Goal: Use online tool/utility: Use online tool/utility

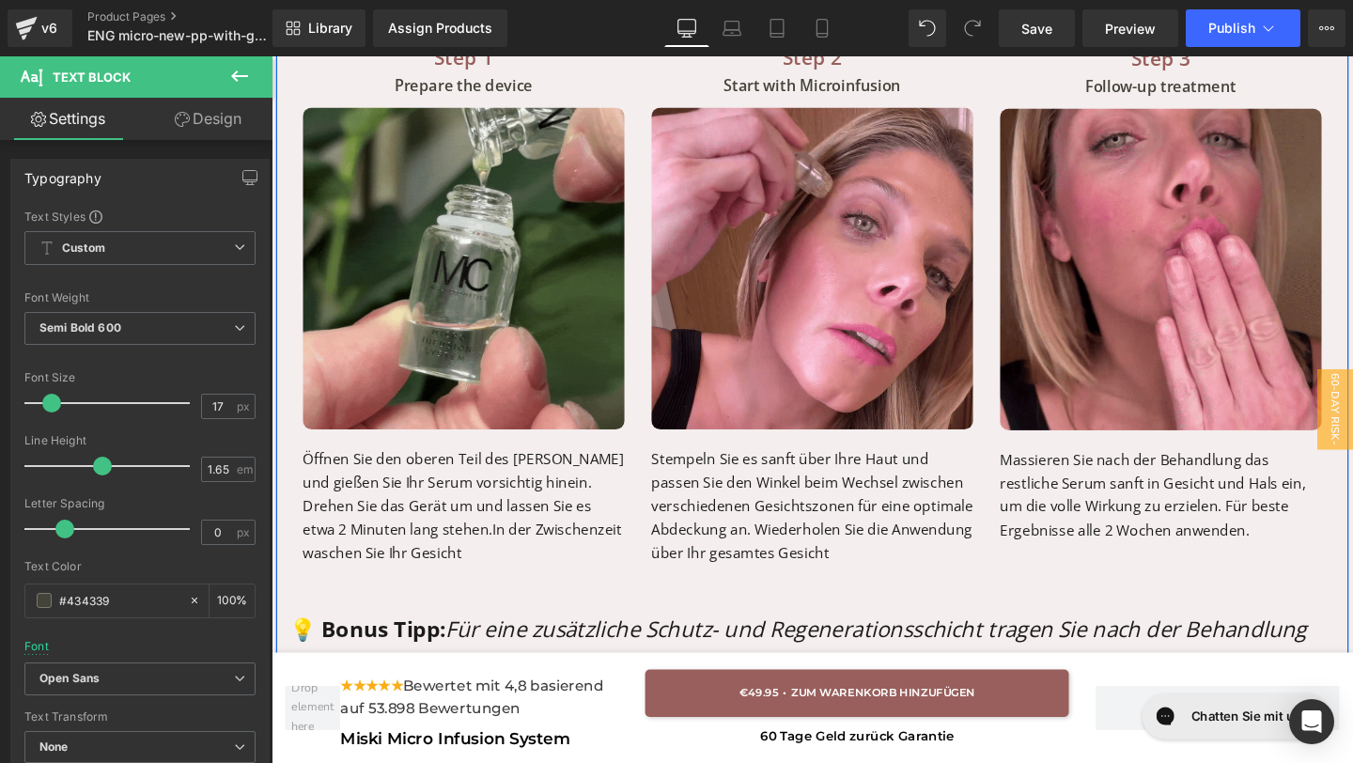
scroll to position [4143, 0]
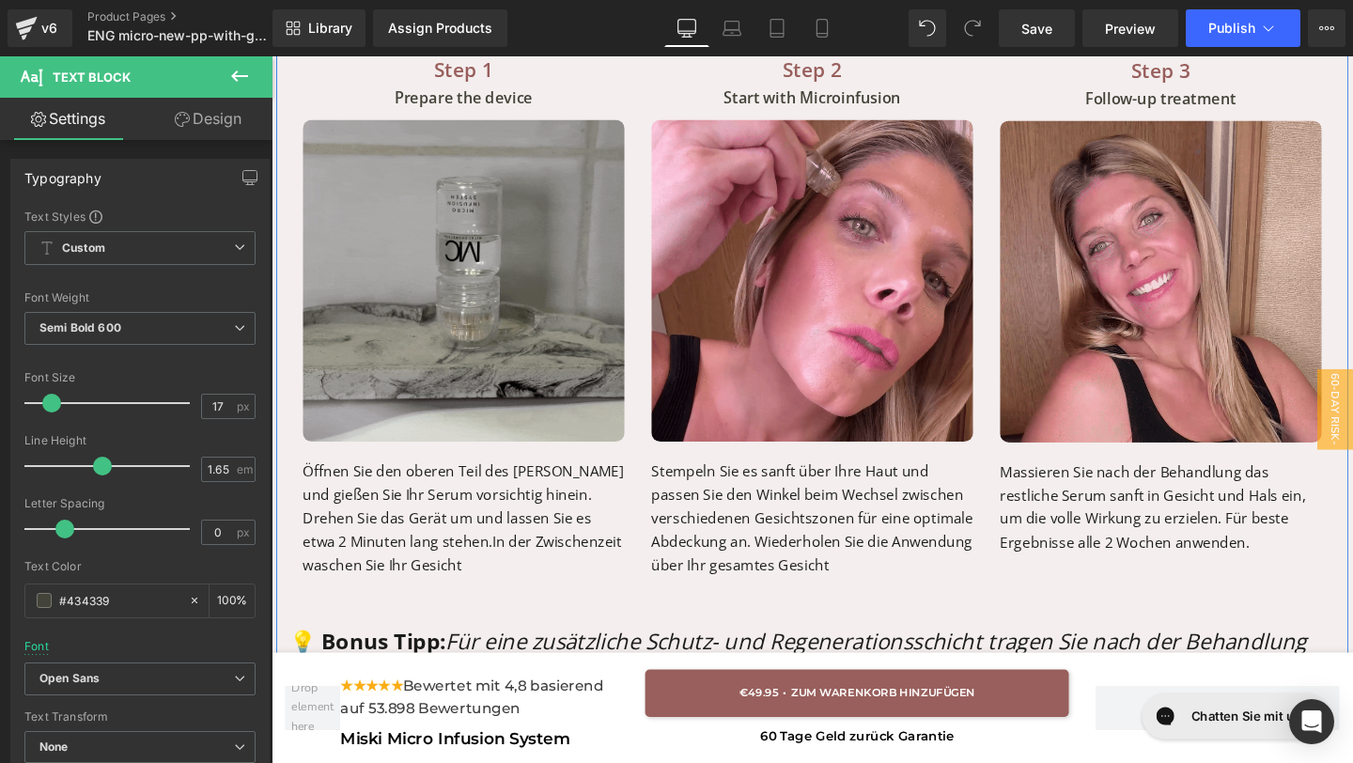
click at [526, 601] on div "Step 1 Text Block Prepare the device Text Block Image Bereiten Sie das Gerät vo…" at bounding box center [473, 328] width 366 height 551
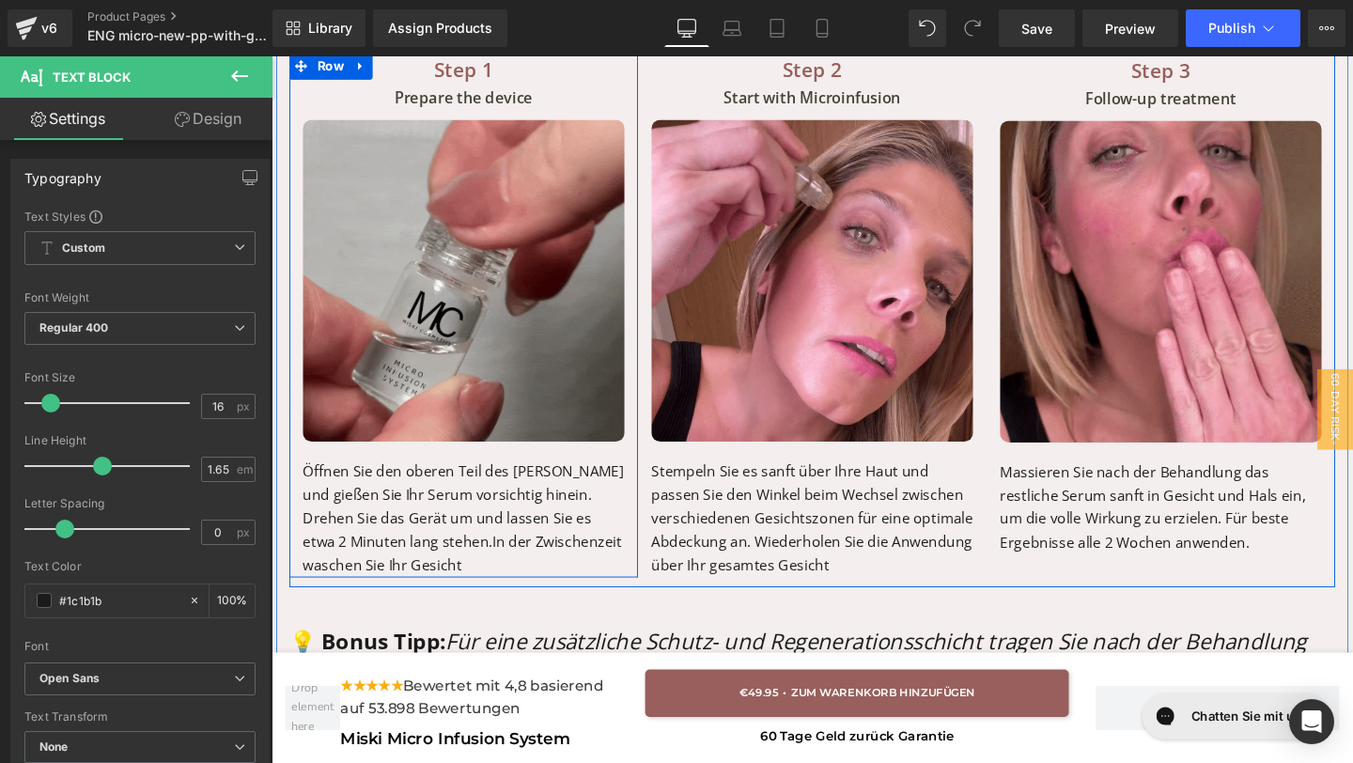
click at [498, 596] on p "Öffnen Sie den oberen Teil des [PERSON_NAME] und gießen Sie Ihr Serum vorsichti…" at bounding box center [473, 542] width 338 height 124
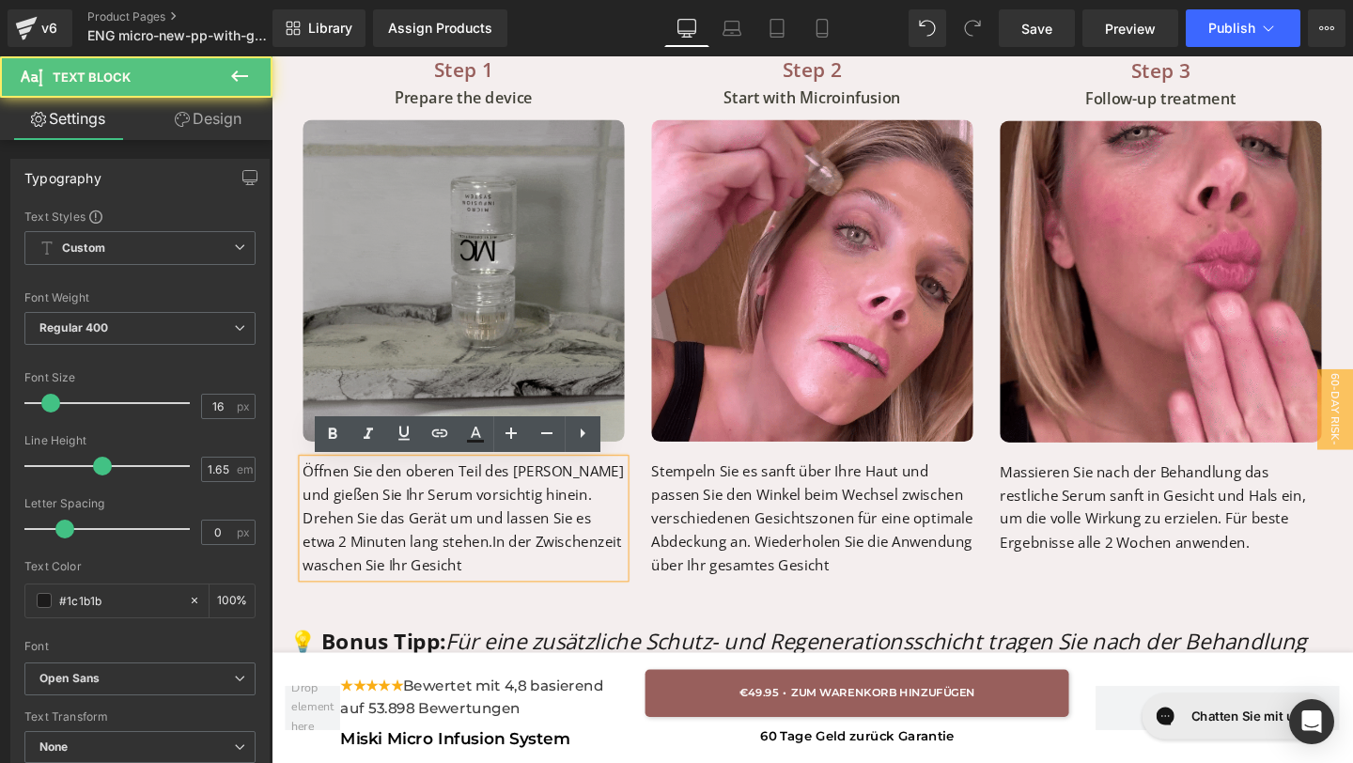
click at [496, 595] on p "Öffnen Sie den oberen Teil des [PERSON_NAME] und gießen Sie Ihr Serum vorsichti…" at bounding box center [473, 542] width 338 height 124
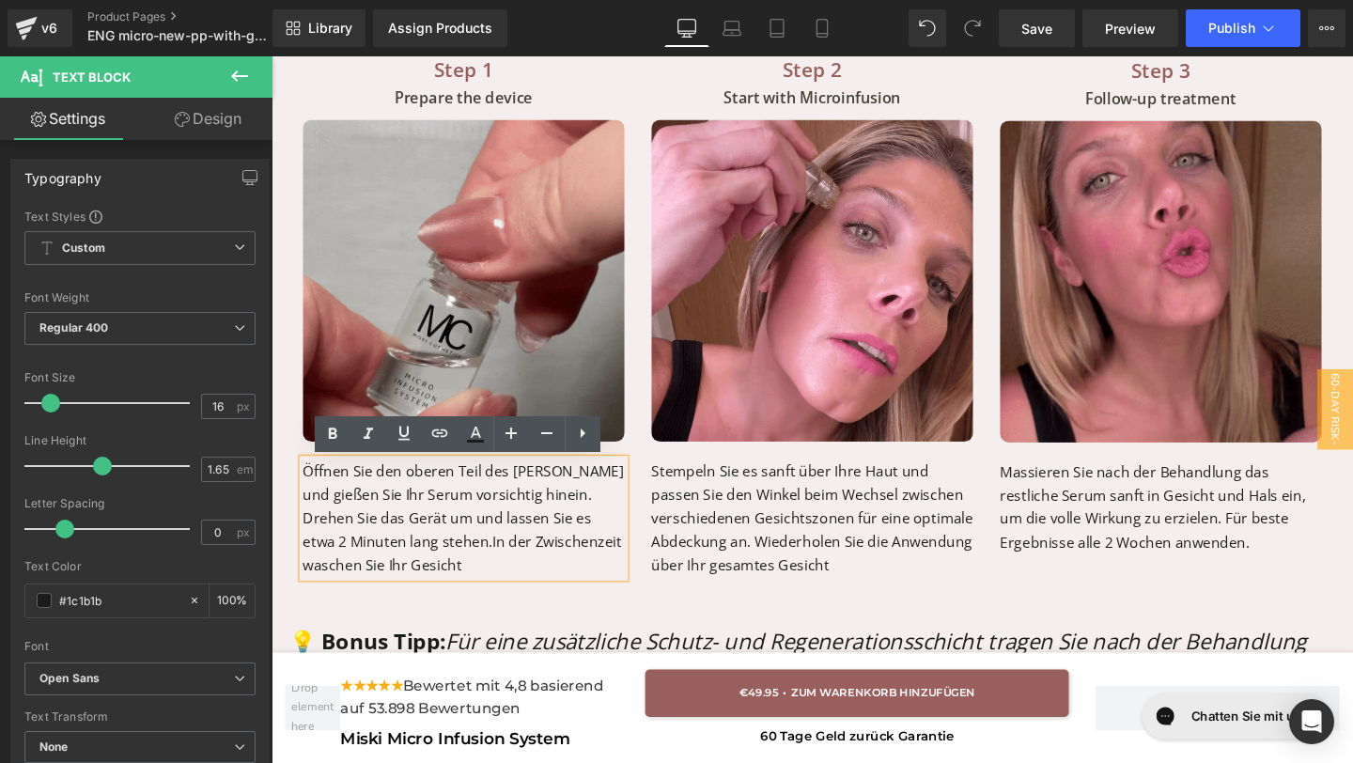
drag, startPoint x: 496, startPoint y: 594, endPoint x: 303, endPoint y: 496, distance: 216.8
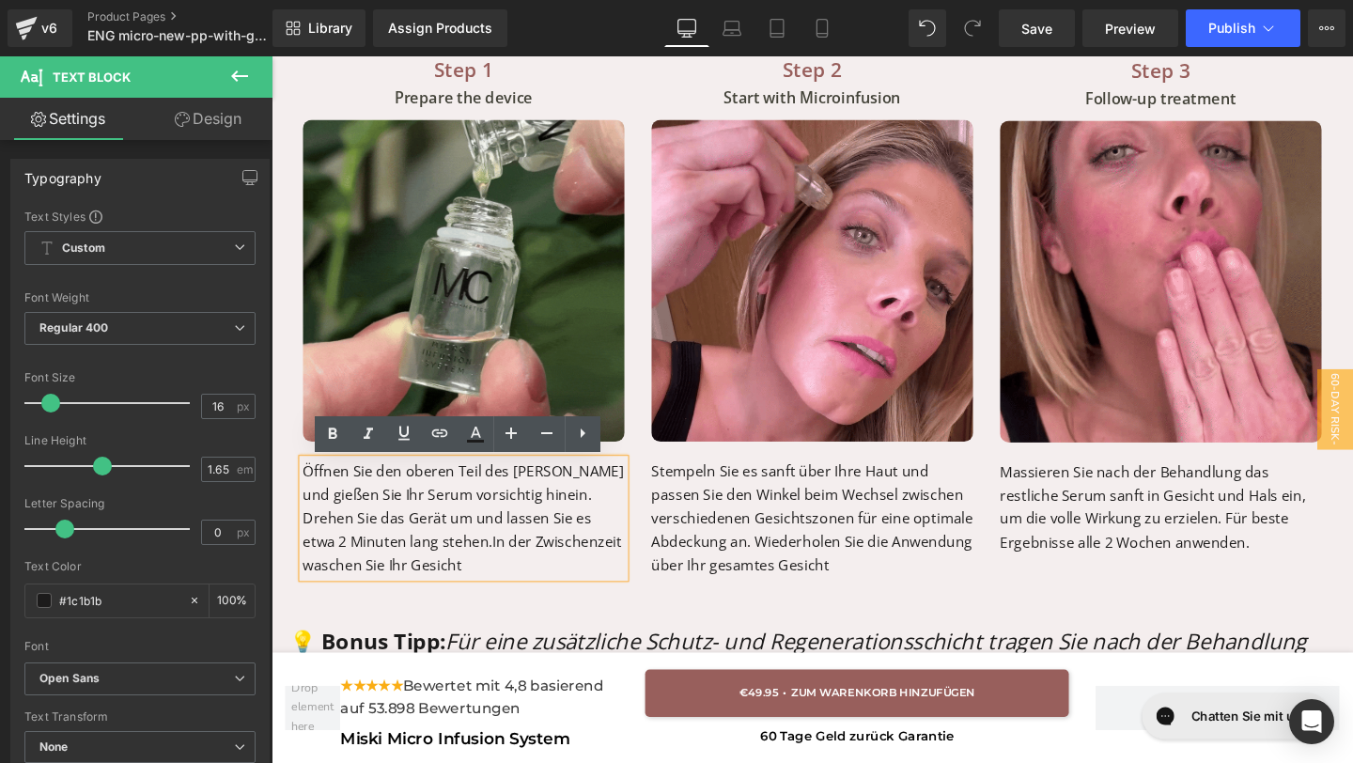
click at [304, 496] on div "Öffnen Sie den oberen Teil des [PERSON_NAME] und gießen Sie Ihr Serum vorsichti…" at bounding box center [473, 542] width 338 height 124
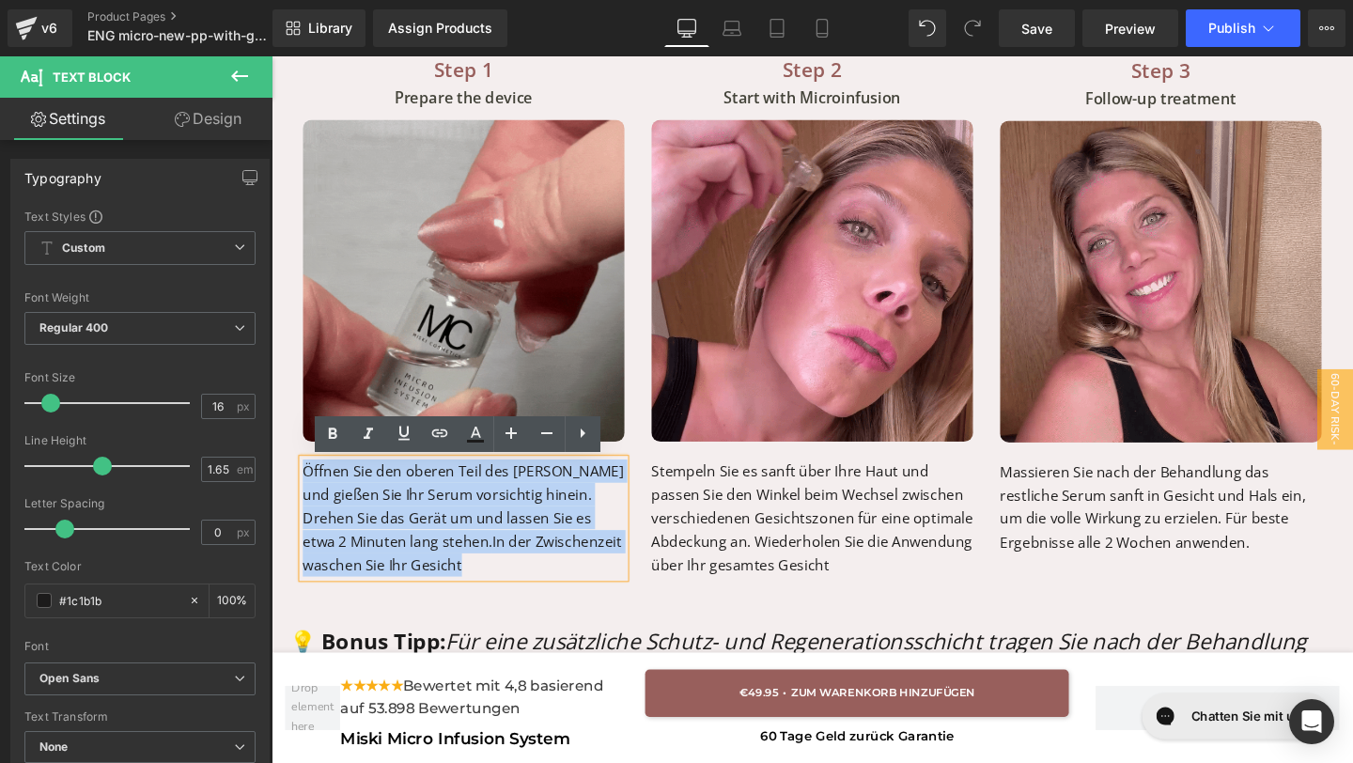
drag, startPoint x: 303, startPoint y: 495, endPoint x: 305, endPoint y: 482, distance: 13.5
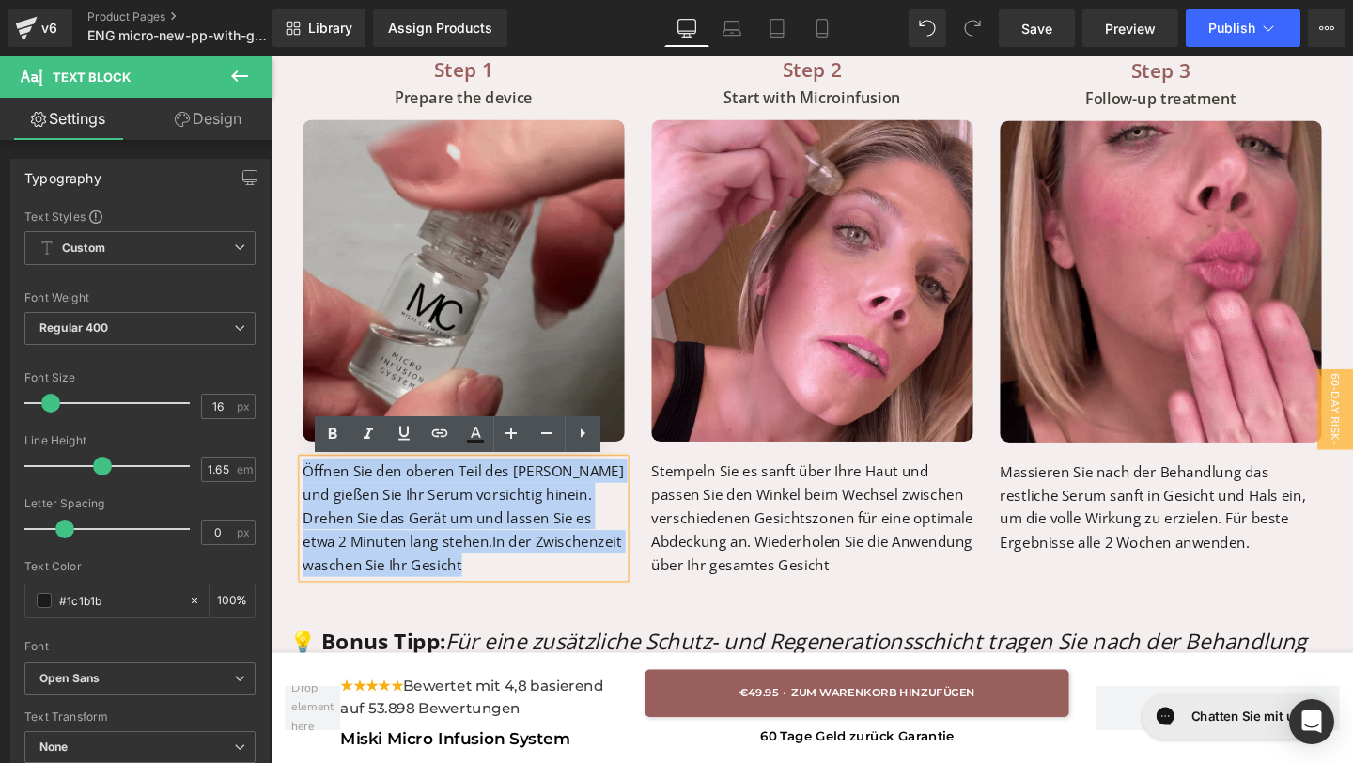
click at [306, 483] on div "Öffnen Sie den oberen Teil des [PERSON_NAME] und gießen Sie Ihr Serum vorsichti…" at bounding box center [473, 542] width 338 height 124
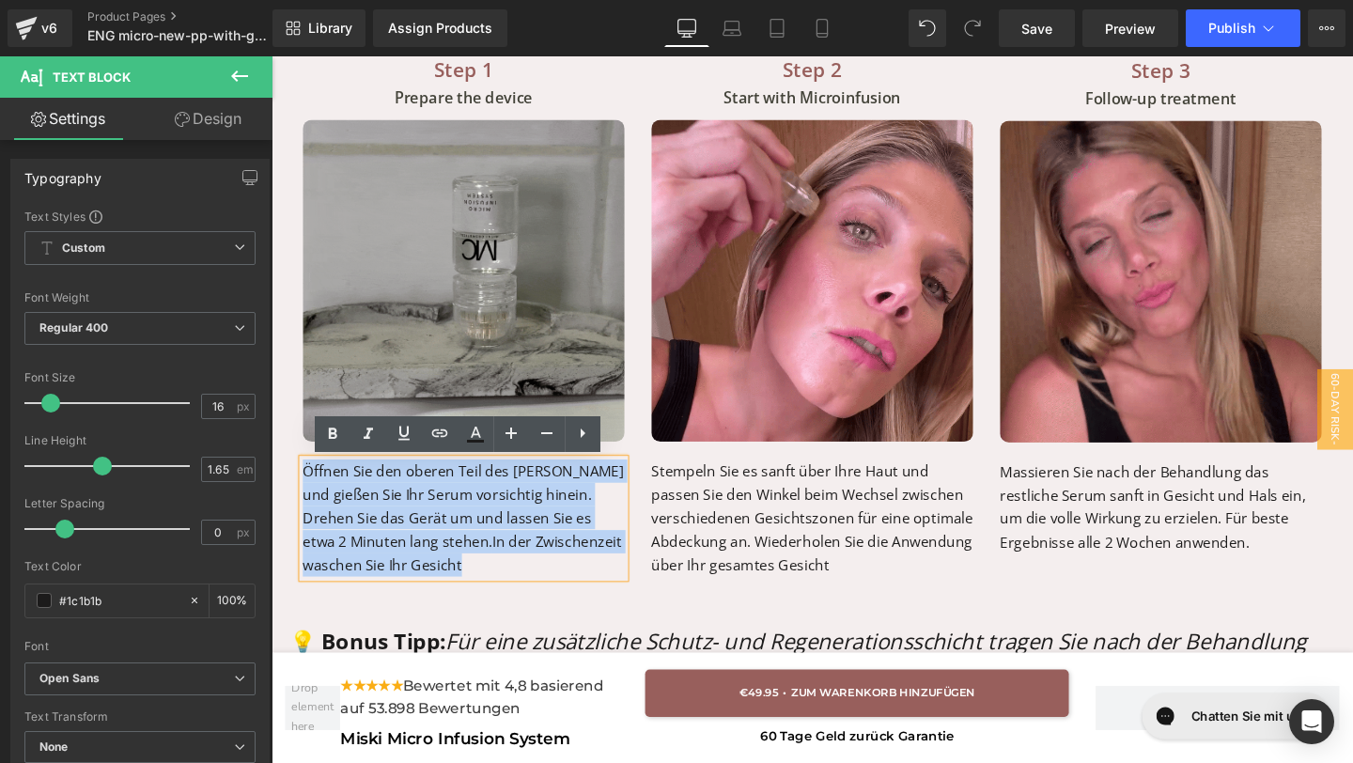
copy p "Öffnen Sie den oberen Teil des [PERSON_NAME] und gießen Sie Ihr Serum vorsichti…"
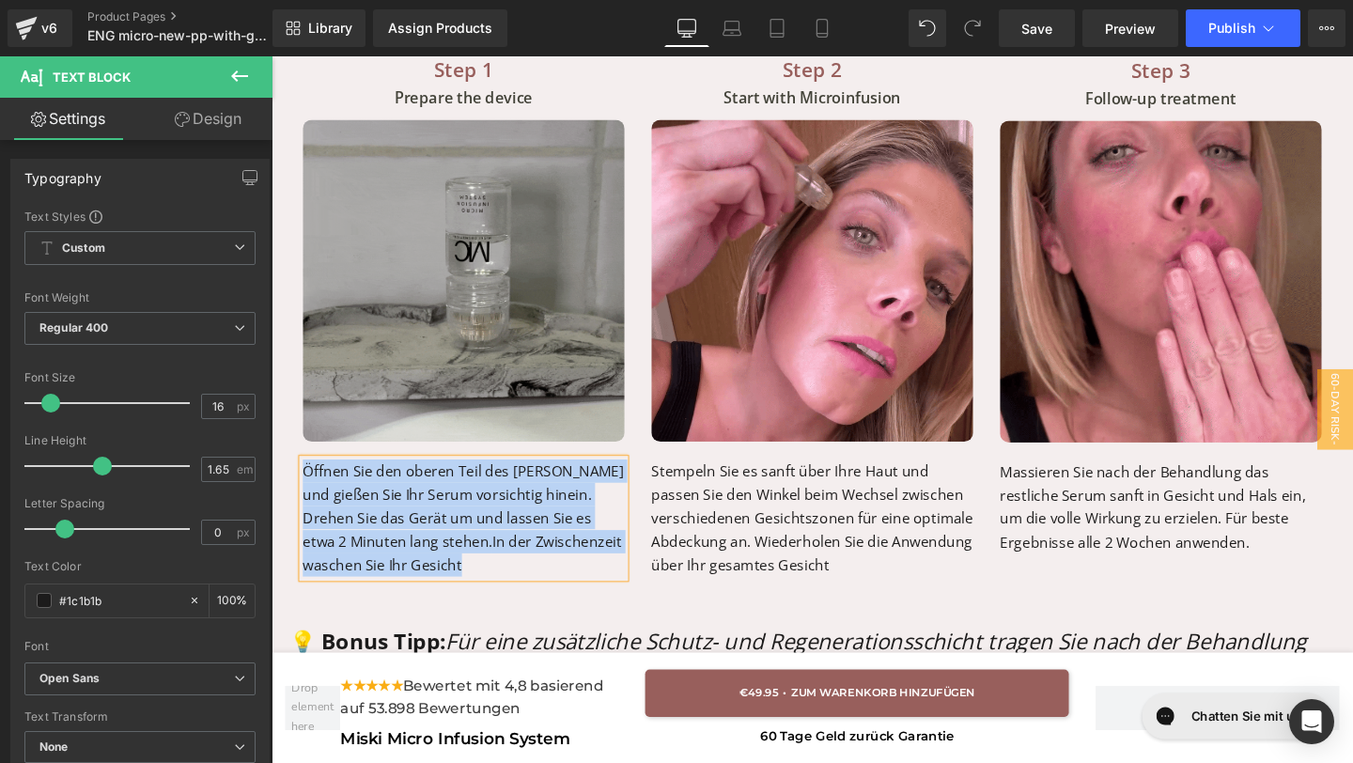
paste div "To enrich screen reader interactions, please activate Accessibility in Grammarl…"
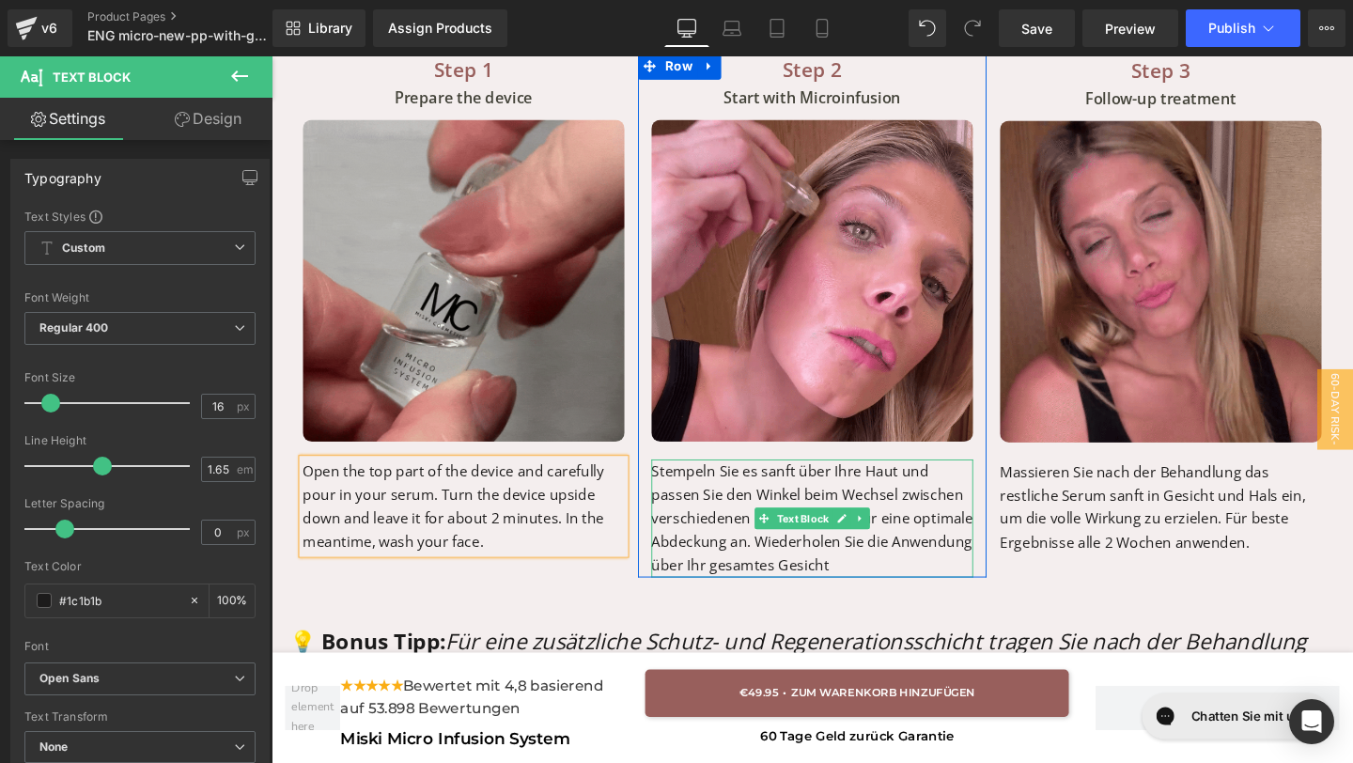
click at [863, 588] on p "Stempeln Sie es sanft über Ihre Haut und passen Sie den Winkel beim Wechsel zwi…" at bounding box center [840, 542] width 338 height 124
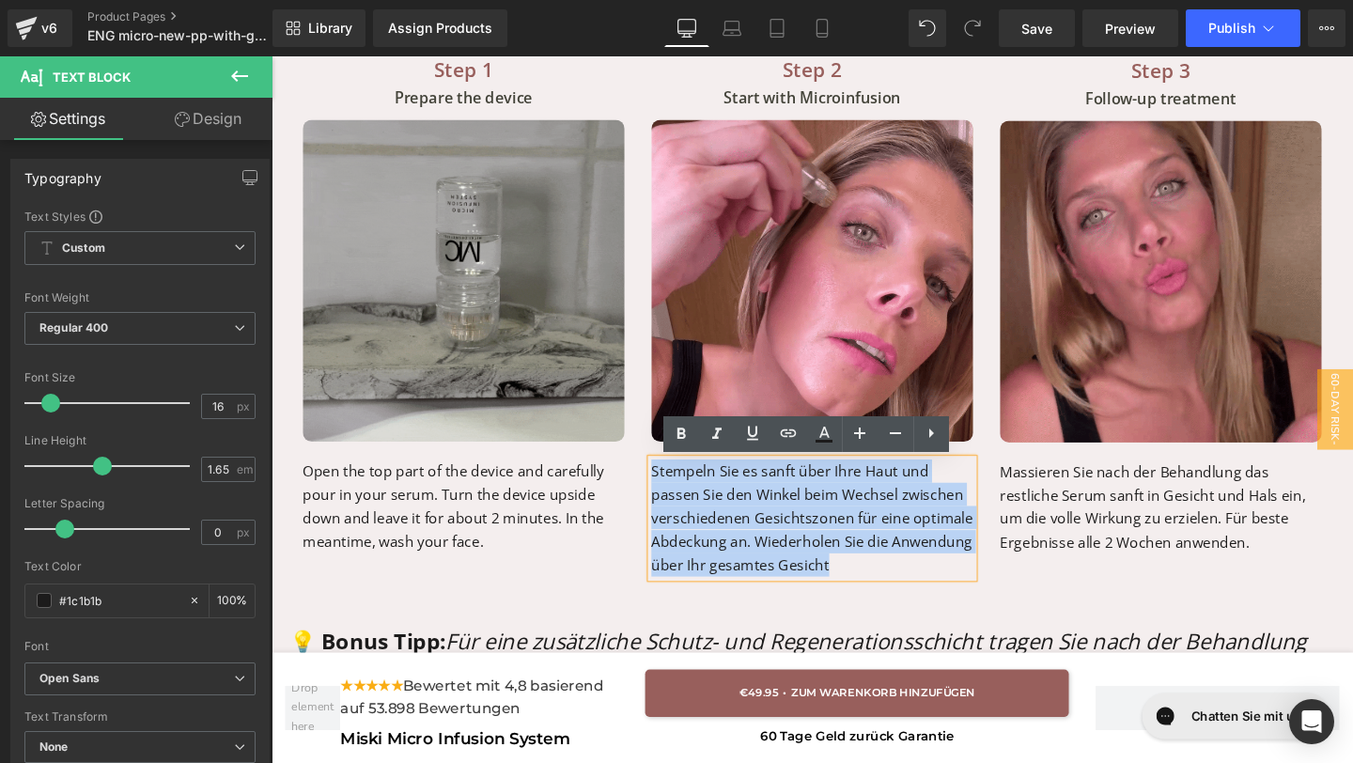
drag, startPoint x: 863, startPoint y: 588, endPoint x: 673, endPoint y: 490, distance: 214.3
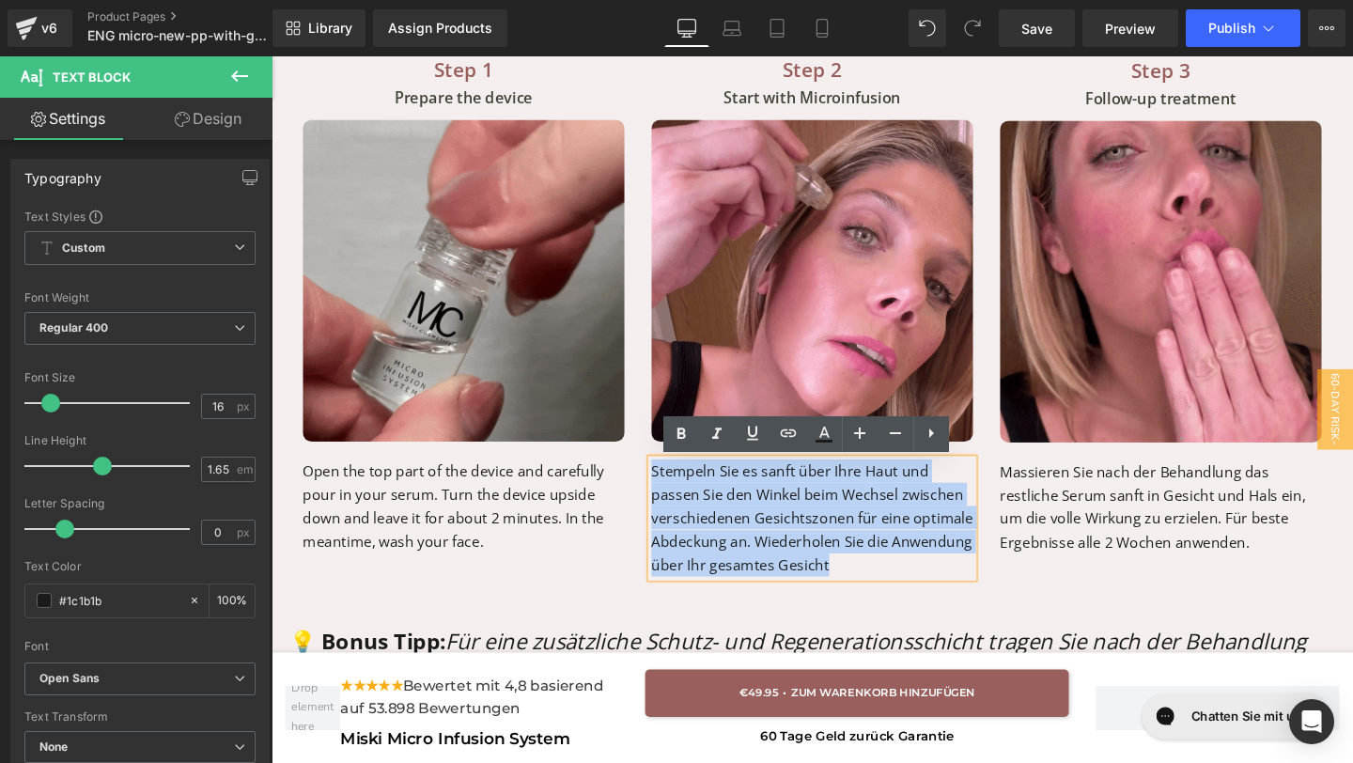
click at [672, 490] on p "Stempeln Sie es sanft über Ihre Haut und passen Sie den Winkel beim Wechsel zwi…" at bounding box center [840, 542] width 338 height 124
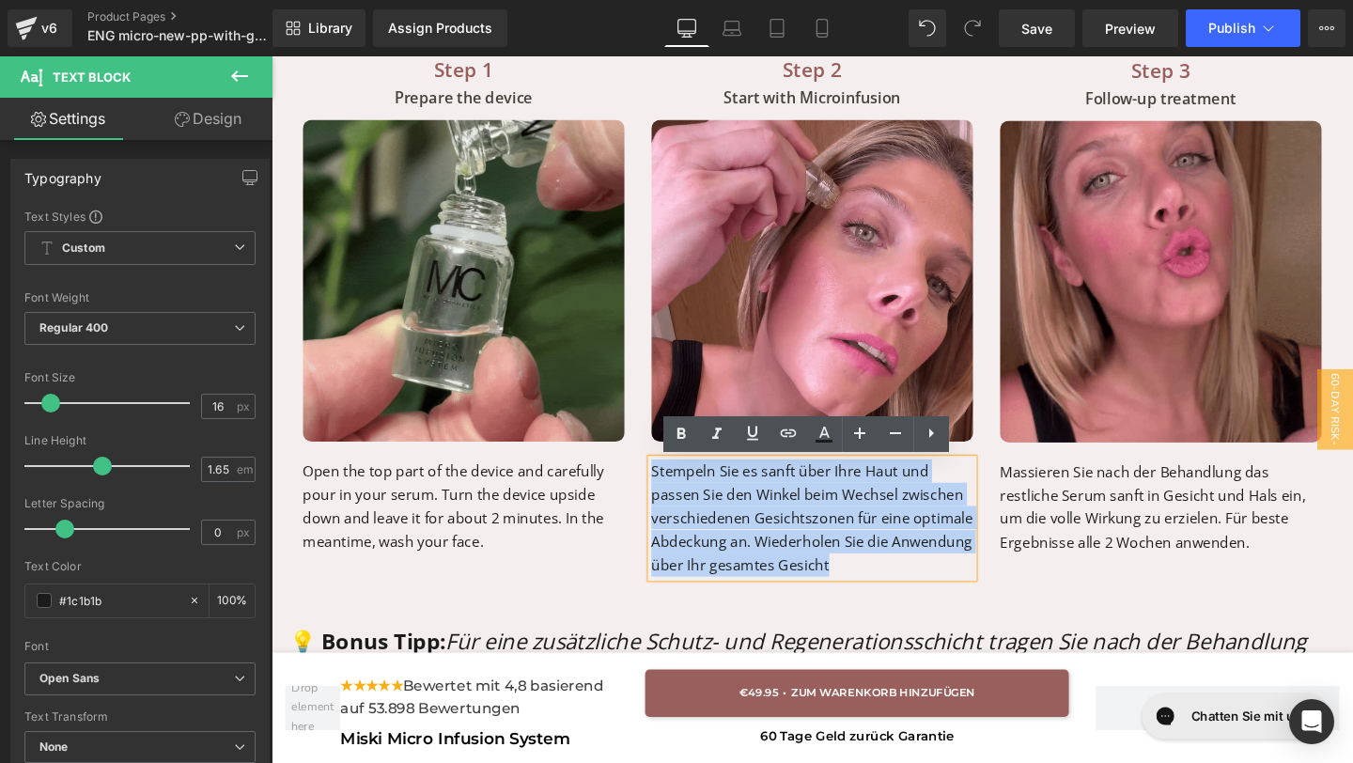
copy p "Stempeln Sie es sanft über Ihre Haut und passen Sie den Winkel beim Wechsel zwi…"
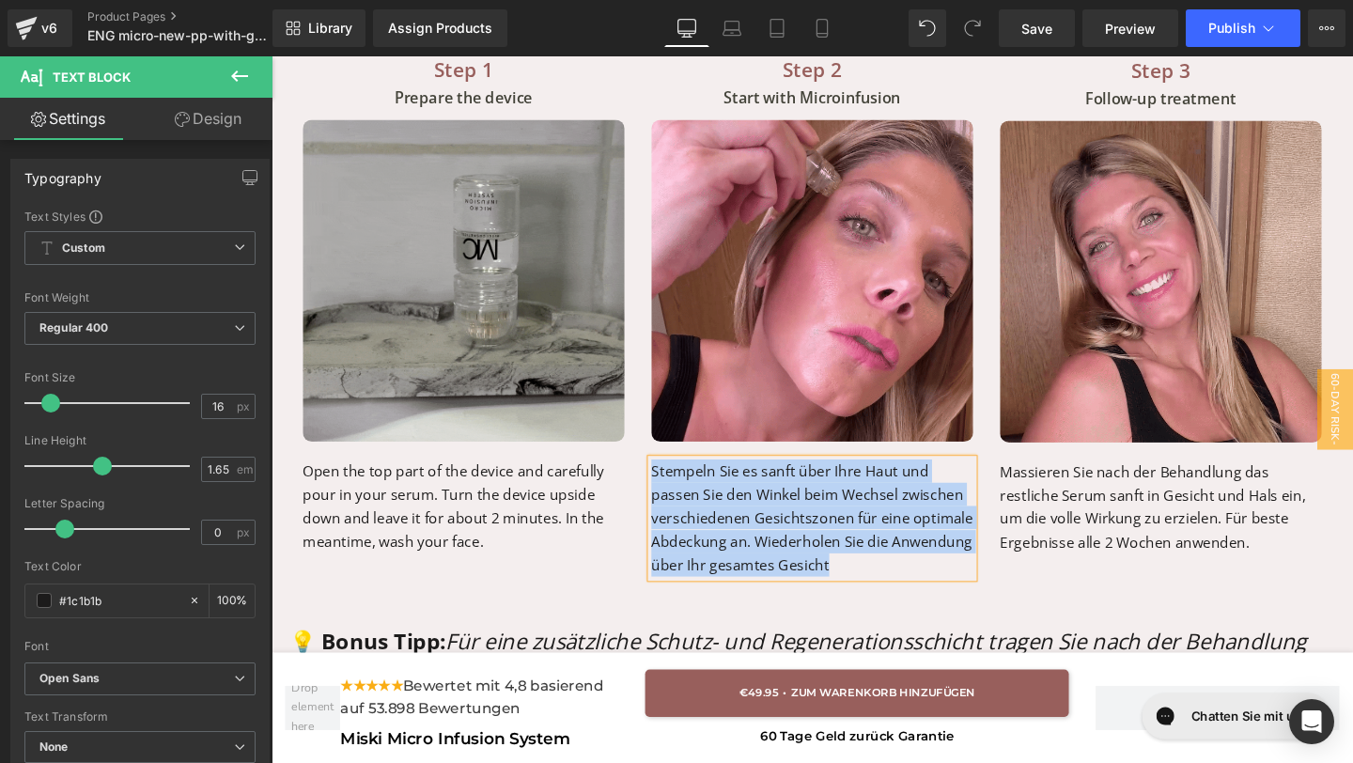
paste div "To enrich screen reader interactions, please activate Accessibility in Grammarl…"
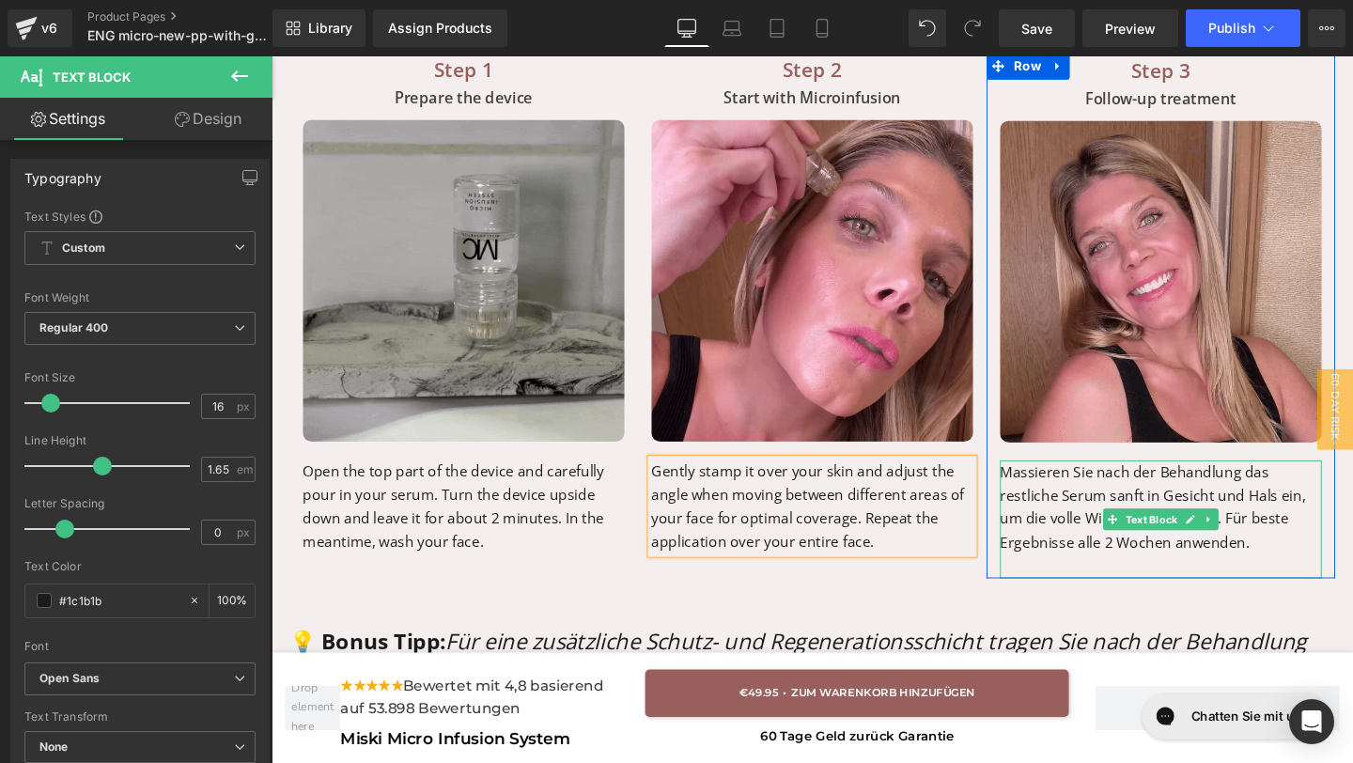
click at [1248, 566] on p "Massieren Sie nach der Behandlung das restliche Serum sanft in Gesicht und Hals…" at bounding box center [1206, 531] width 338 height 100
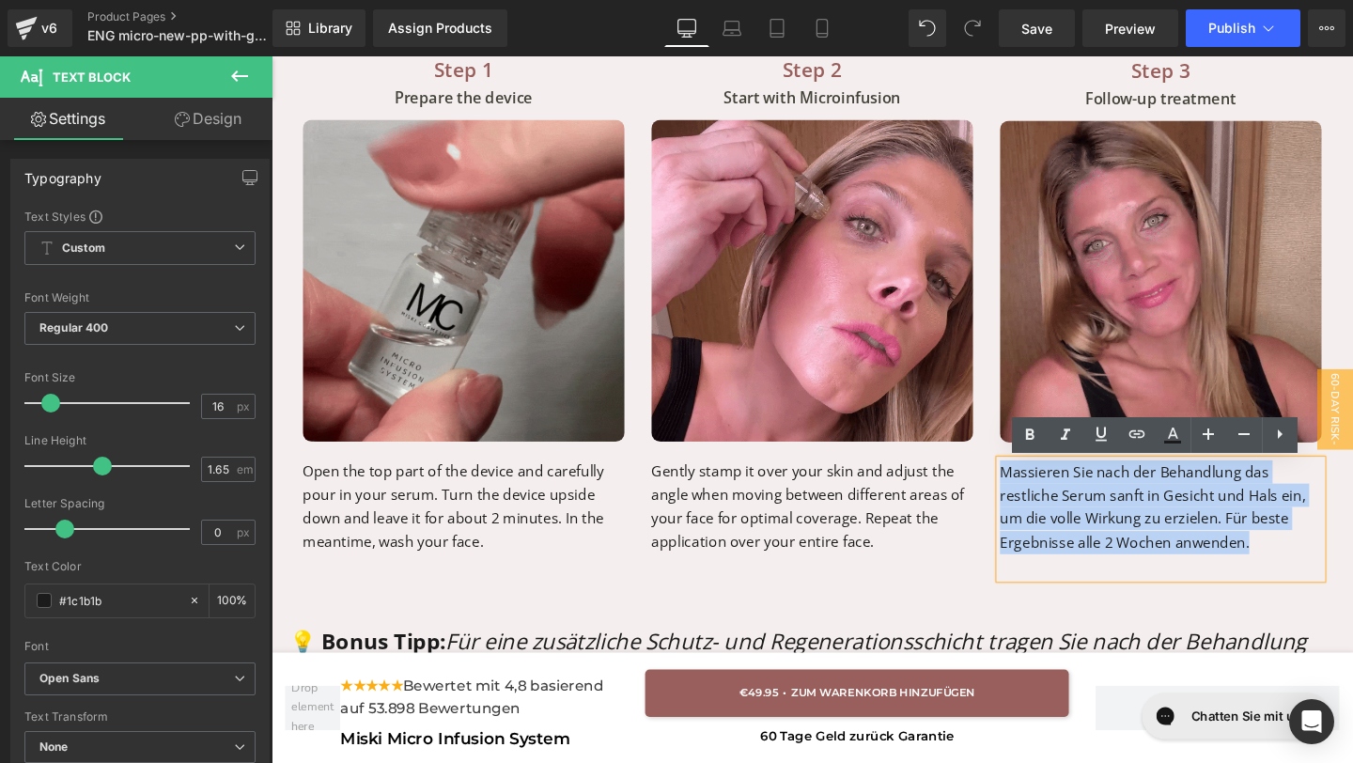
drag, startPoint x: 1317, startPoint y: 569, endPoint x: 1036, endPoint y: 495, distance: 290.6
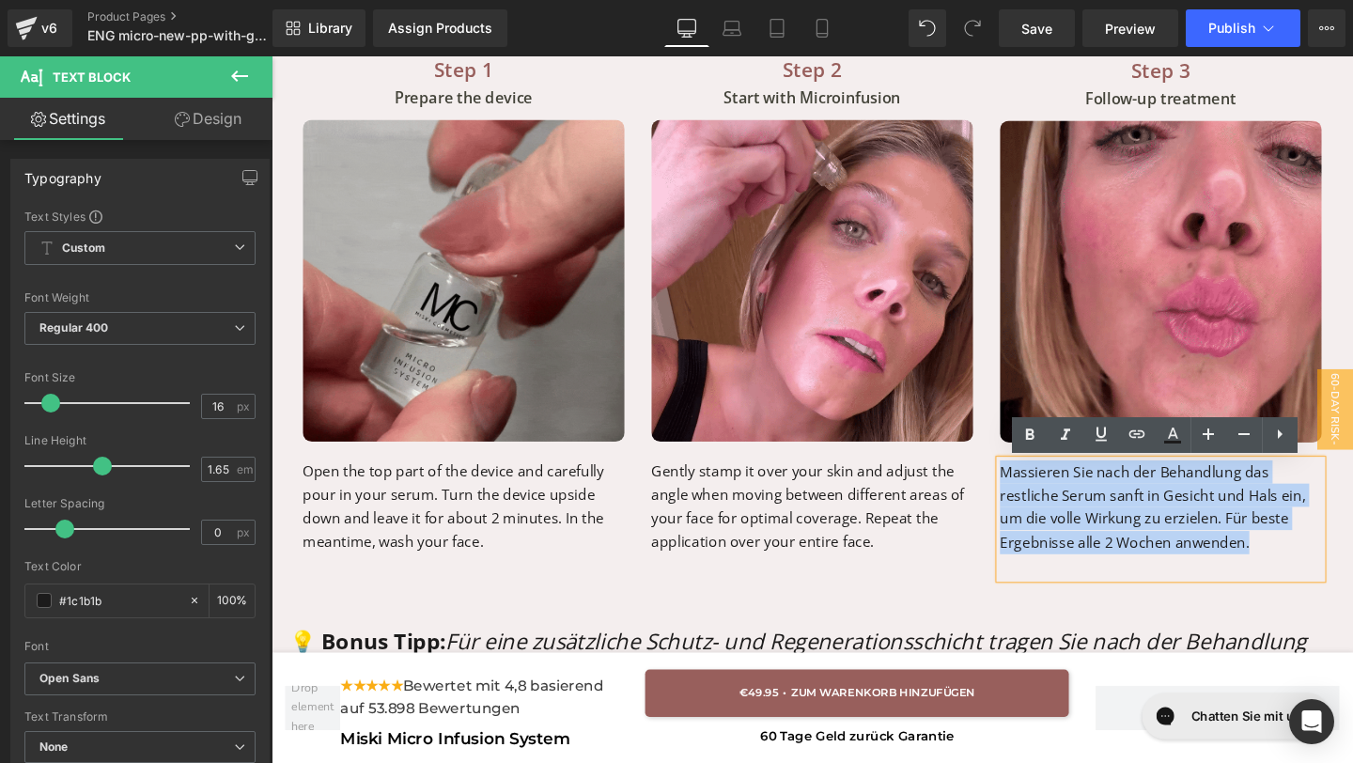
click at [1037, 495] on p "Massieren Sie nach der Behandlung das restliche Serum sanft in Gesicht und Hals…" at bounding box center [1206, 531] width 338 height 100
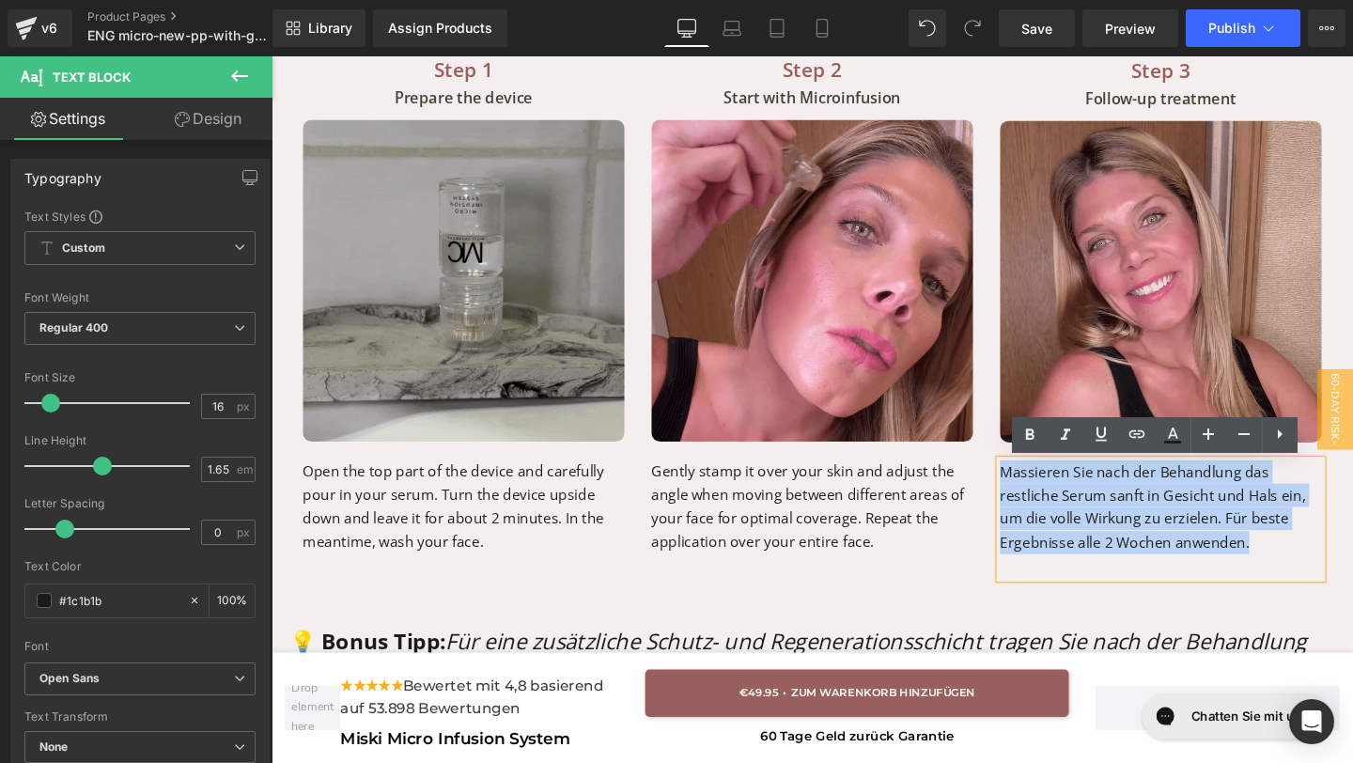
copy p "Massieren Sie nach der Behandlung das restliche Serum sanft in Gesicht und Hals…"
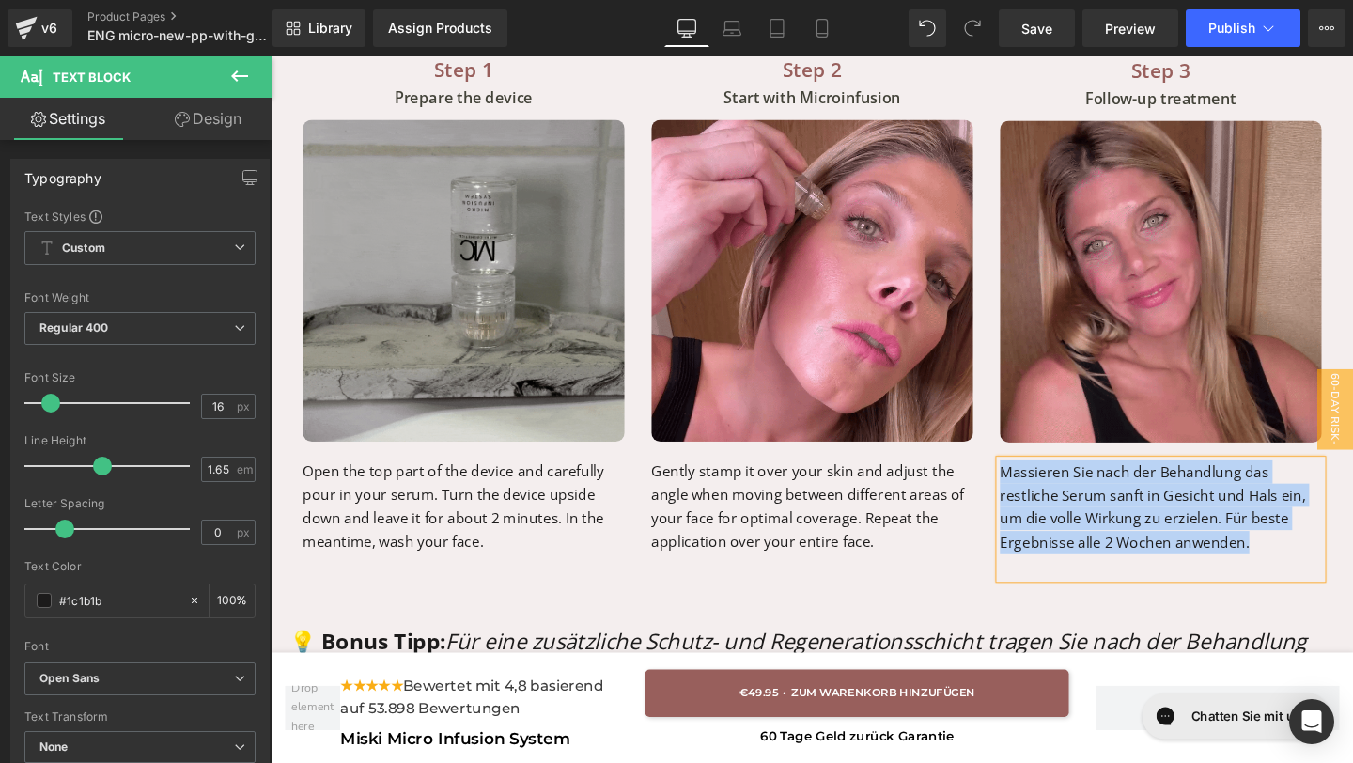
paste div "To enrich screen reader interactions, please activate Accessibility in Grammarl…"
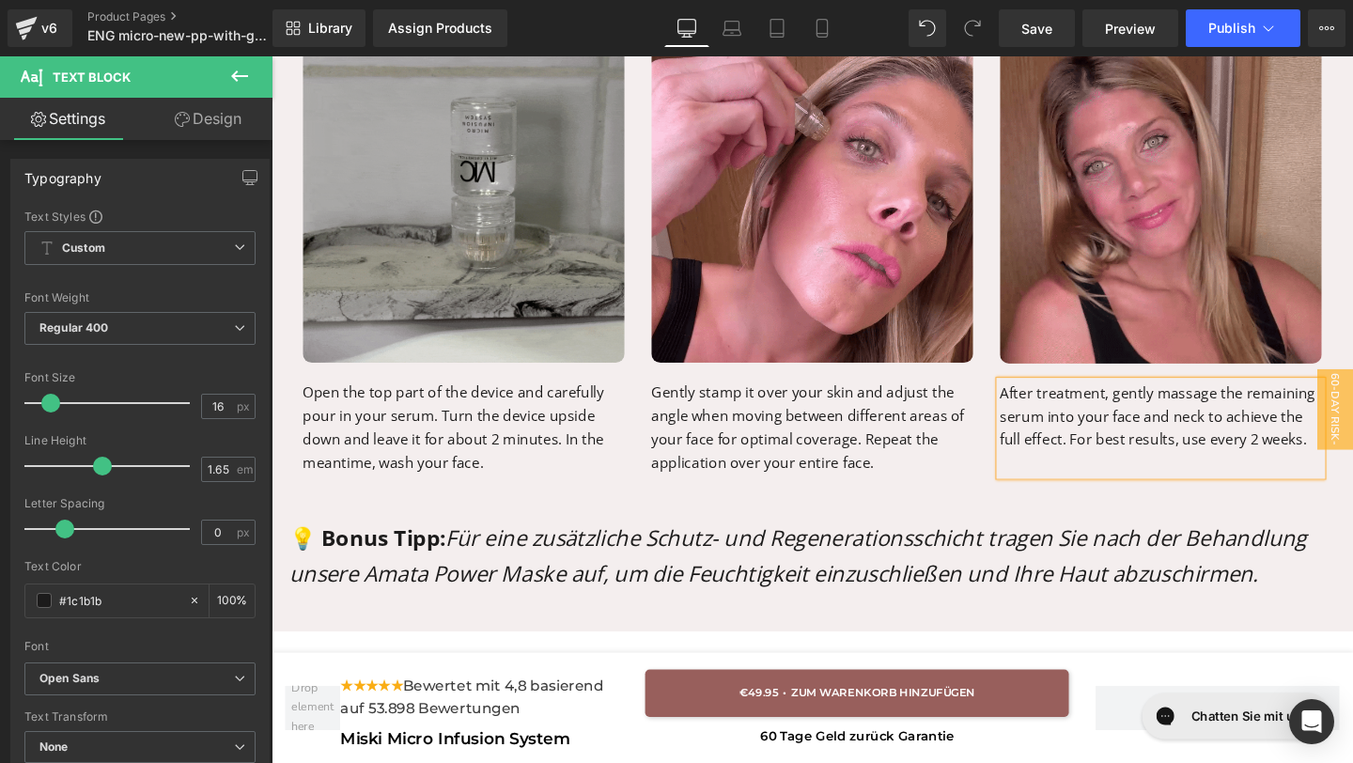
scroll to position [4344, 0]
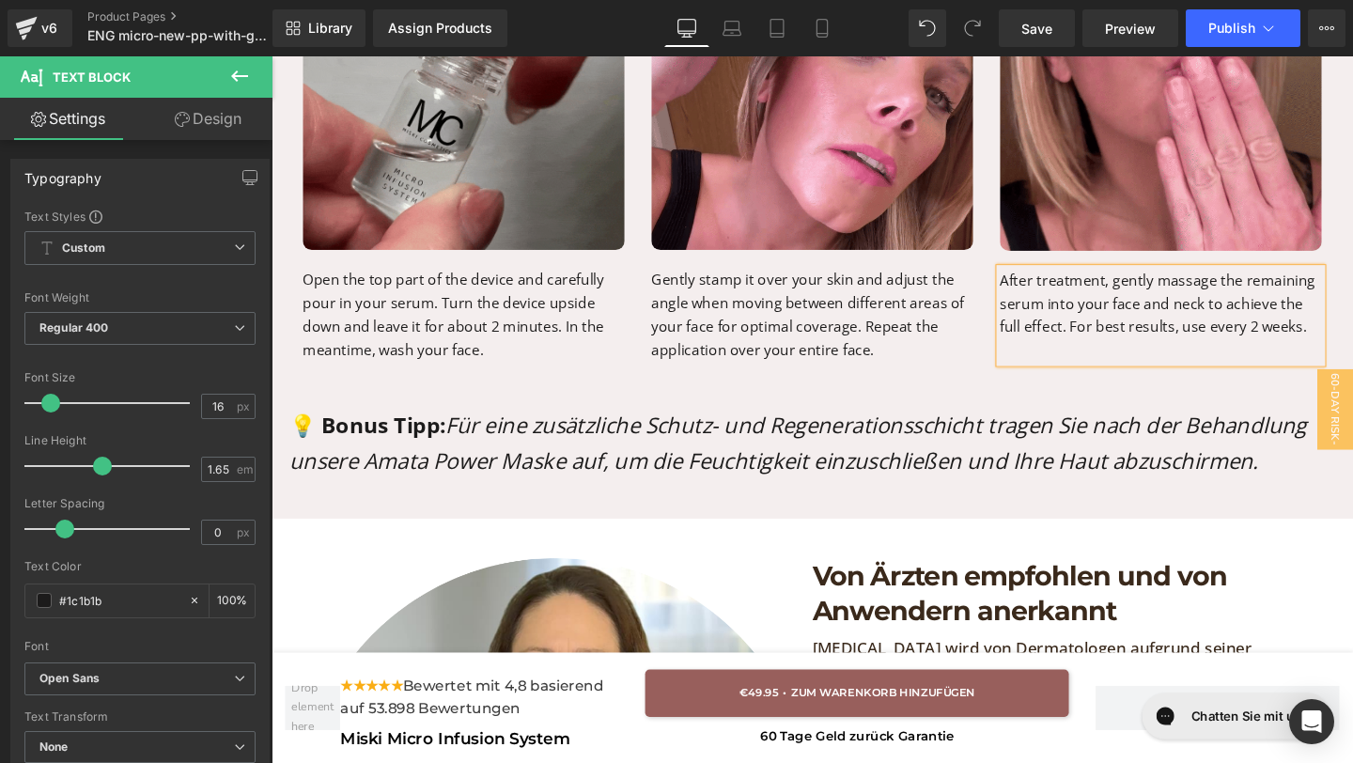
click at [496, 479] on icon "Für eine zusätzliche Schutz- und Regenerationsschicht tragen Sie nach der Behan…" at bounding box center [824, 462] width 1069 height 69
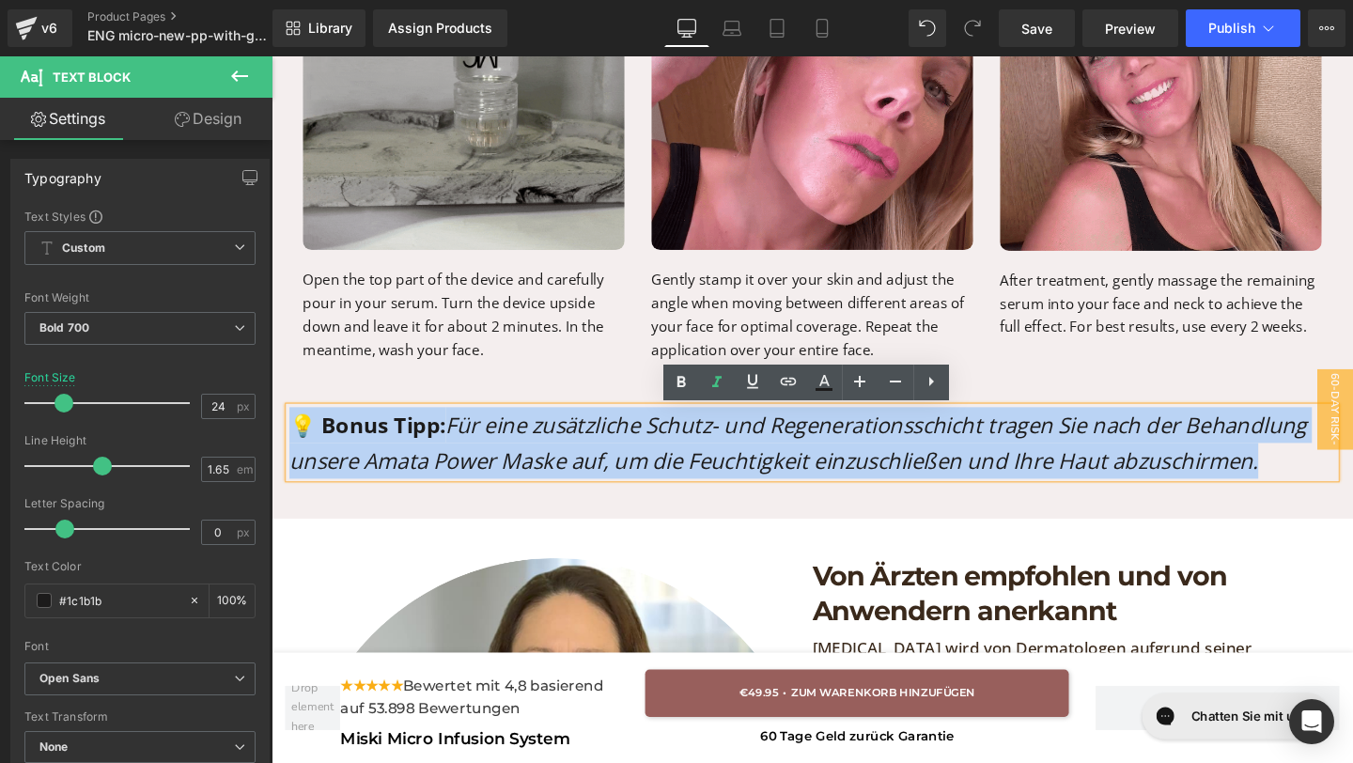
drag, startPoint x: 1333, startPoint y: 485, endPoint x: 275, endPoint y: 447, distance: 1058.5
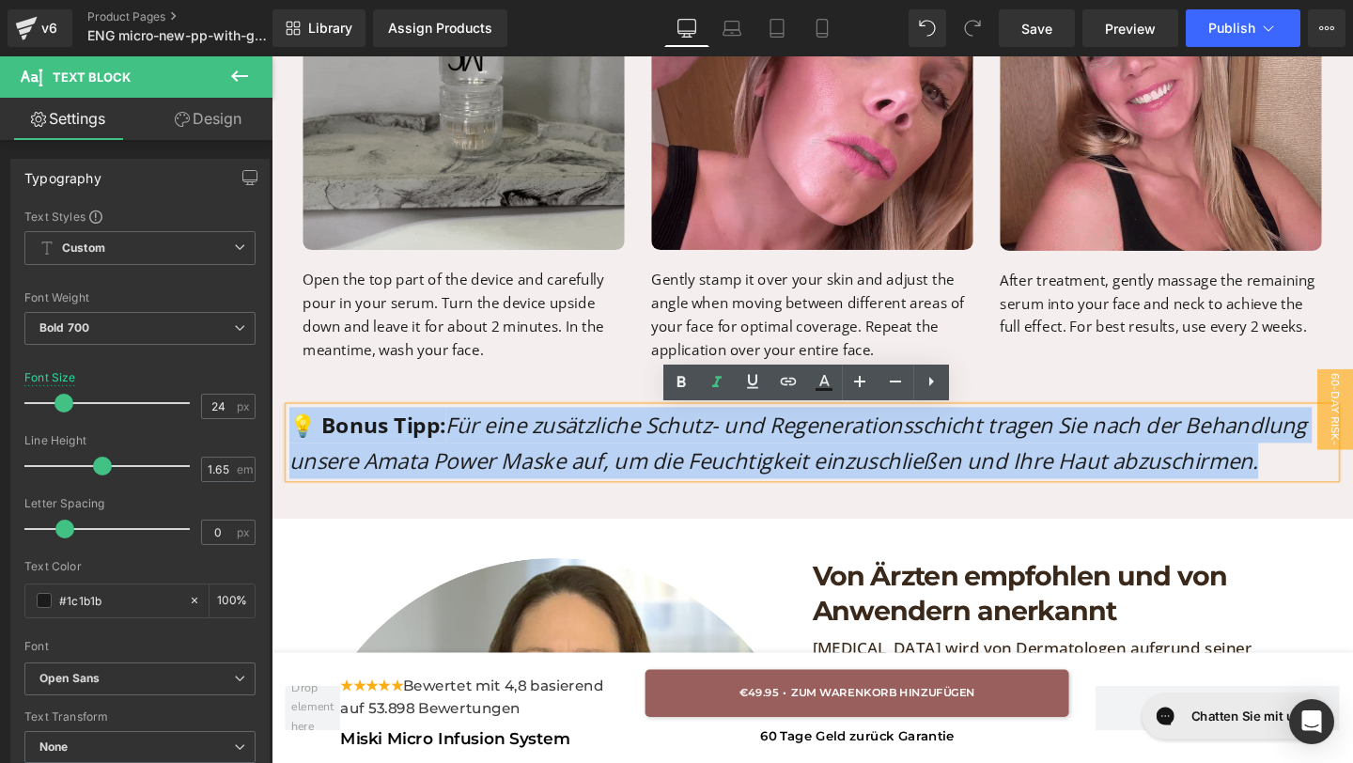
click at [274, 447] on div "How to use the Miski Microinfusion system for maximum results Heading Step 1 Te…" at bounding box center [840, 112] width 1137 height 860
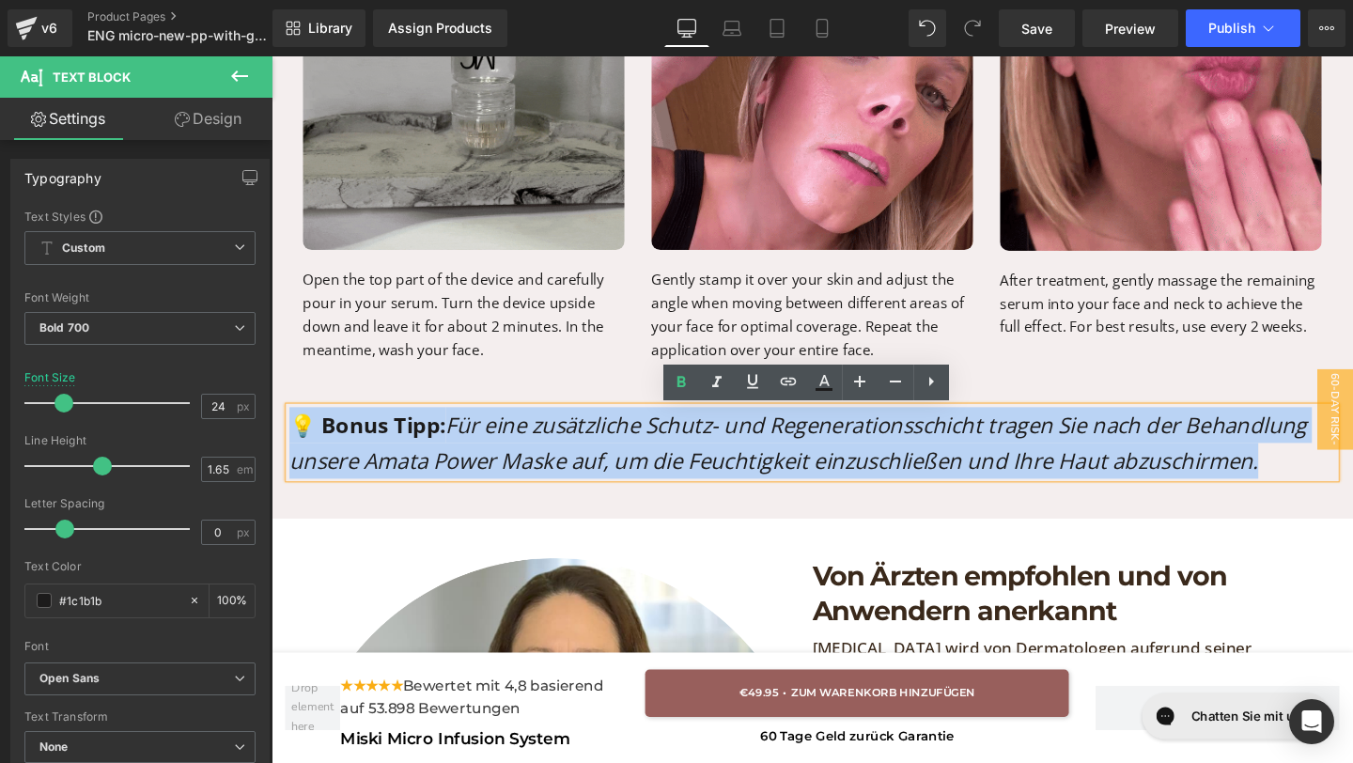
copy p "💡 Bonus Tipp: Für eine zusätzliche Schutz- und Regenerationsschicht tragen Sie …"
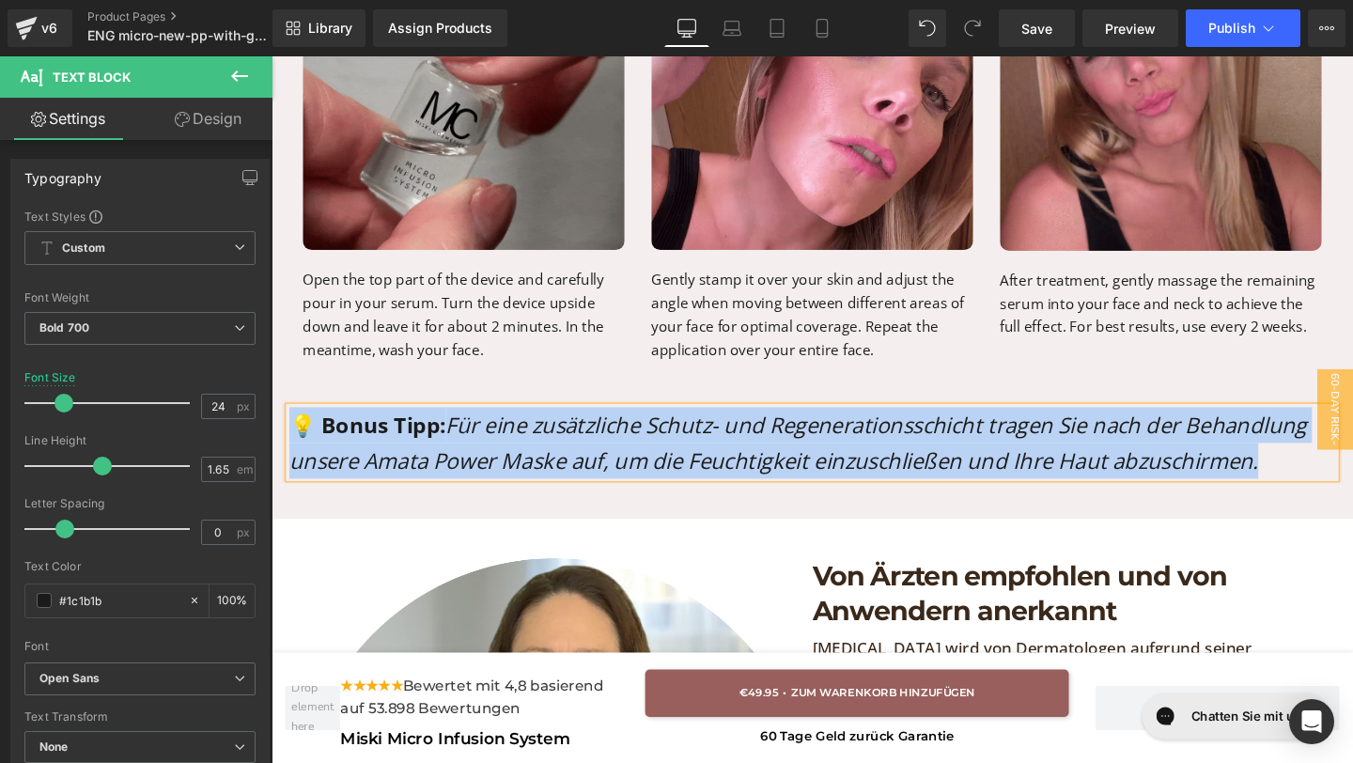
paste div "To enrich screen reader interactions, please activate Accessibility in Grammarl…"
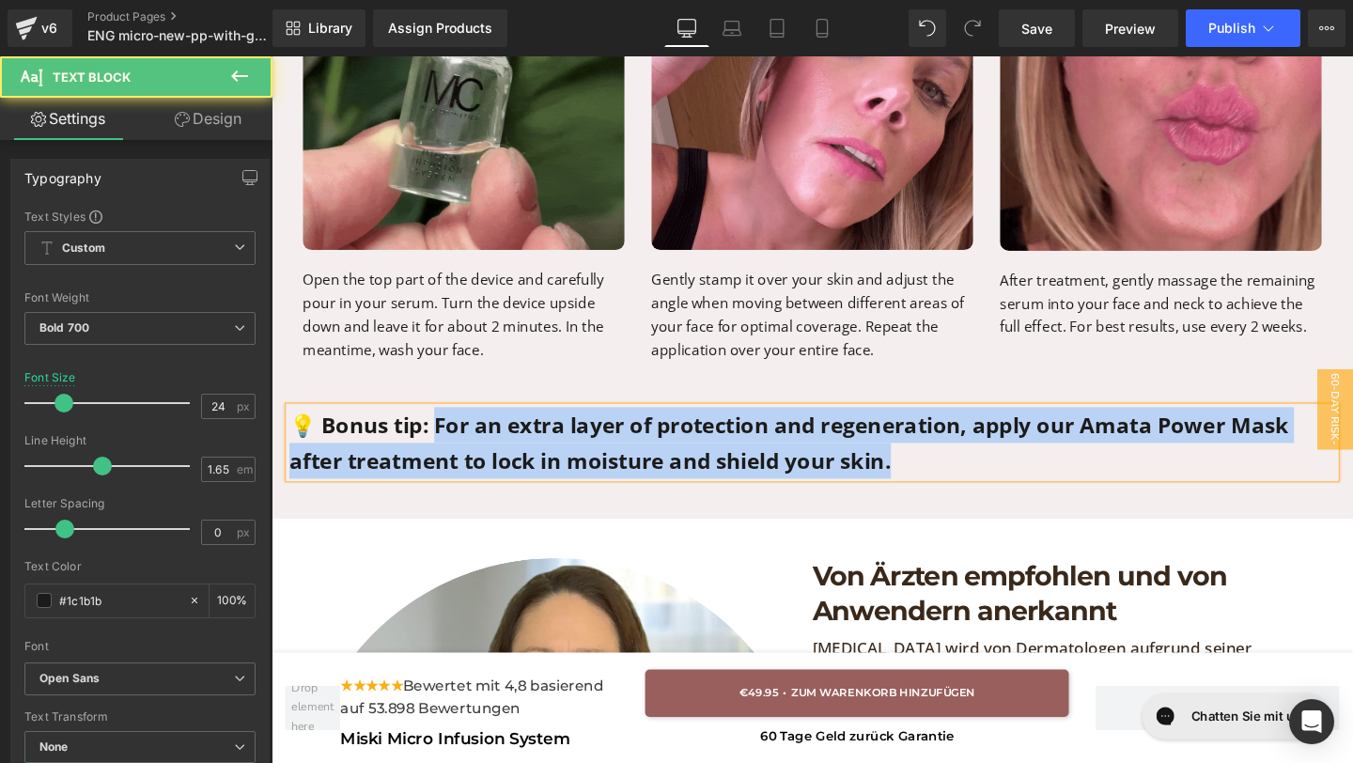
drag, startPoint x: 438, startPoint y: 438, endPoint x: 998, endPoint y: 514, distance: 565.1
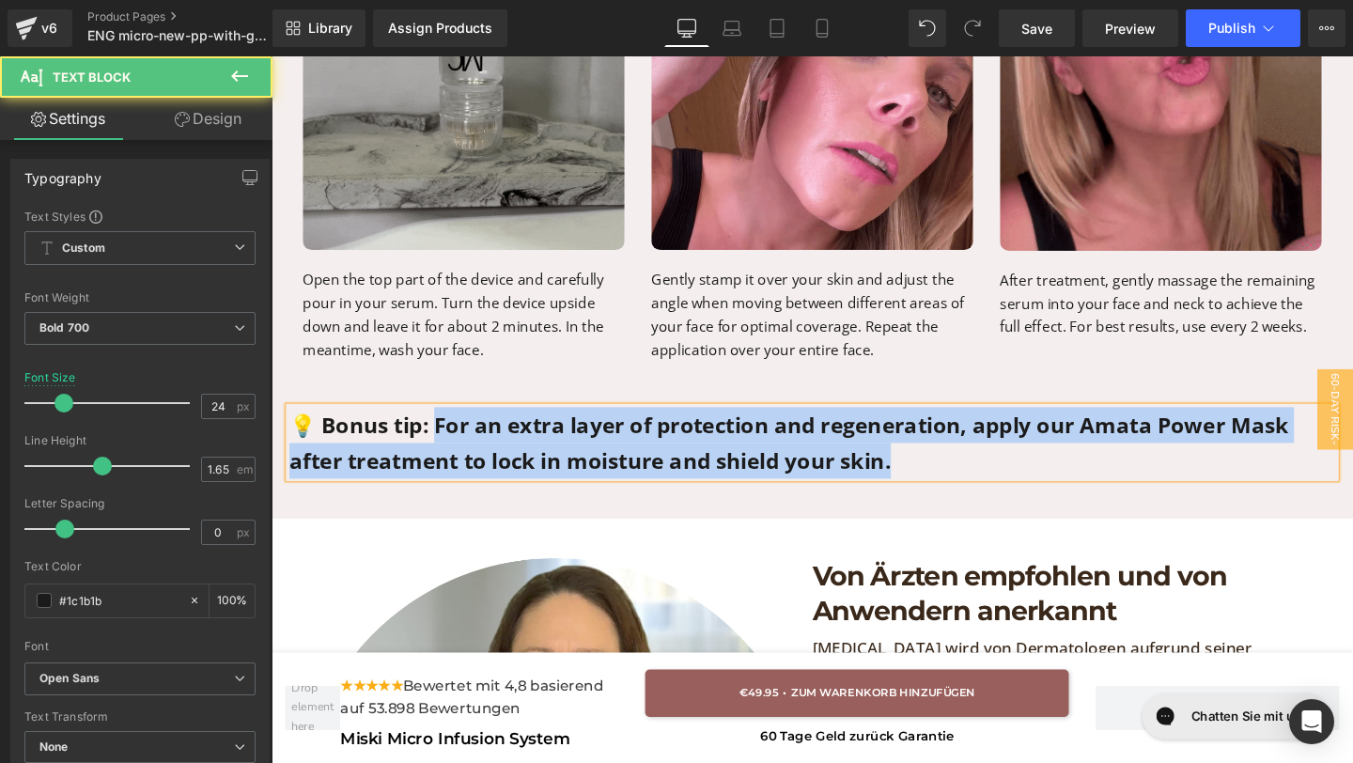
click at [998, 515] on div "How to use the Miski Microinfusion system for maximum results Heading Step 1 Te…" at bounding box center [839, 112] width 1127 height 860
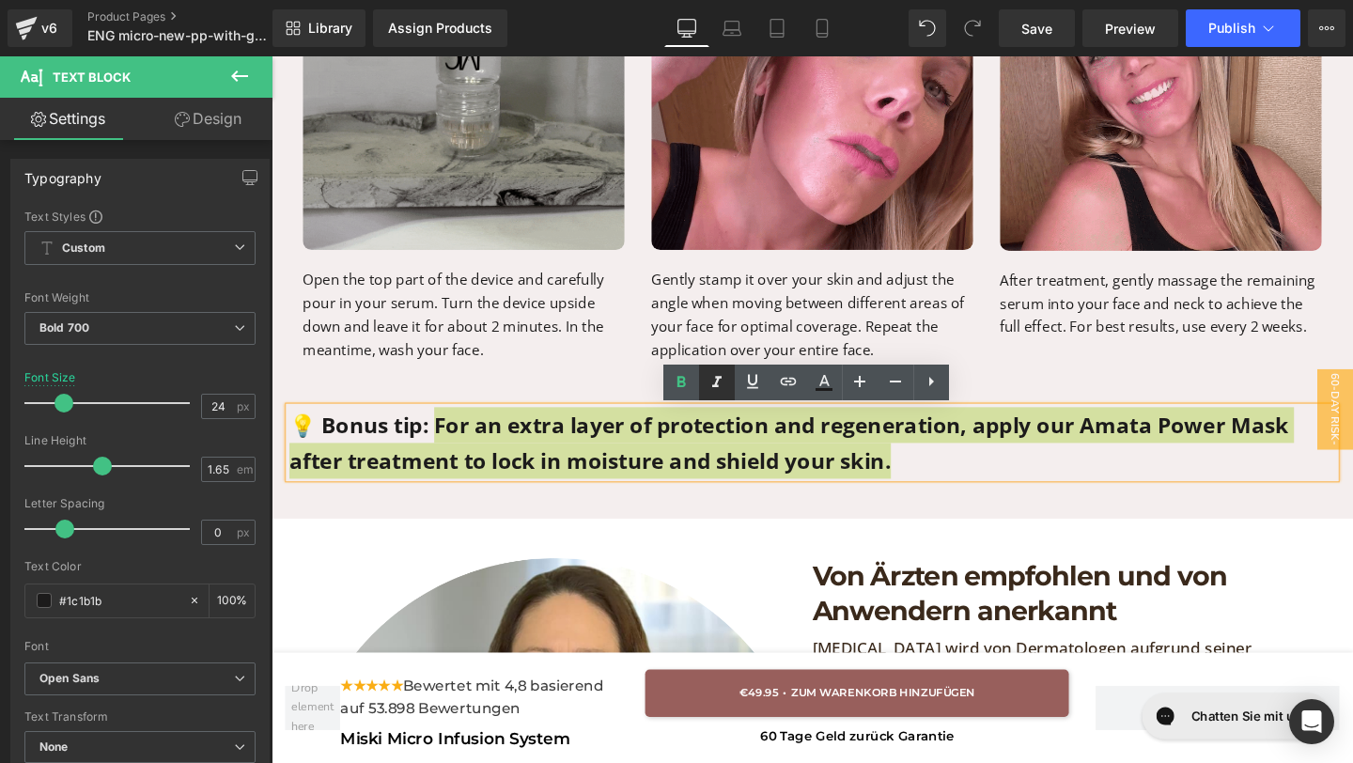
click at [712, 382] on icon at bounding box center [717, 382] width 23 height 23
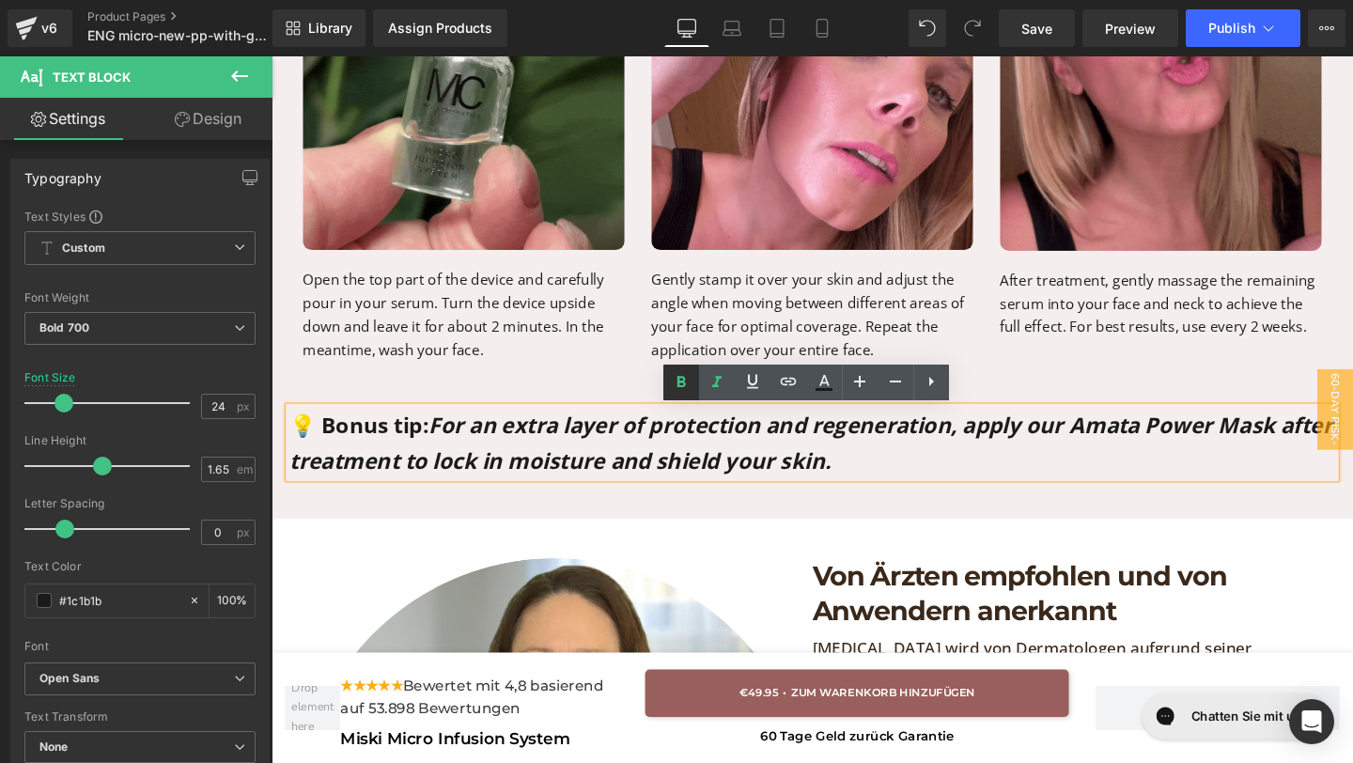
drag, startPoint x: 684, startPoint y: 382, endPoint x: 433, endPoint y: 369, distance: 251.2
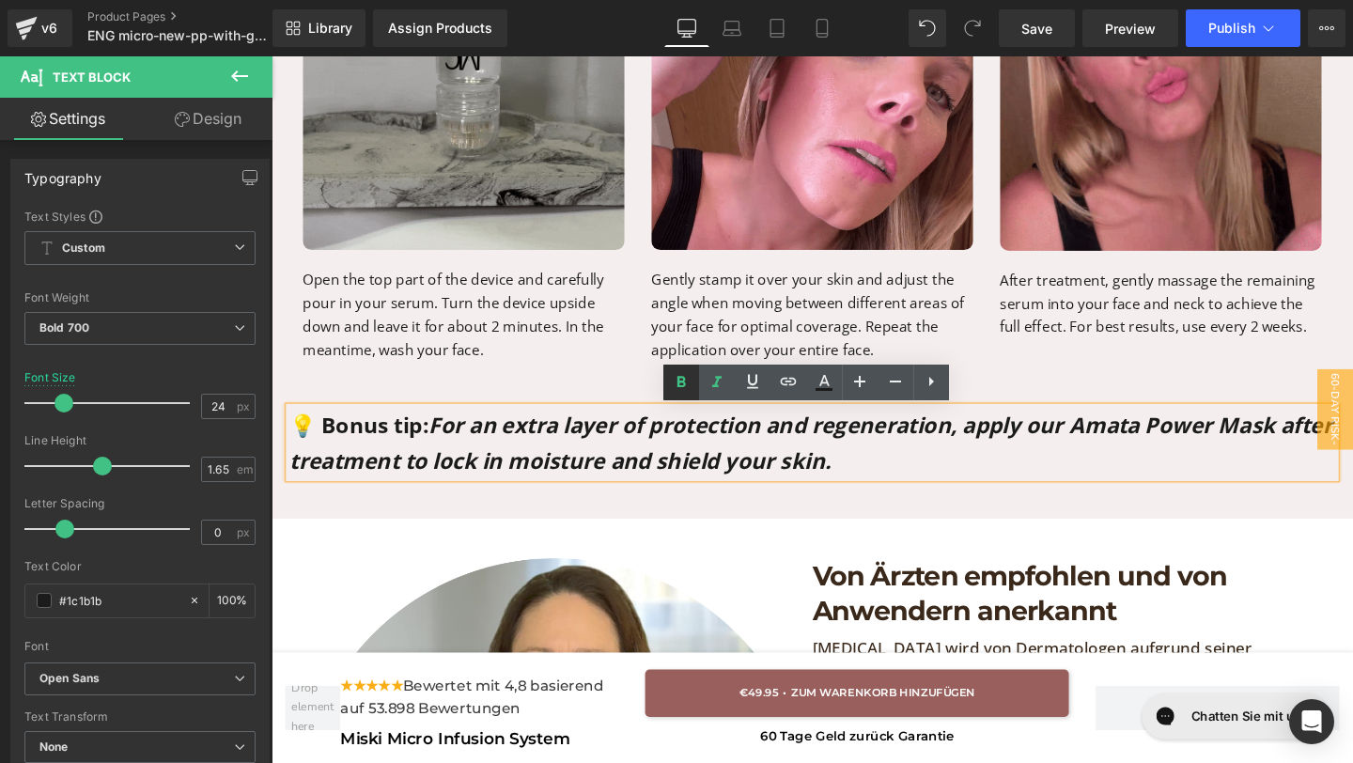
click at [684, 382] on icon at bounding box center [681, 381] width 8 height 11
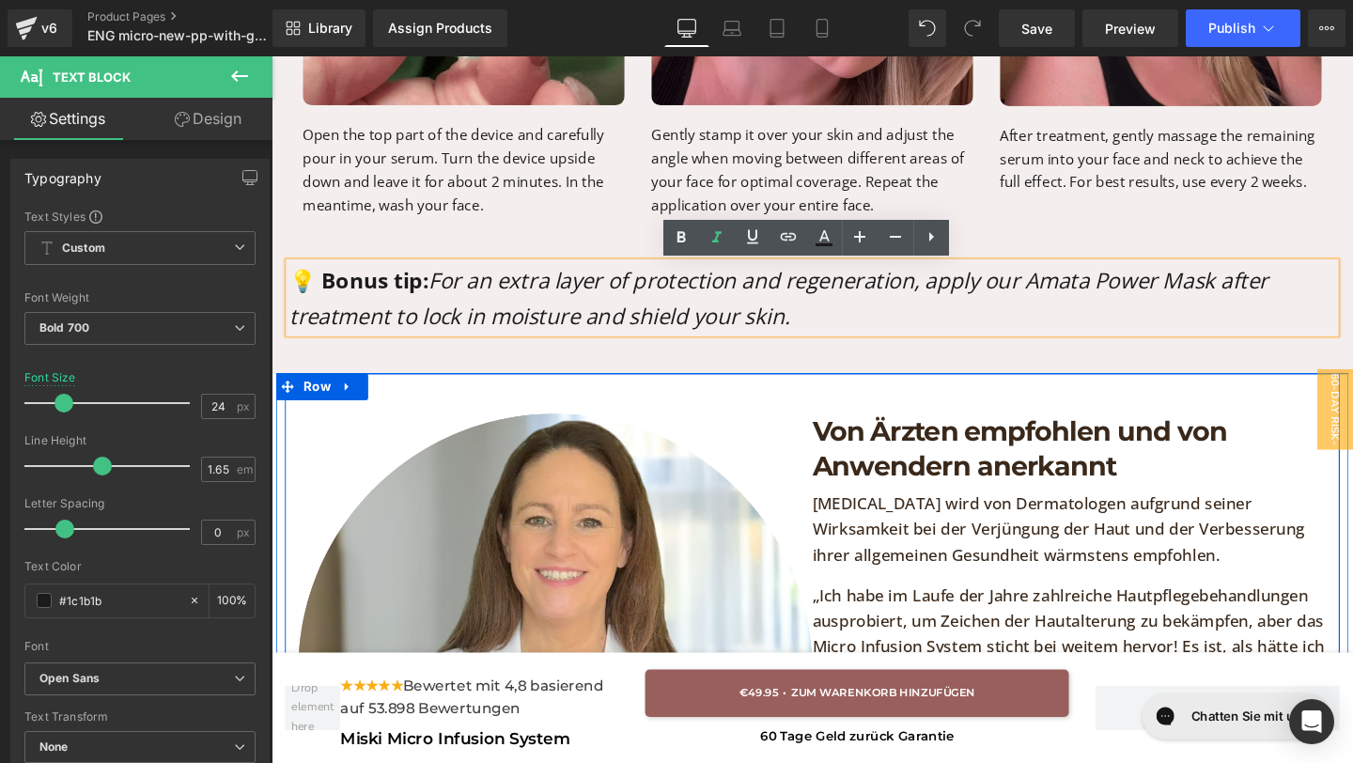
scroll to position [4498, 0]
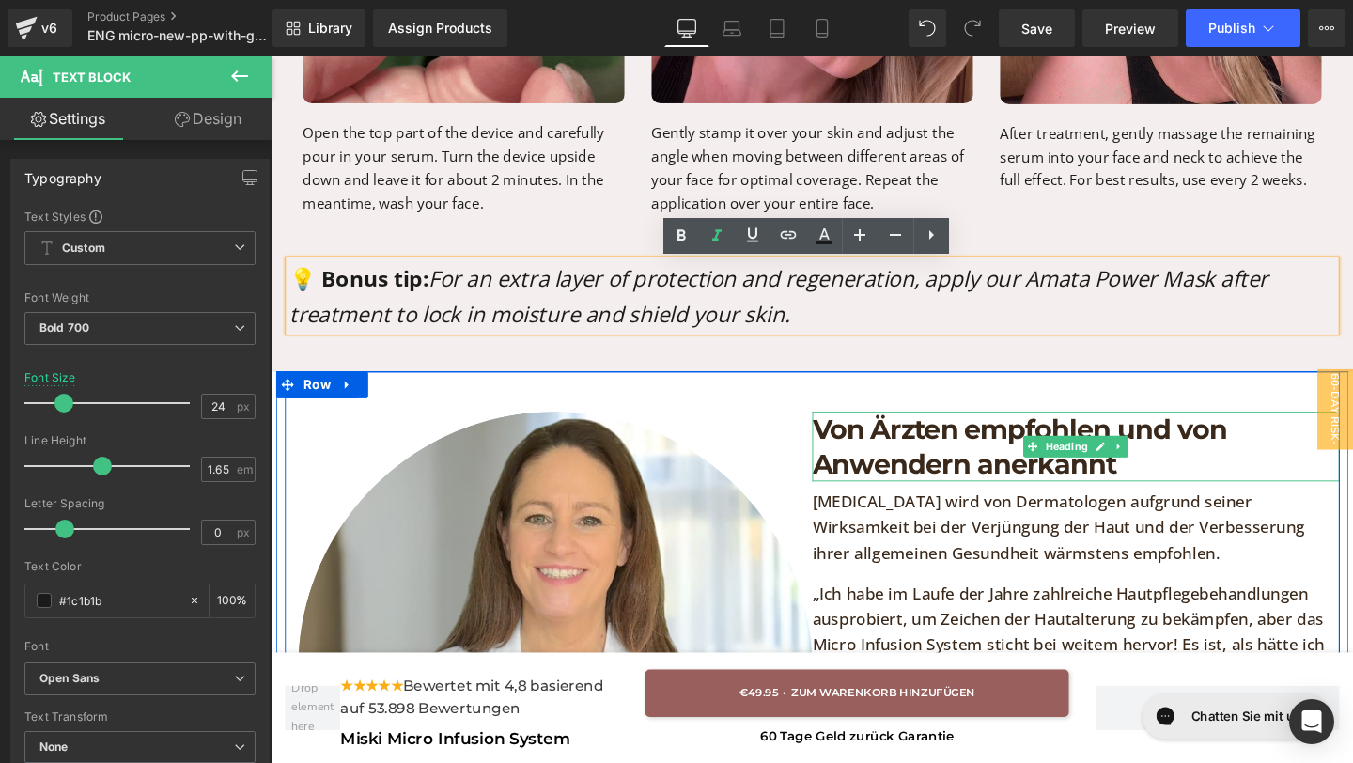
click at [1109, 497] on h1 "Von Ärzten empfohlen und von Anwendern anerkannt" at bounding box center [1117, 466] width 554 height 73
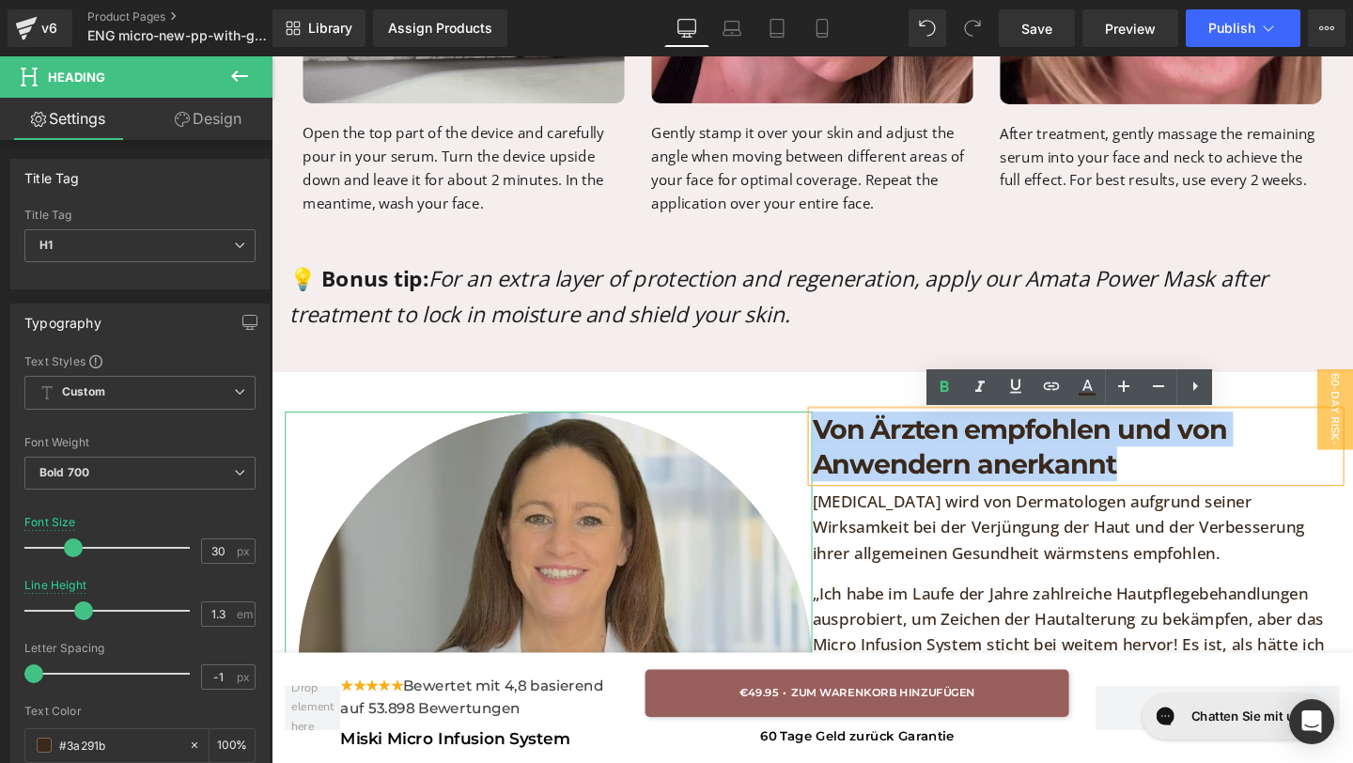
drag, startPoint x: 1227, startPoint y: 492, endPoint x: 829, endPoint y: 449, distance: 400.7
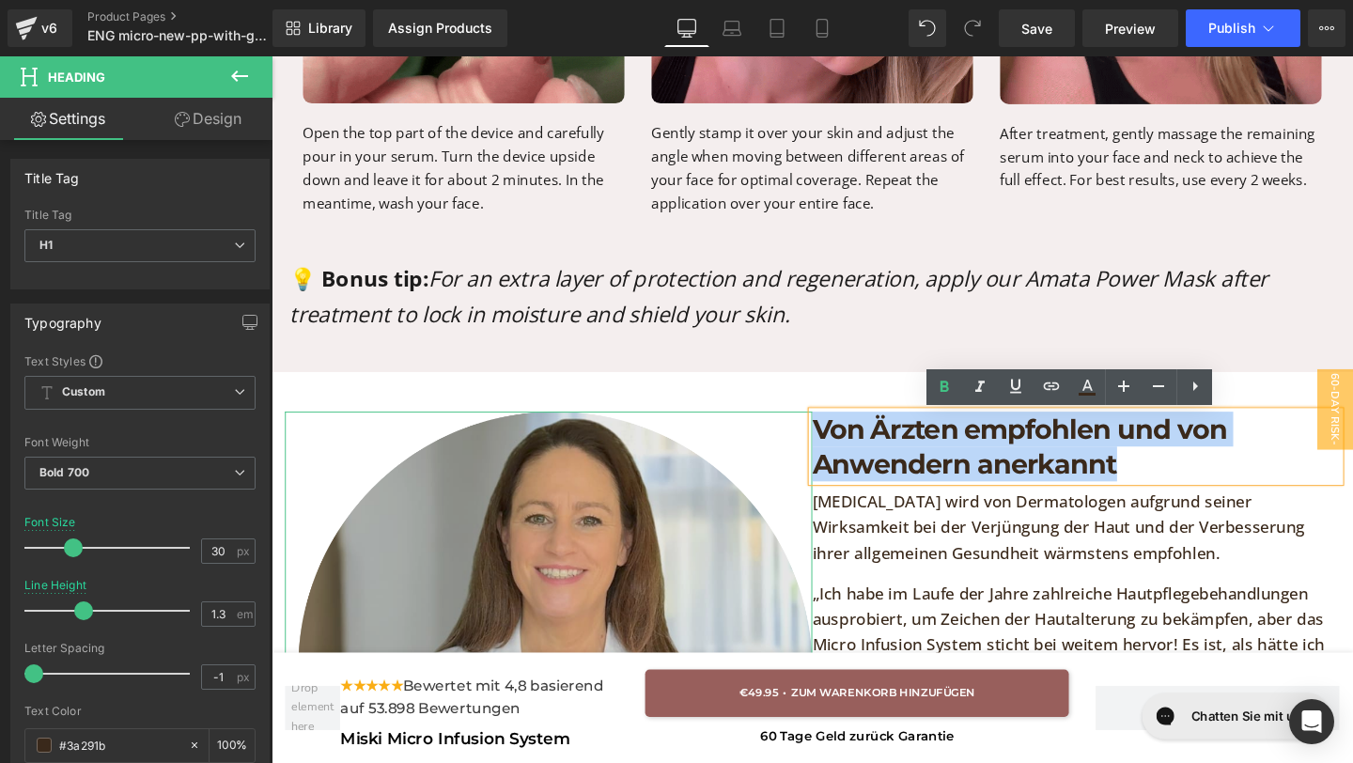
click at [829, 449] on div "Image Von Ärzten empfohlen und von Anwendern anerkannt Heading [MEDICAL_DATA] w…" at bounding box center [840, 707] width 1109 height 639
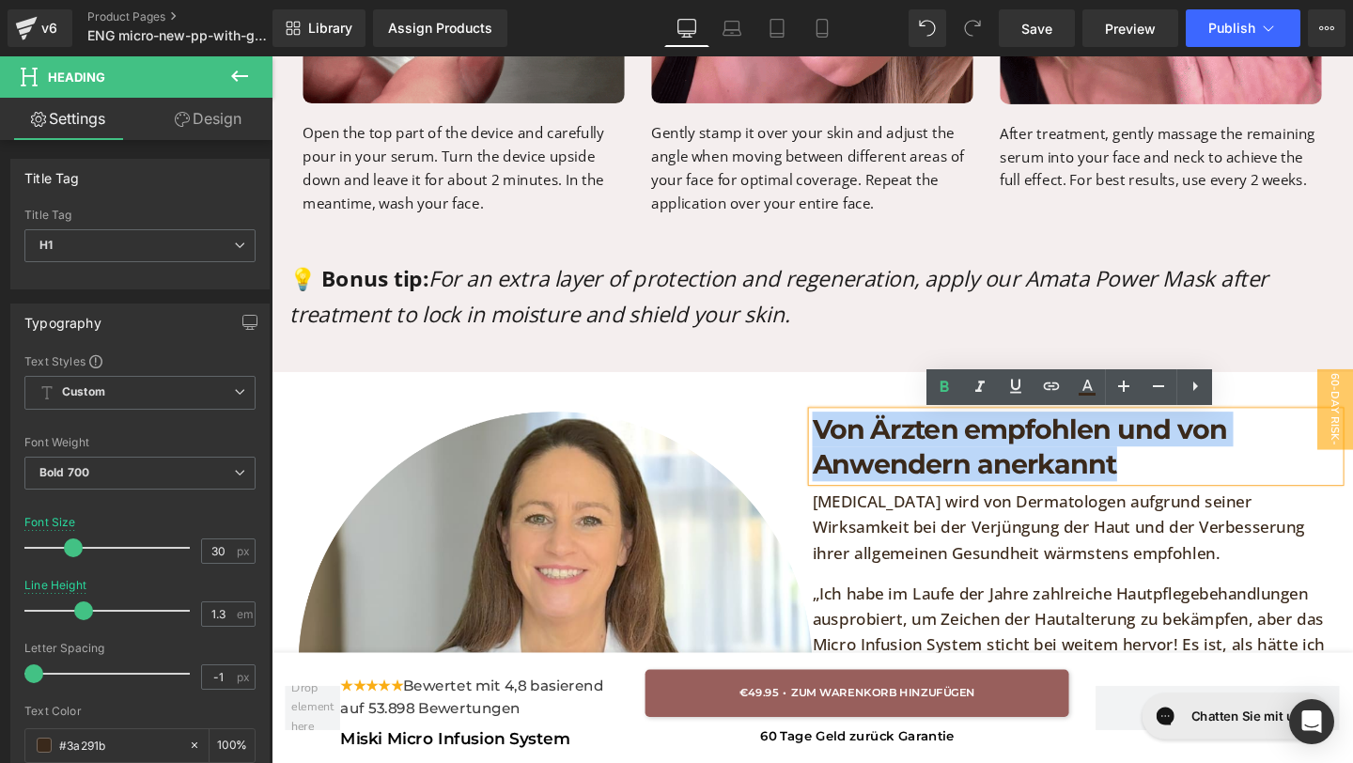
copy h1 "Von Ärzten empfohlen und von Anwendern anerkannt"
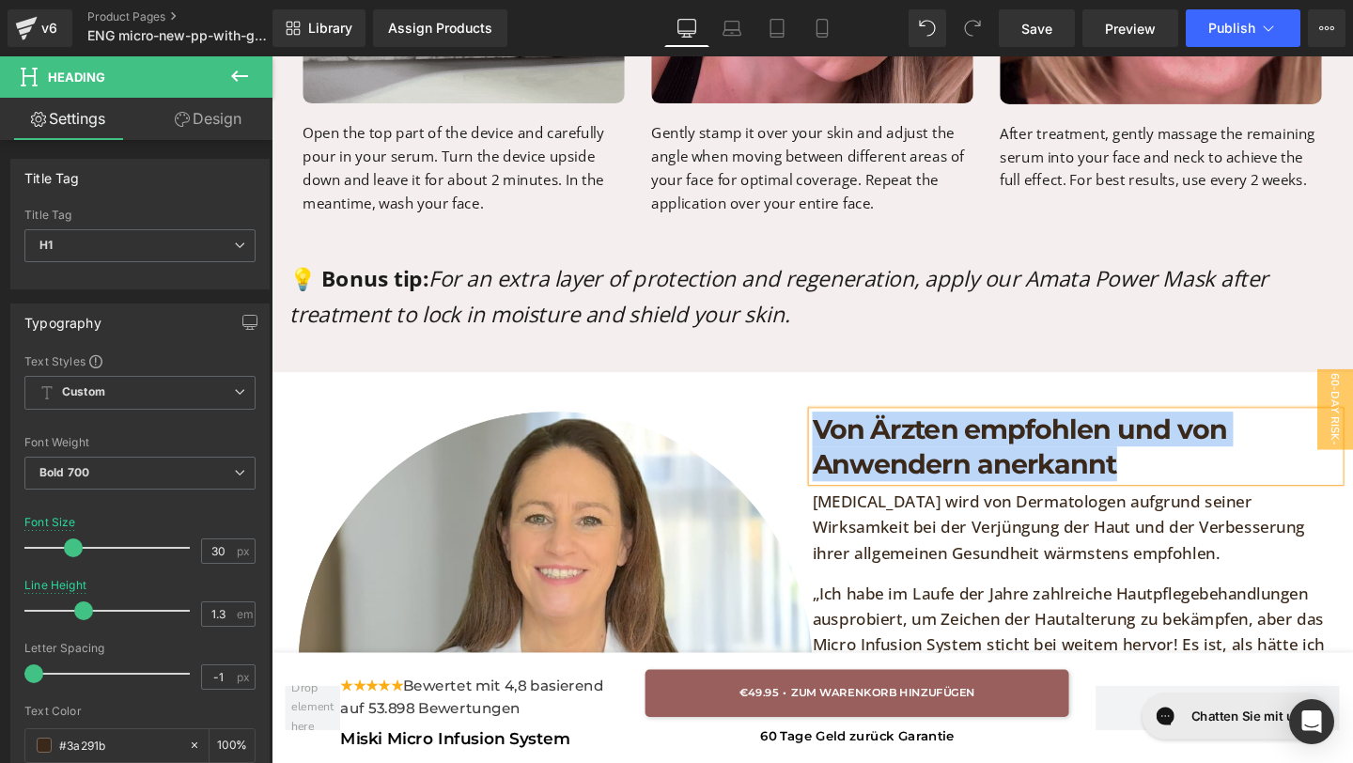
paste div
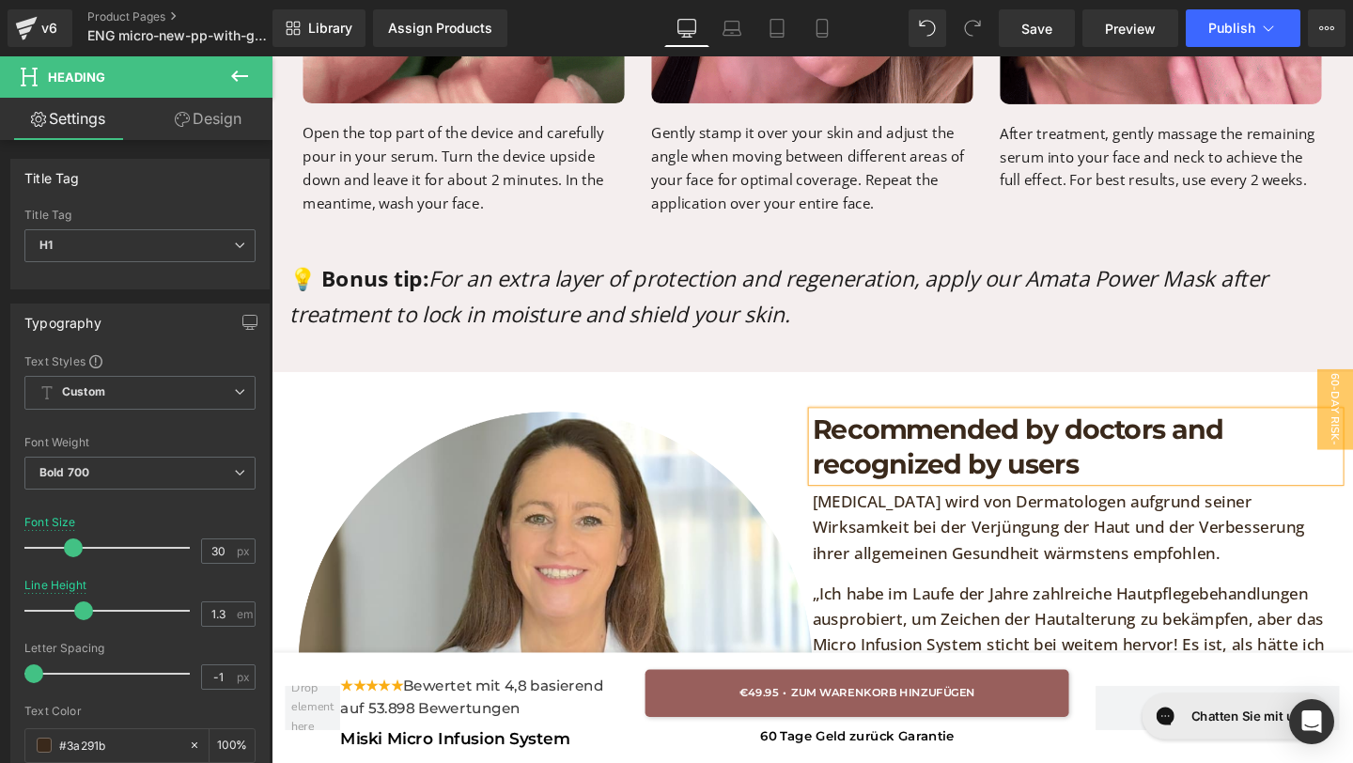
scroll to position [4575, 0]
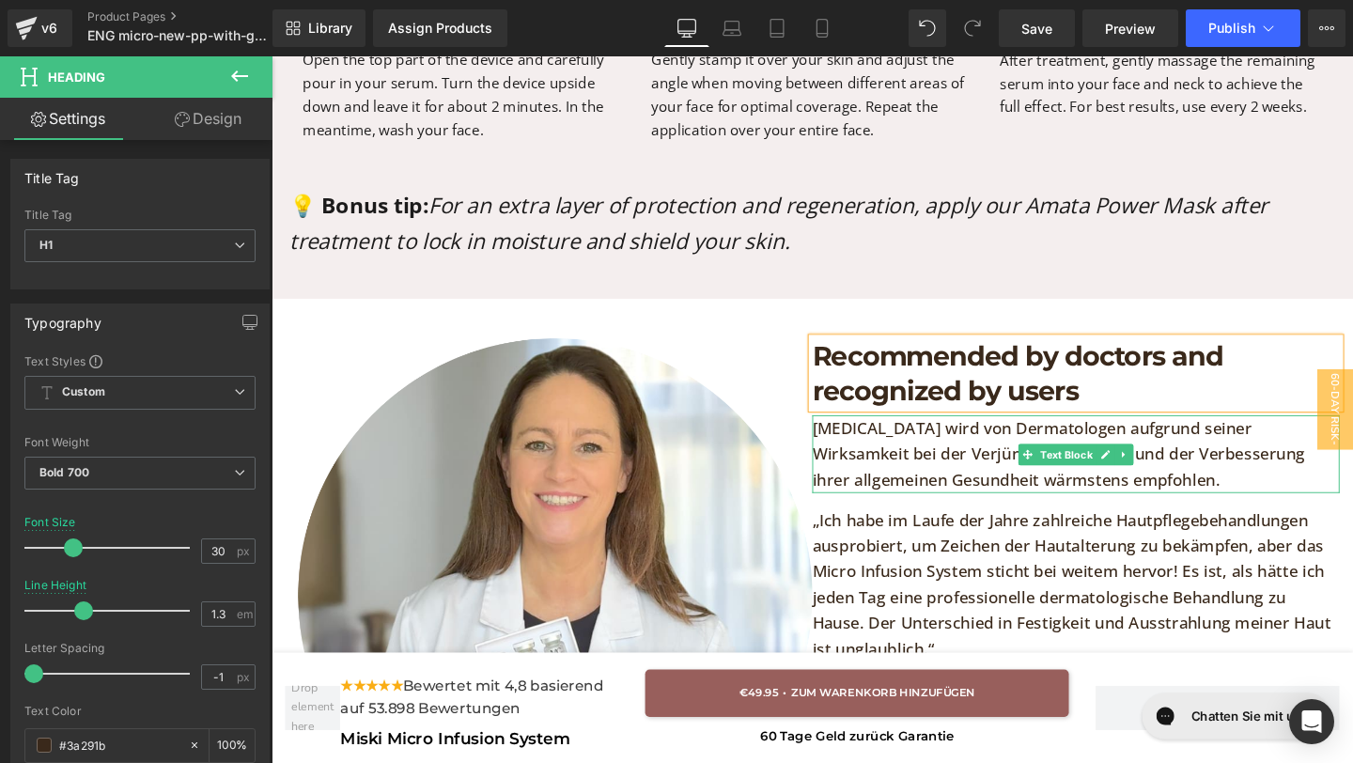
click at [1181, 499] on p "[MEDICAL_DATA] wird von Dermatologen aufgrund seiner Wirksamkeit bei der Verjün…" at bounding box center [1117, 474] width 554 height 81
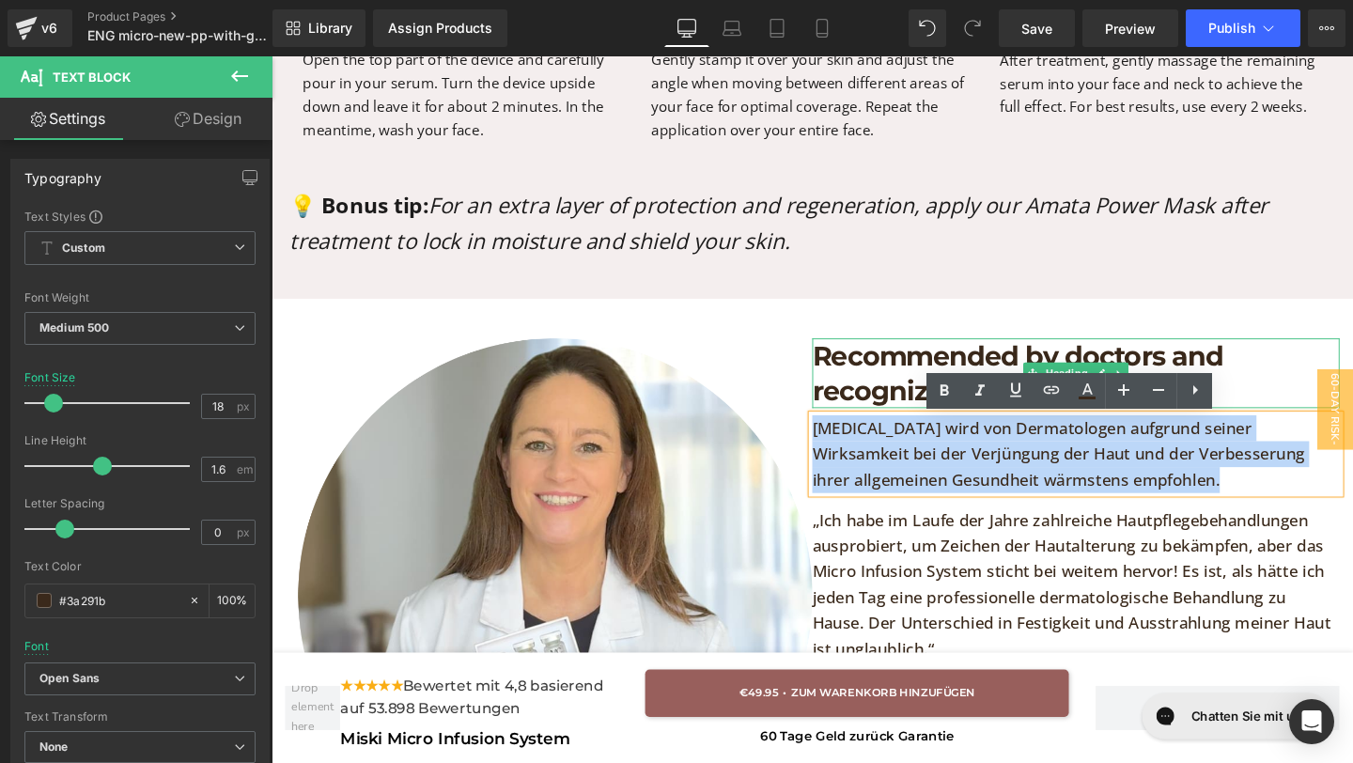
drag, startPoint x: 1260, startPoint y: 502, endPoint x: 846, endPoint y: 412, distance: 423.1
click at [846, 412] on div "Recommended by doctors and recognized by users Heading [MEDICAL_DATA] wird von …" at bounding box center [1117, 630] width 554 height 554
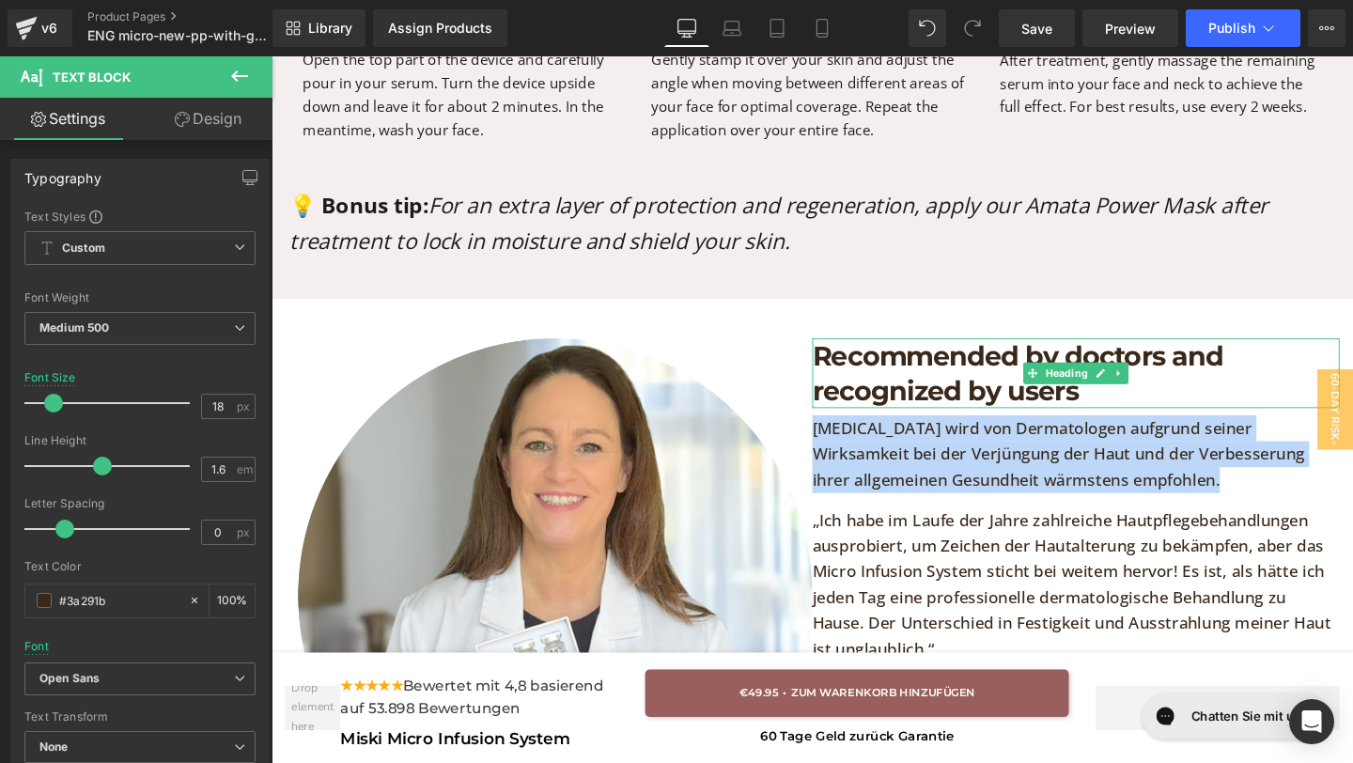
copy p "[MEDICAL_DATA] wird von Dermatologen aufgrund seiner Wirksamkeit bei der Verjün…"
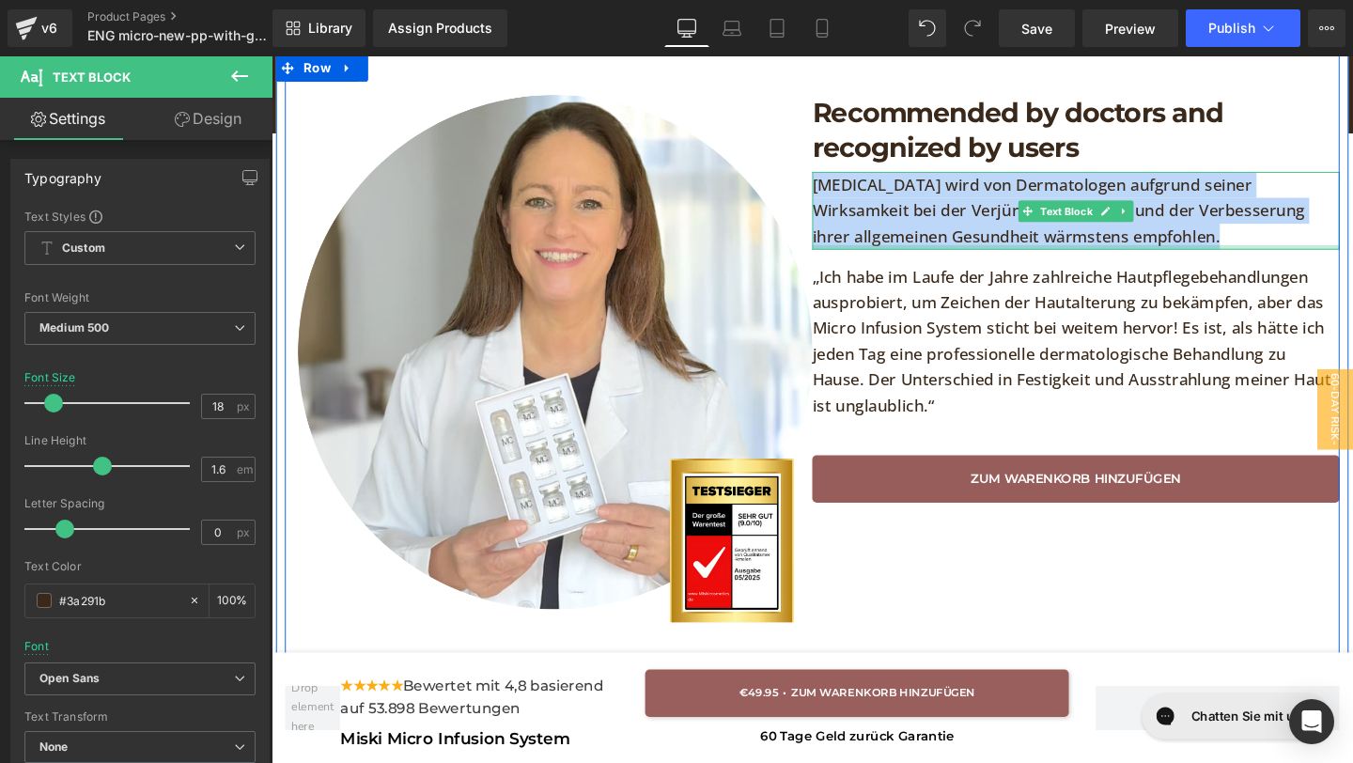
scroll to position [4861, 0]
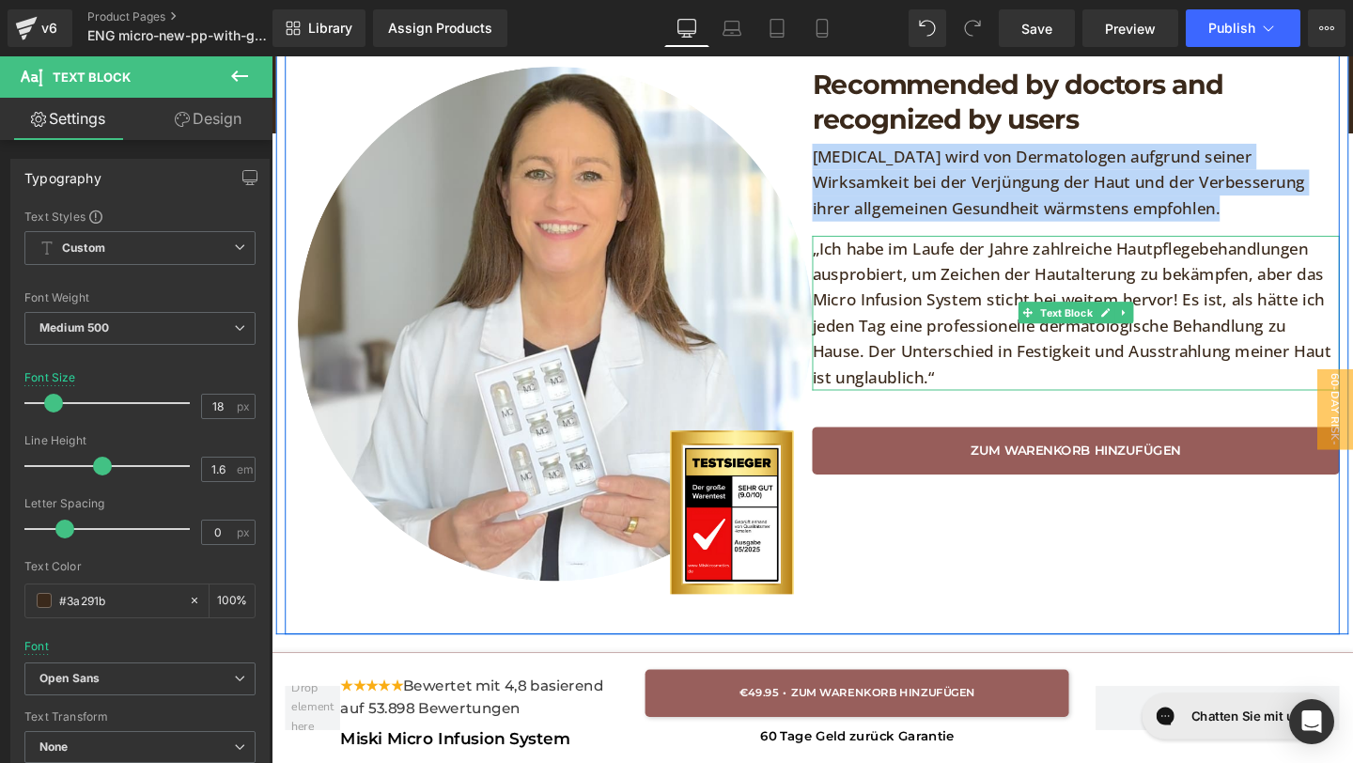
paste div
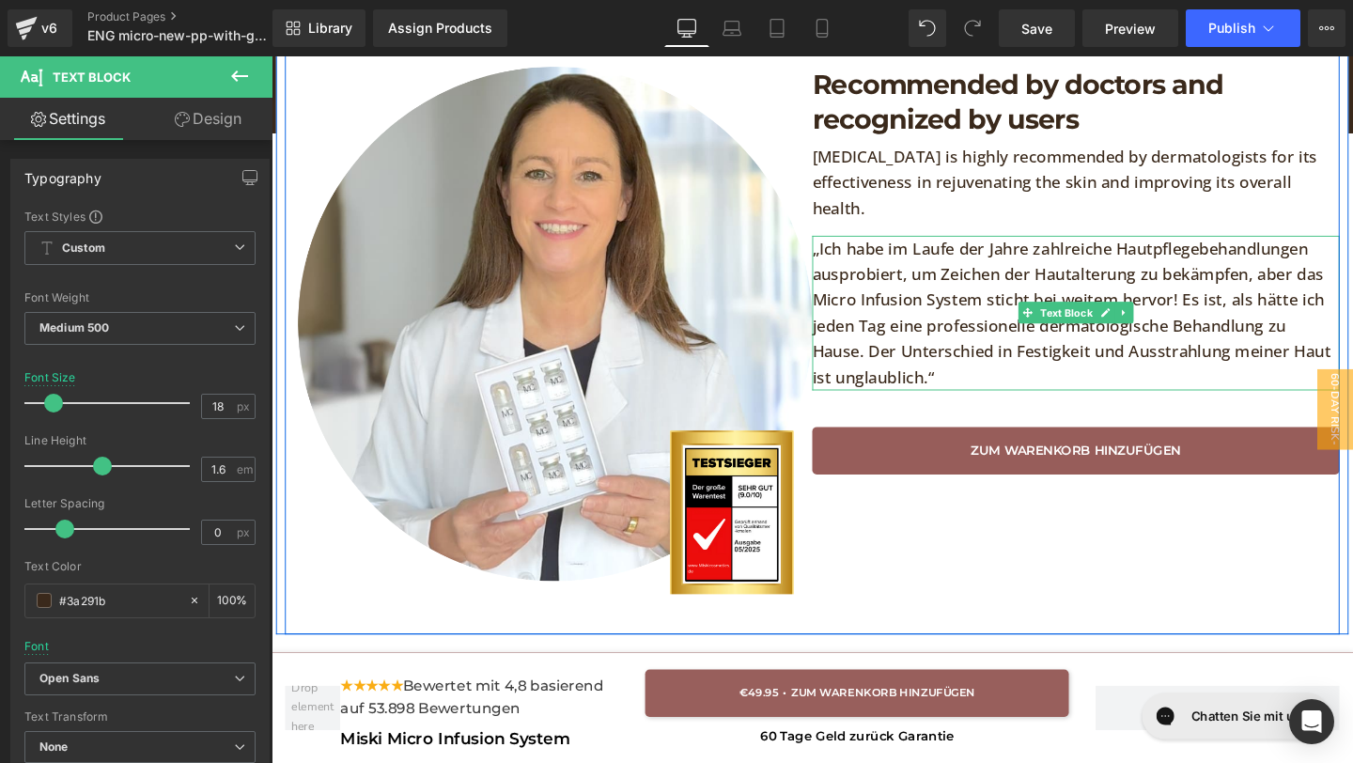
click at [947, 403] on div at bounding box center [1117, 405] width 554 height 5
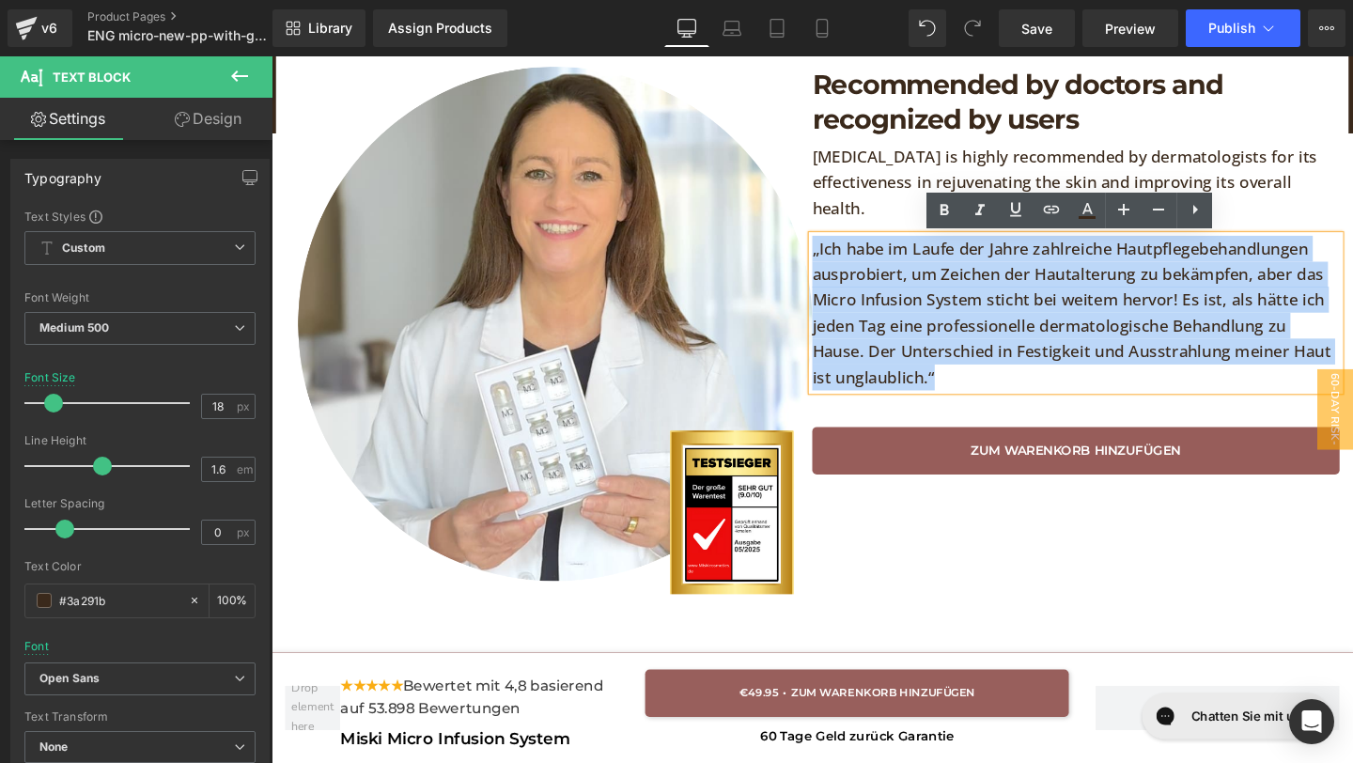
drag, startPoint x: 989, startPoint y: 387, endPoint x: 842, endPoint y: 252, distance: 200.1
click at [842, 252] on p "„Ich habe im Laufe der Jahre zahlreiche Hautpflegebehandlungen ausprobiert, um …" at bounding box center [1117, 326] width 554 height 163
copy p "„Ich habe im Laufe der Jahre zahlreiche Hautpflegebehandlungen ausprobiert, um …"
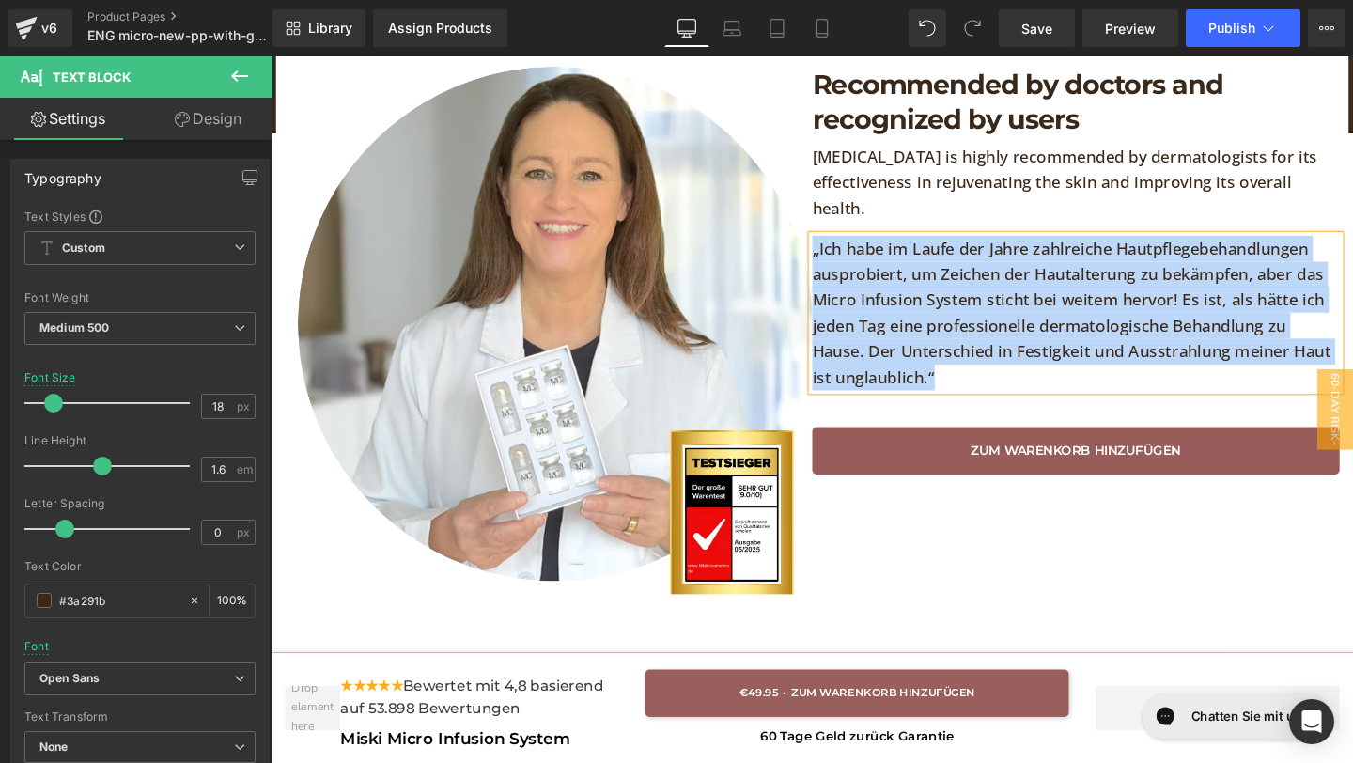
paste div
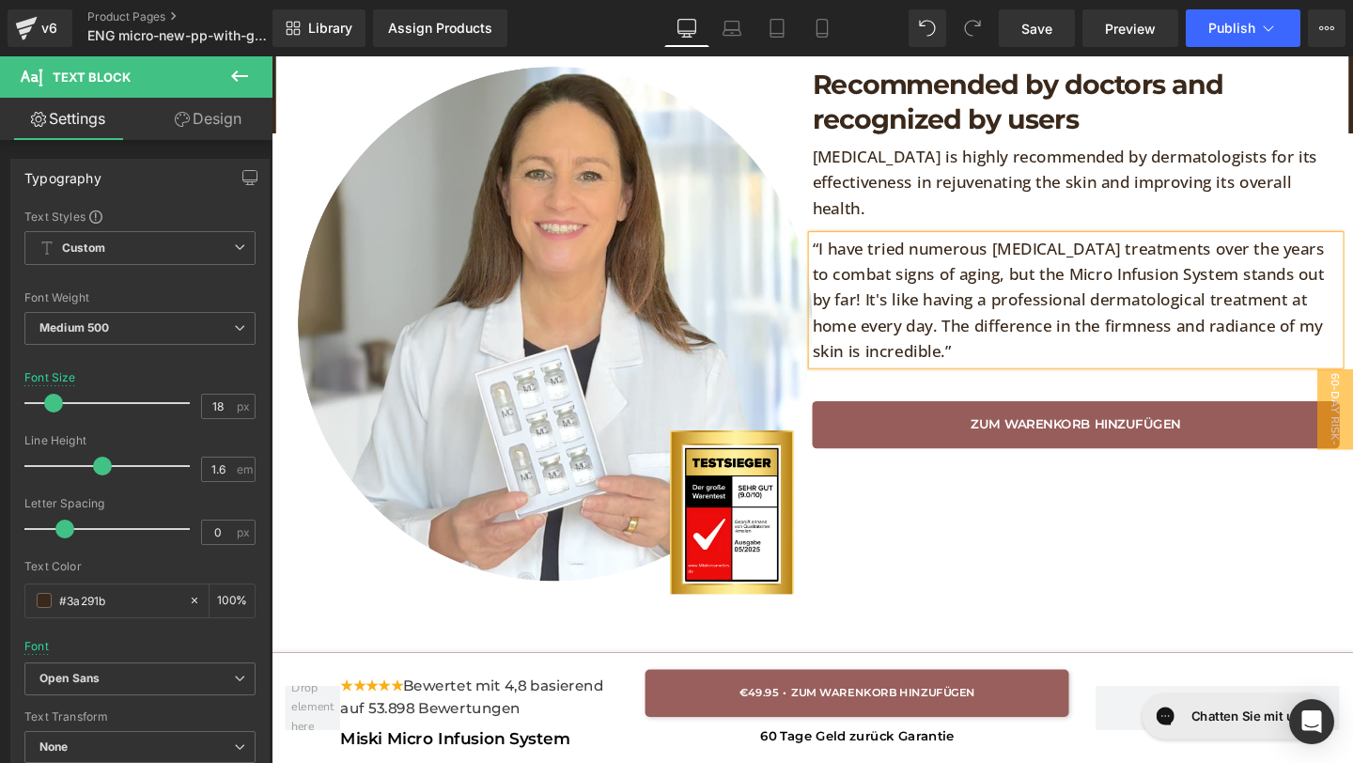
click at [868, 464] on div "ZUM WARENKORB HINZUFÜGEN Button" at bounding box center [1117, 444] width 554 height 50
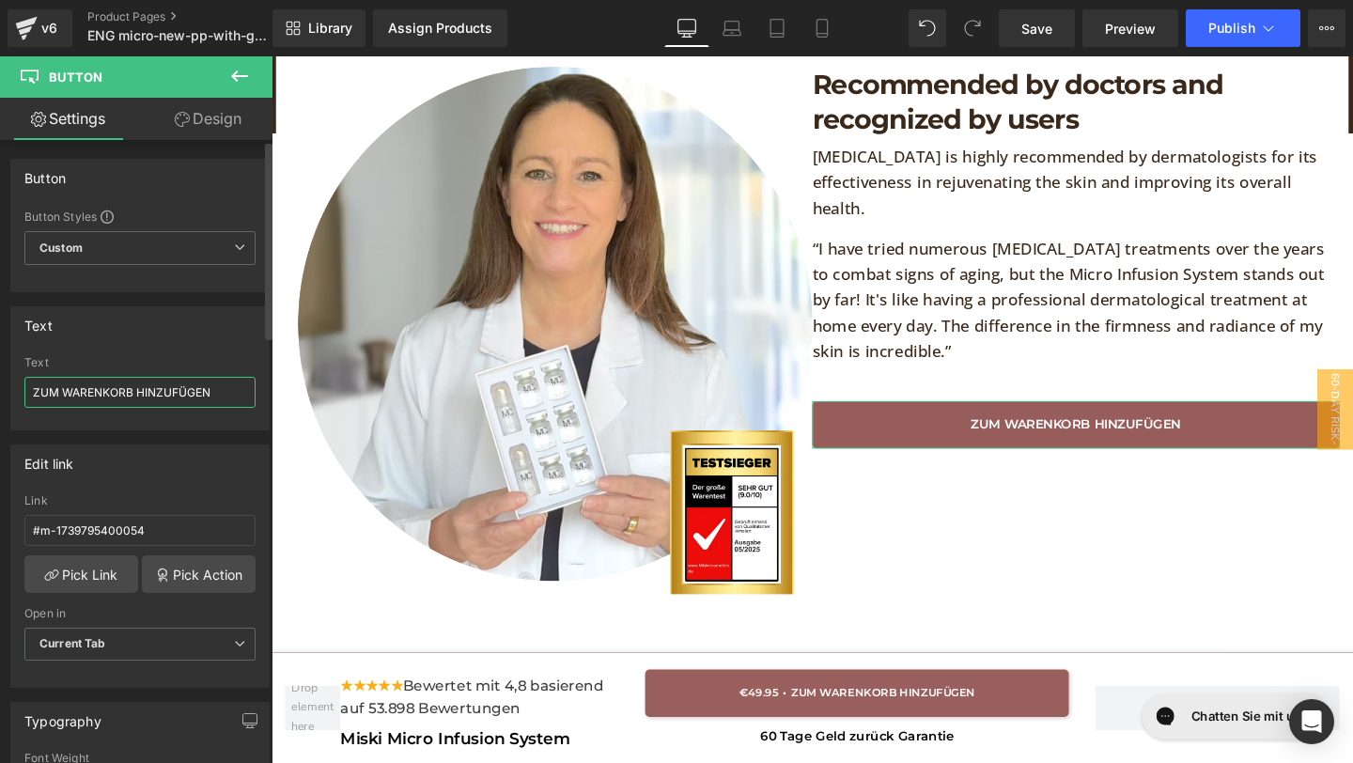
drag, startPoint x: 208, startPoint y: 386, endPoint x: 0, endPoint y: 363, distance: 209.0
click at [0, 363] on div "Text ZUM WARENKORB HINZUFÜGEN Text ZUM WARENKORB HINZUFÜGEN" at bounding box center [140, 361] width 281 height 138
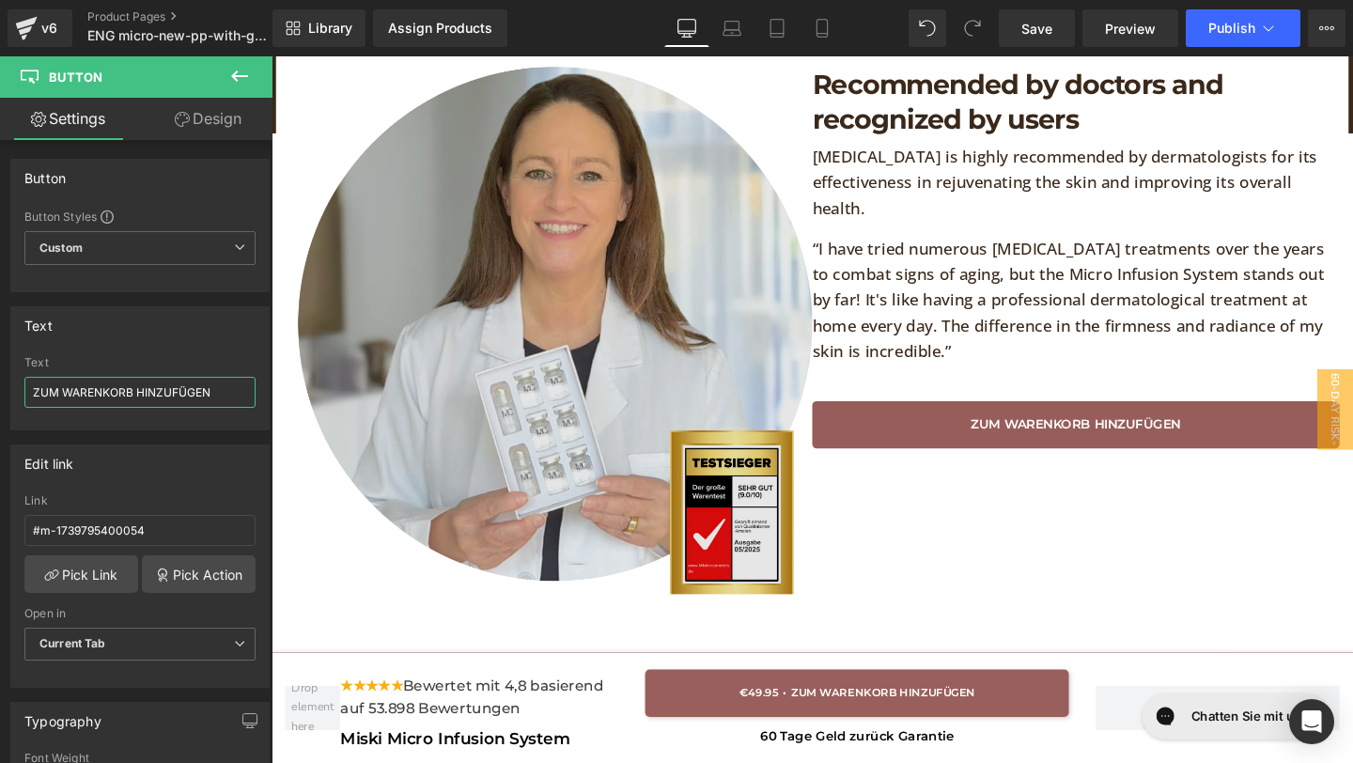
paste input "ADD TO SHOPPING CART"
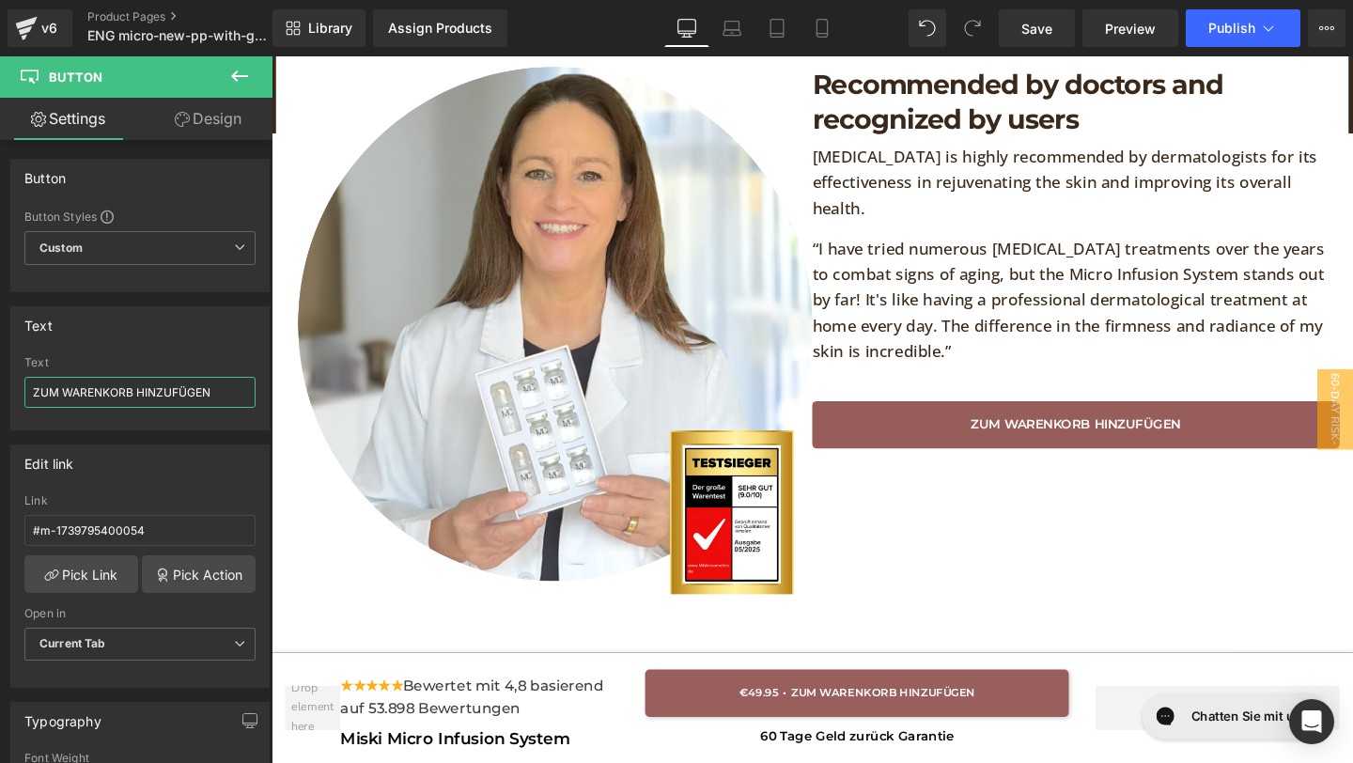
type input "ADD TO SHOPPING CART"
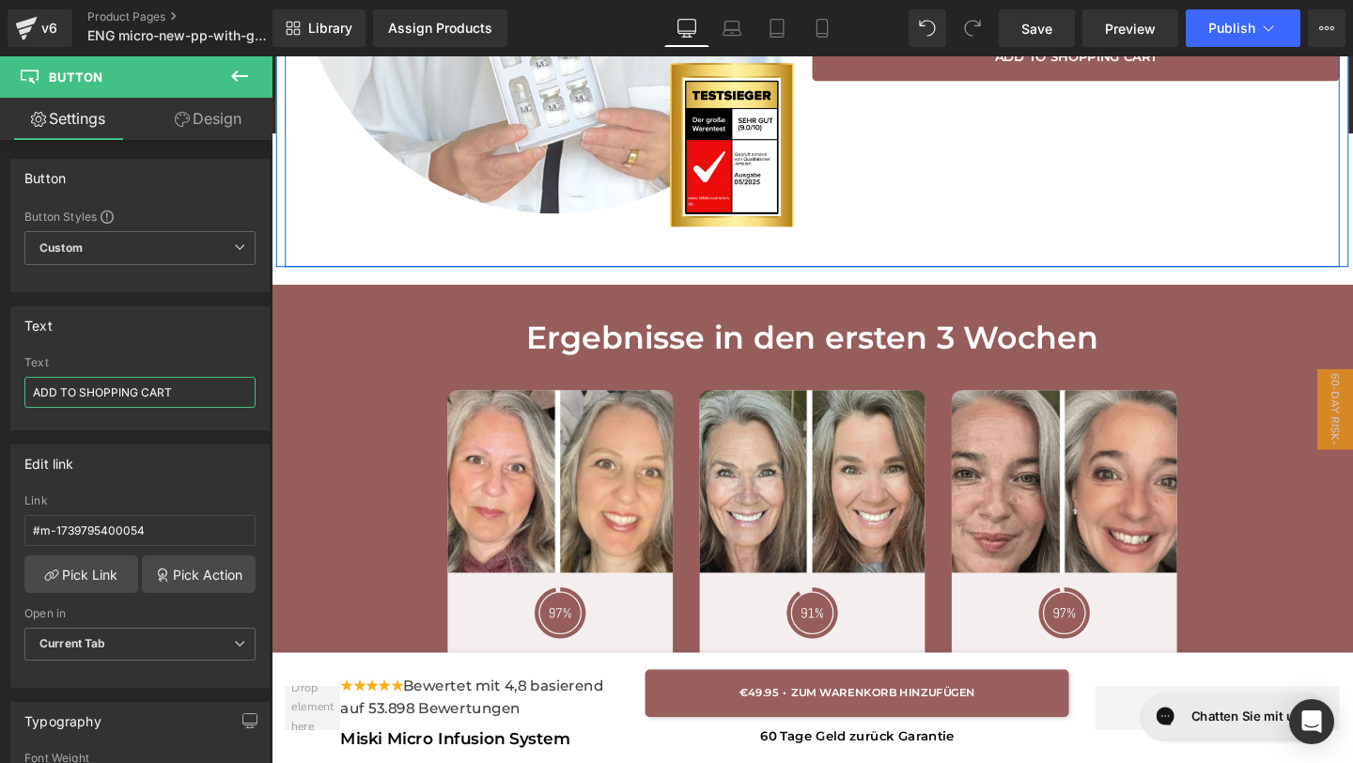
scroll to position [5245, 0]
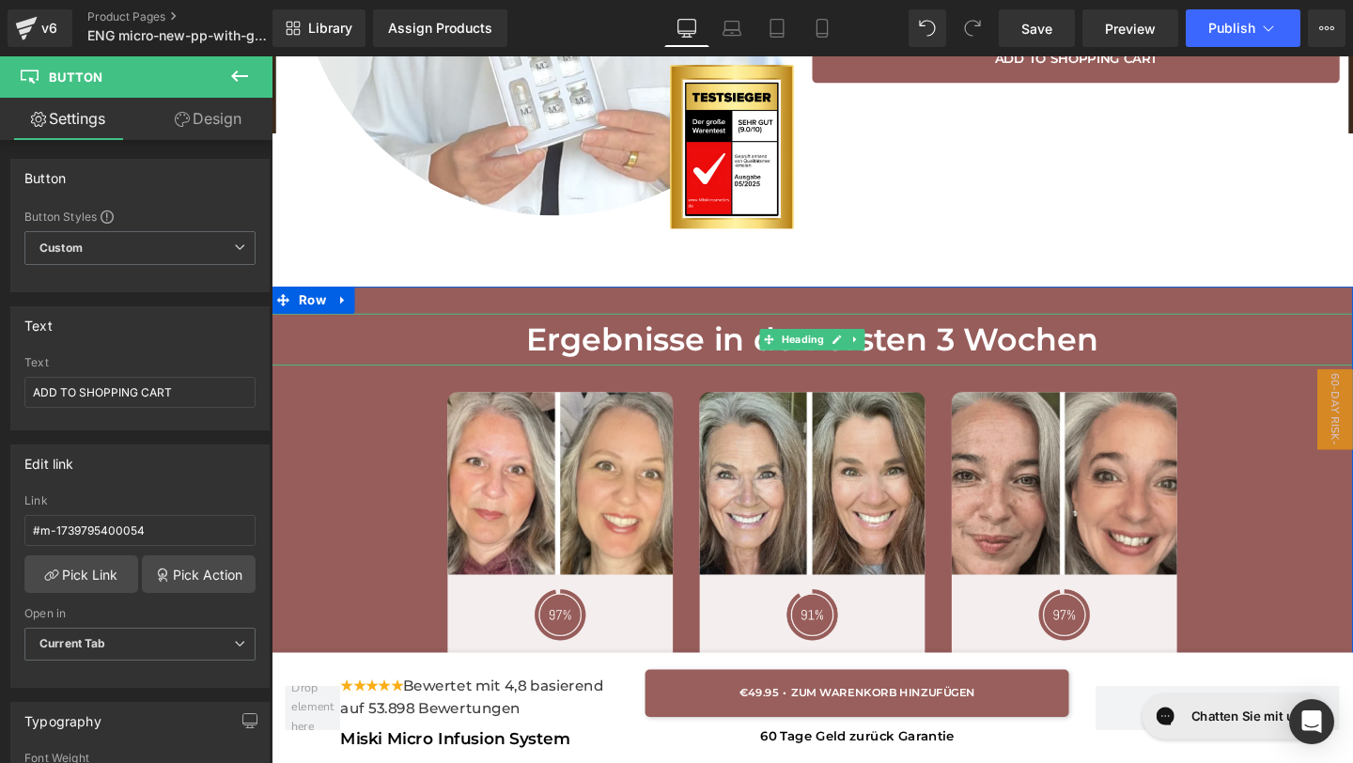
click at [726, 352] on h1 "Ergebnisse in den ersten 3 Wochen" at bounding box center [840, 354] width 1137 height 54
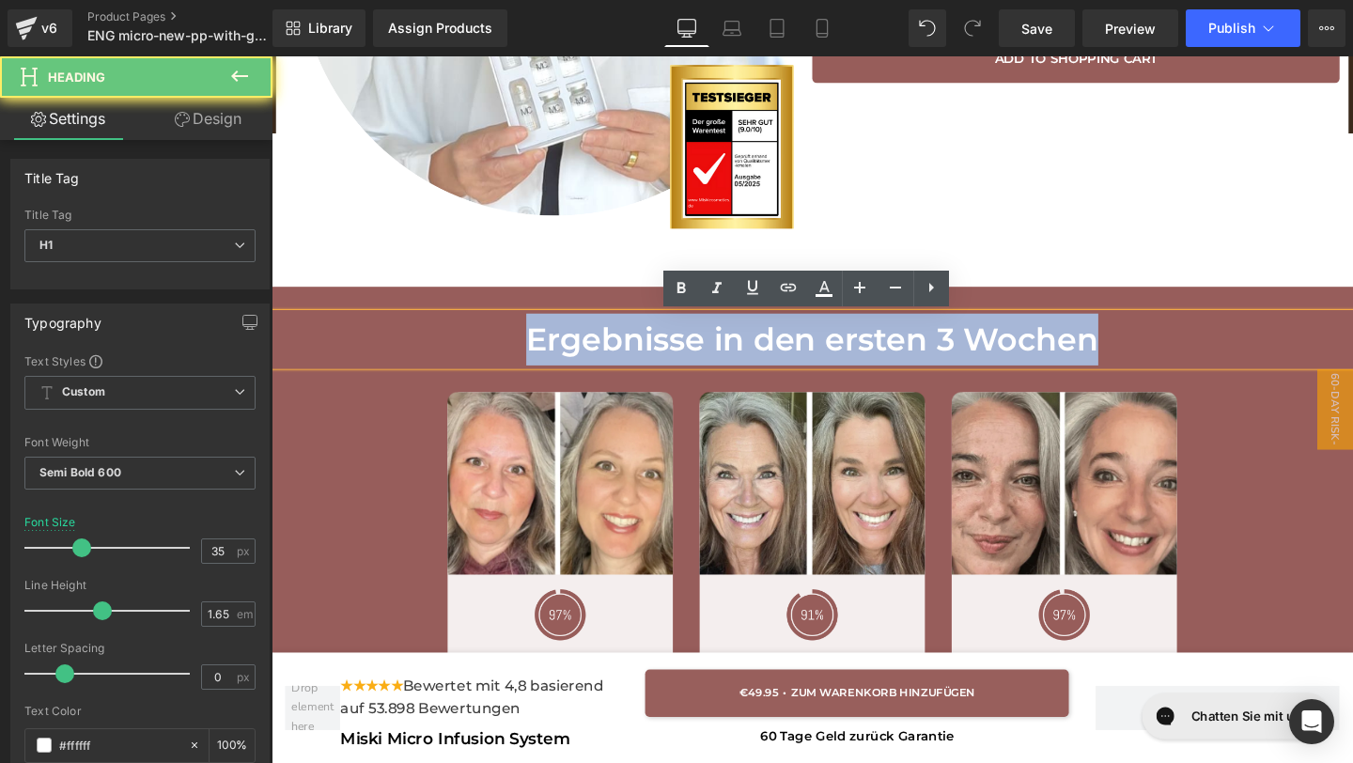
drag, startPoint x: 1205, startPoint y: 357, endPoint x: 650, endPoint y: 324, distance: 556.2
click at [659, 320] on div "Ergebnisse in den ersten 3 Wochen Heading Image Image Sah eine glattere, klarer…" at bounding box center [840, 665] width 1137 height 733
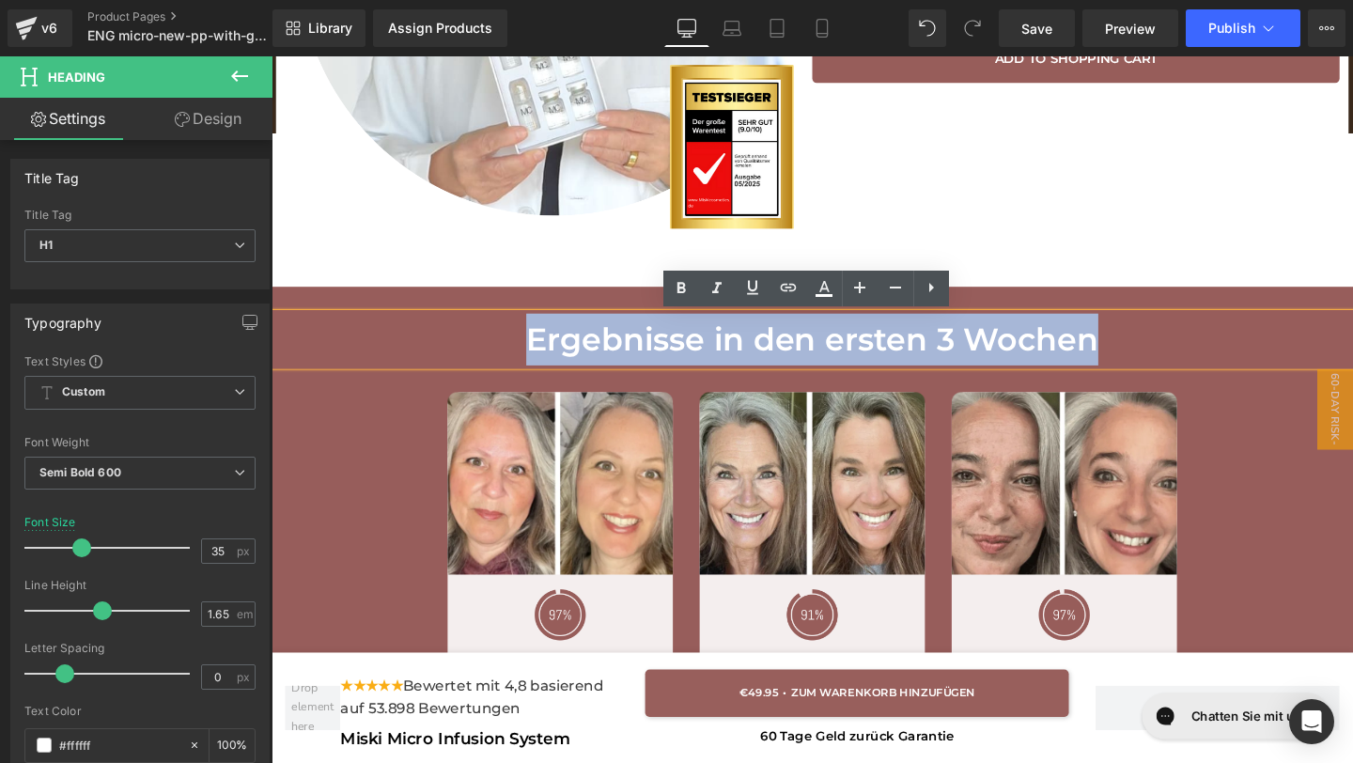
copy h1 "Ergebnisse in den ersten 3 Wochen"
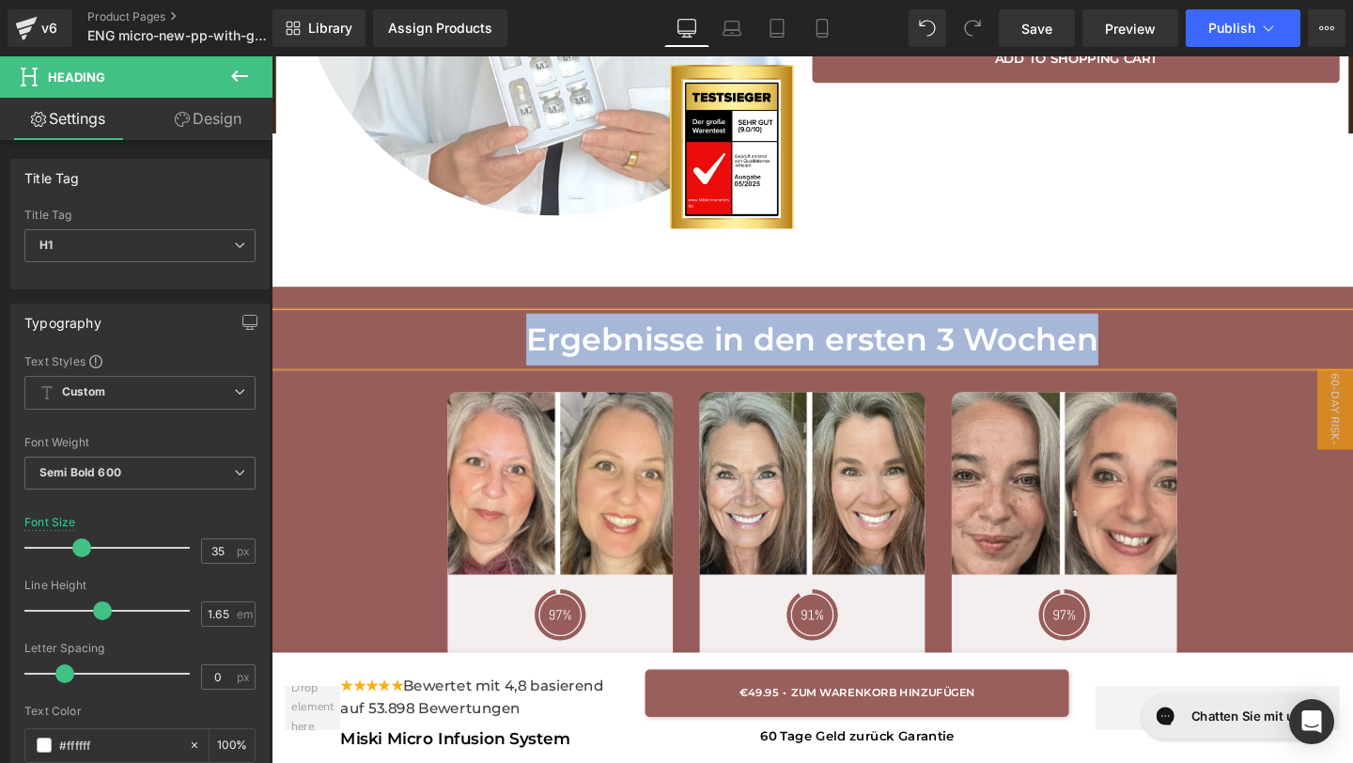
paste div
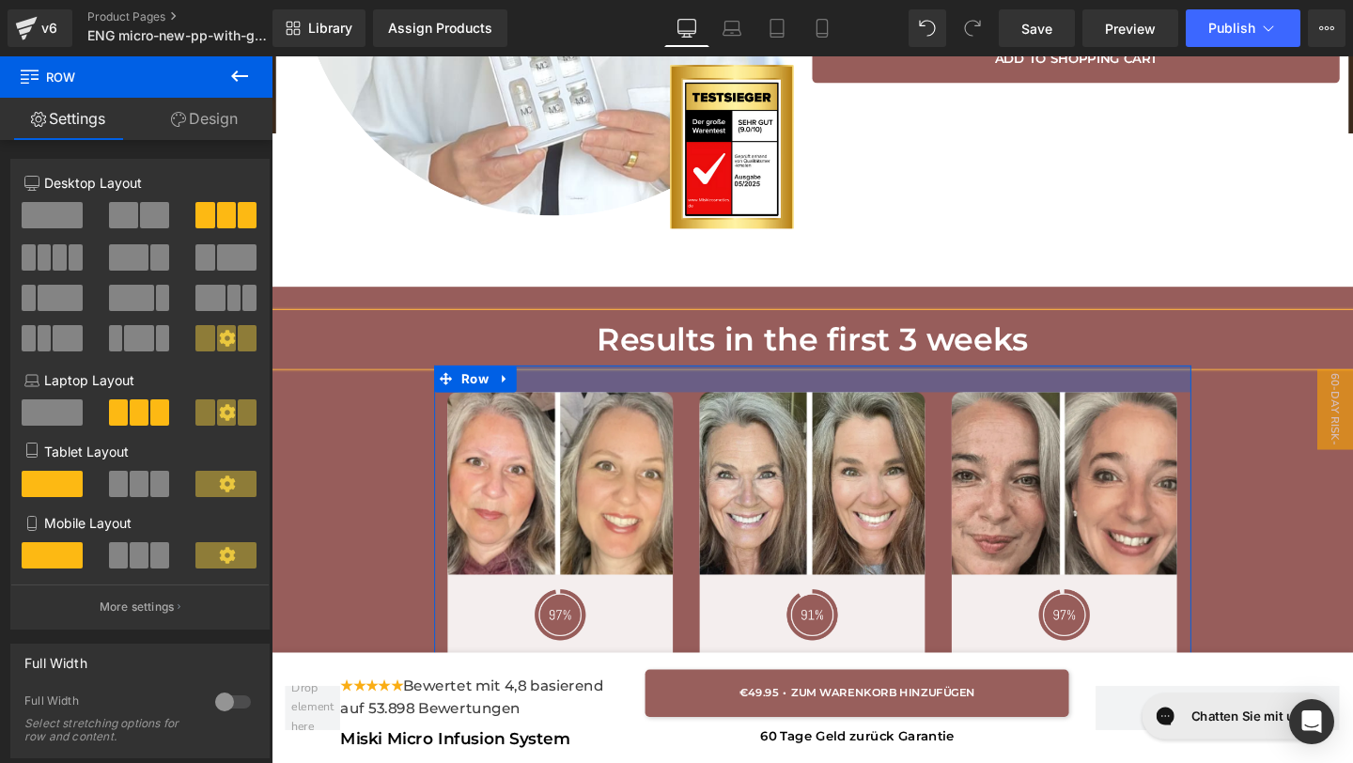
click at [839, 386] on div at bounding box center [841, 395] width 796 height 28
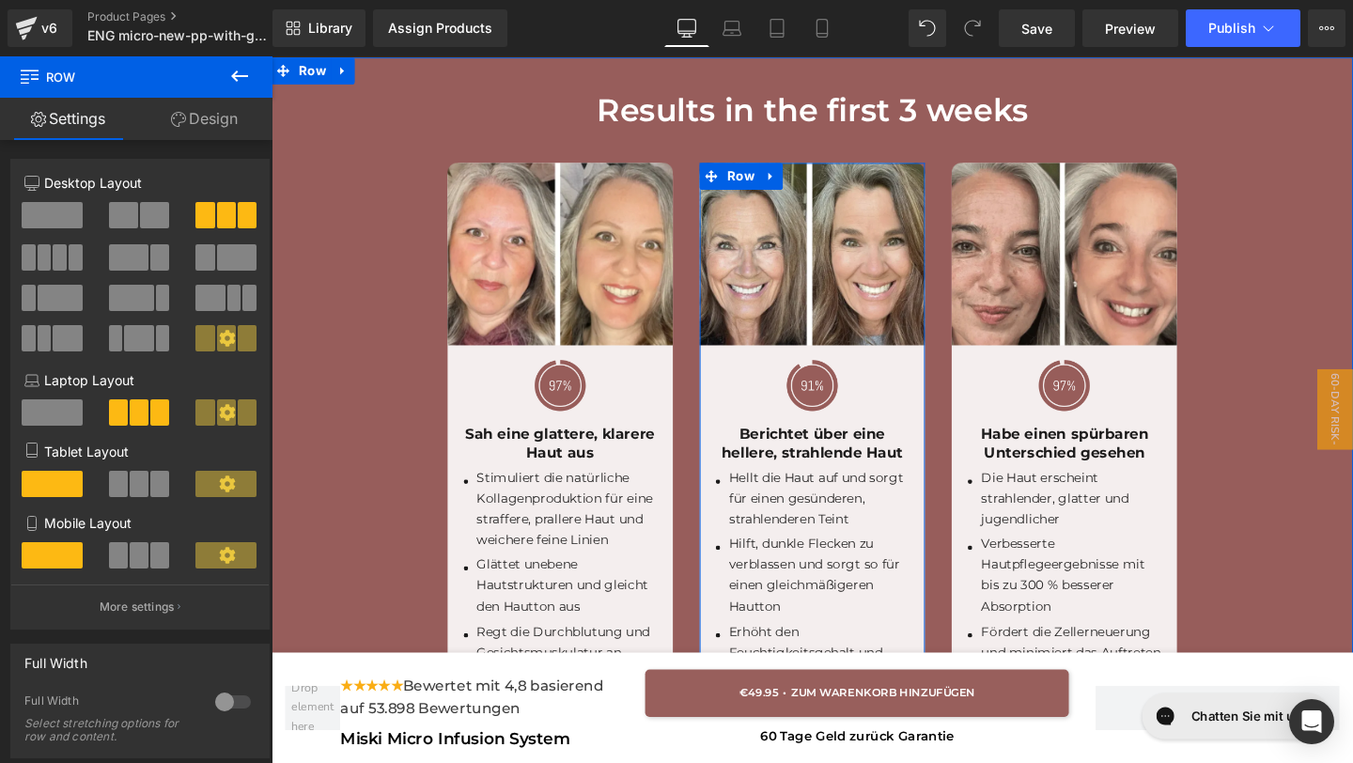
scroll to position [5488, 0]
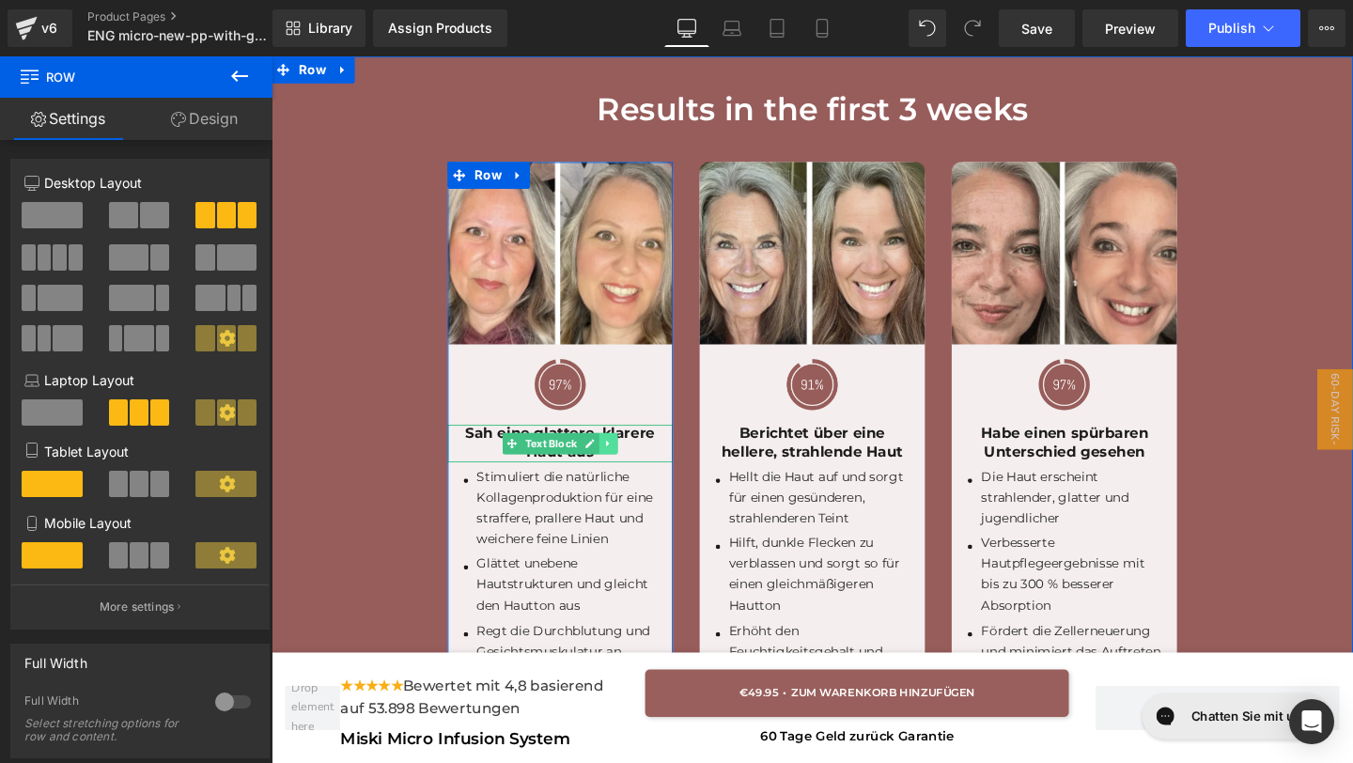
click at [633, 474] on link at bounding box center [625, 463] width 20 height 23
click at [580, 466] on icon at bounding box center [576, 463] width 10 height 11
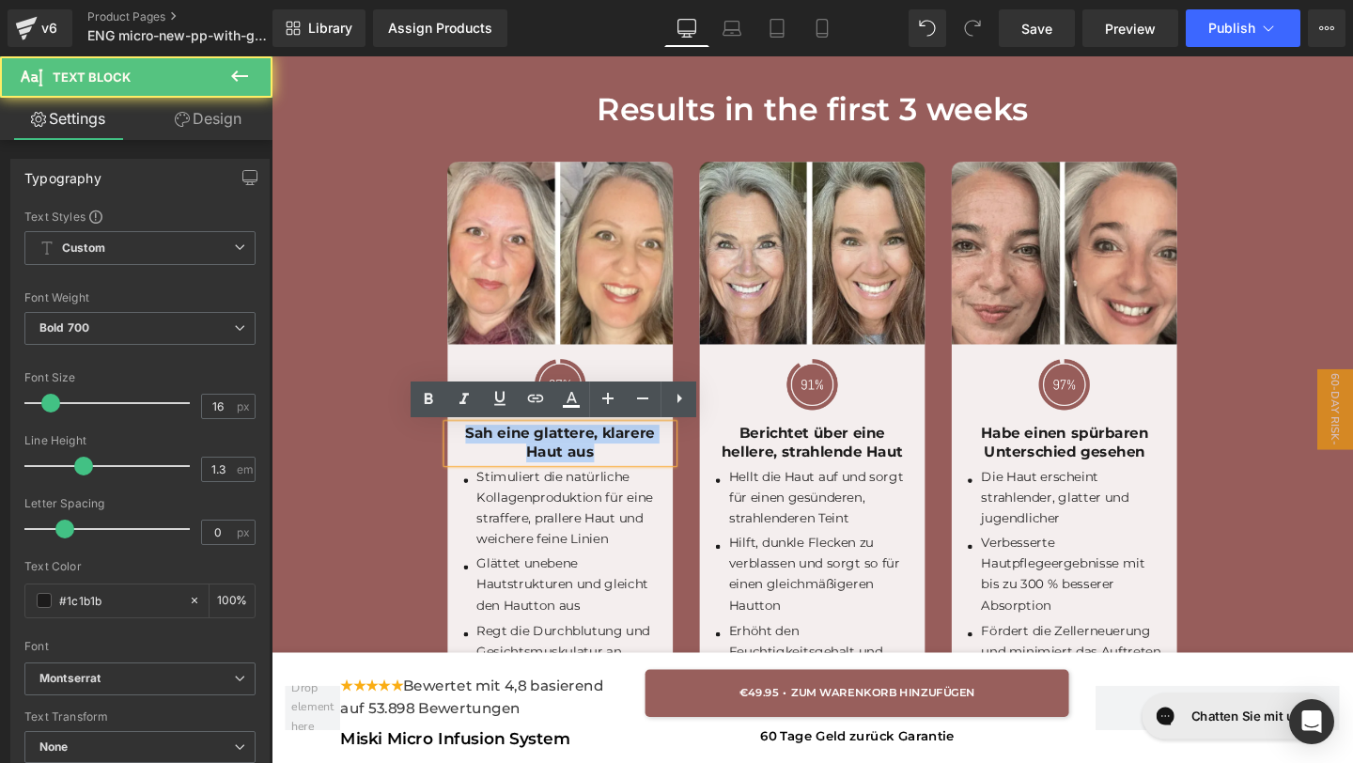
drag, startPoint x: 624, startPoint y: 469, endPoint x: 475, endPoint y: 457, distance: 148.9
click at [475, 457] on div "Sah eine glattere, klarere Haut aus" at bounding box center [575, 462] width 237 height 39
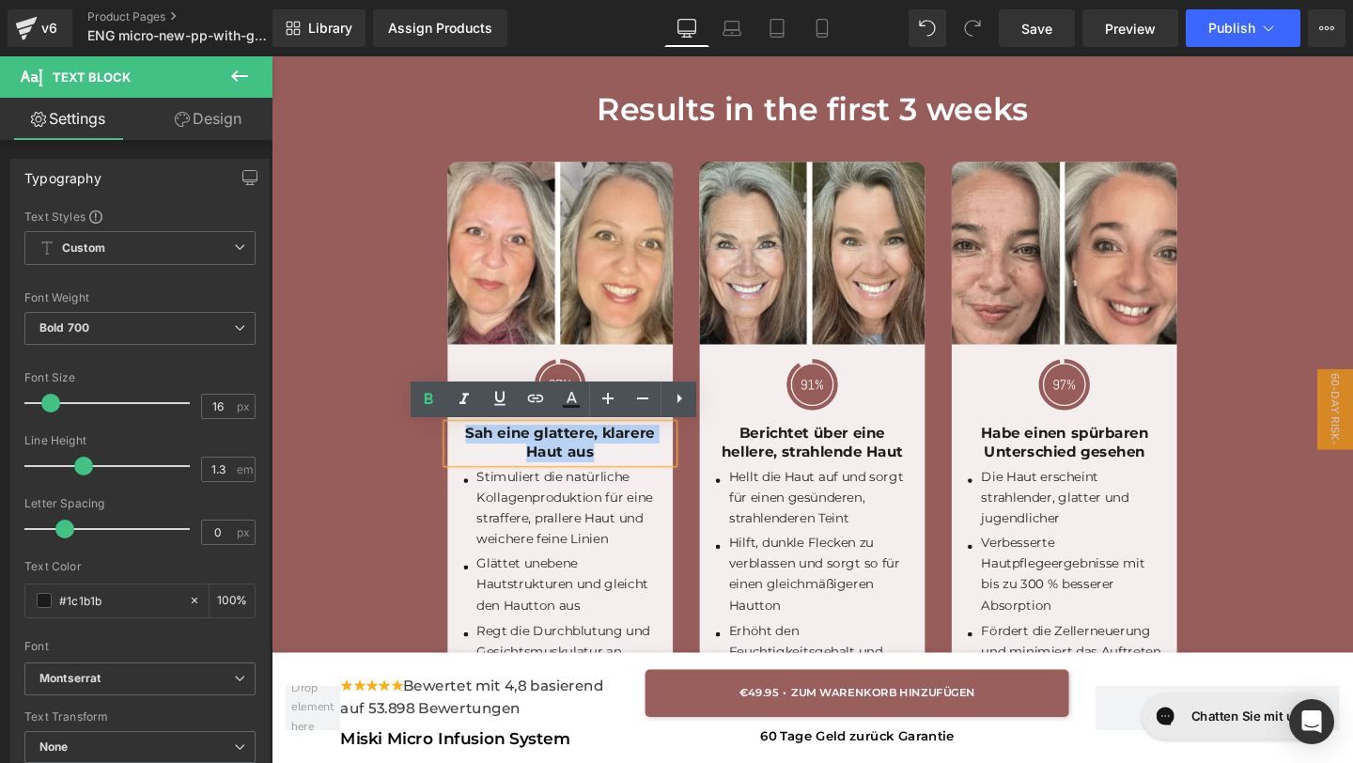
copy div "Sah eine glattere, klarere Haut aus"
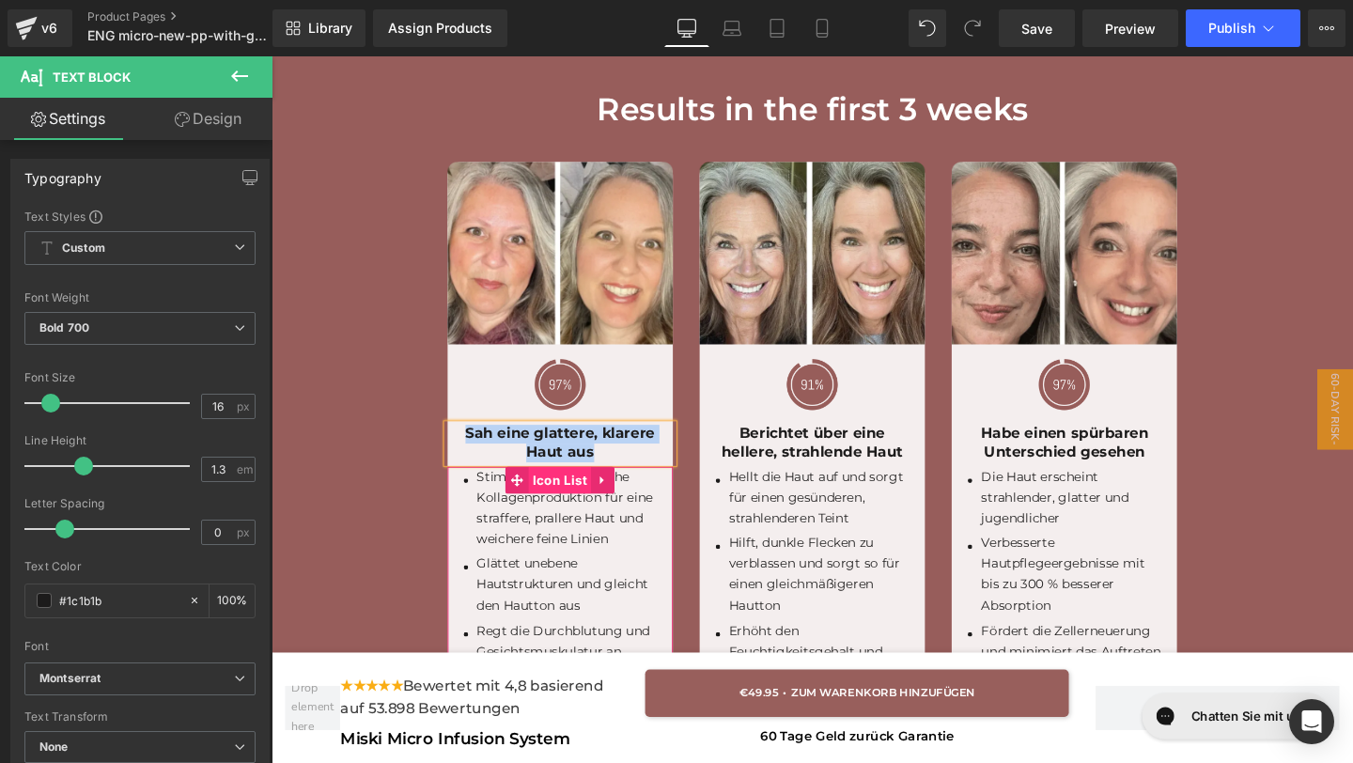
paste div
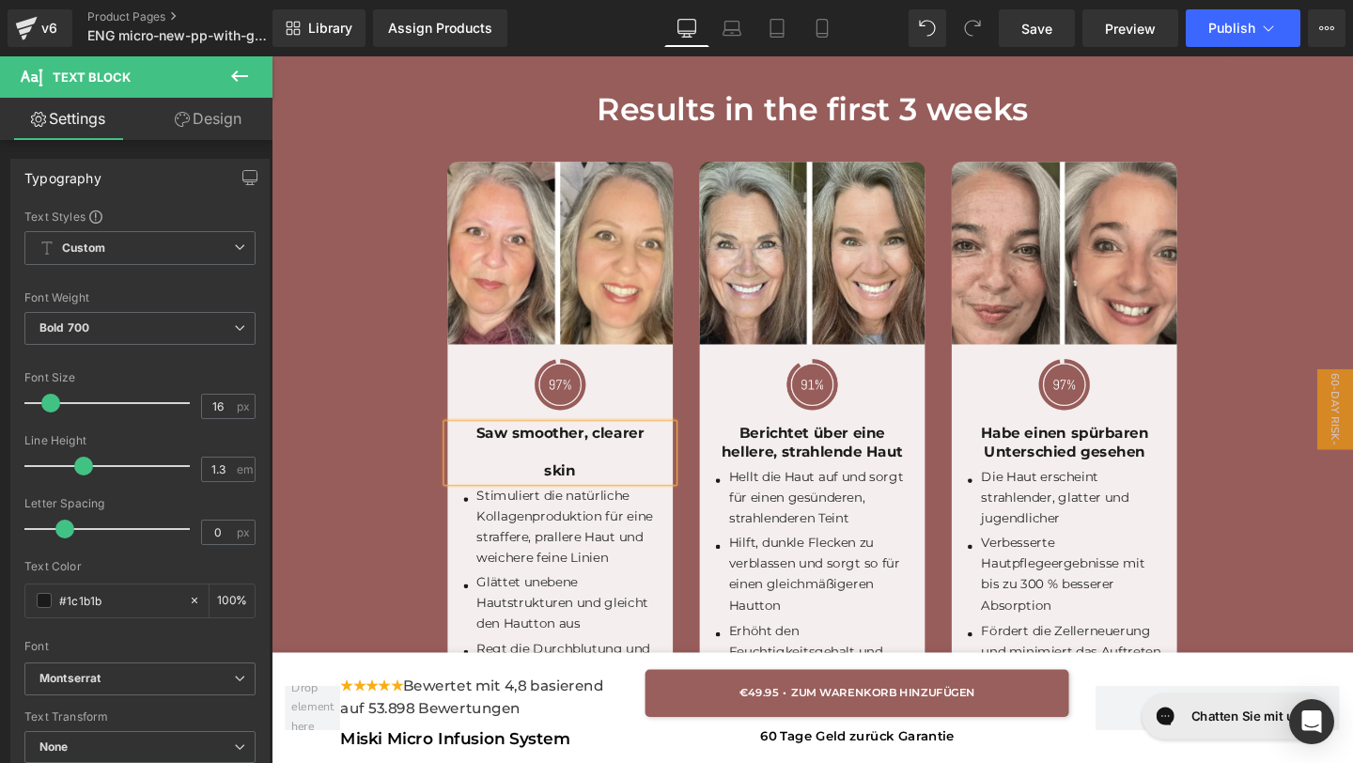
click at [596, 481] on p at bounding box center [575, 473] width 237 height 20
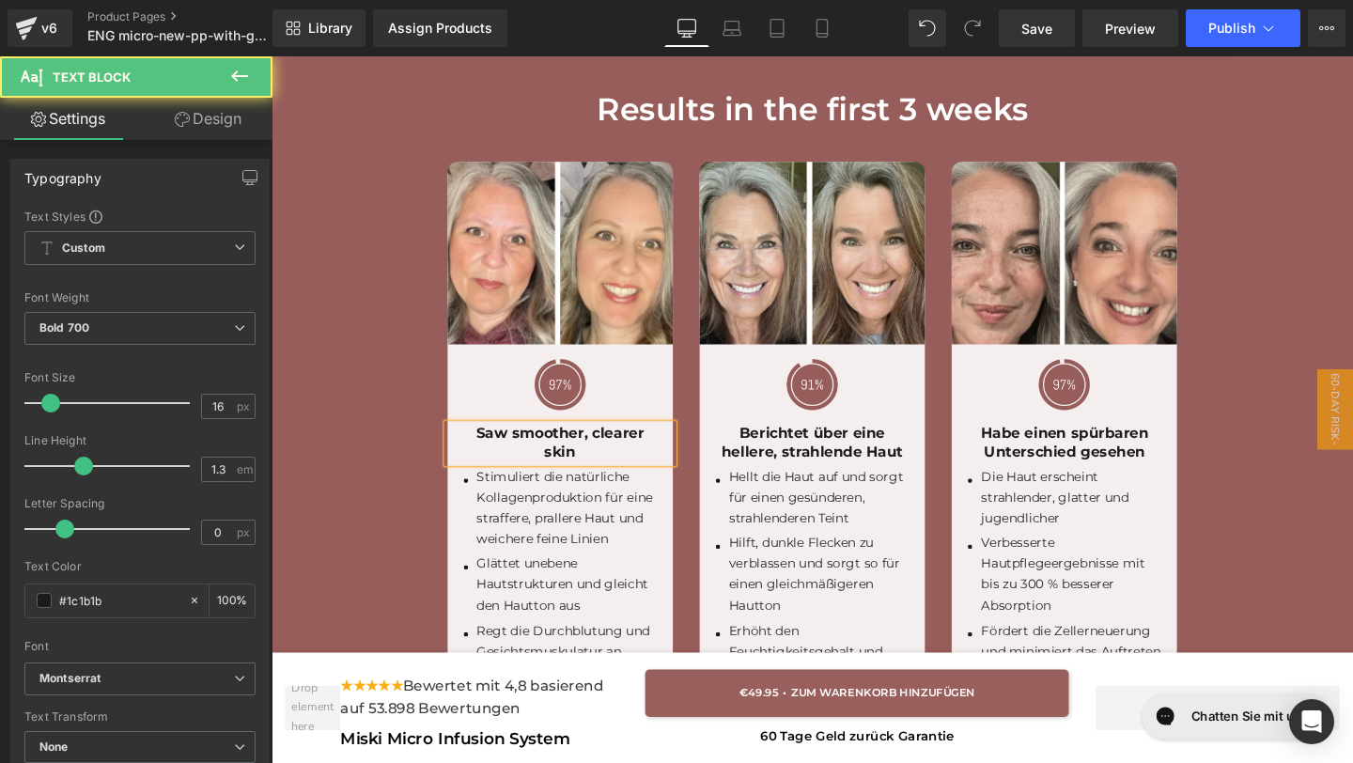
drag, startPoint x: 607, startPoint y: 448, endPoint x: 616, endPoint y: 526, distance: 78.5
click at [607, 451] on p "Saw smoother, clearer" at bounding box center [575, 453] width 237 height 20
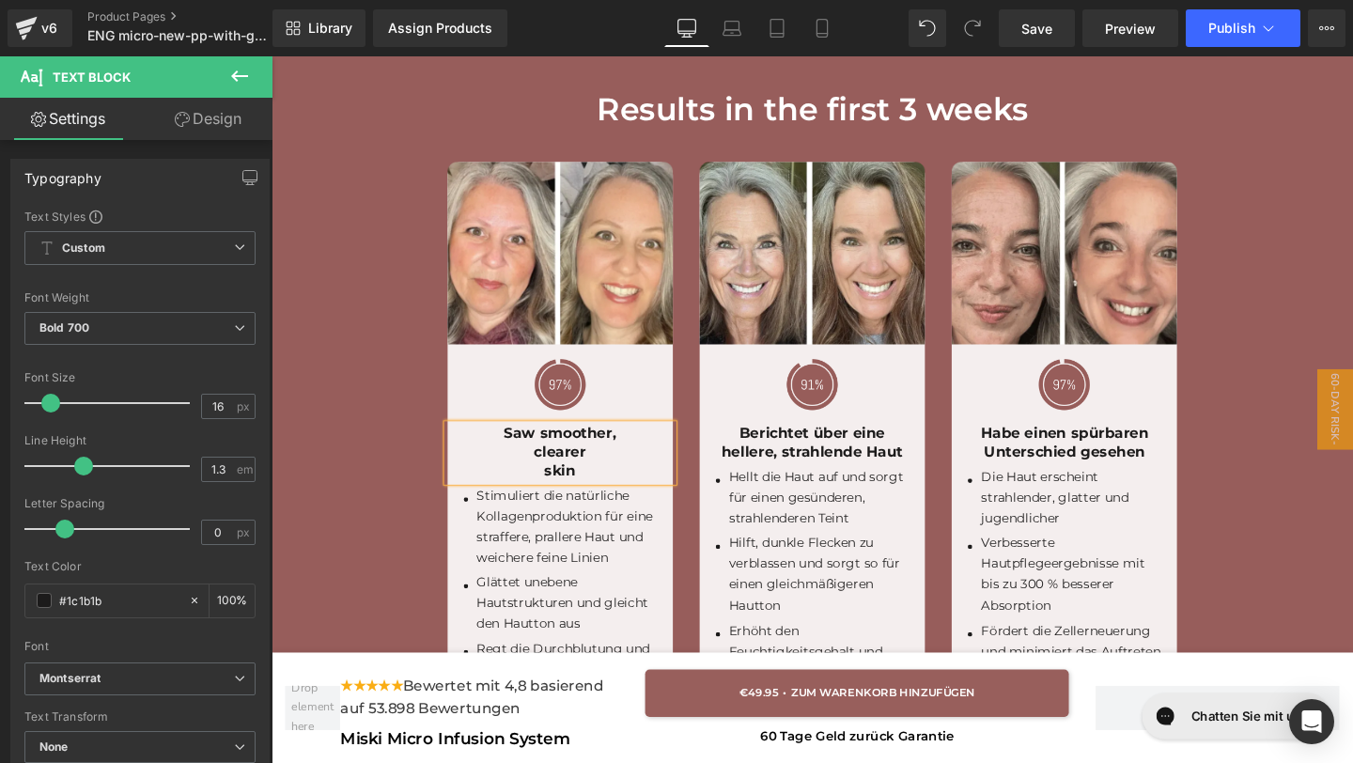
click at [552, 487] on p "skin" at bounding box center [575, 493] width 237 height 20
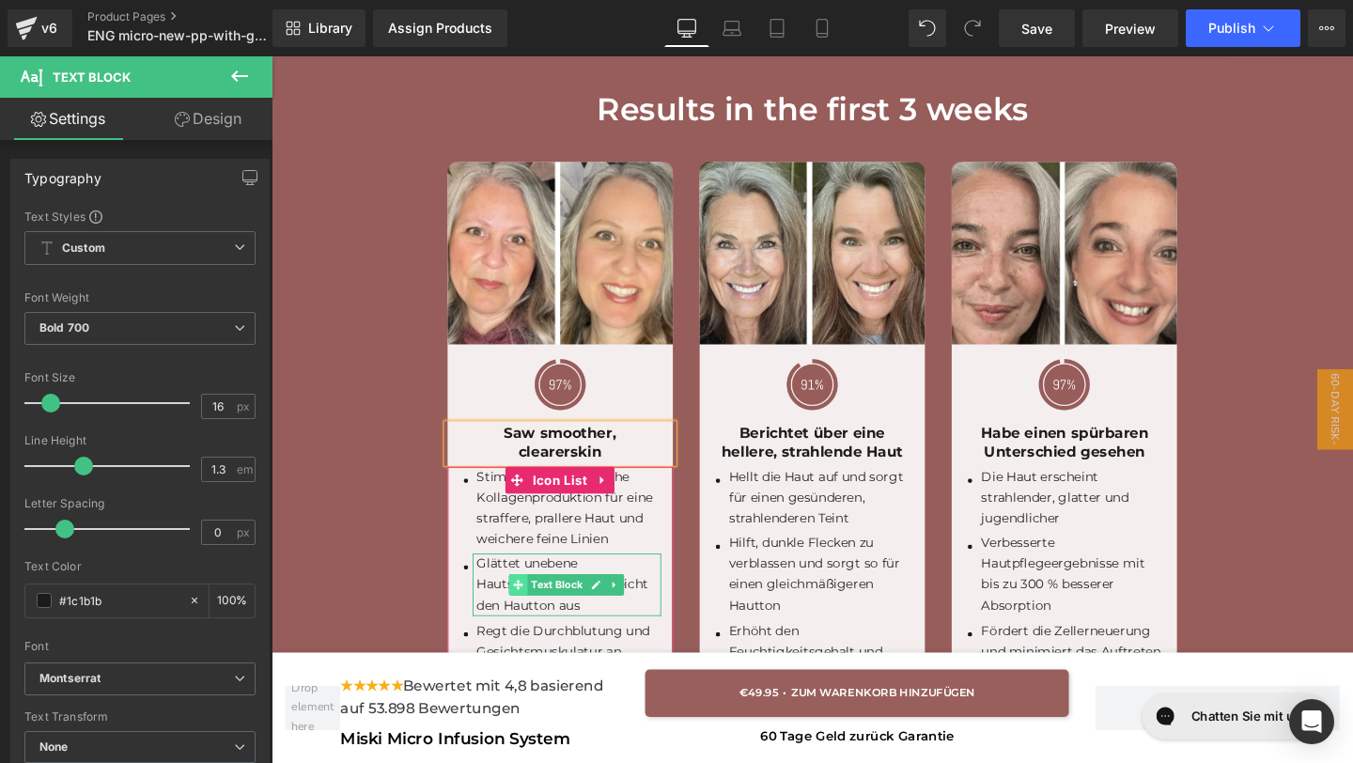
click at [536, 610] on span at bounding box center [531, 611] width 20 height 23
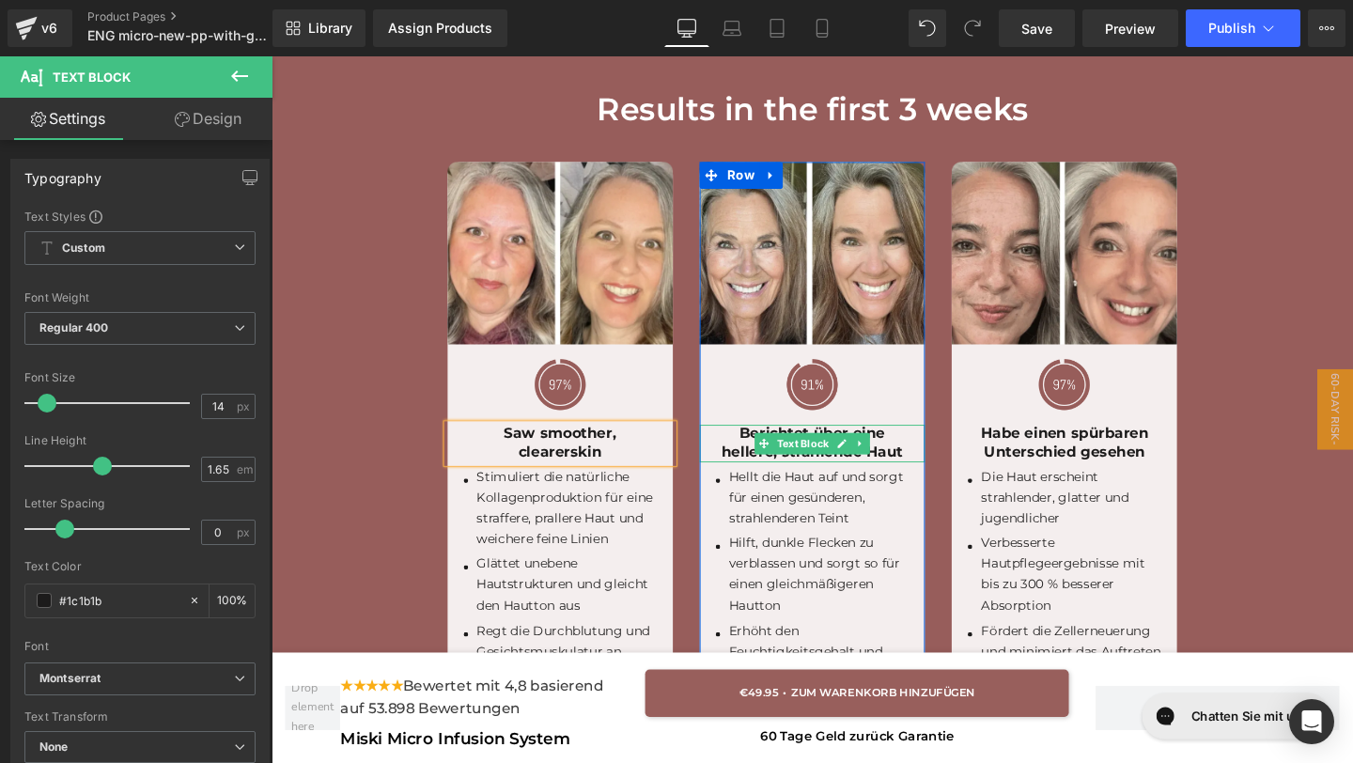
click at [933, 470] on p "Berichtet über eine hellere, strahlende Haut" at bounding box center [840, 462] width 237 height 39
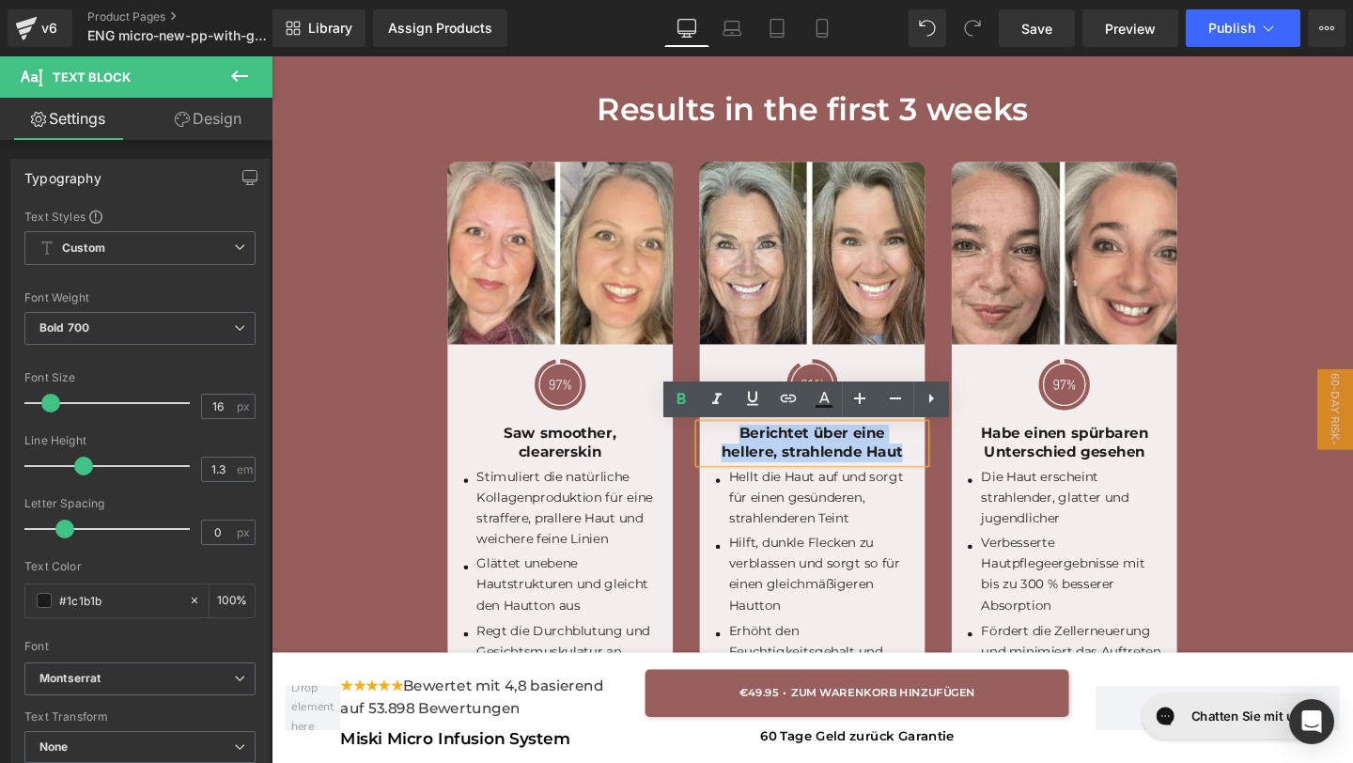
drag, startPoint x: 935, startPoint y: 475, endPoint x: 705, endPoint y: 462, distance: 230.6
click at [705, 462] on div "Image Image Saw smoother, clearer skin Text Block Icon Stimuliert die natürlich…" at bounding box center [841, 450] width 796 height 622
copy p "Berichtet über eine hellere, strahlende Haut"
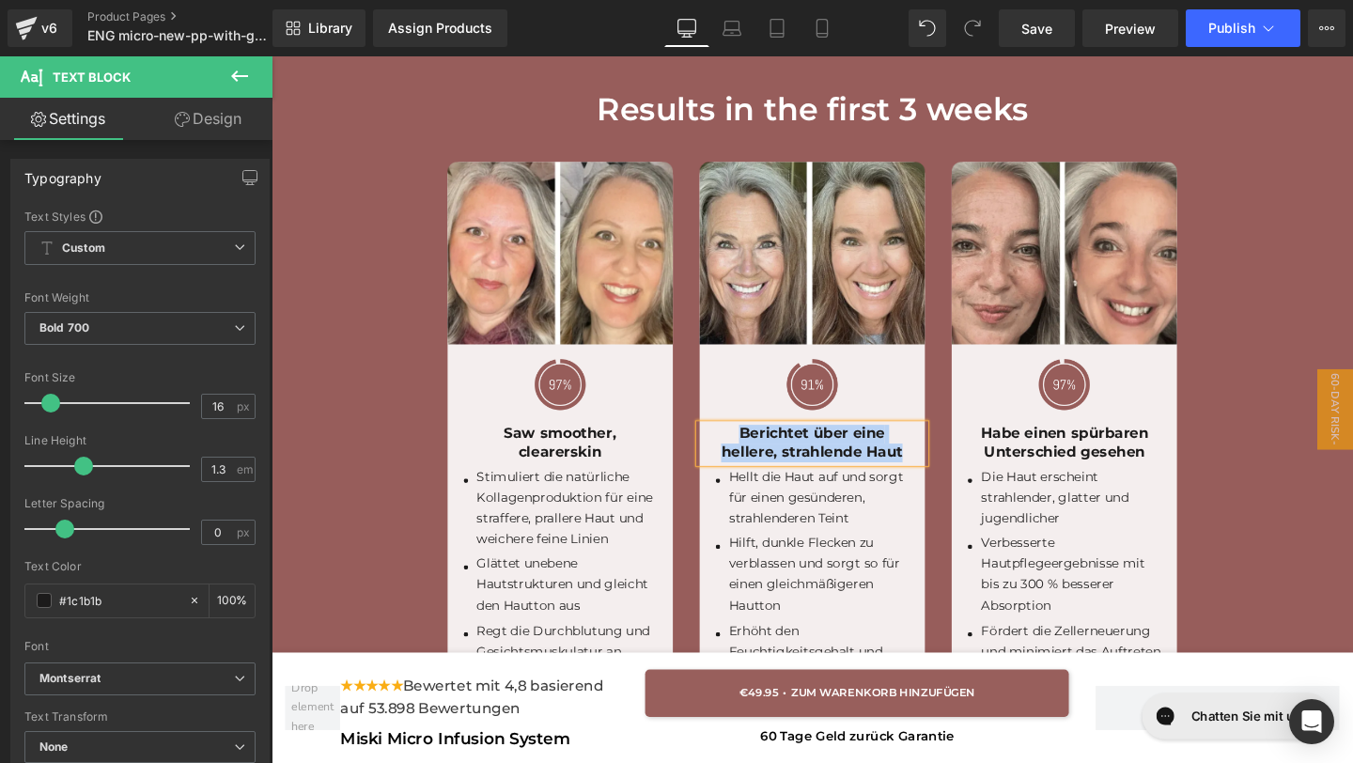
paste div
click at [887, 456] on p "Reports brighter, more radiant skin" at bounding box center [840, 462] width 237 height 39
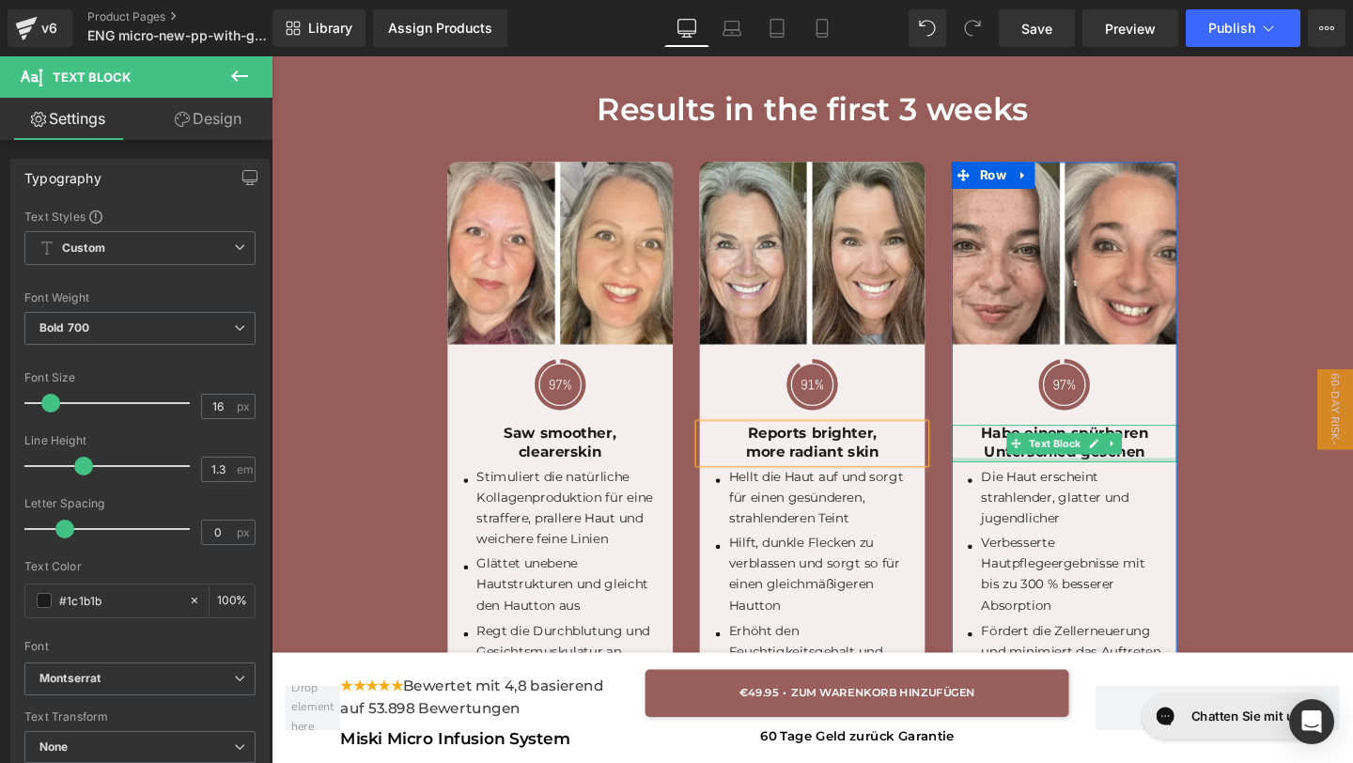
click at [1193, 478] on div at bounding box center [1104, 480] width 237 height 5
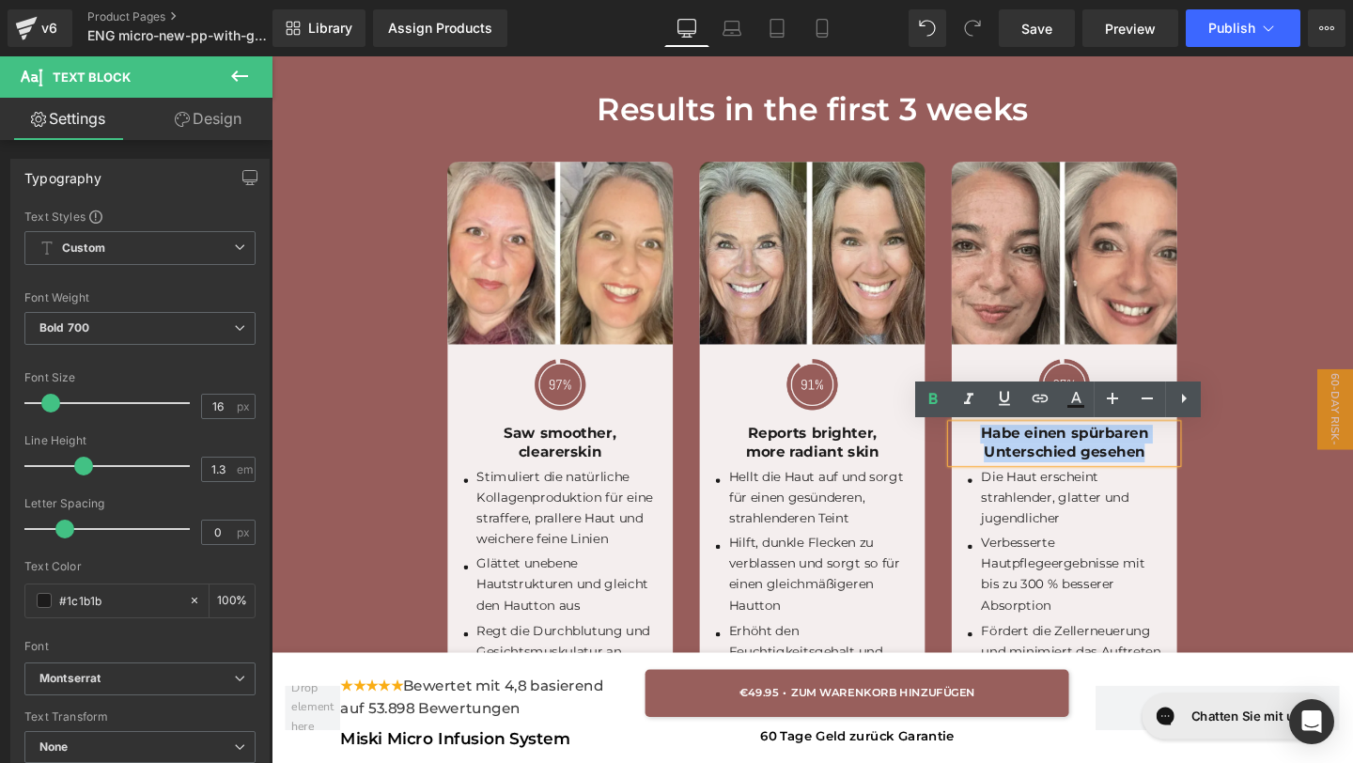
drag, startPoint x: 1193, startPoint y: 478, endPoint x: 994, endPoint y: 456, distance: 200.4
click at [994, 456] on div "Habe einen spürbaren Unterschied gesehen" at bounding box center [1104, 462] width 237 height 39
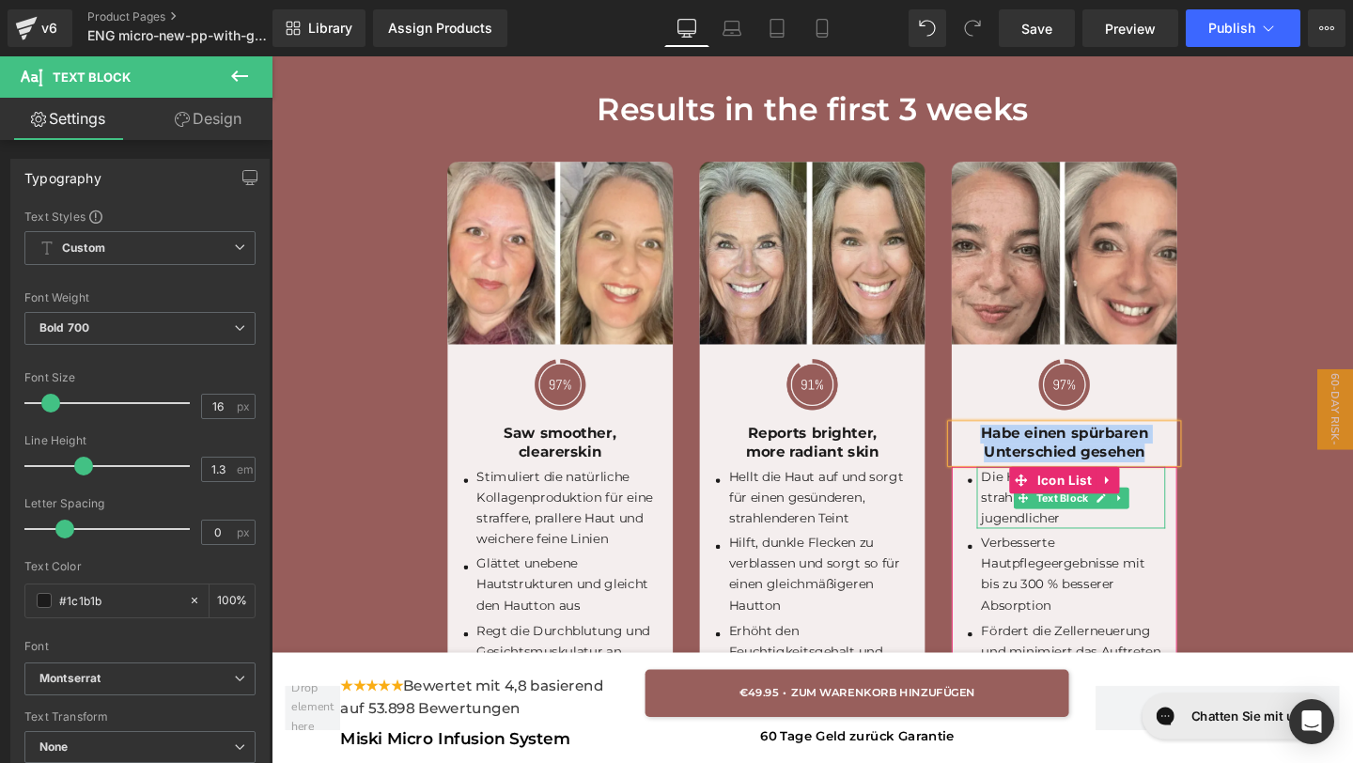
paste div
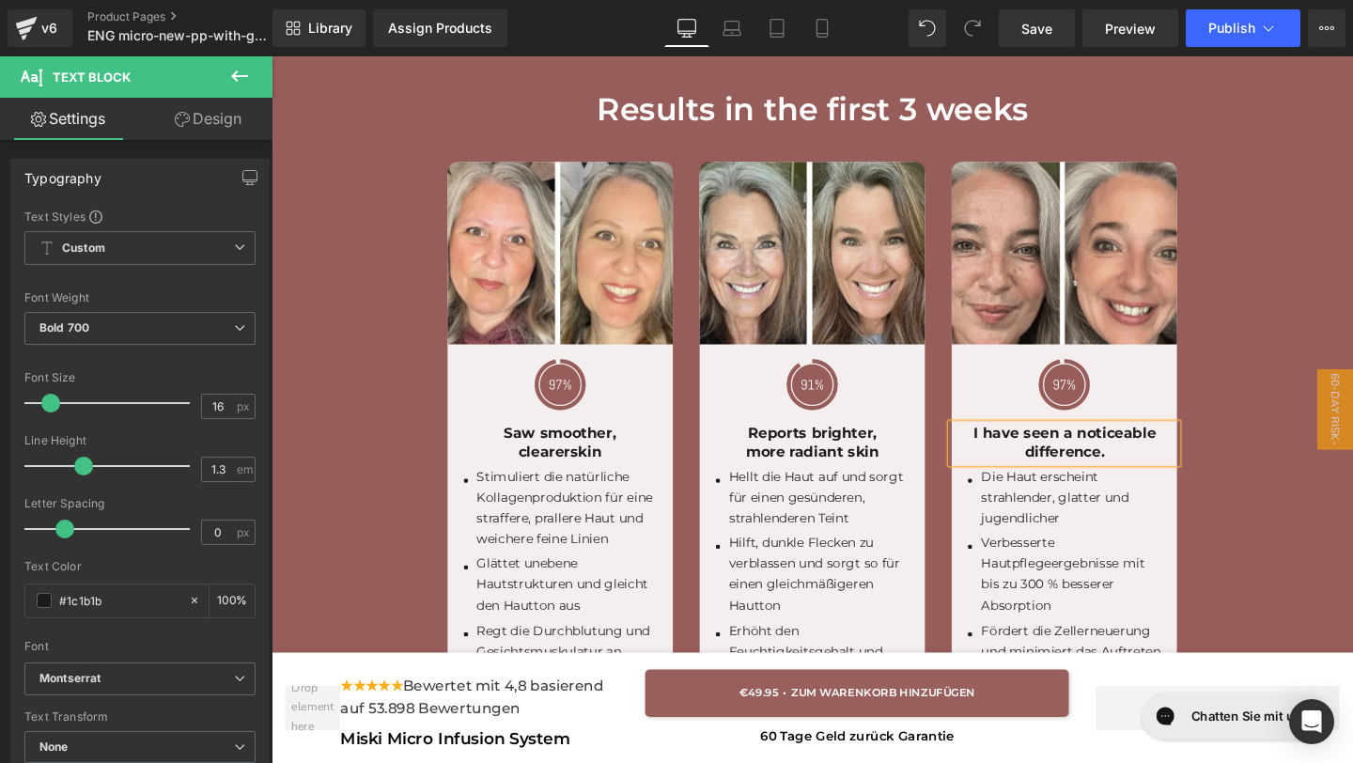
click at [1117, 456] on p "I have seen a noticeable" at bounding box center [1104, 453] width 237 height 20
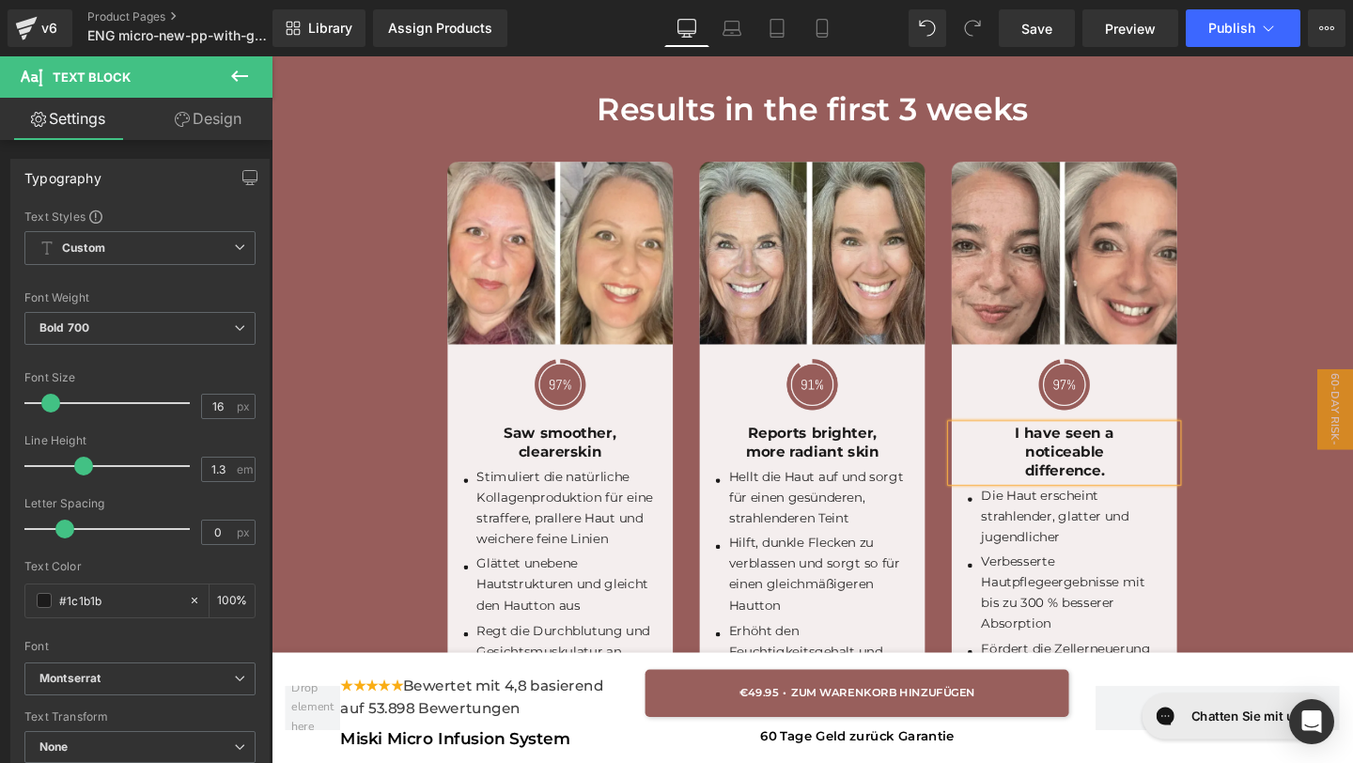
click at [1062, 499] on p "difference." at bounding box center [1104, 493] width 237 height 20
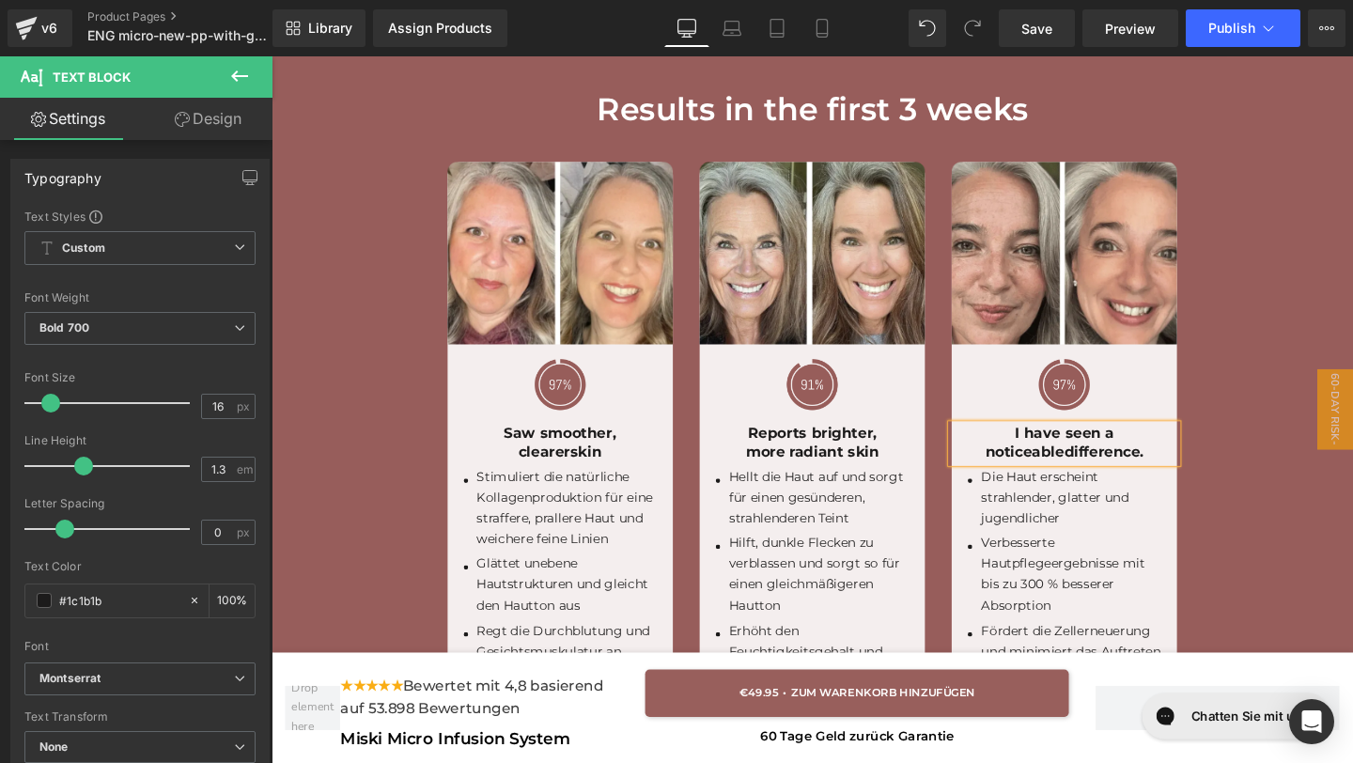
click at [831, 552] on div "Hellt die Haut auf und sorgt für einen gesünderen, strahlenderen Teint Text Blo…" at bounding box center [847, 520] width 198 height 65
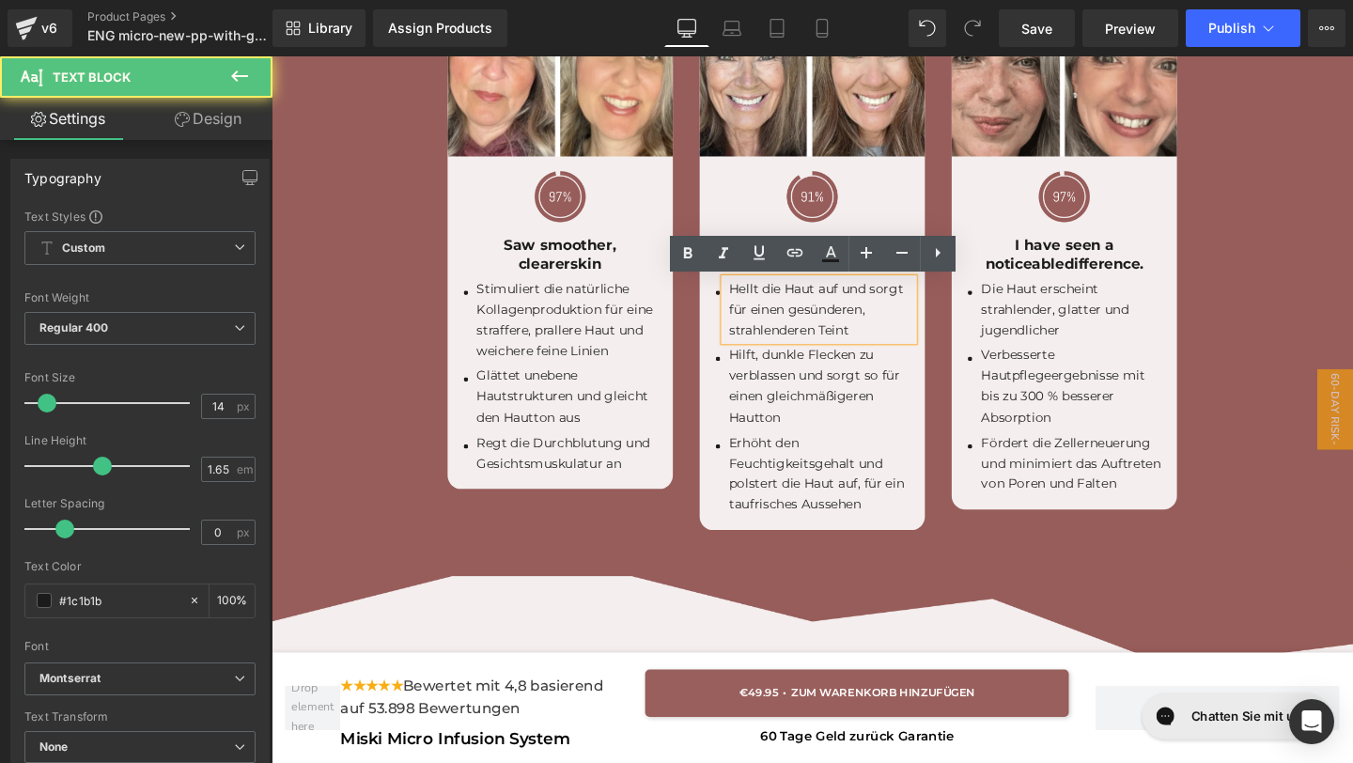
scroll to position [5684, 0]
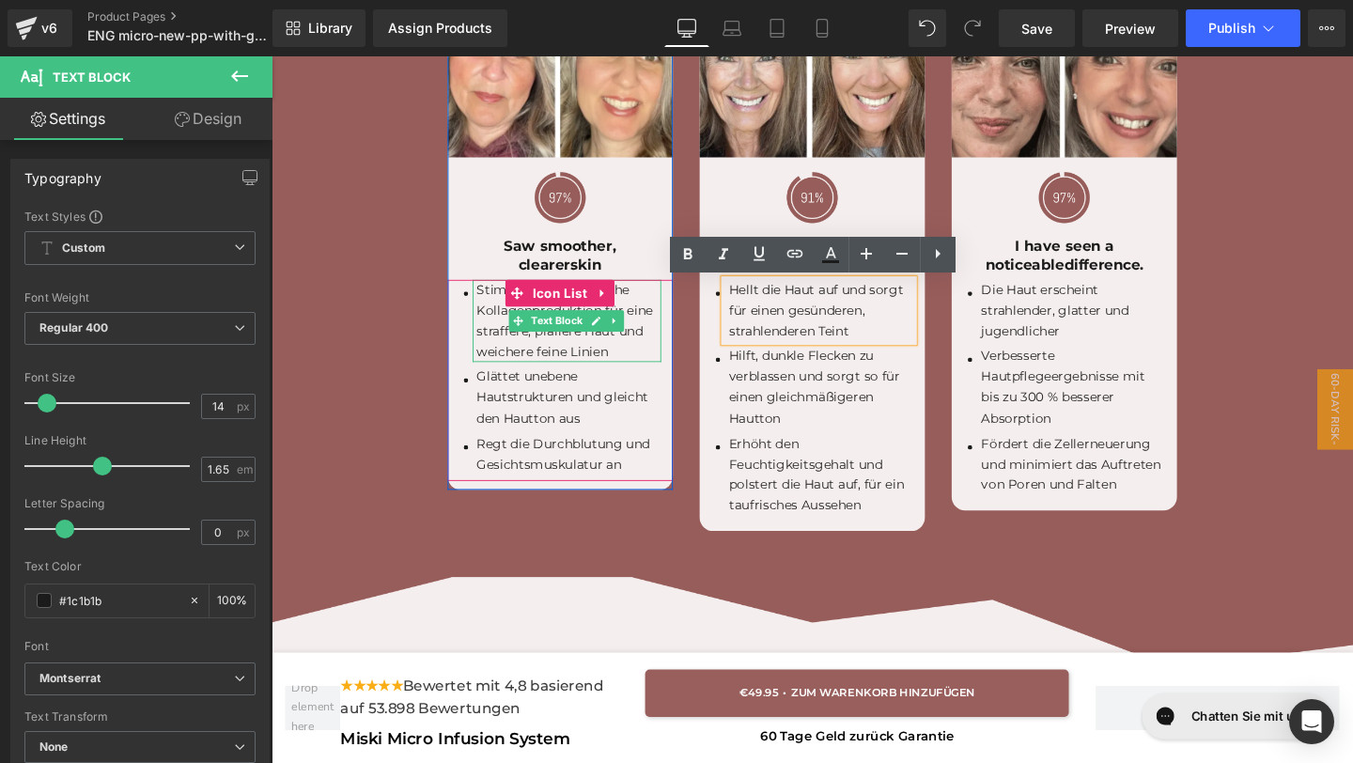
click at [630, 360] on p "Stimuliert die natürliche Kollagenproduktion für eine straffere, prallere Haut …" at bounding box center [585, 334] width 194 height 86
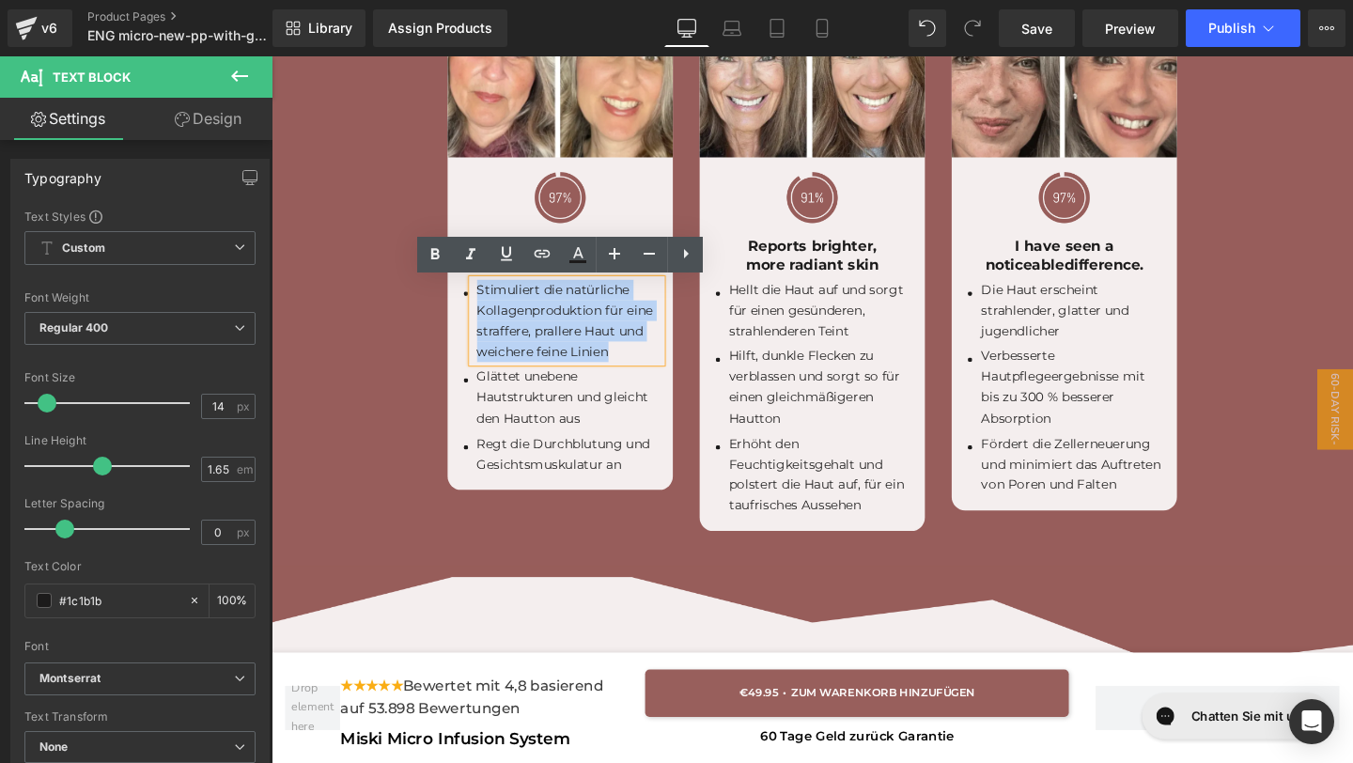
drag, startPoint x: 630, startPoint y: 360, endPoint x: 489, endPoint y: 306, distance: 150.8
click at [489, 306] on p "Stimuliert die natürliche Kollagenproduktion für eine straffere, prallere Haut …" at bounding box center [585, 334] width 194 height 86
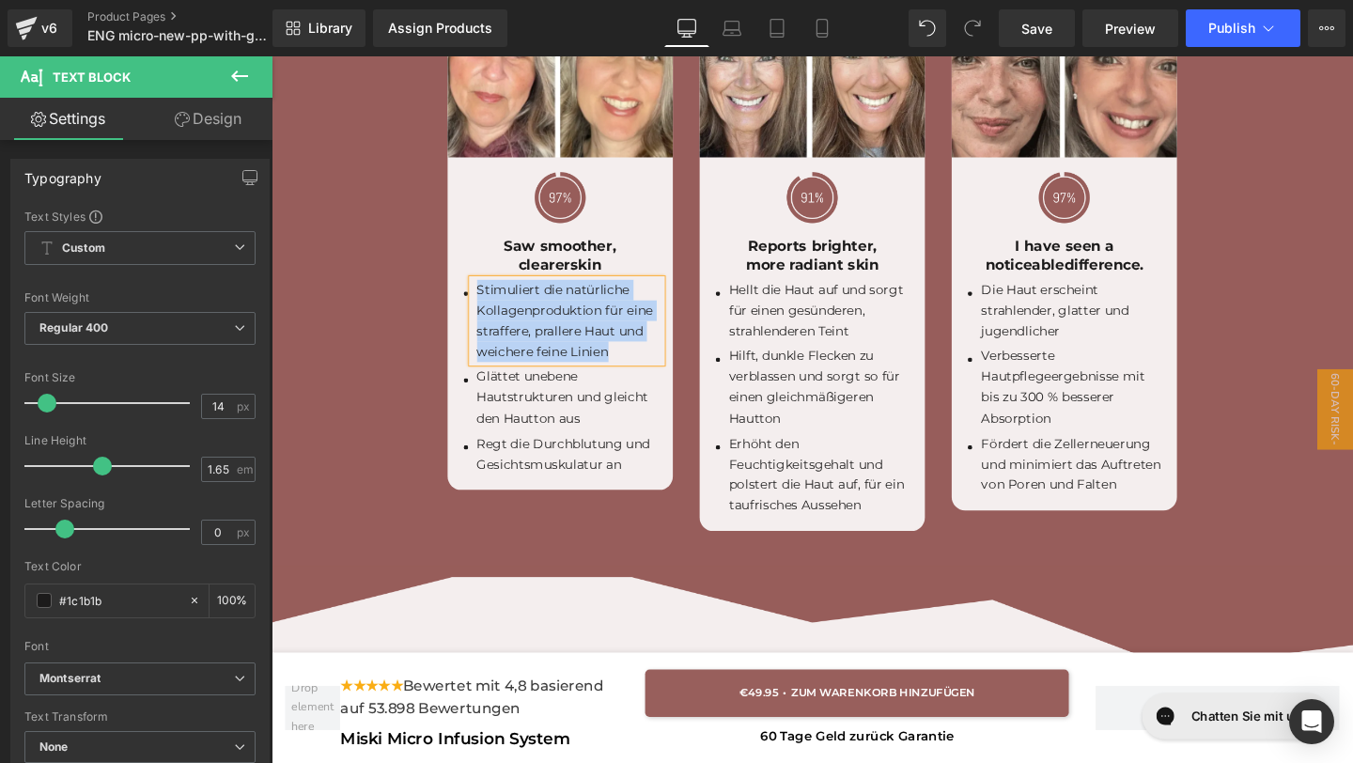
paste div
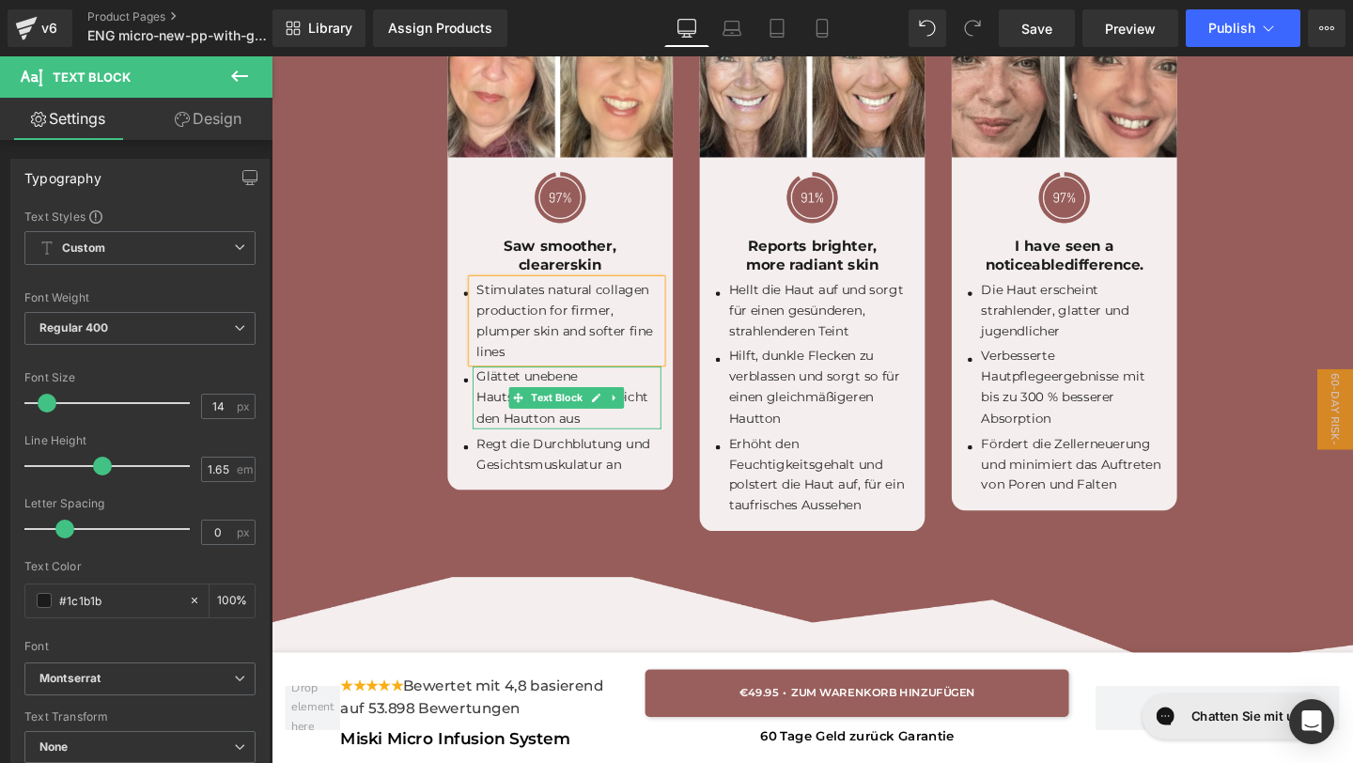
click at [652, 431] on p "Glättet unebene Hautstrukturen und gleicht den Hautton aus" at bounding box center [585, 414] width 194 height 65
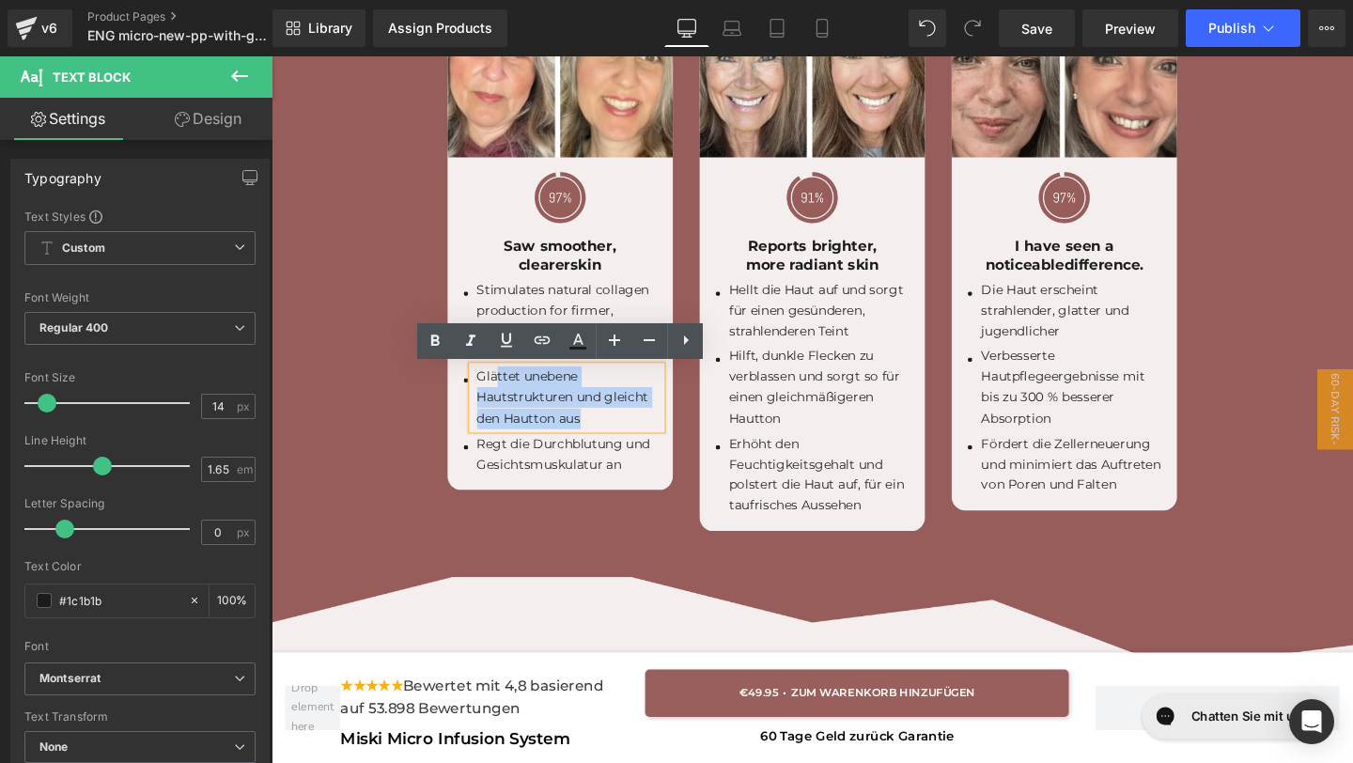
drag, startPoint x: 606, startPoint y: 438, endPoint x: 507, endPoint y: 392, distance: 108.9
click at [507, 392] on p "Glättet unebene Hautstrukturen und gleicht den Hautton aus" at bounding box center [585, 414] width 194 height 65
drag, startPoint x: 492, startPoint y: 390, endPoint x: 651, endPoint y: 420, distance: 161.6
click at [582, 409] on p "Glättet unebene Hautstrukturen und gleicht den Hautton aus" at bounding box center [585, 414] width 194 height 65
click at [579, 443] on p "Glättet unebene Hautstrukturen und gleicht den Hautton aus" at bounding box center [585, 414] width 194 height 65
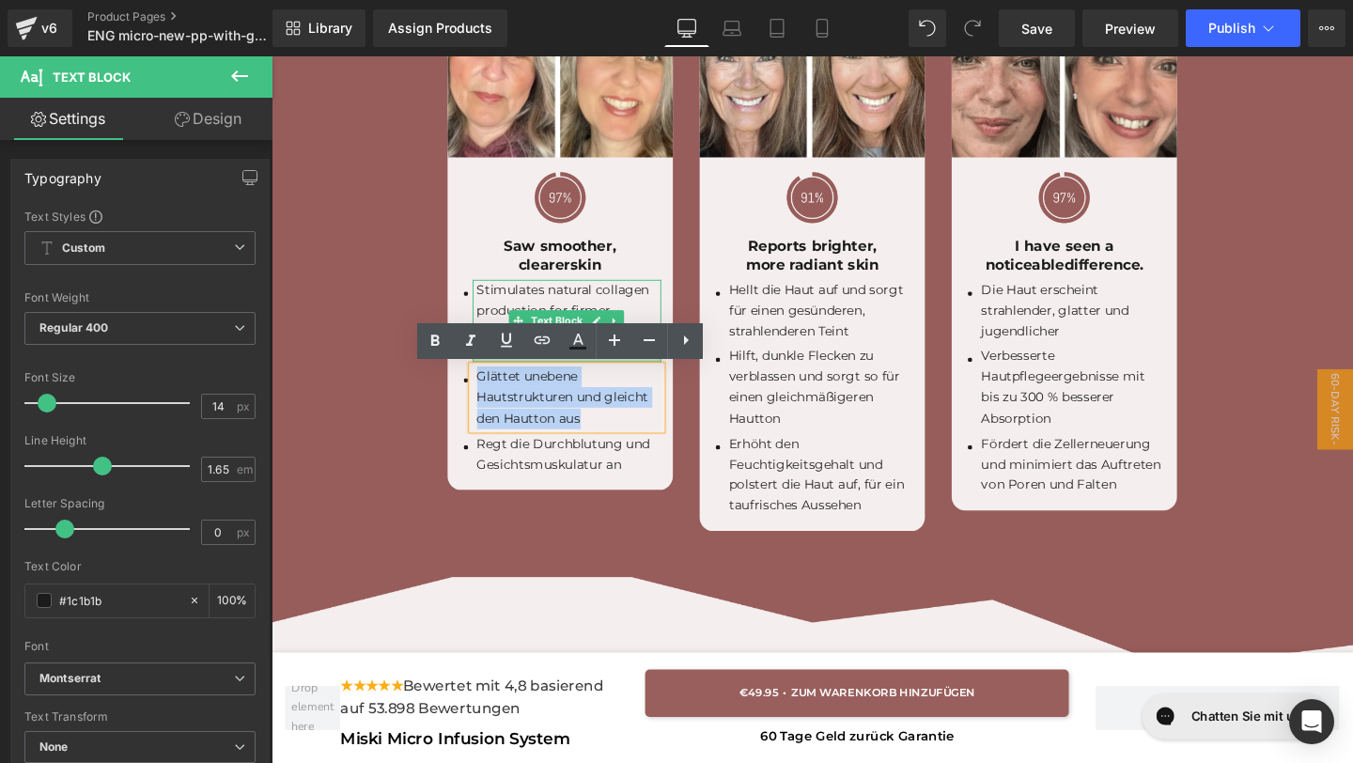
drag, startPoint x: 607, startPoint y: 437, endPoint x: 489, endPoint y: 375, distance: 133.6
click at [489, 375] on ul "Icon Stimulates natural collagen production for firmer, plumper skin and softer…" at bounding box center [575, 396] width 212 height 210
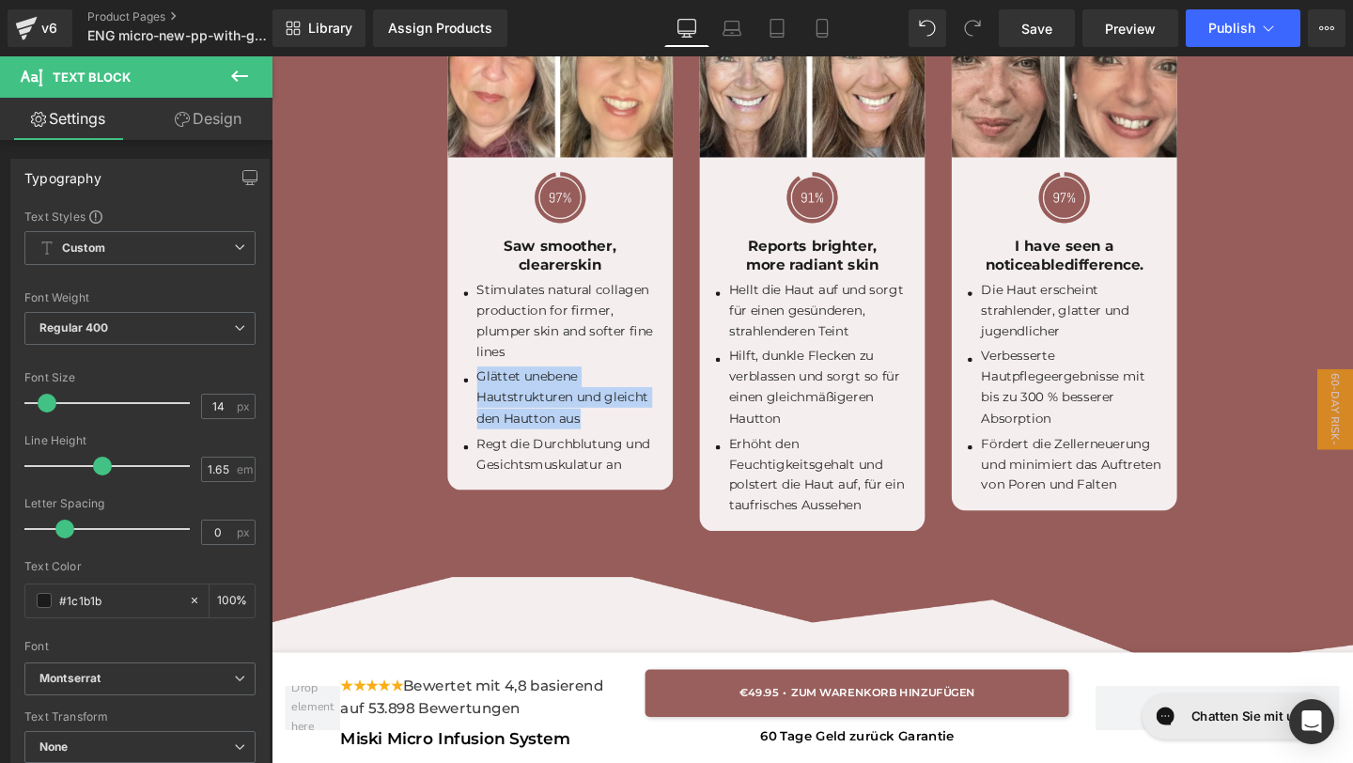
paste div
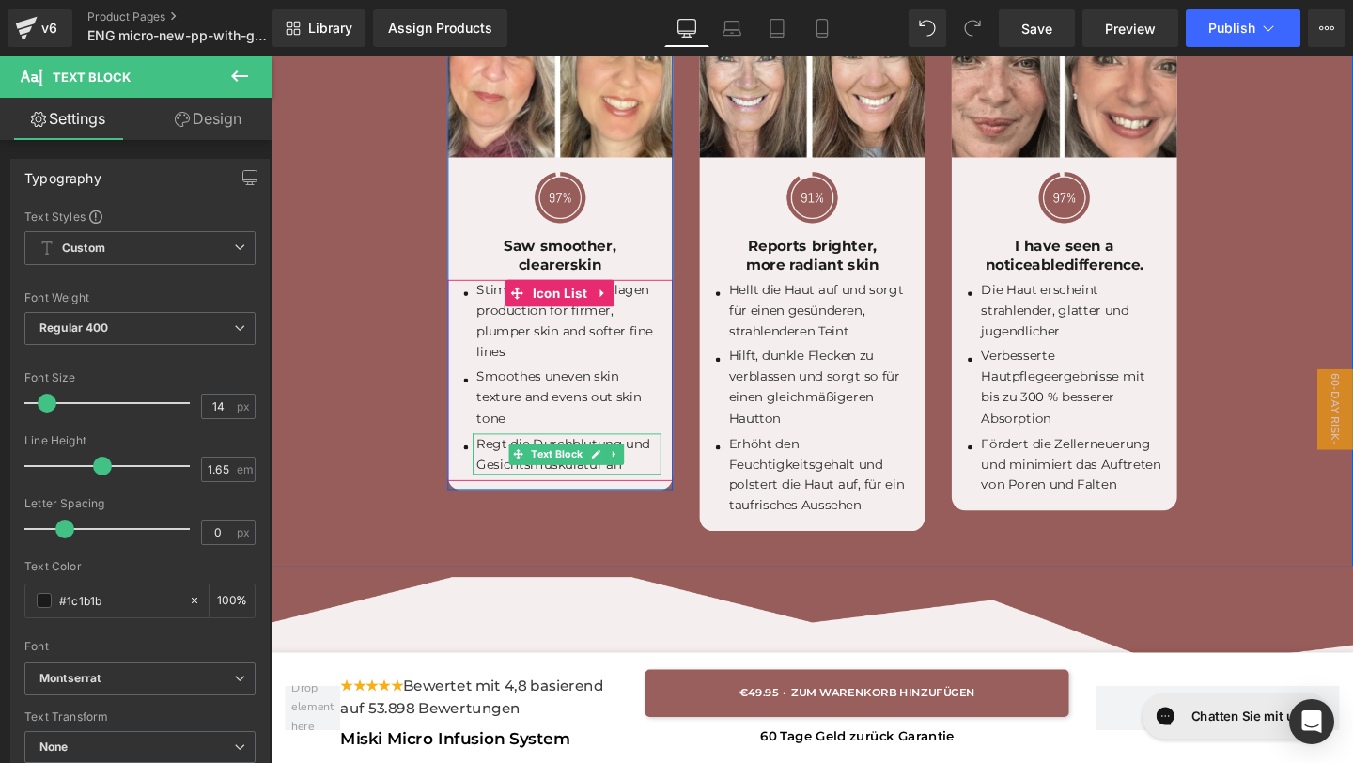
click at [656, 482] on p "Regt die Durchblutung und Gesichtsmuskulatur an" at bounding box center [585, 474] width 194 height 43
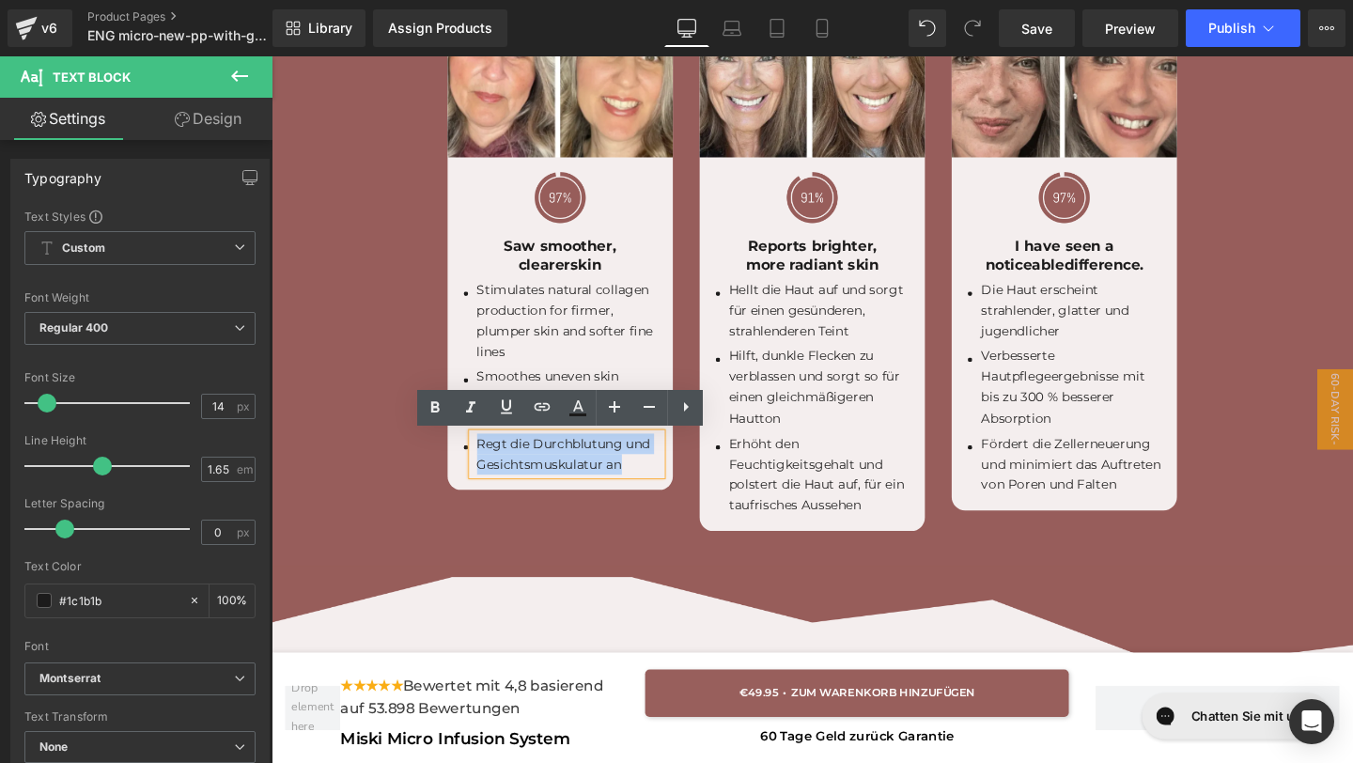
drag, startPoint x: 647, startPoint y: 483, endPoint x: 458, endPoint y: 459, distance: 190.3
click at [458, 459] on div "Icon Stimulates natural collagen production for firmer, plumper skin and softer…" at bounding box center [575, 396] width 237 height 211
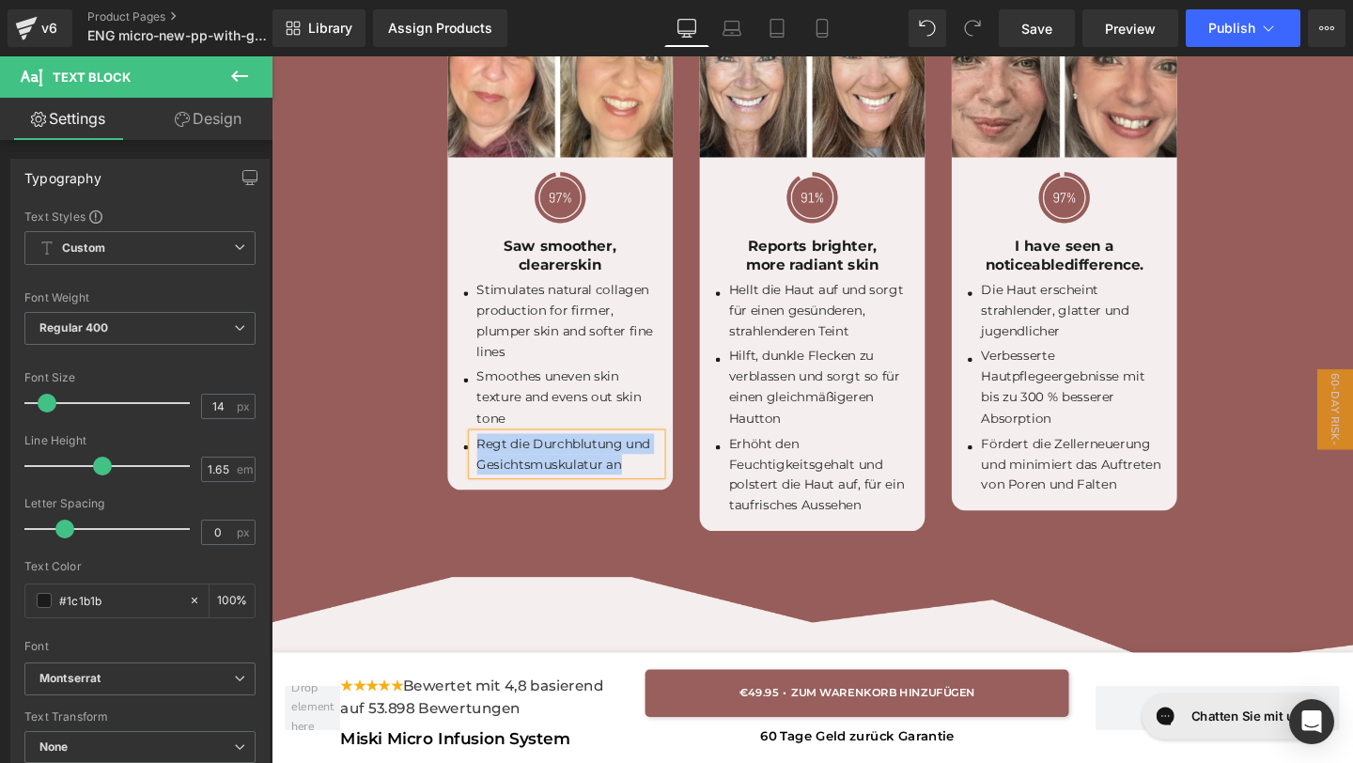
paste div
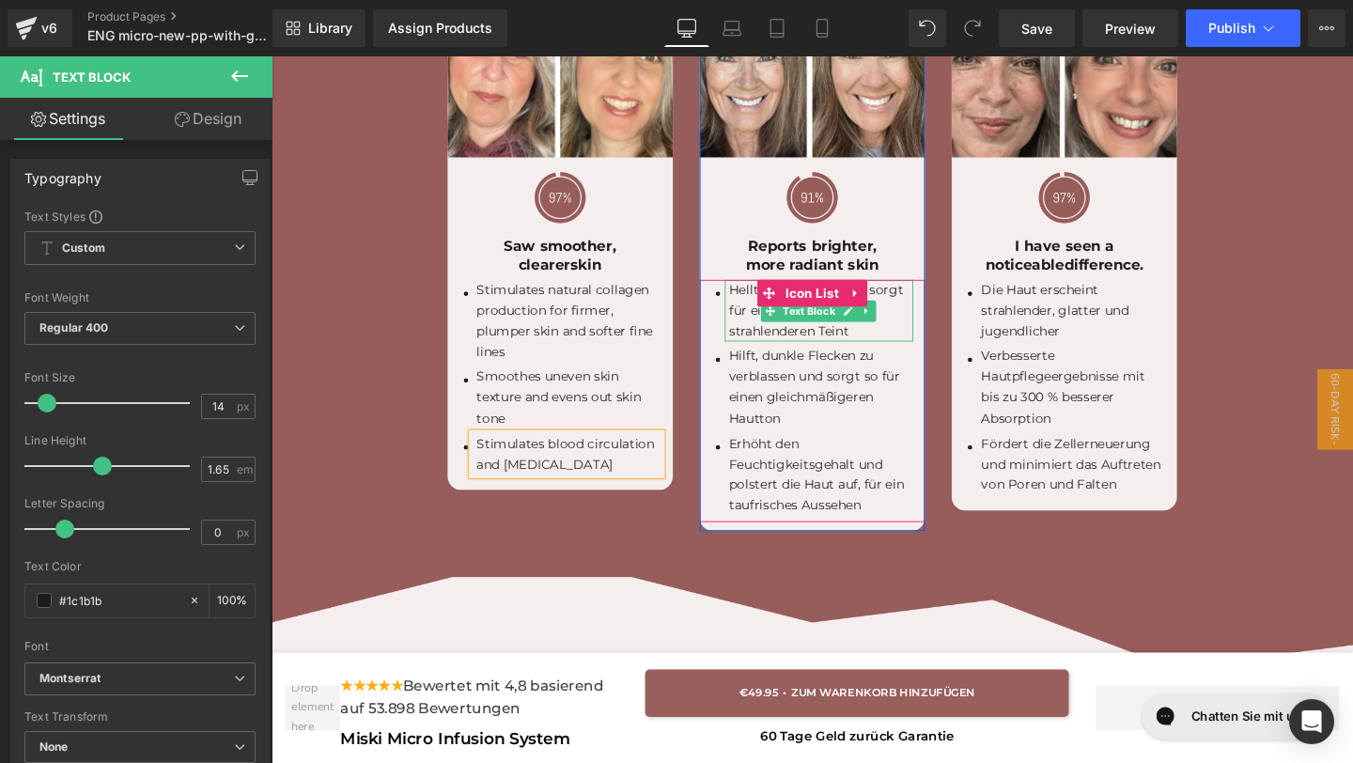
click at [924, 338] on p "Hellt die Haut auf und sorgt für einen gesünderen, strahlenderen Teint" at bounding box center [850, 323] width 194 height 65
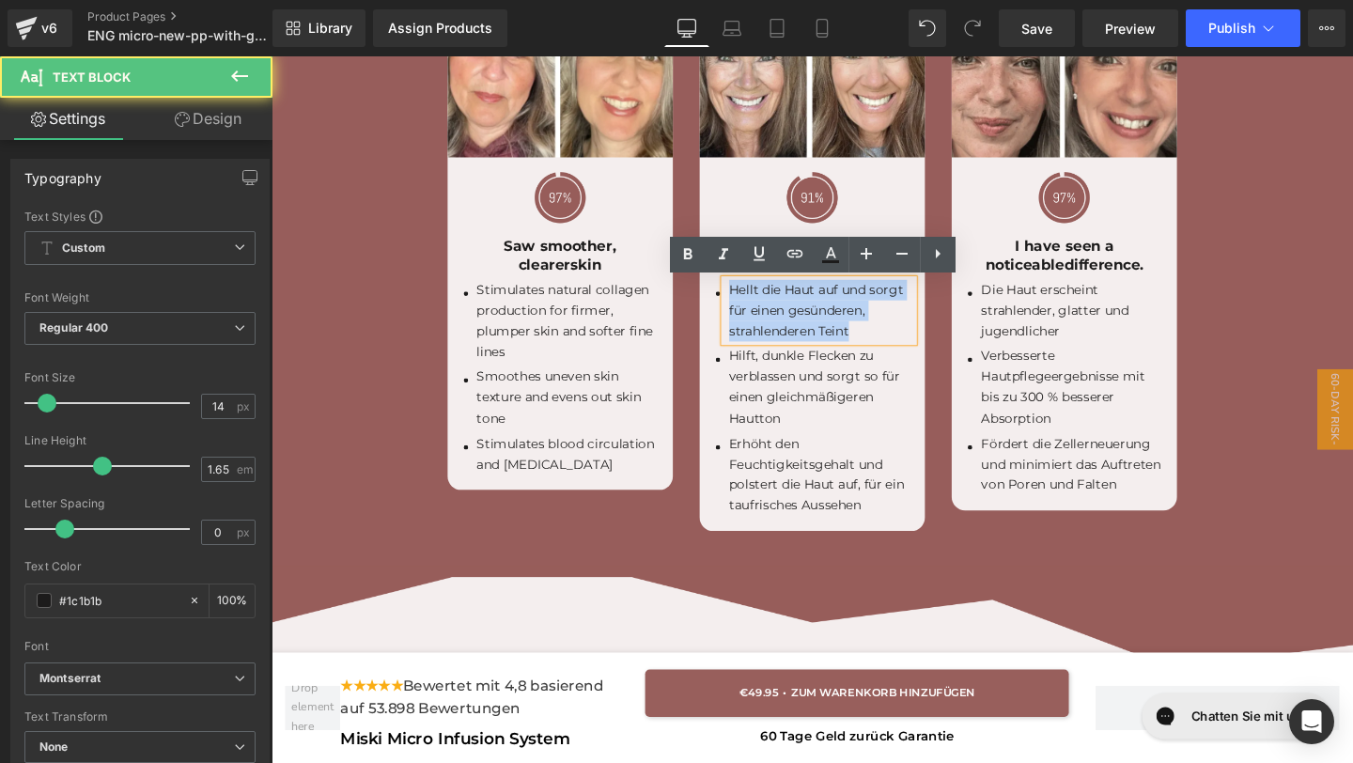
drag, startPoint x: 894, startPoint y: 347, endPoint x: 754, endPoint y: 292, distance: 150.2
click at [754, 292] on p "Hellt die Haut auf und sorgt für einen gesünderen, strahlenderen Teint" at bounding box center [850, 323] width 194 height 65
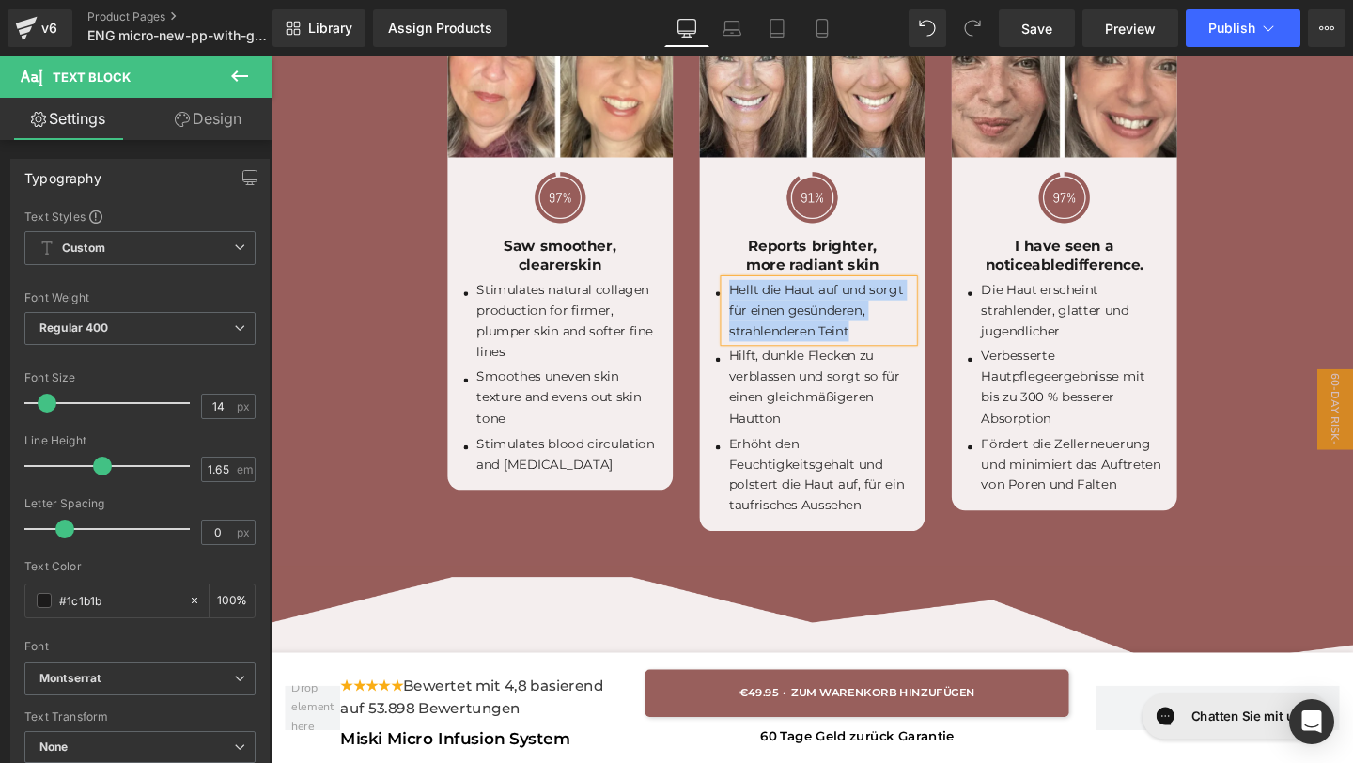
paste div
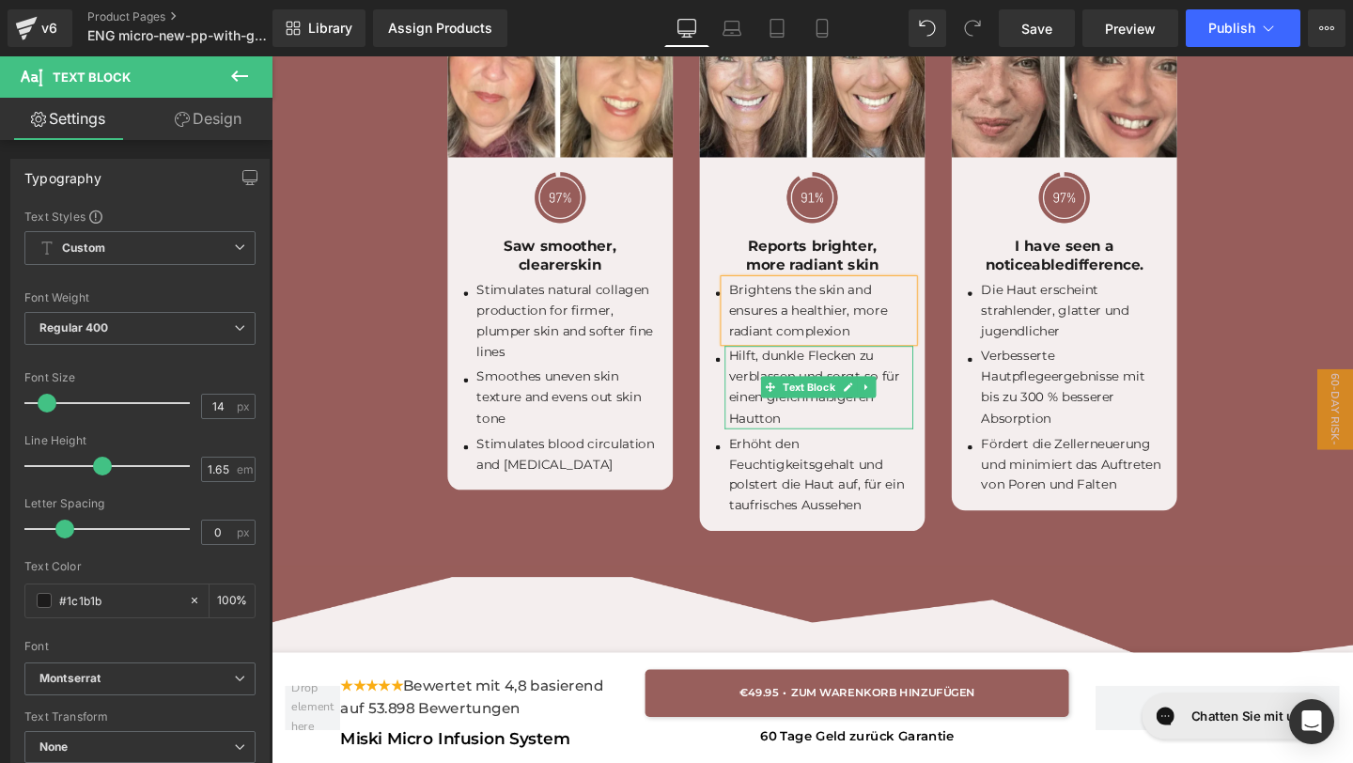
click at [889, 430] on p "Hilft, dunkle Flecken zu verblassen und sorgt so für einen gleichmäßigeren Haut…" at bounding box center [850, 404] width 194 height 86
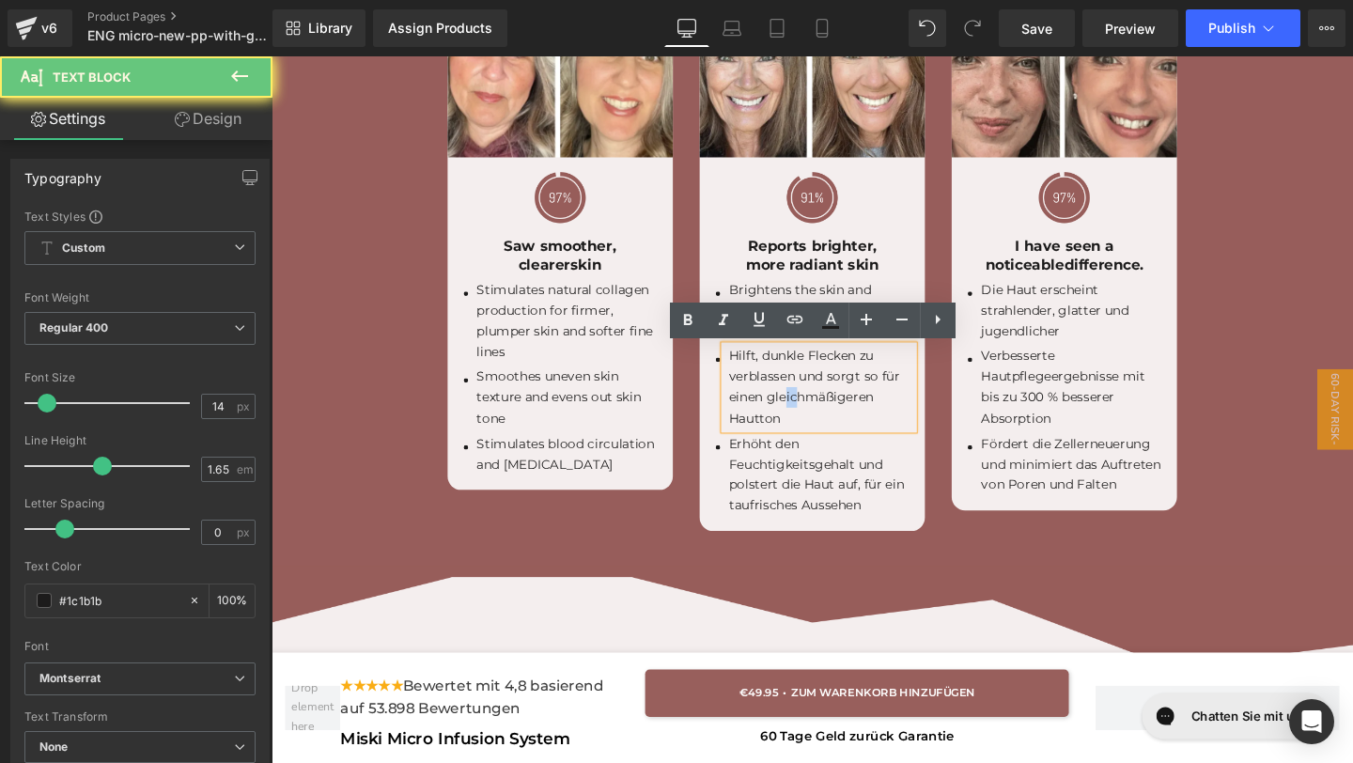
drag, startPoint x: 823, startPoint y: 422, endPoint x: 809, endPoint y: 422, distance: 14.1
click at [809, 423] on p "Hilft, dunkle Flecken zu verblassen und sorgt so für einen gleichmäßigeren Haut…" at bounding box center [850, 404] width 194 height 86
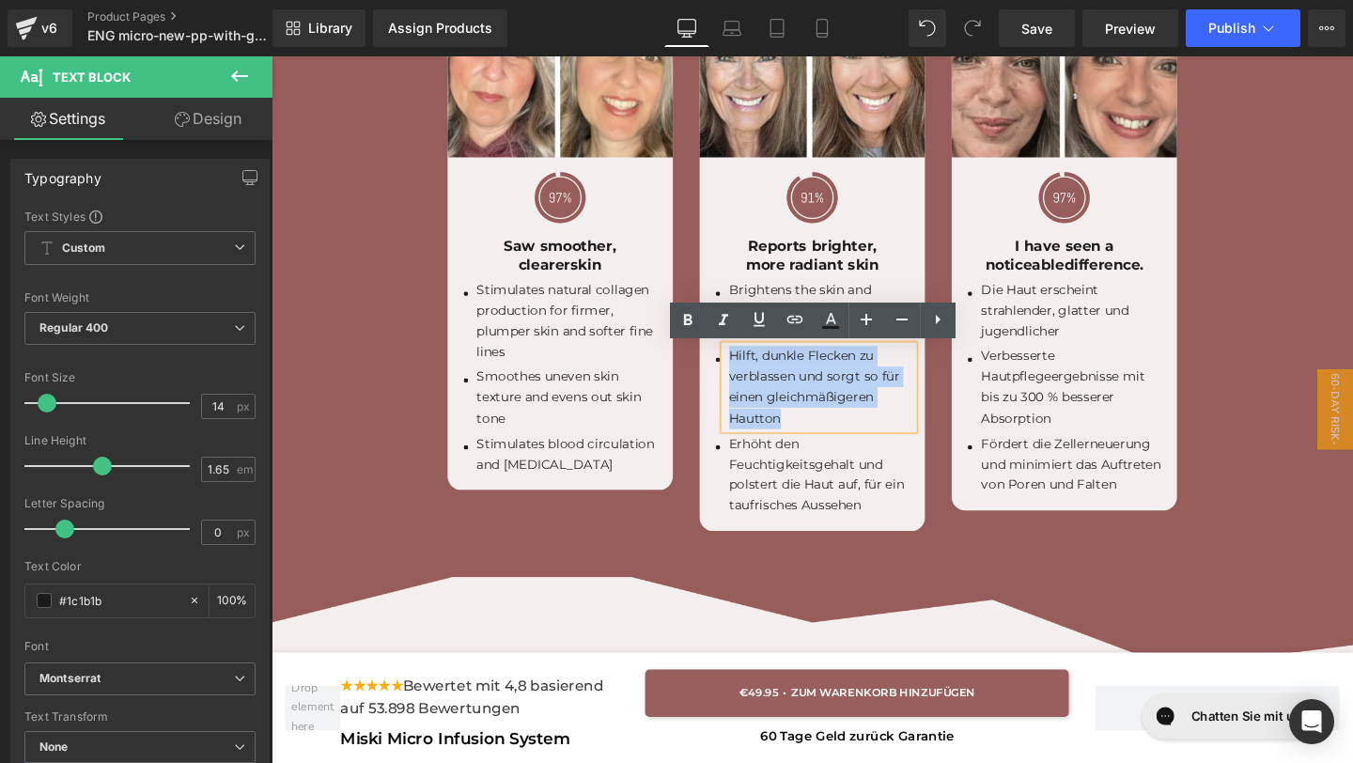
drag, startPoint x: 807, startPoint y: 436, endPoint x: 735, endPoint y: 358, distance: 106.4
click at [735, 358] on ul "Icon Brightens the skin and ensures a healthier, more radiant complexion Text B…" at bounding box center [840, 417] width 212 height 253
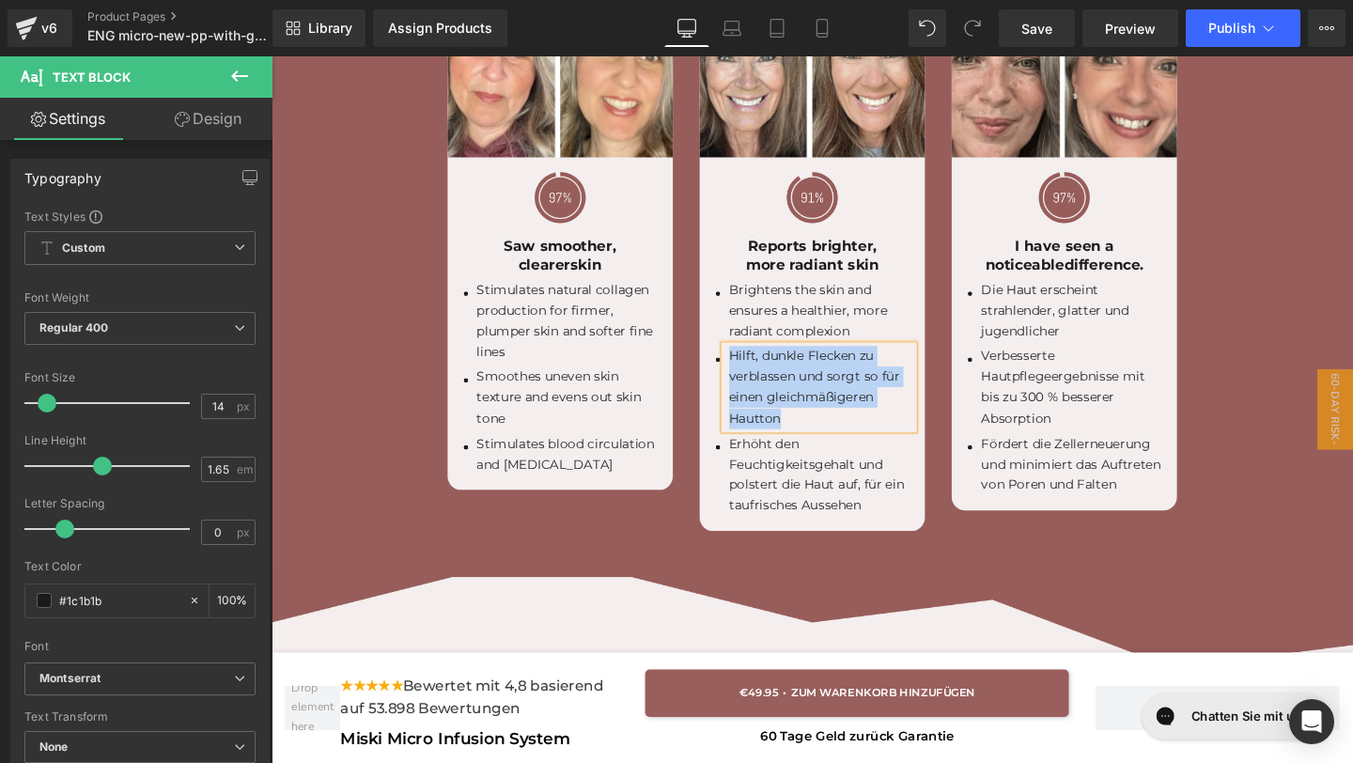
paste div
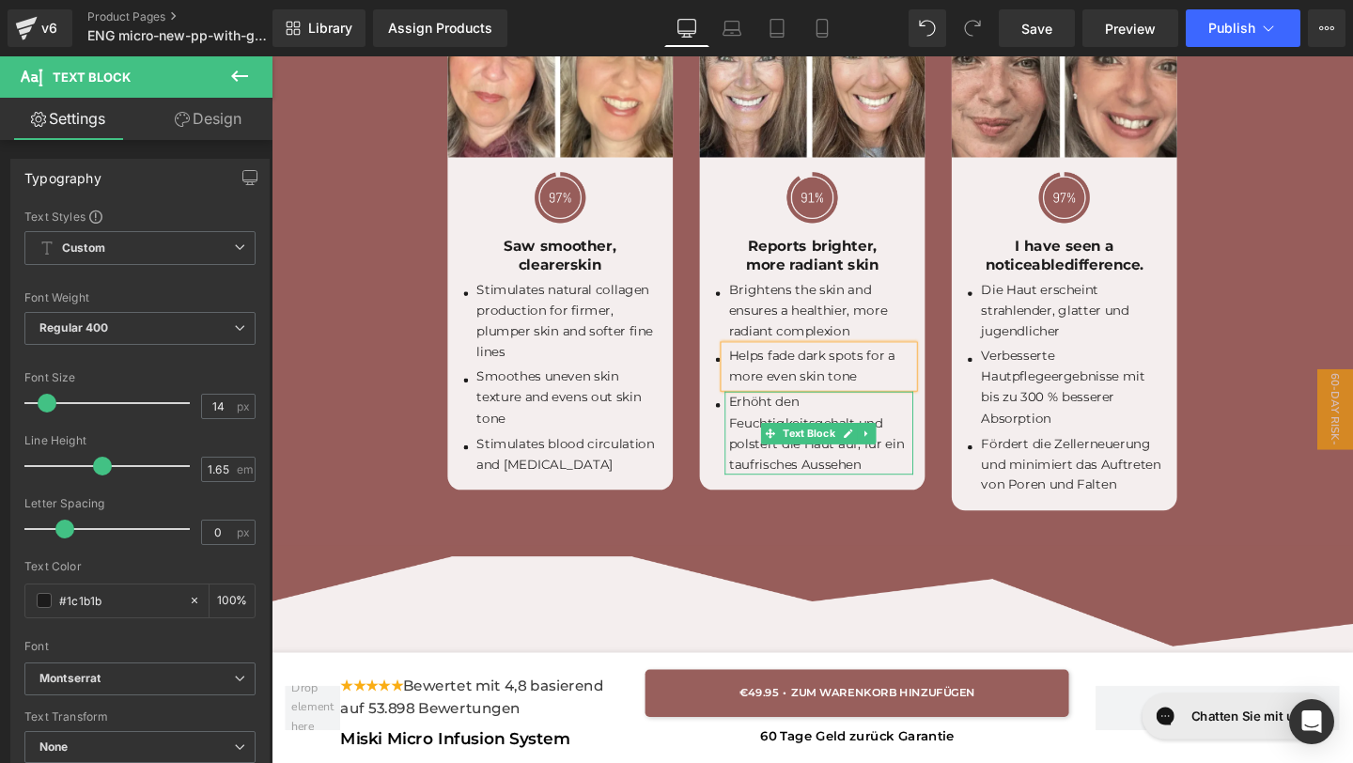
click at [873, 481] on p "Erhöht den Feuchtigkeitsgehalt und polstert die Haut auf, für ein taufrisches A…" at bounding box center [850, 452] width 194 height 86
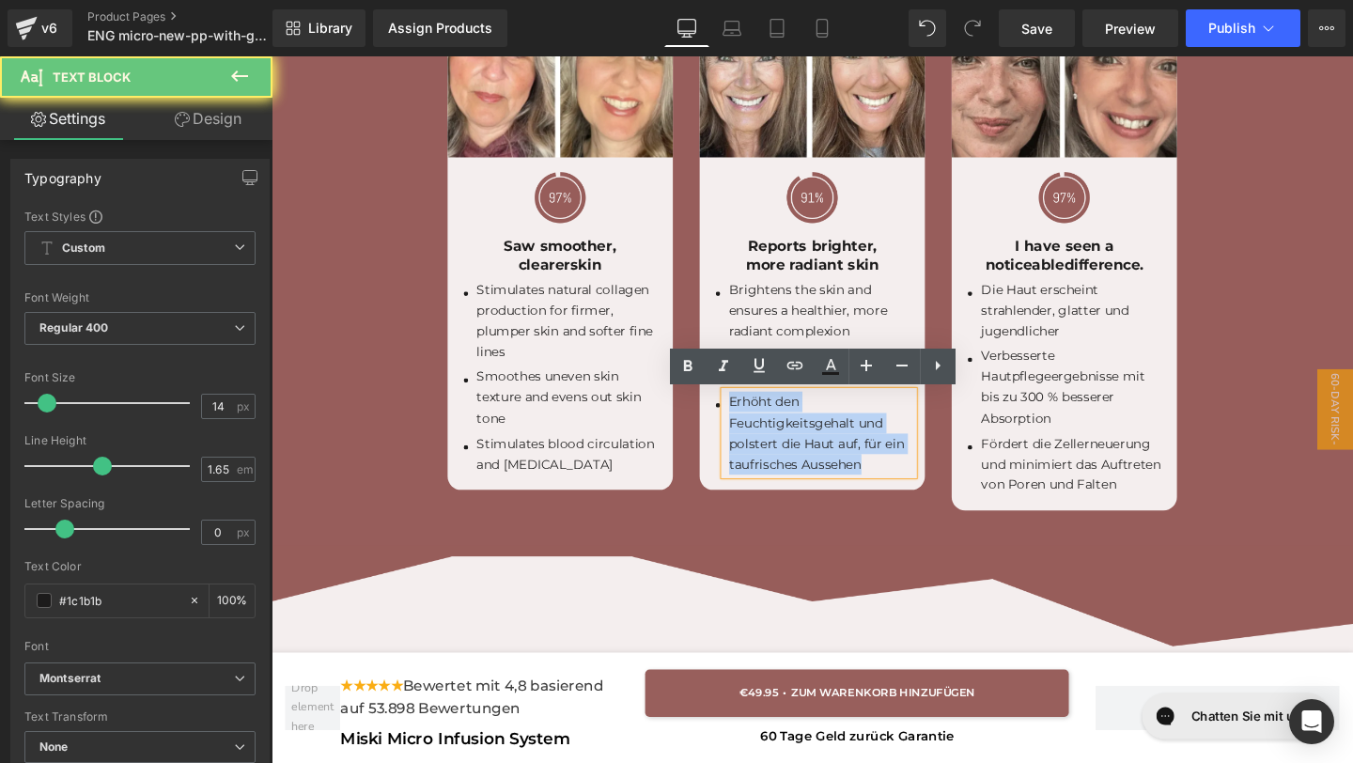
drag, startPoint x: 921, startPoint y: 483, endPoint x: 753, endPoint y: 419, distance: 179.0
click at [753, 419] on p "Erhöht den Feuchtigkeitsgehalt und polstert die Haut auf, für ein taufrisches A…" at bounding box center [850, 452] width 194 height 86
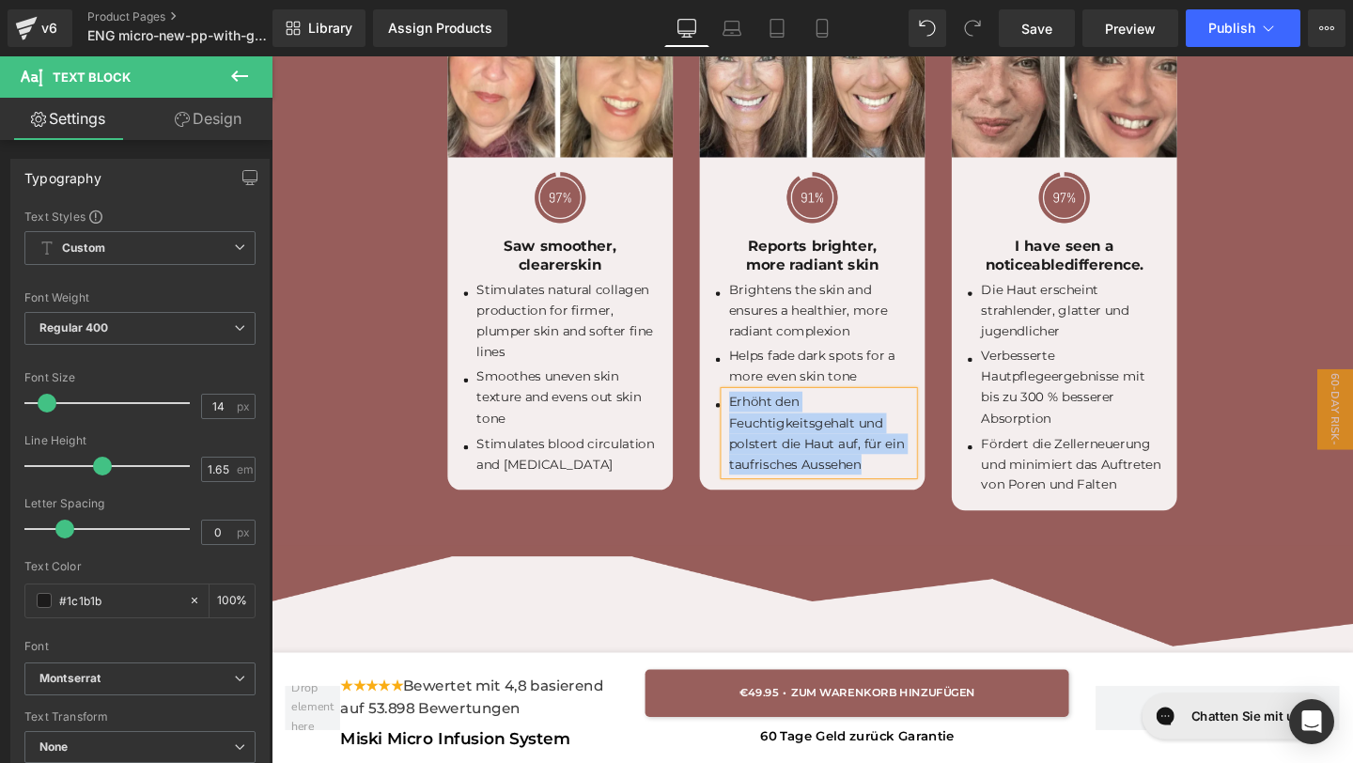
paste div
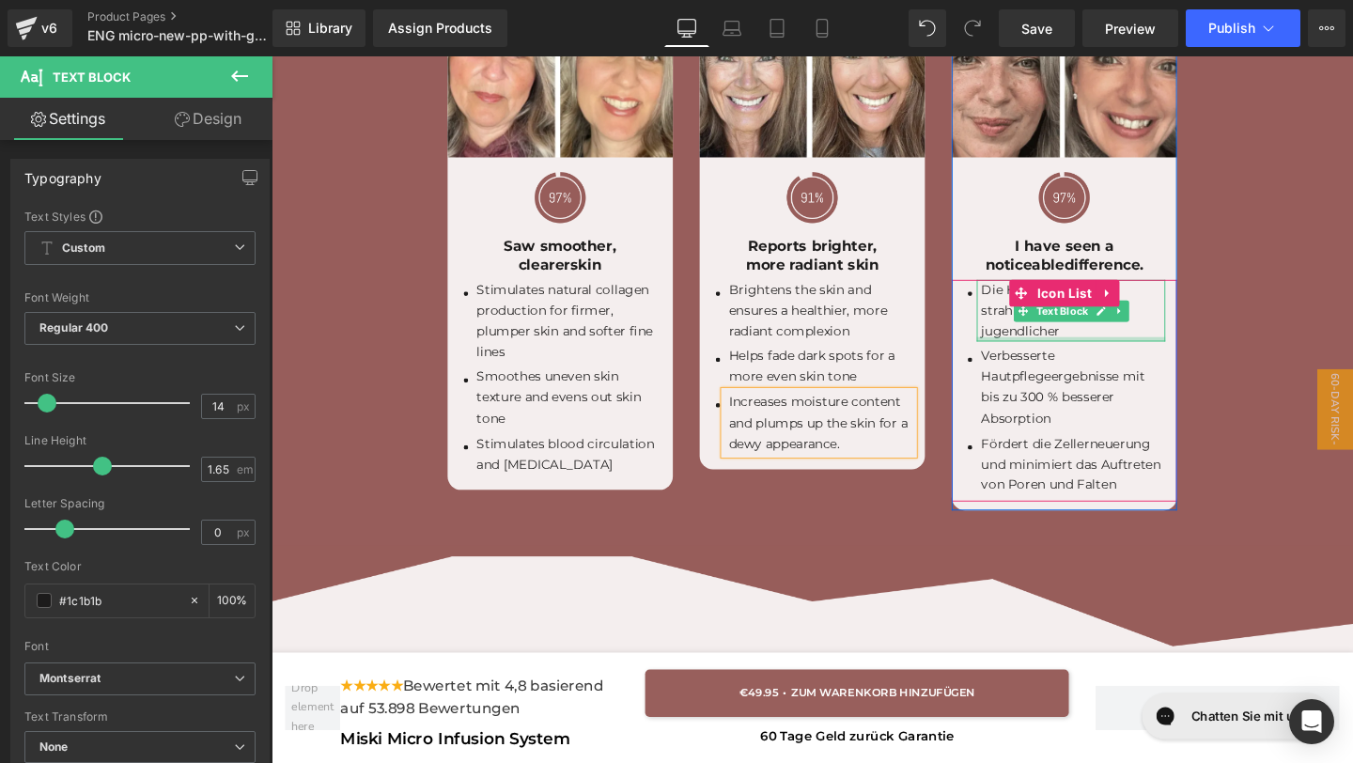
click at [1140, 356] on div at bounding box center [1112, 353] width 198 height 5
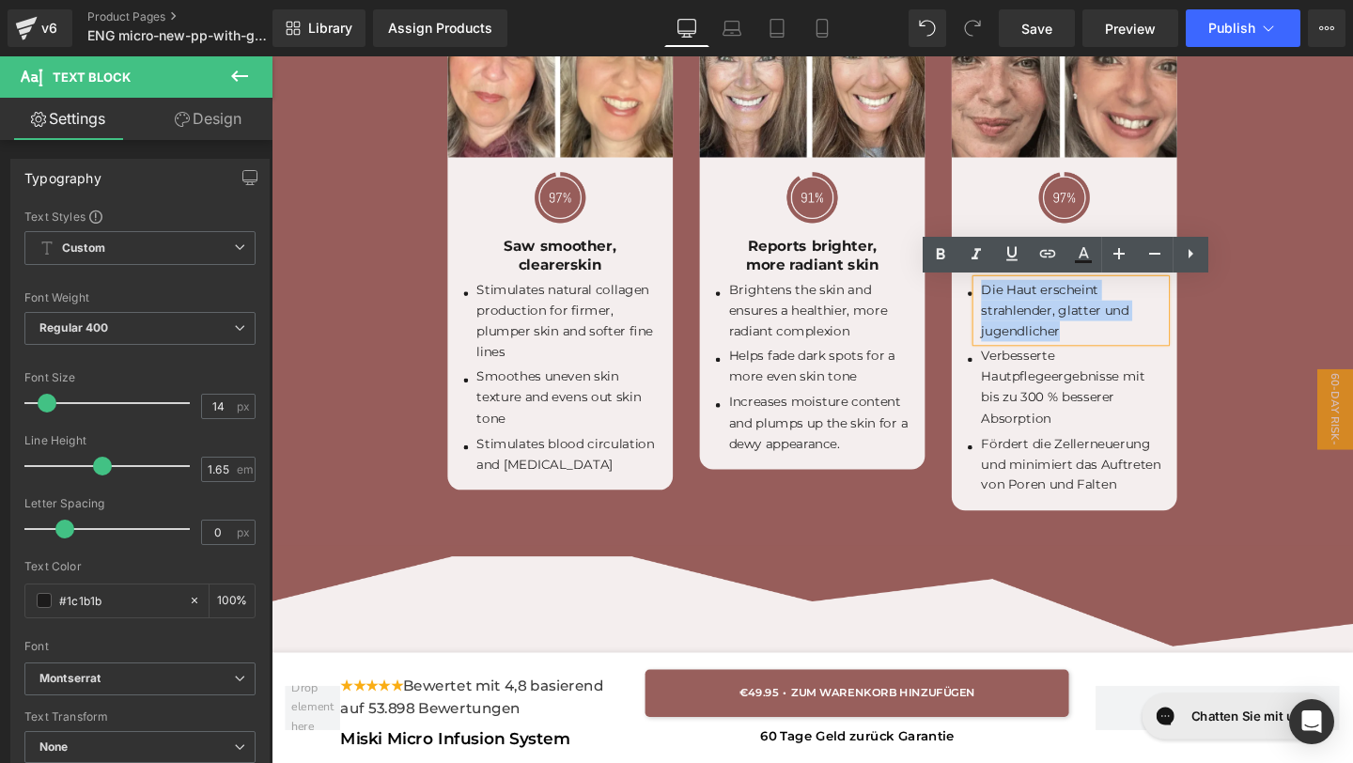
drag, startPoint x: 1122, startPoint y: 351, endPoint x: 1017, endPoint y: 308, distance: 112.9
click at [1017, 308] on p "Die Haut erscheint strahlender, glatter und jugendlicher" at bounding box center [1114, 323] width 194 height 65
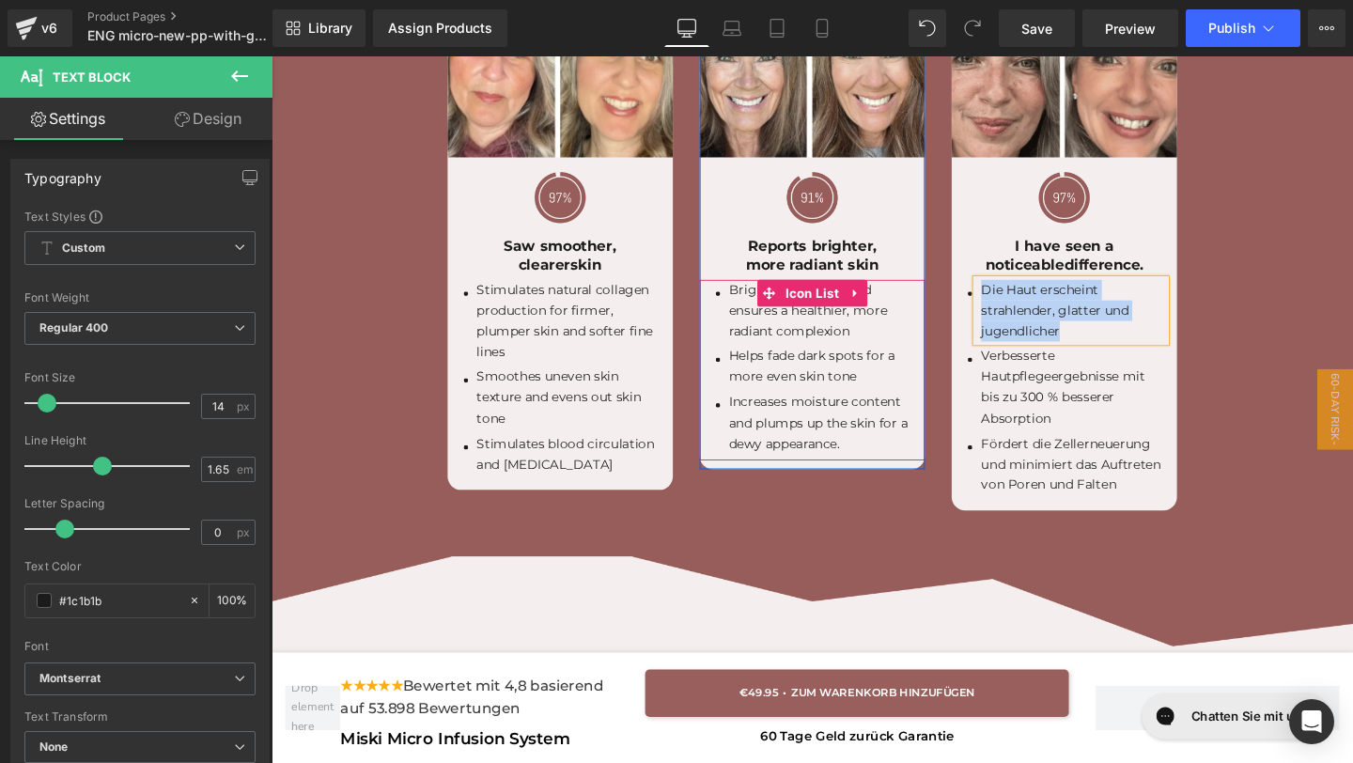
paste div
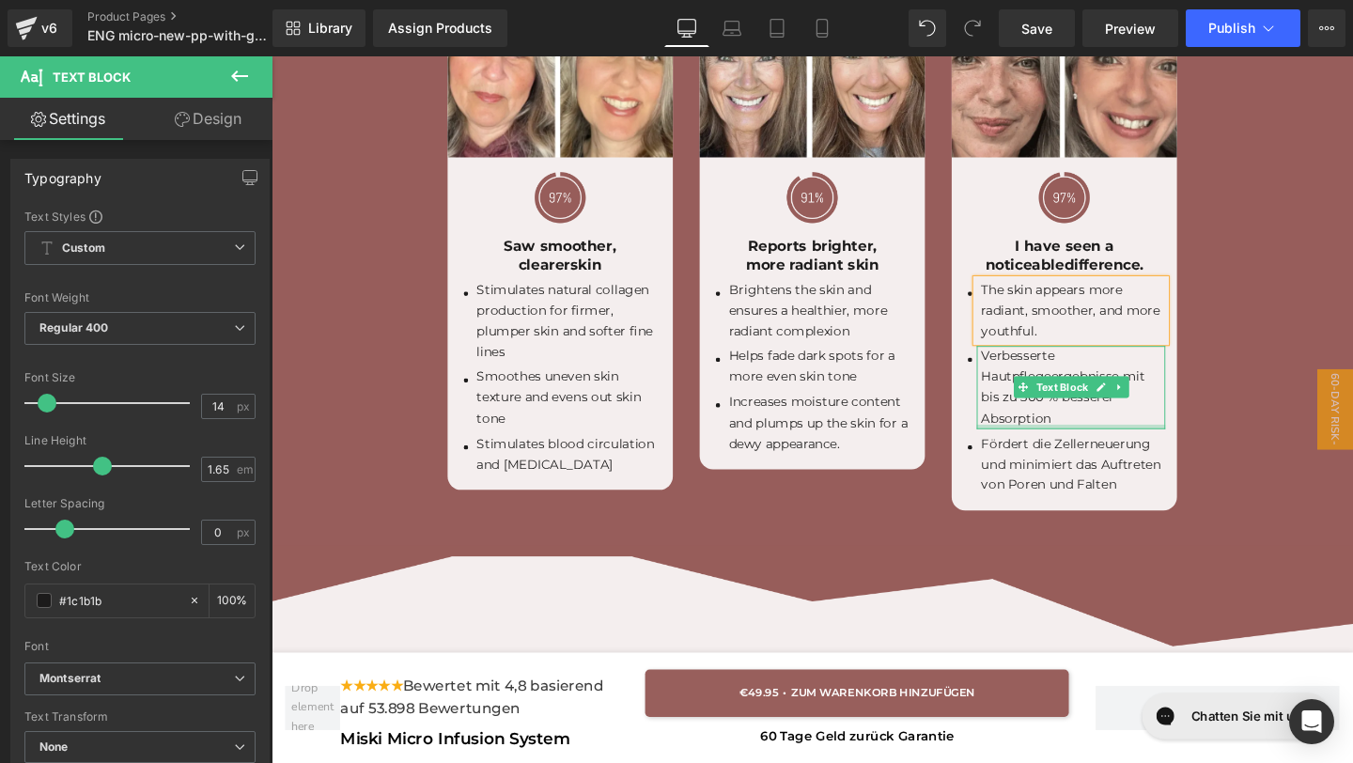
click at [1117, 434] on p "Verbesserte Hautpflegeergebnisse mit bis zu 300 % besserer Absorption" at bounding box center [1114, 404] width 194 height 86
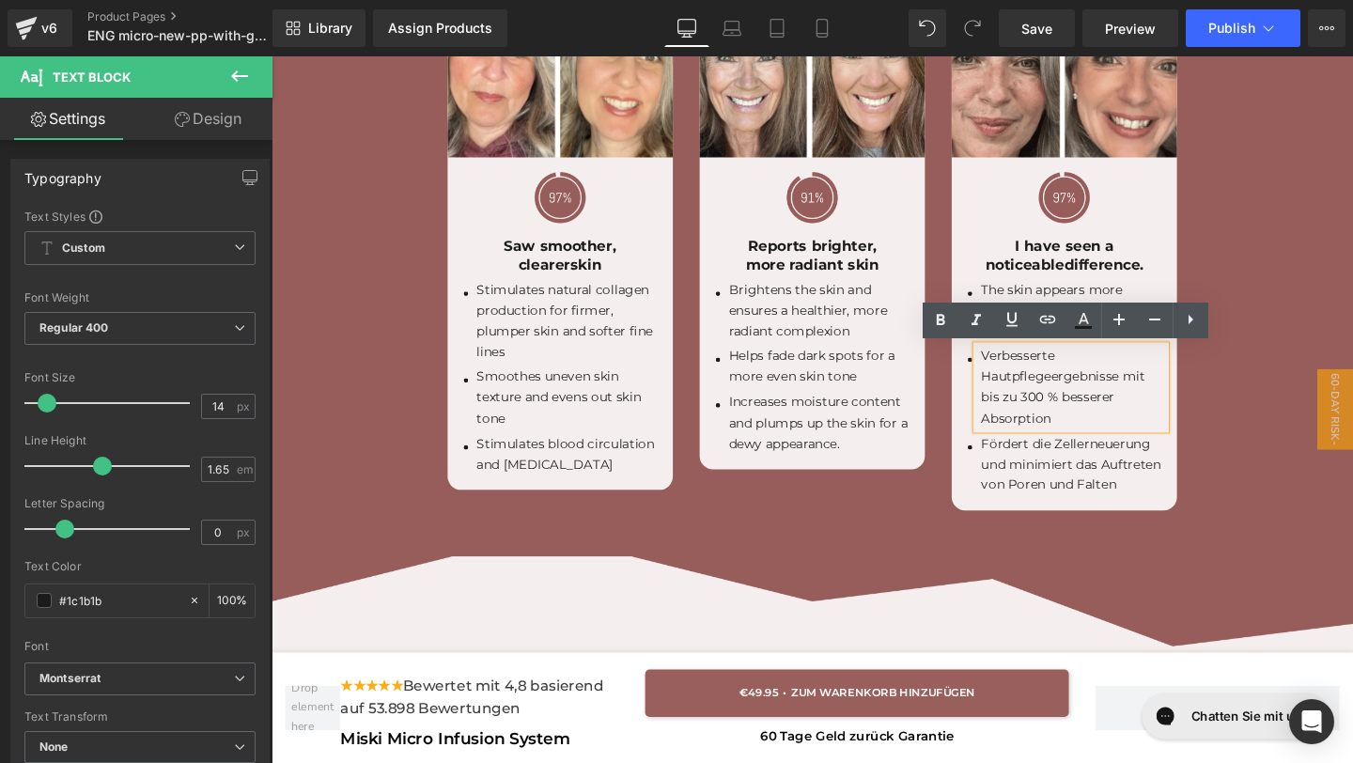
click at [1177, 513] on div "Fördert die Zellerneuerung und minimiert das Auftreten von Poren und Falten Tex…" at bounding box center [1112, 485] width 198 height 65
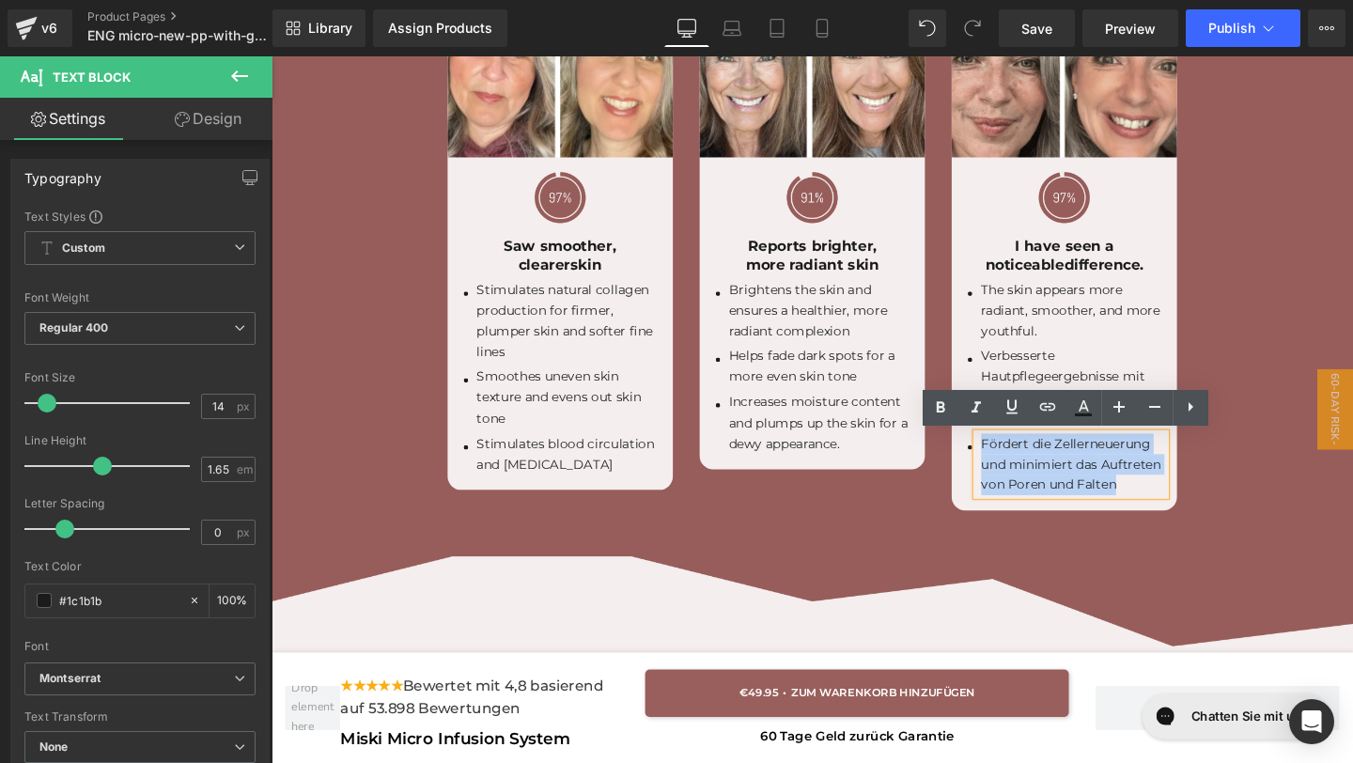
drag, startPoint x: 1177, startPoint y: 513, endPoint x: 1016, endPoint y: 458, distance: 170.8
click at [1017, 459] on p "Fördert die Zellerneuerung und minimiert das Auftreten von Poren und Falten" at bounding box center [1114, 485] width 194 height 65
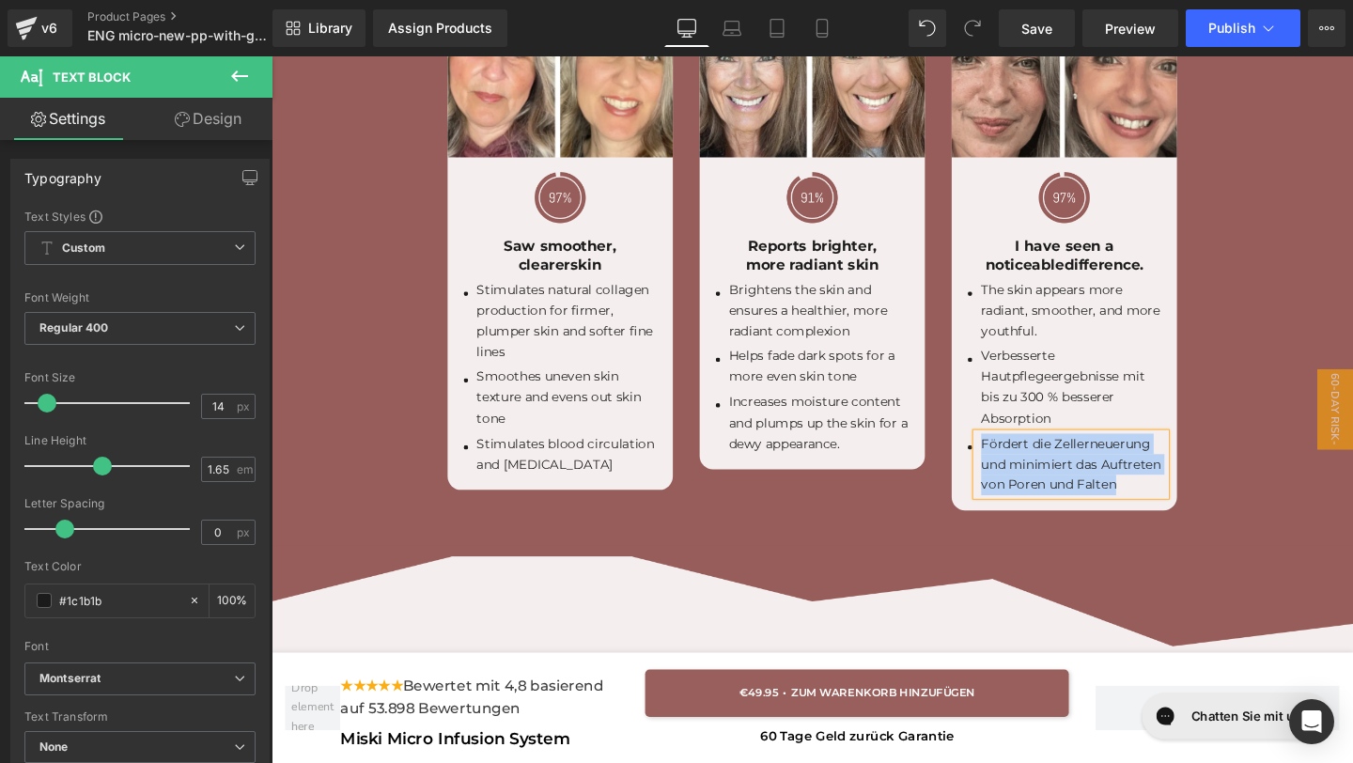
paste div
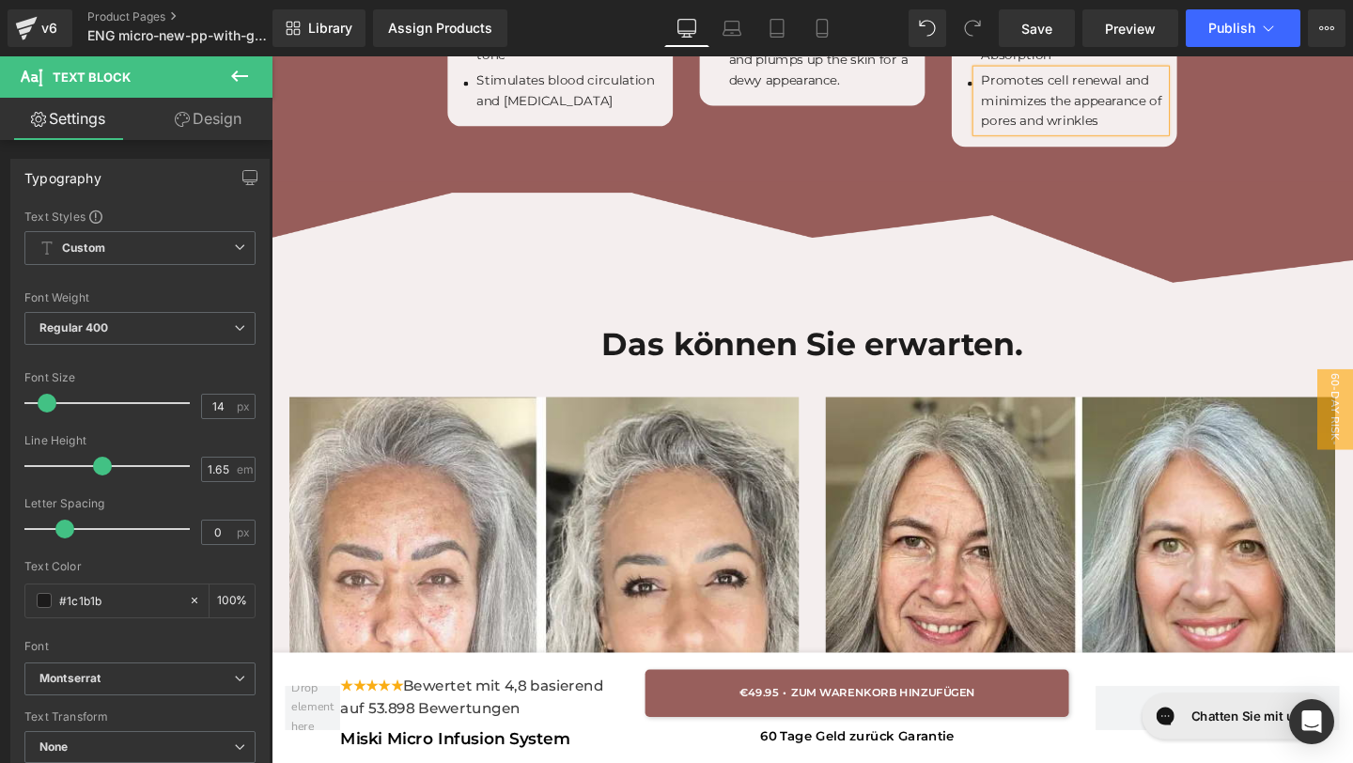
scroll to position [6043, 0]
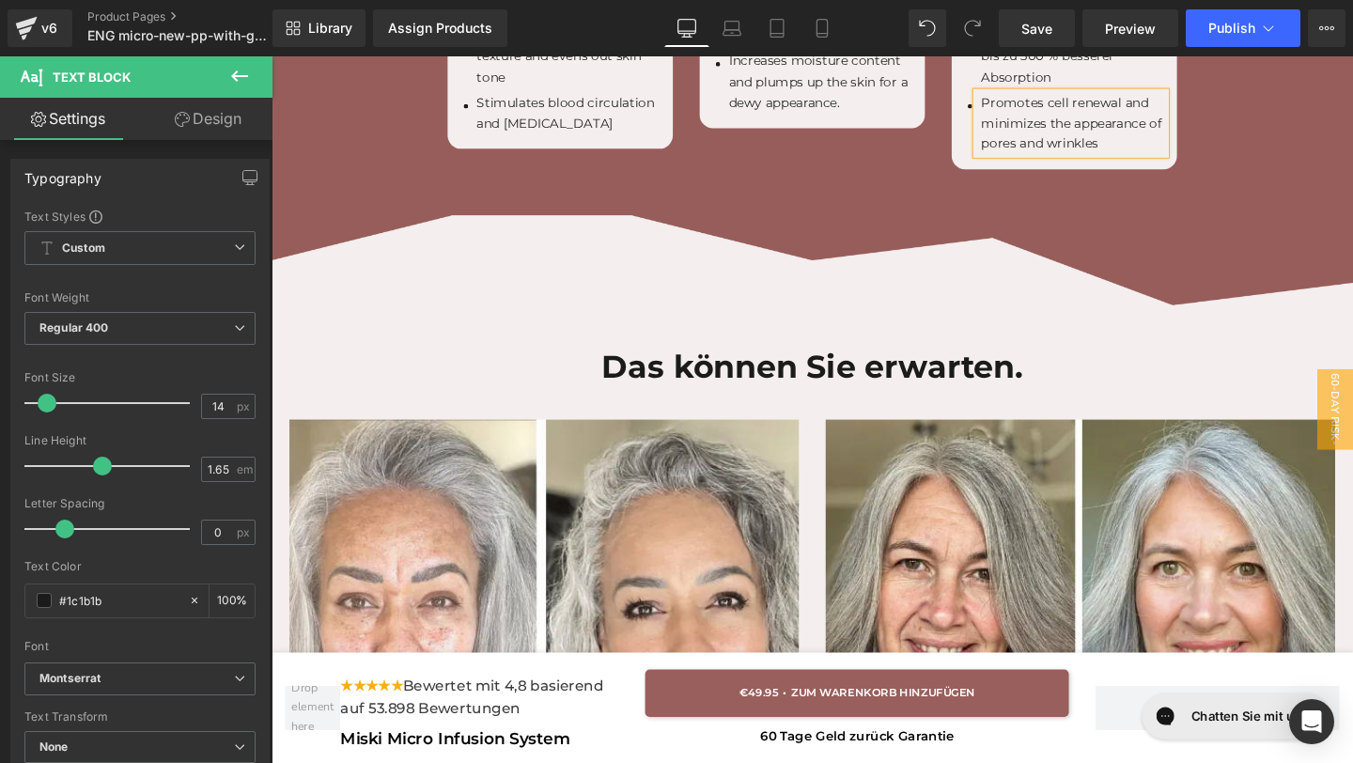
click at [1092, 386] on h1 "Das können Sie erwarten." at bounding box center [840, 382] width 1137 height 54
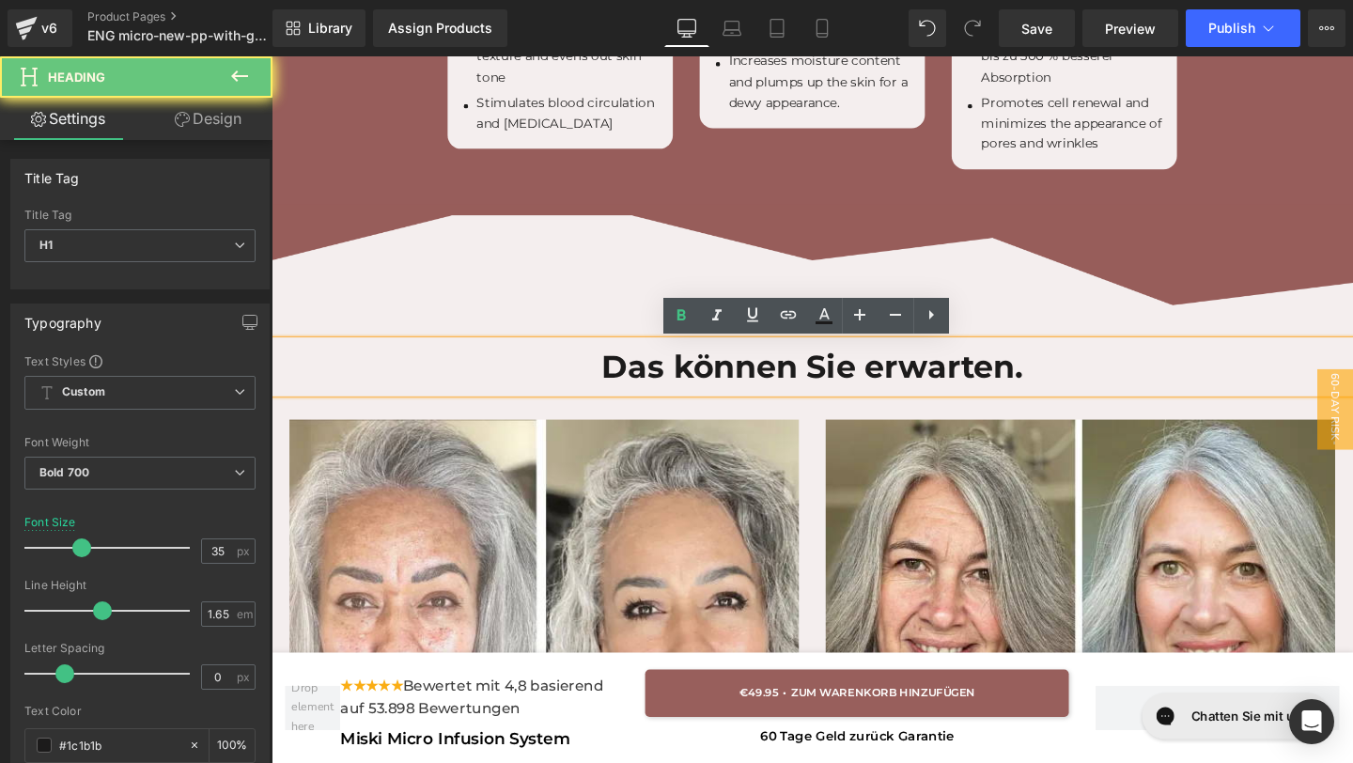
drag, startPoint x: 1088, startPoint y: 386, endPoint x: 564, endPoint y: 352, distance: 525.3
click at [565, 355] on div "Das können Sie erwarten." at bounding box center [840, 382] width 1137 height 54
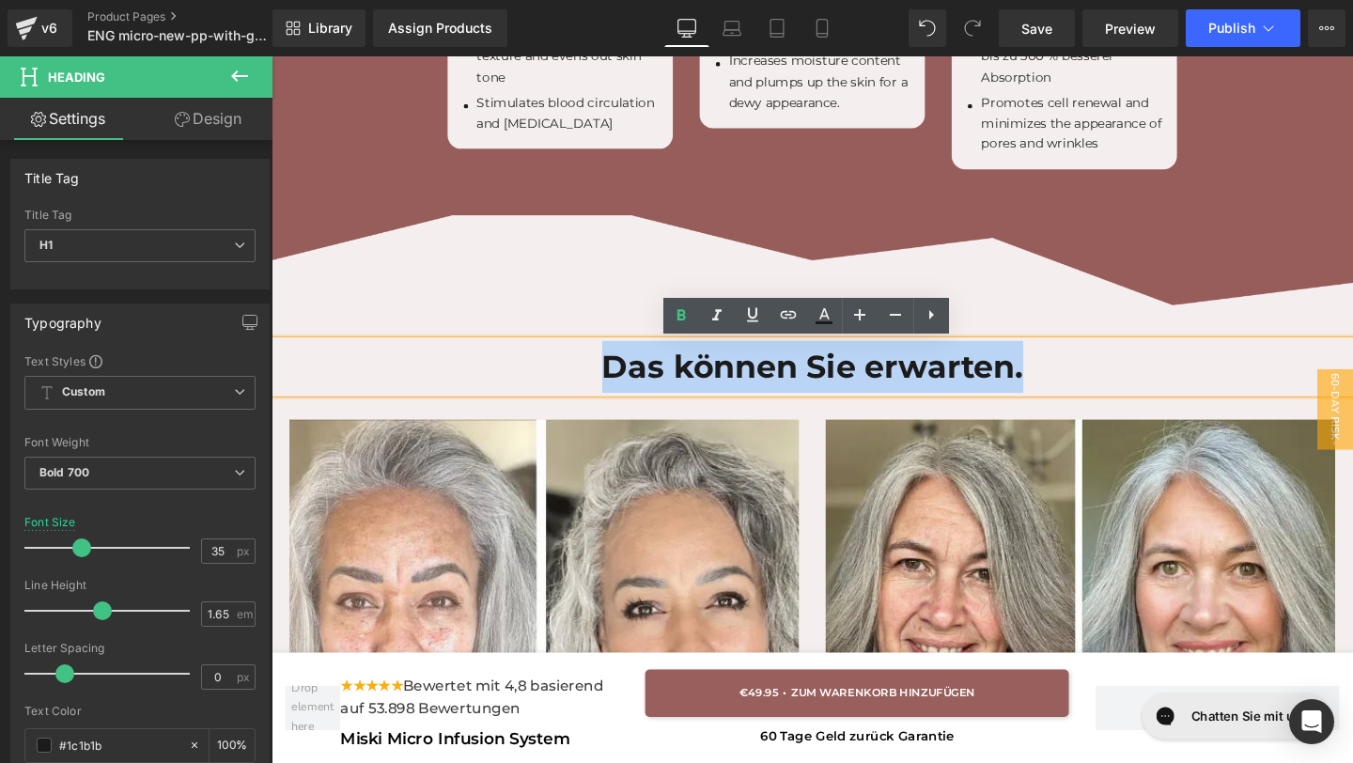
drag, startPoint x: 613, startPoint y: 387, endPoint x: 1271, endPoint y: 393, distance: 657.7
click at [1271, 393] on h1 "Das können Sie erwarten." at bounding box center [840, 382] width 1137 height 54
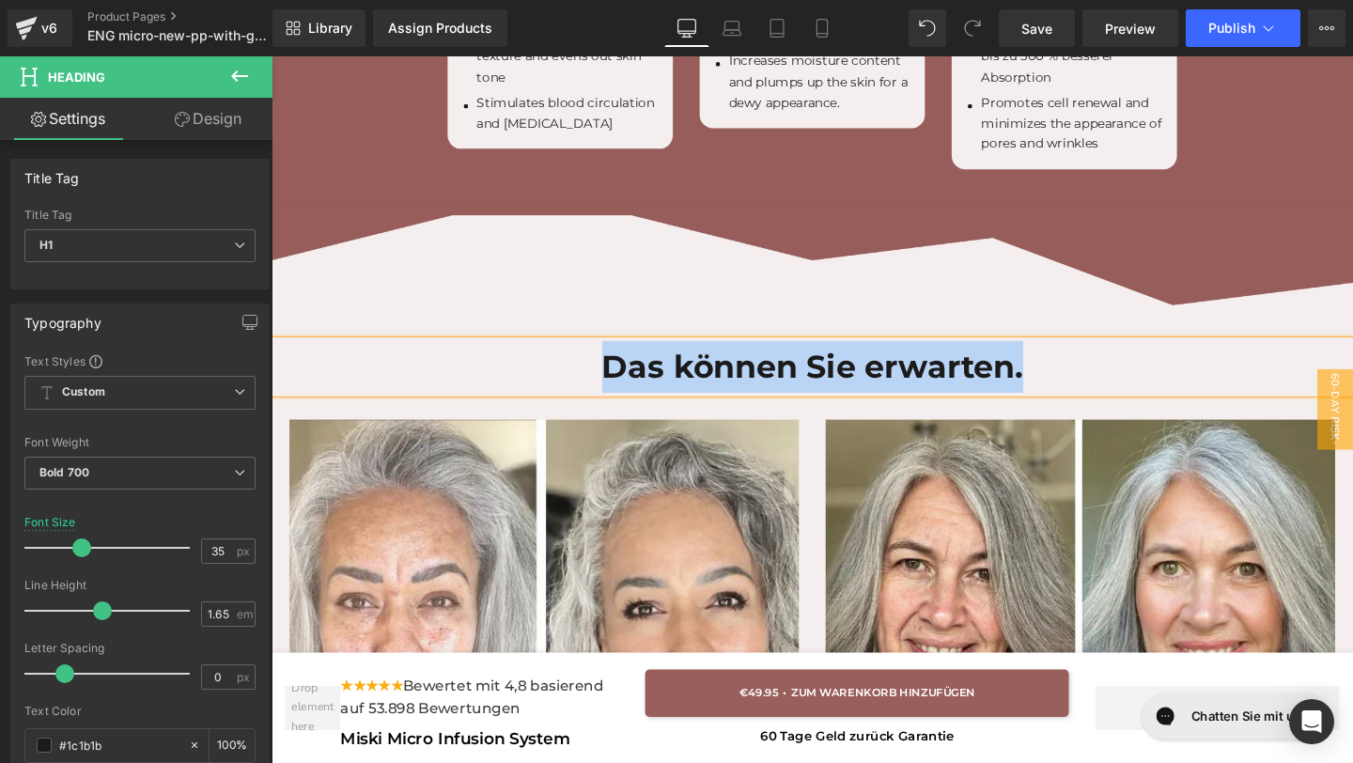
paste div
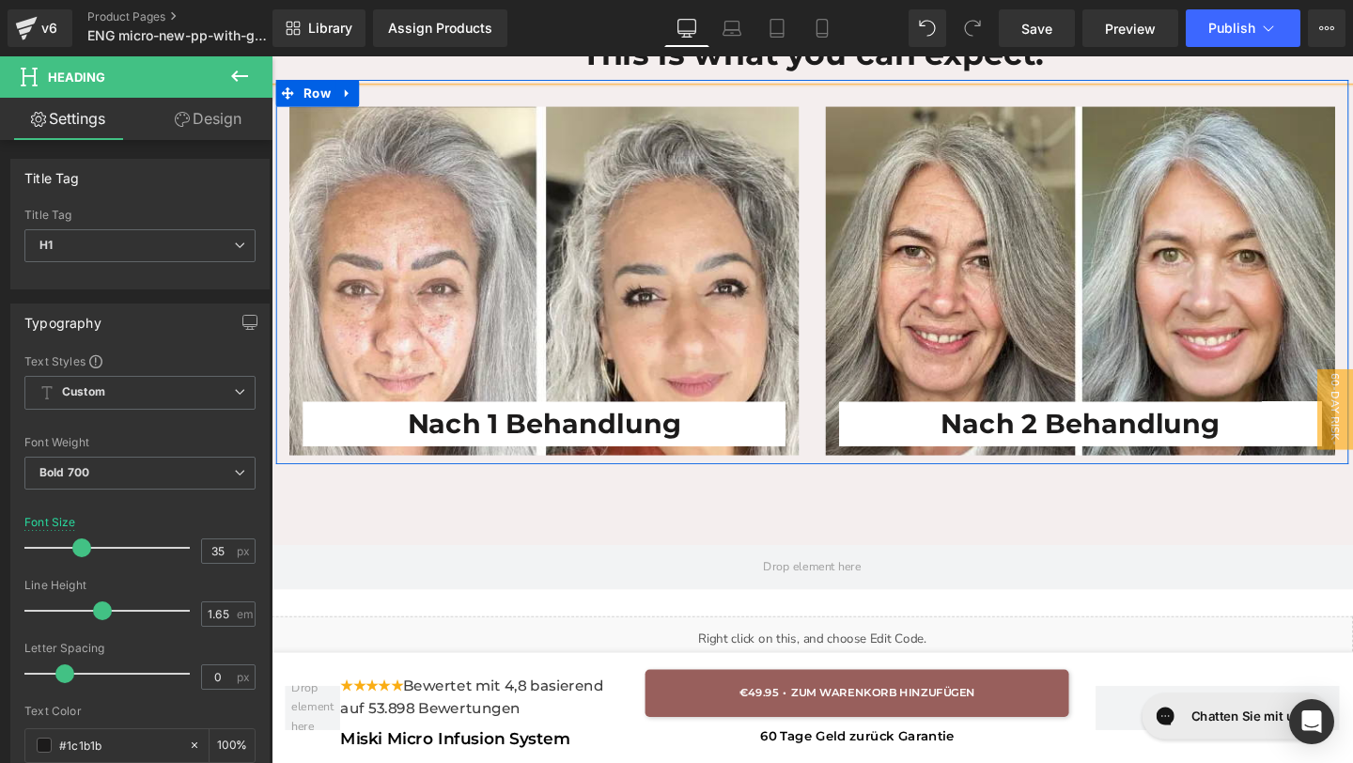
scroll to position [6398, 0]
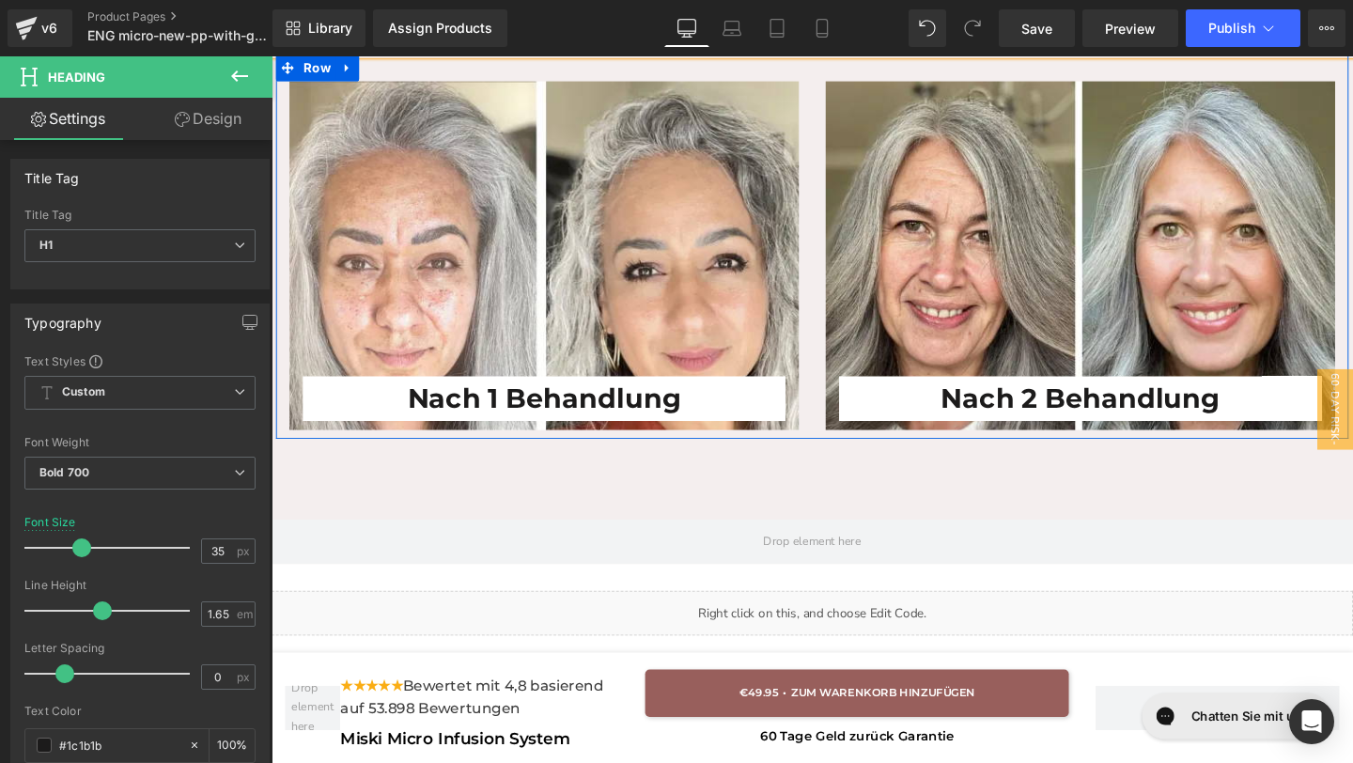
click at [723, 422] on h1 "Nach 1 Behandlung" at bounding box center [557, 416] width 507 height 47
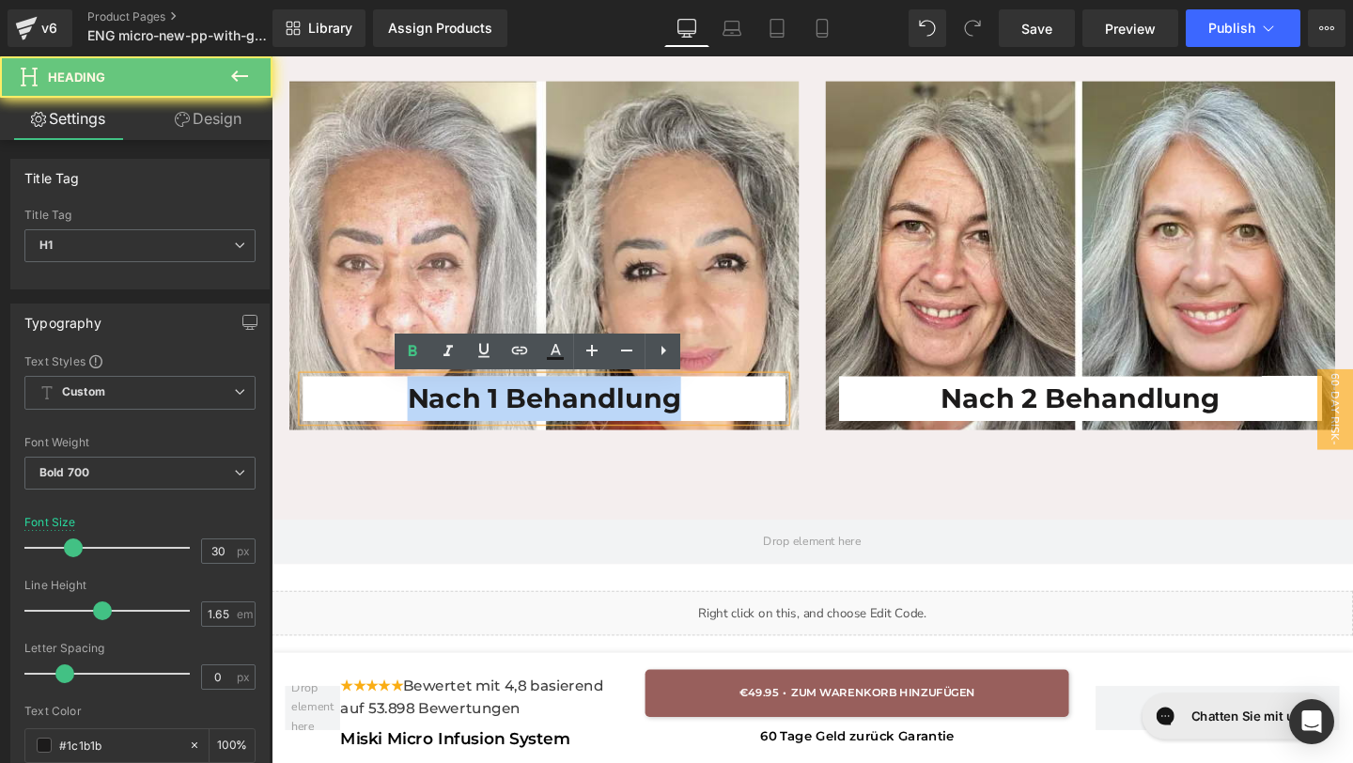
drag, startPoint x: 722, startPoint y: 421, endPoint x: 371, endPoint y: 428, distance: 351.5
click at [371, 428] on h1 "Nach 1 Behandlung" at bounding box center [557, 416] width 507 height 47
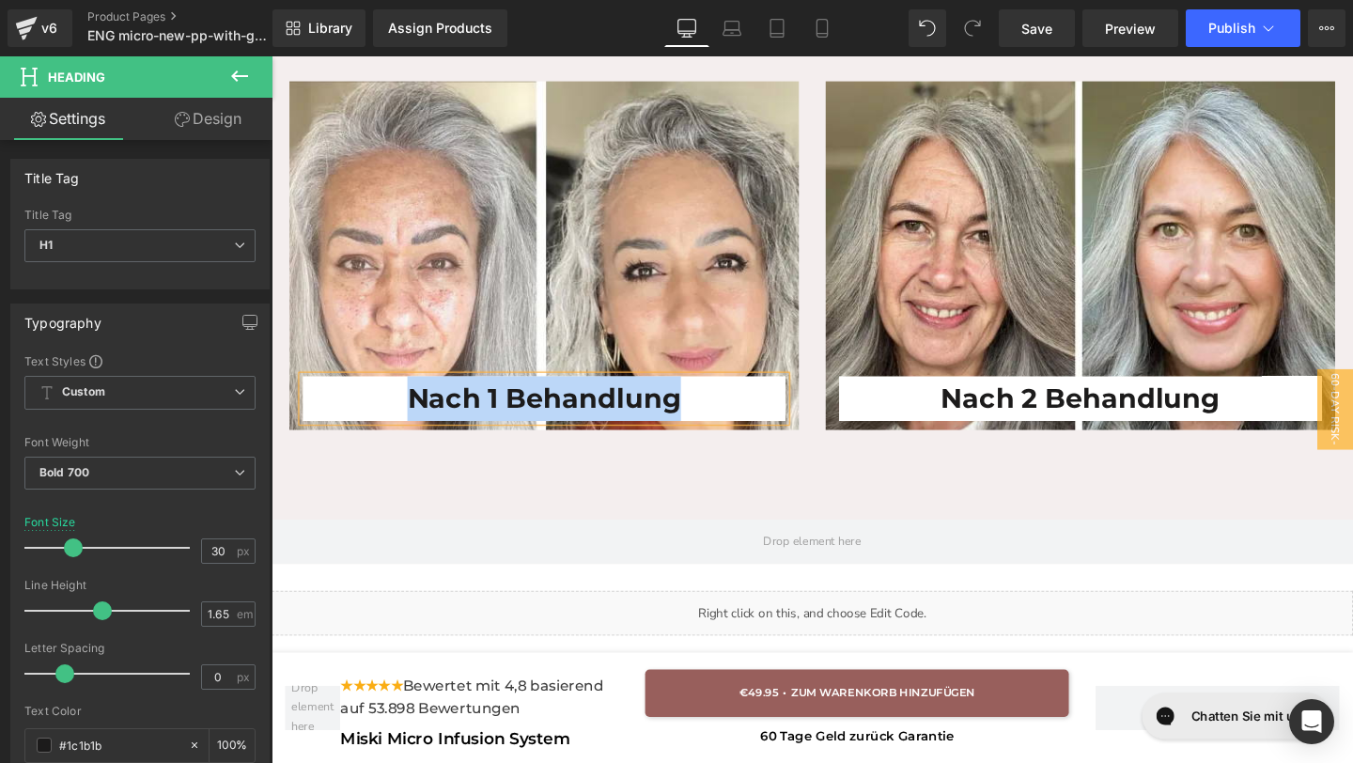
paste div
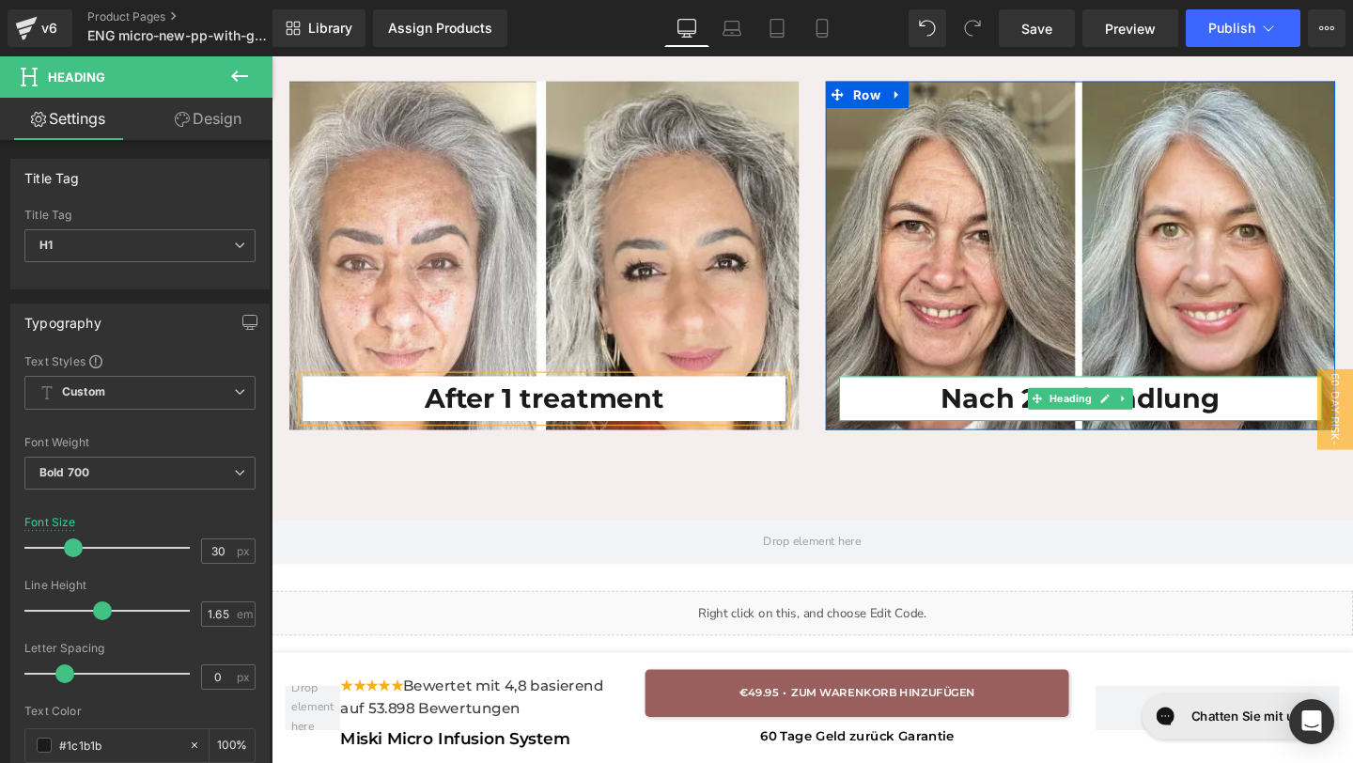
click at [1281, 426] on h1 "Nach 2 Behandlung" at bounding box center [1121, 416] width 507 height 47
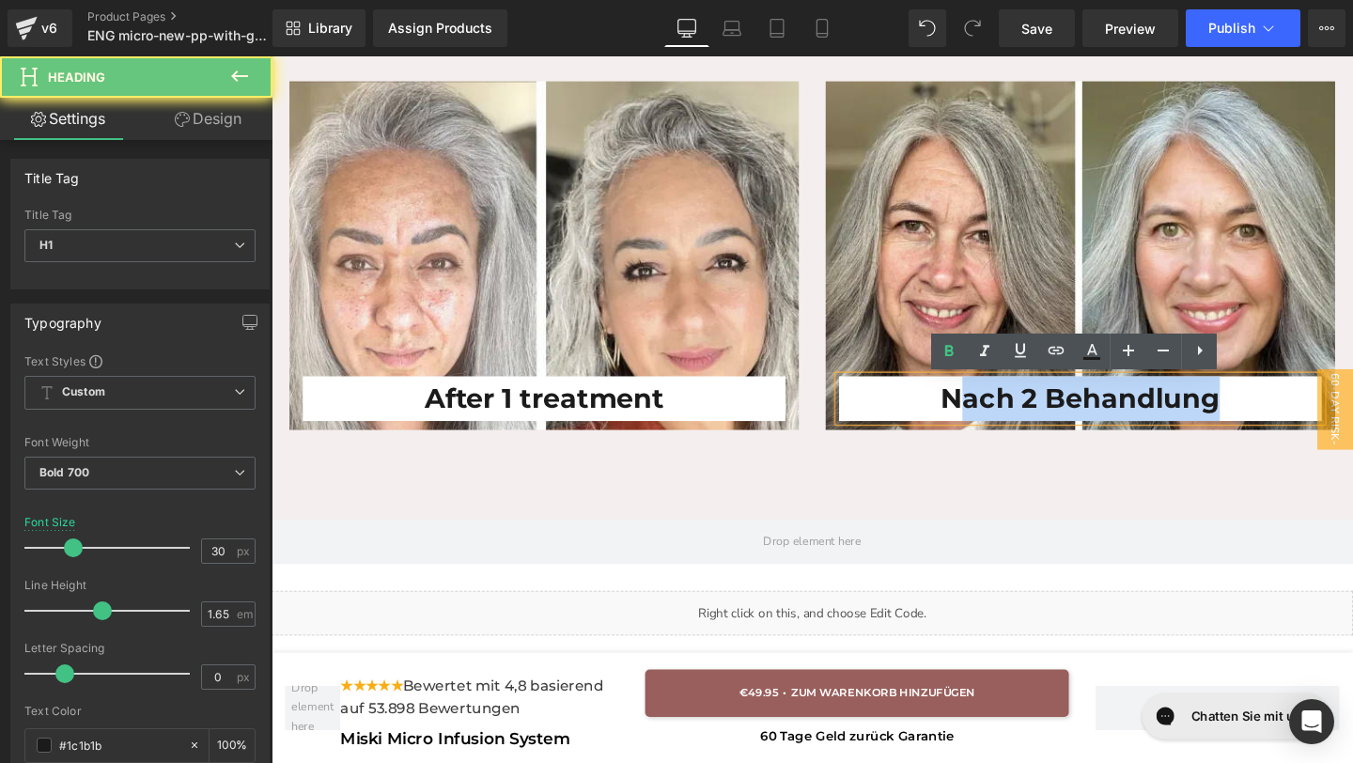
drag, startPoint x: 1280, startPoint y: 422, endPoint x: 990, endPoint y: 421, distance: 289.4
click at [991, 421] on h1 "Nach 2 Behandlung" at bounding box center [1121, 416] width 507 height 47
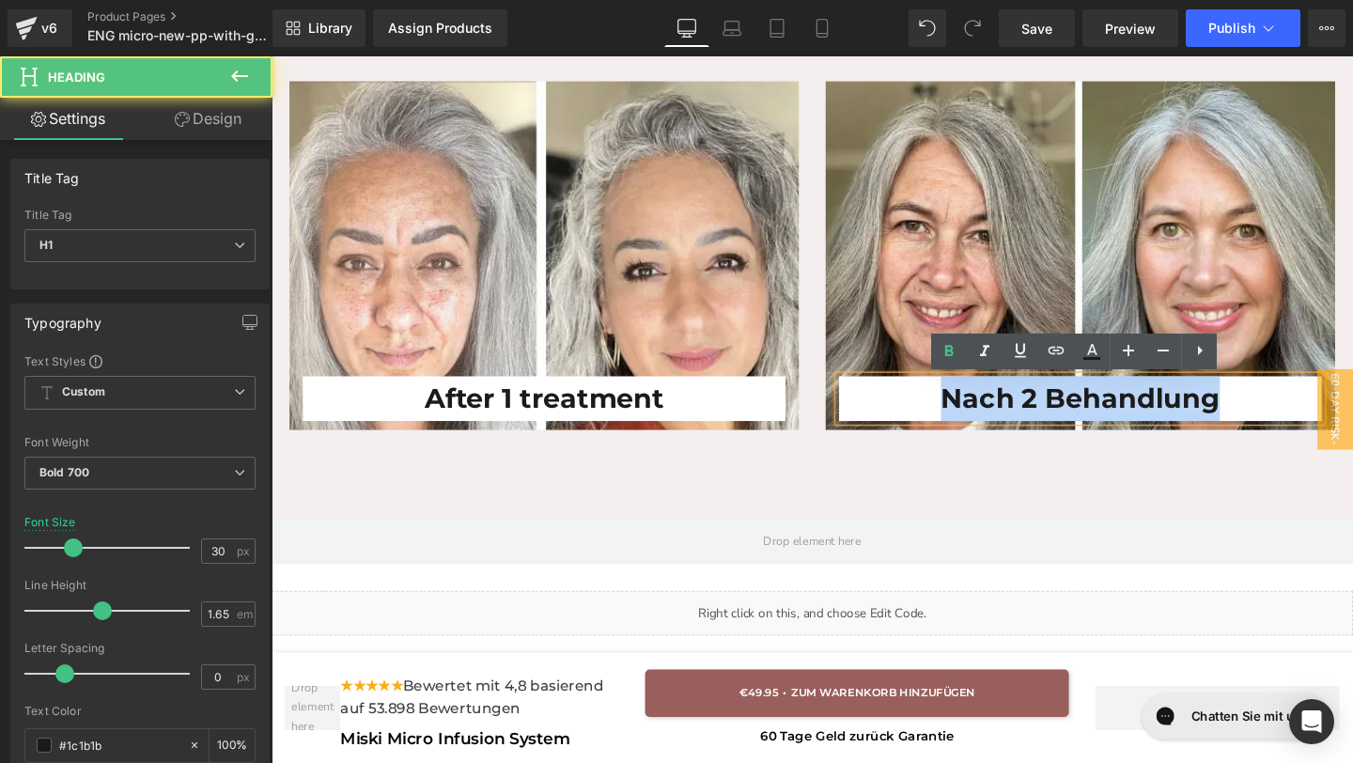
drag, startPoint x: 973, startPoint y: 420, endPoint x: 1369, endPoint y: 412, distance: 395.6
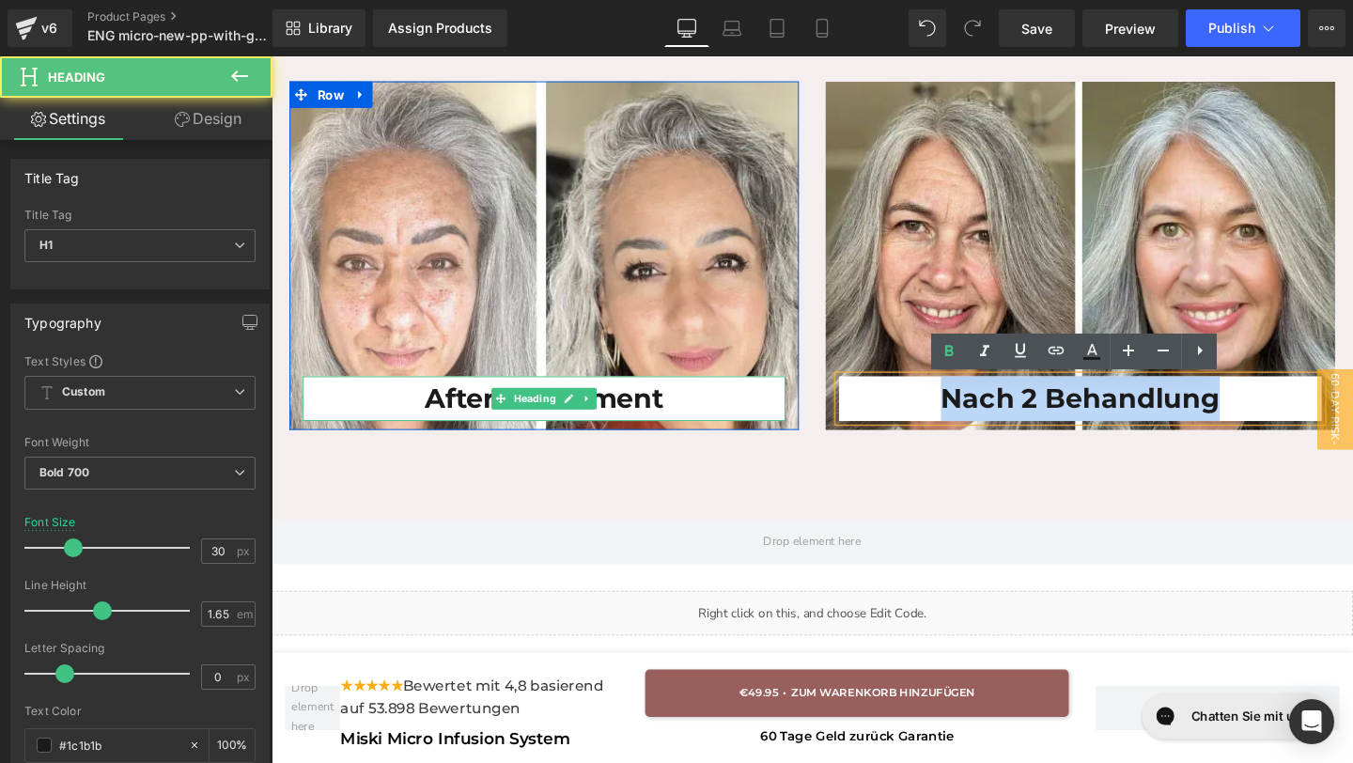
click at [530, 402] on h1 "After 1 treatment" at bounding box center [557, 416] width 507 height 47
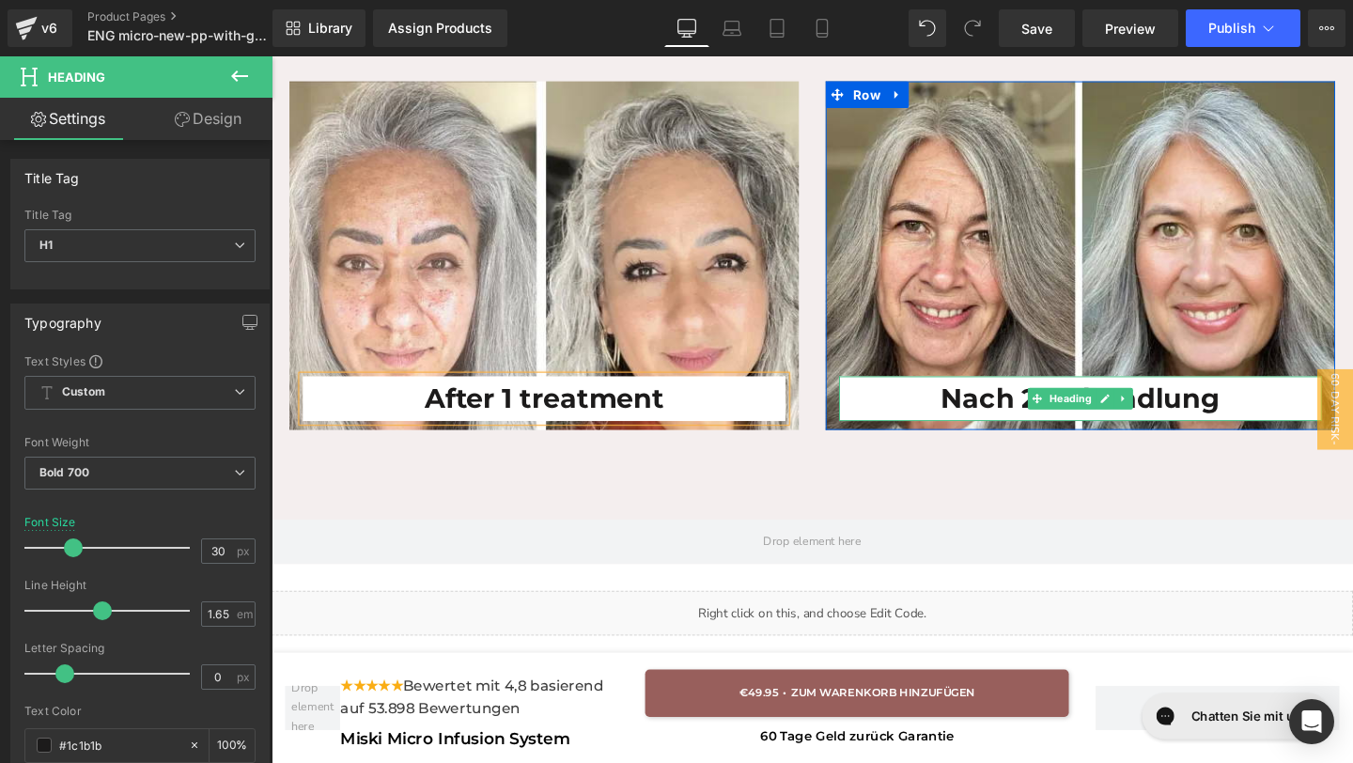
click at [1276, 419] on h1 "Nach 2 Behandlung" at bounding box center [1121, 416] width 507 height 47
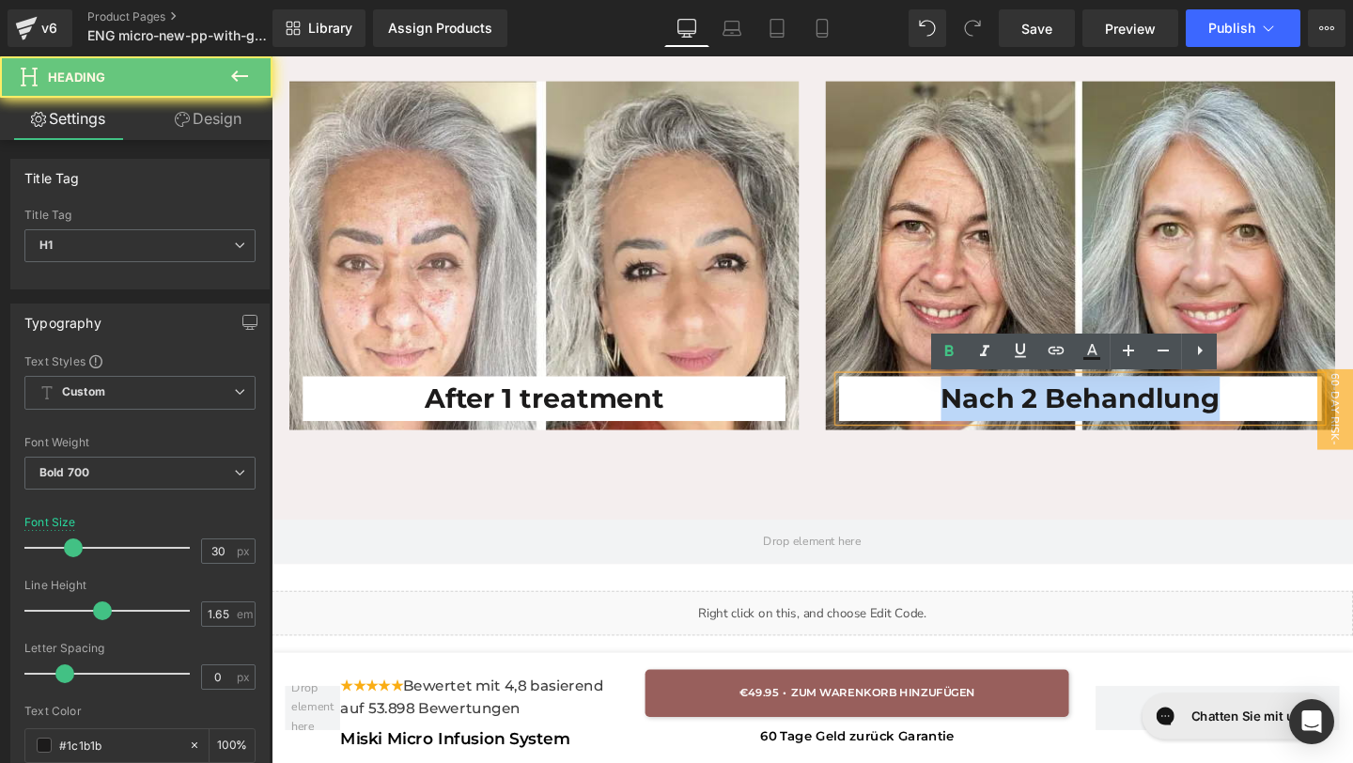
drag, startPoint x: 1277, startPoint y: 419, endPoint x: 859, endPoint y: 404, distance: 418.3
click at [860, 405] on div "Nach 2 Behandlung Heading" at bounding box center [1122, 275] width 536 height 329
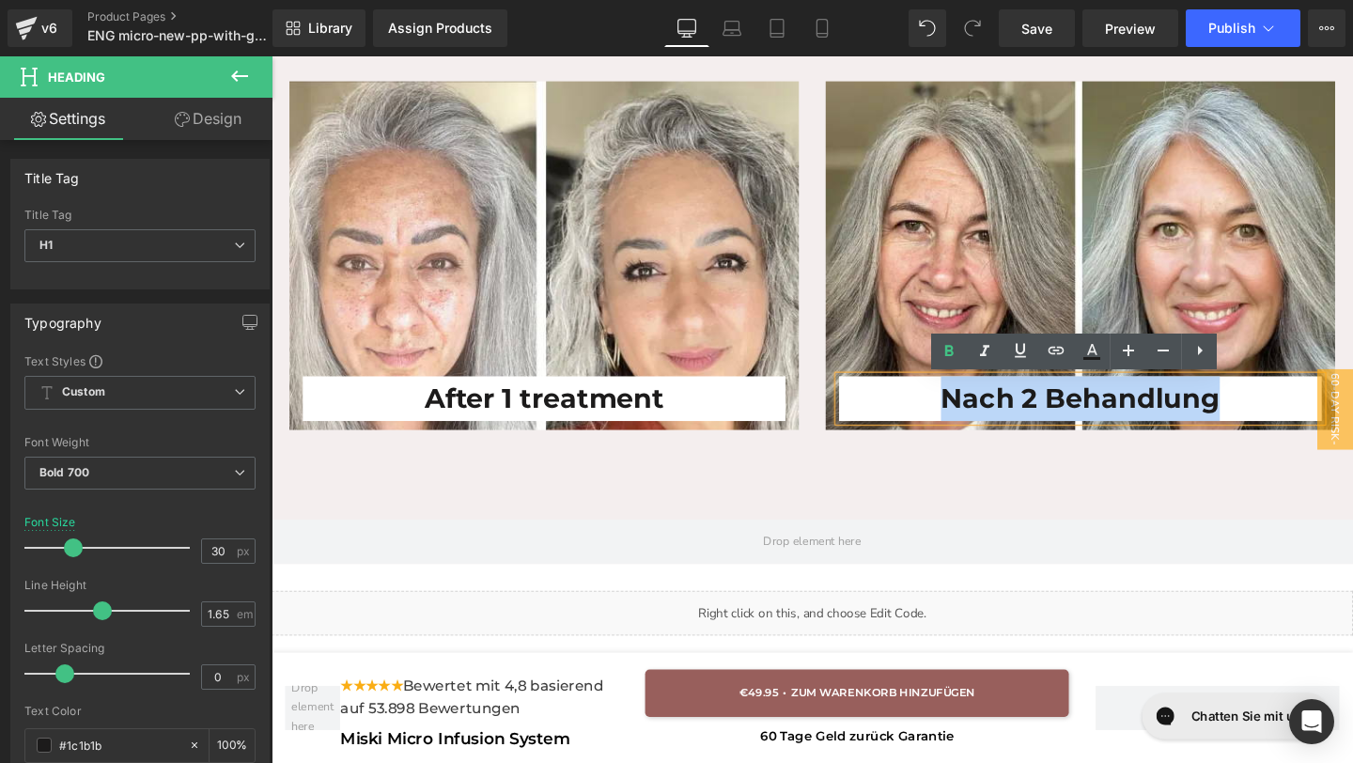
paste div
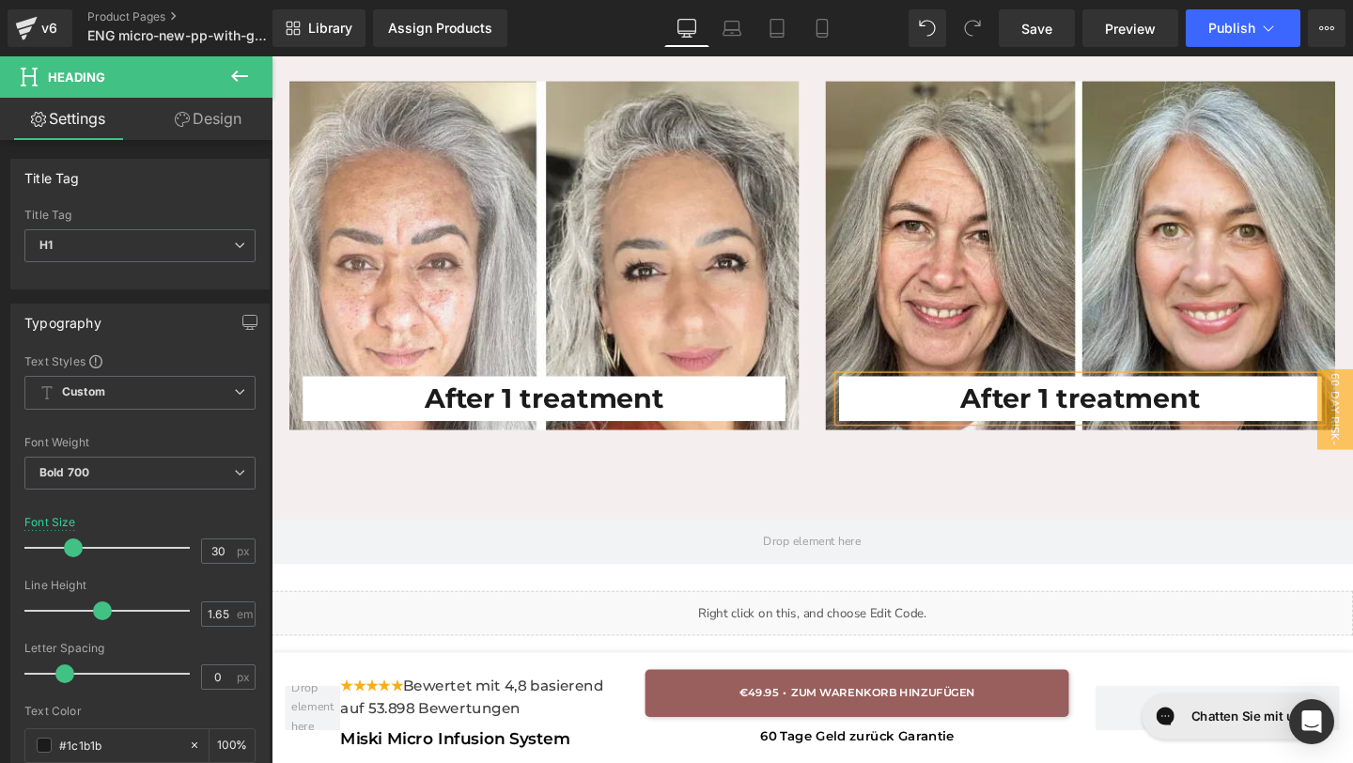
click at [1096, 415] on h1 "After 1 treatment" at bounding box center [1121, 416] width 507 height 47
click at [1254, 431] on h1 "After 2 treatment" at bounding box center [1121, 416] width 507 height 47
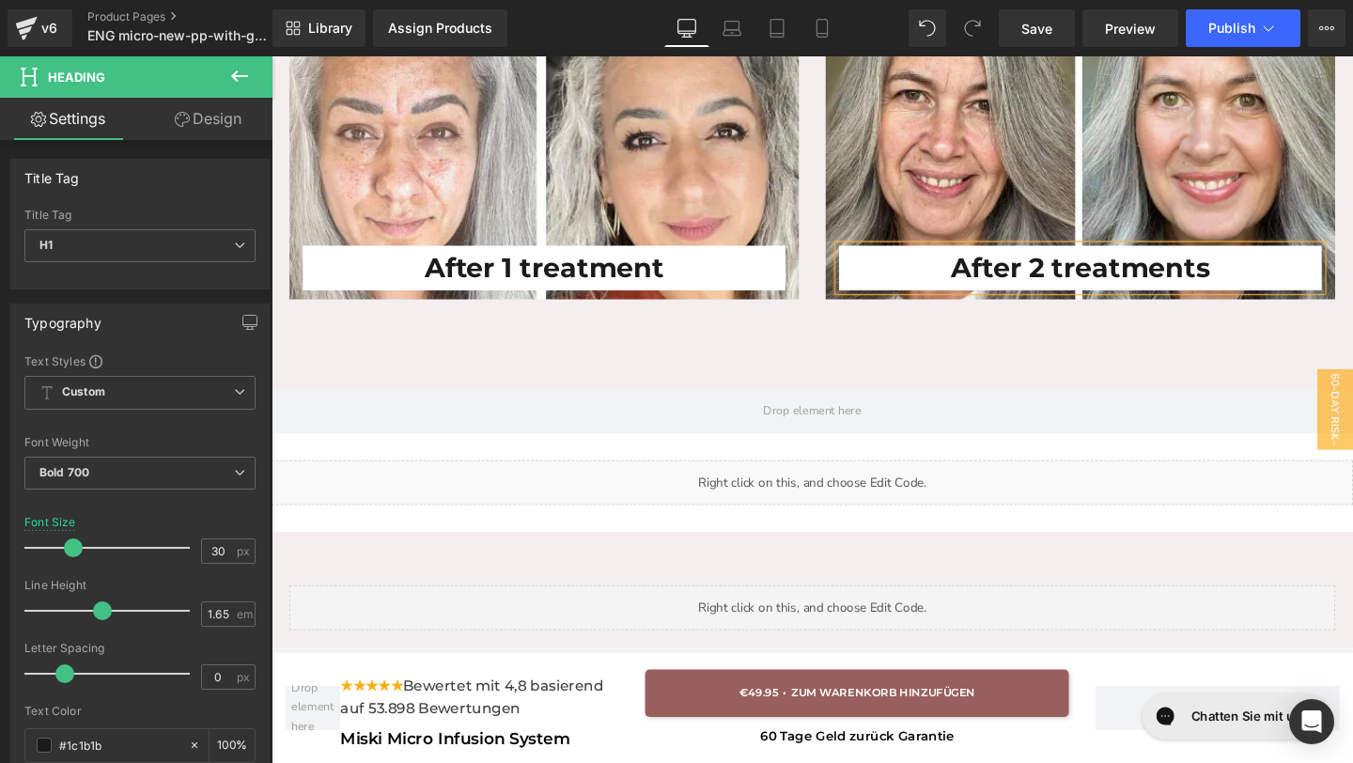
scroll to position [6538, 0]
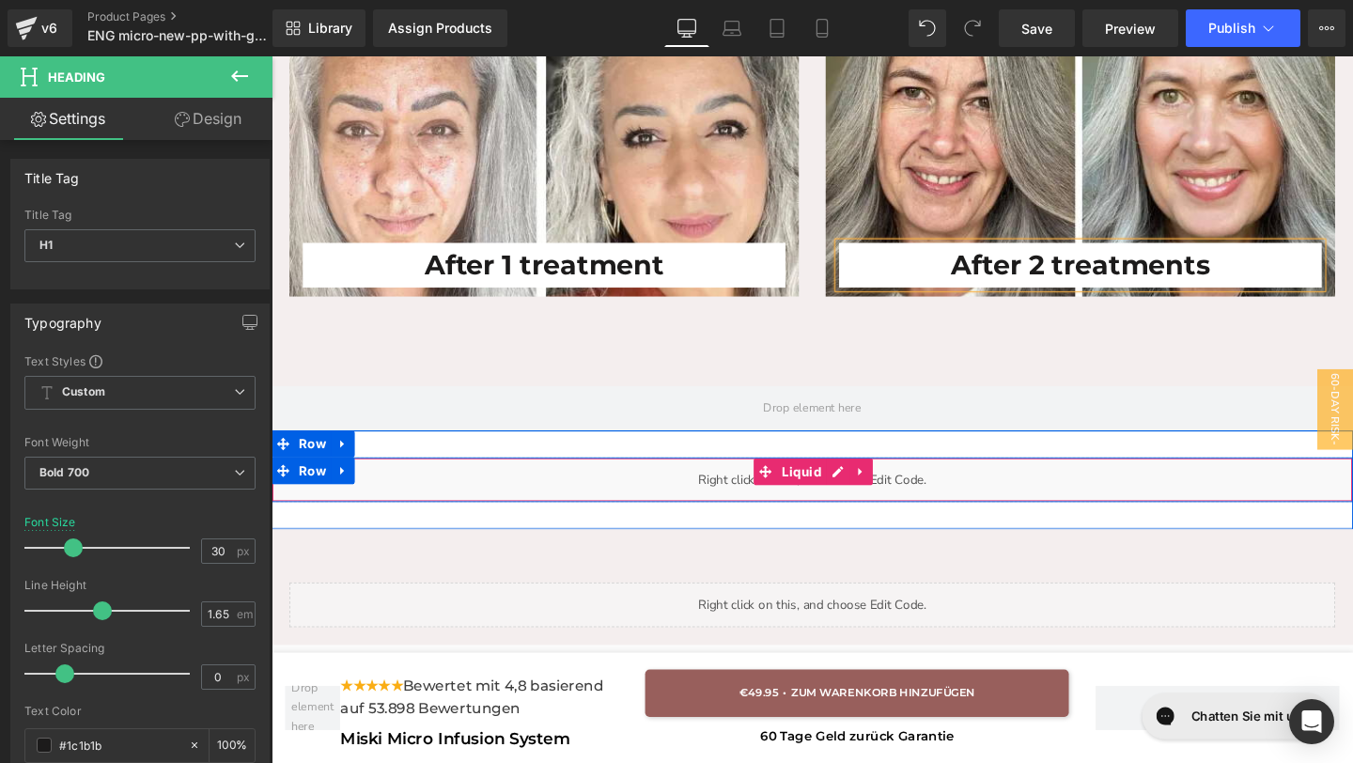
click at [661, 511] on div "Liquid" at bounding box center [840, 501] width 1137 height 47
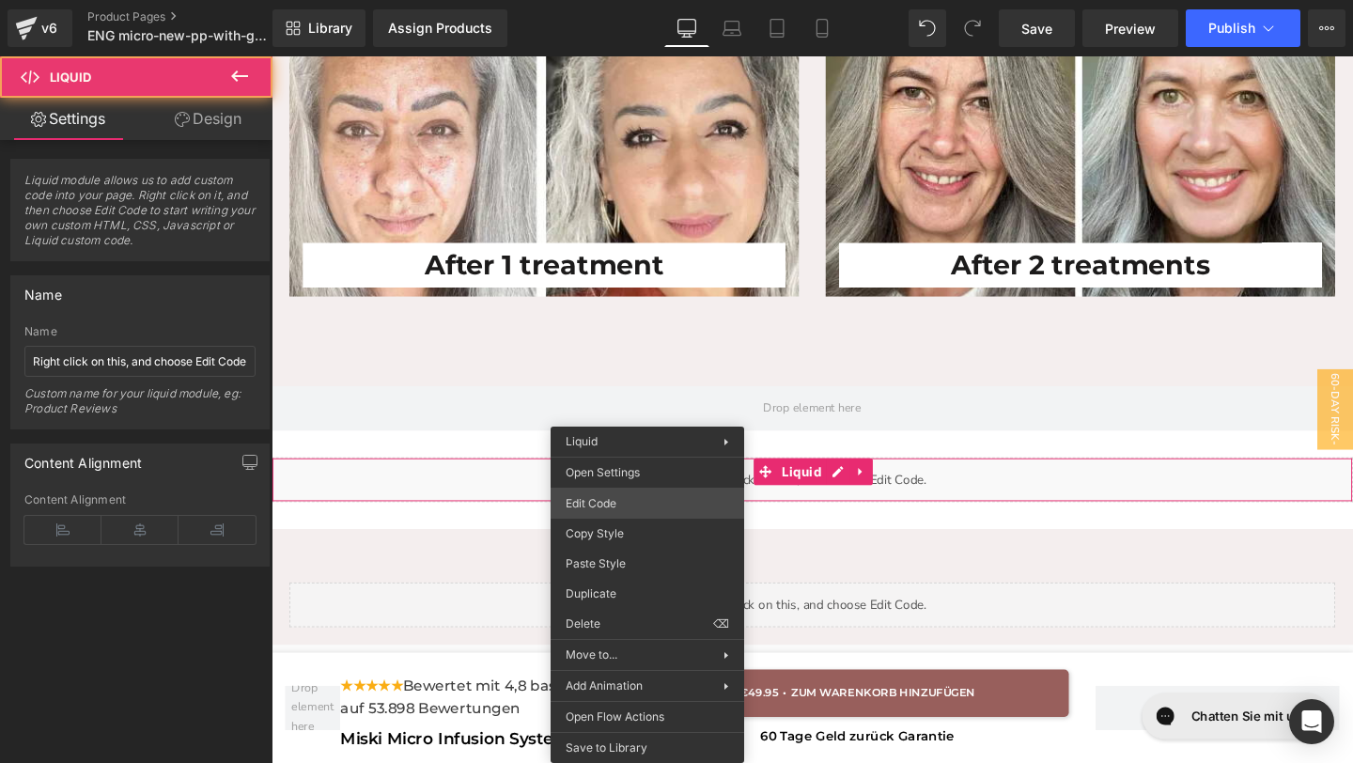
click at [600, 0] on div "Text Block You are previewing how the will restyle your page. You can not edit …" at bounding box center [676, 0] width 1353 height 0
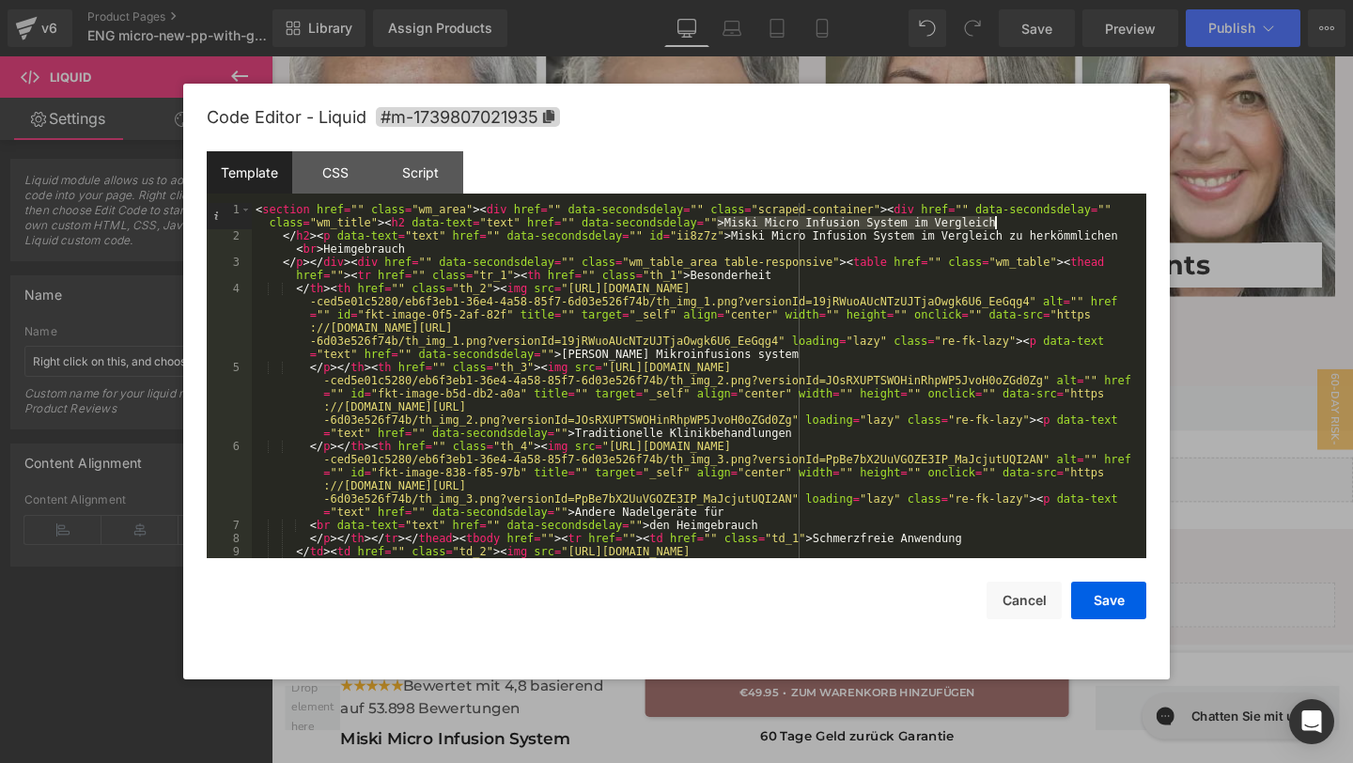
drag, startPoint x: 720, startPoint y: 218, endPoint x: 997, endPoint y: 221, distance: 277.2
click at [997, 222] on div "< section href = "" class = "wm_area" > < div href = "" data-secondsdelay = "" …" at bounding box center [695, 499] width 887 height 592
click at [722, 226] on div "< section href = "" class = "wm_area" > < div href = "" data-secondsdelay = "" …" at bounding box center [695, 499] width 887 height 592
drag, startPoint x: 722, startPoint y: 226, endPoint x: 1009, endPoint y: 225, distance: 286.6
click at [1009, 225] on div "< section href = "" class = "wm_area" > < div href = "" data-secondsdelay = "" …" at bounding box center [695, 499] width 887 height 592
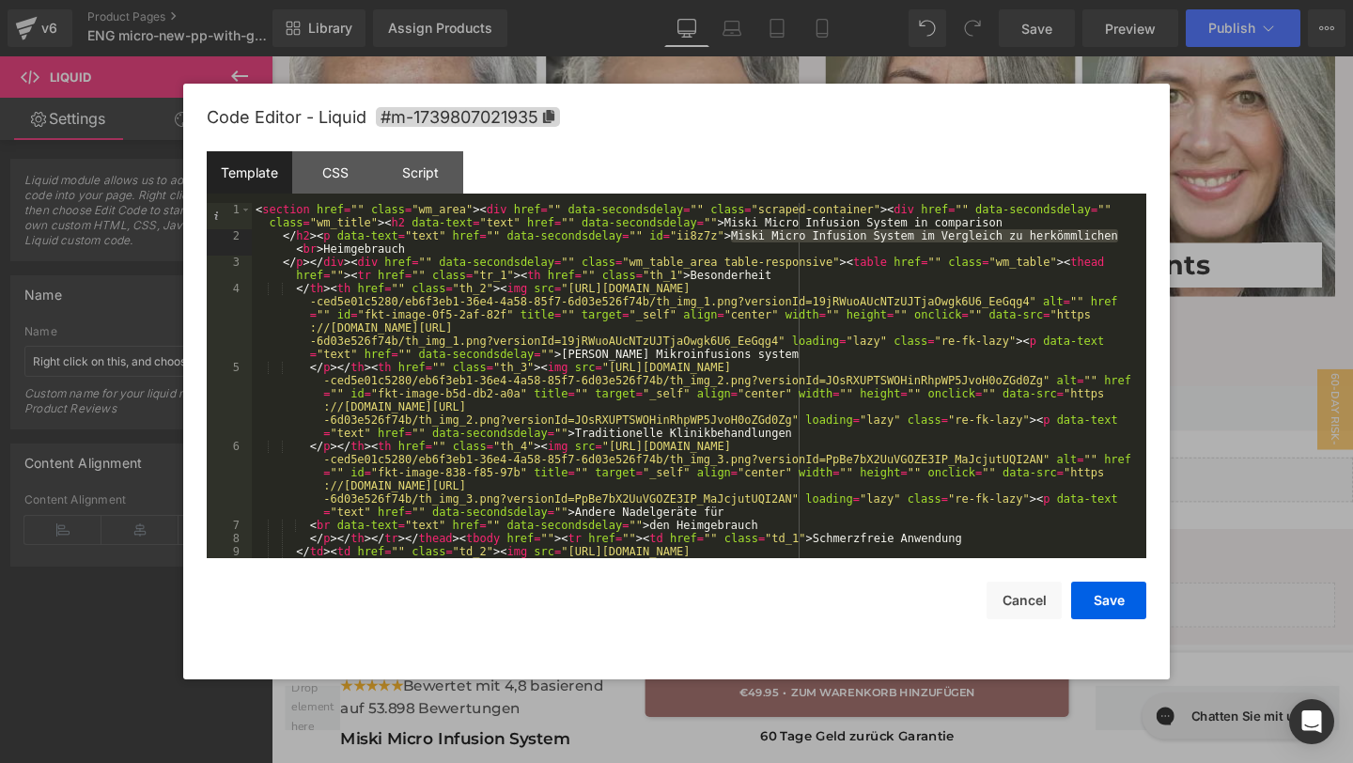
drag, startPoint x: 731, startPoint y: 232, endPoint x: 1117, endPoint y: 240, distance: 386.2
click at [1117, 240] on div "< section href = "" class = "wm_area" > < div href = "" data-secondsdelay = "" …" at bounding box center [695, 499] width 887 height 592
drag, startPoint x: 382, startPoint y: 246, endPoint x: 297, endPoint y: 249, distance: 85.5
click at [297, 249] on div "< section href = "" class = "wm_area" > < div href = "" data-secondsdelay = "" …" at bounding box center [695, 499] width 887 height 592
click at [1088, 235] on div "< section href = "" class = "wm_area" > < div href = "" data-secondsdelay = "" …" at bounding box center [695, 499] width 887 height 592
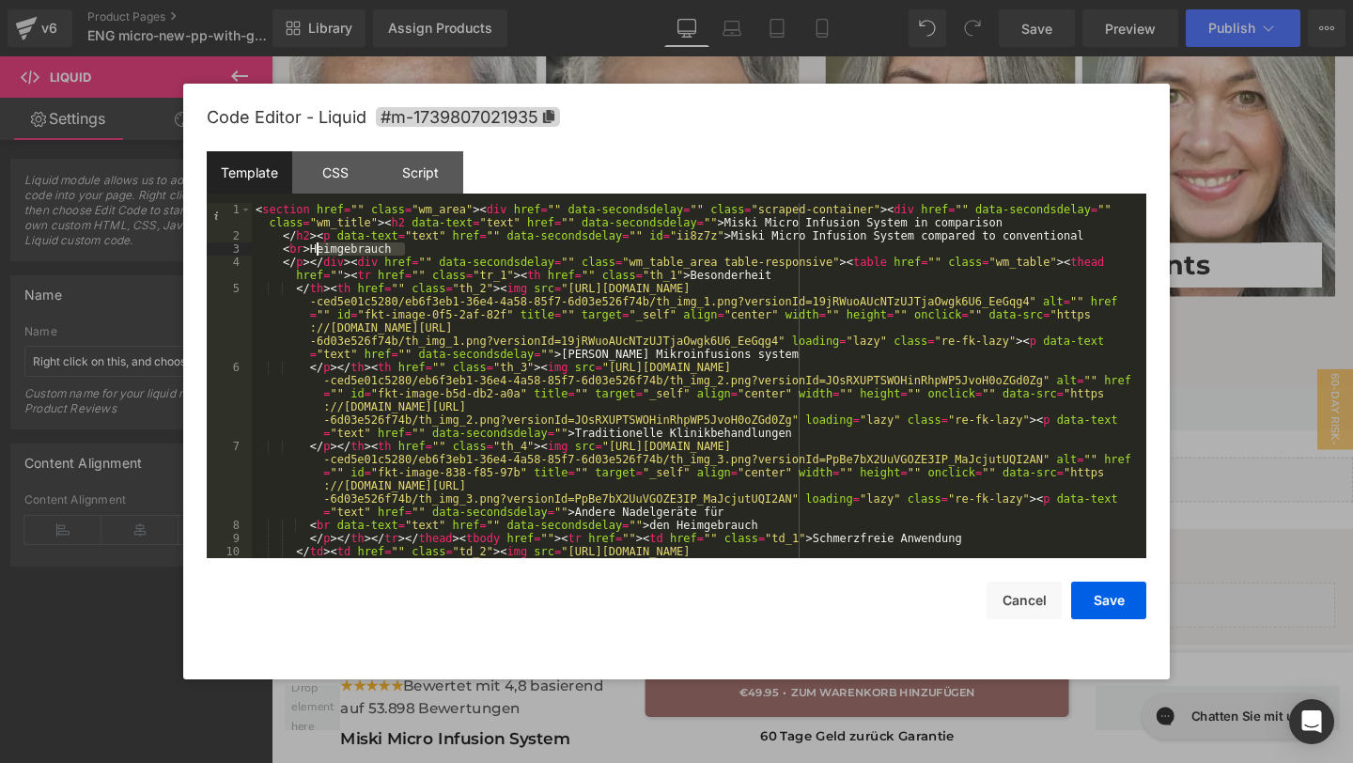
drag, startPoint x: 405, startPoint y: 244, endPoint x: 316, endPoint y: 244, distance: 89.3
click at [316, 244] on div "< section href = "" class = "wm_area" > < div href = "" data-secondsdelay = "" …" at bounding box center [695, 499] width 887 height 592
click at [318, 249] on div "< section href = "" class = "wm_area" > < div href = "" data-secondsdelay = "" …" at bounding box center [695, 499] width 887 height 592
click at [314, 236] on div "< section href = "" class = "wm_area" > < div href = "" data-secondsdelay = "" …" at bounding box center [695, 499] width 887 height 592
click at [301, 251] on div "< section href = "" class = "wm_area" > < div href = "" data-secondsdelay = "" …" at bounding box center [695, 499] width 887 height 592
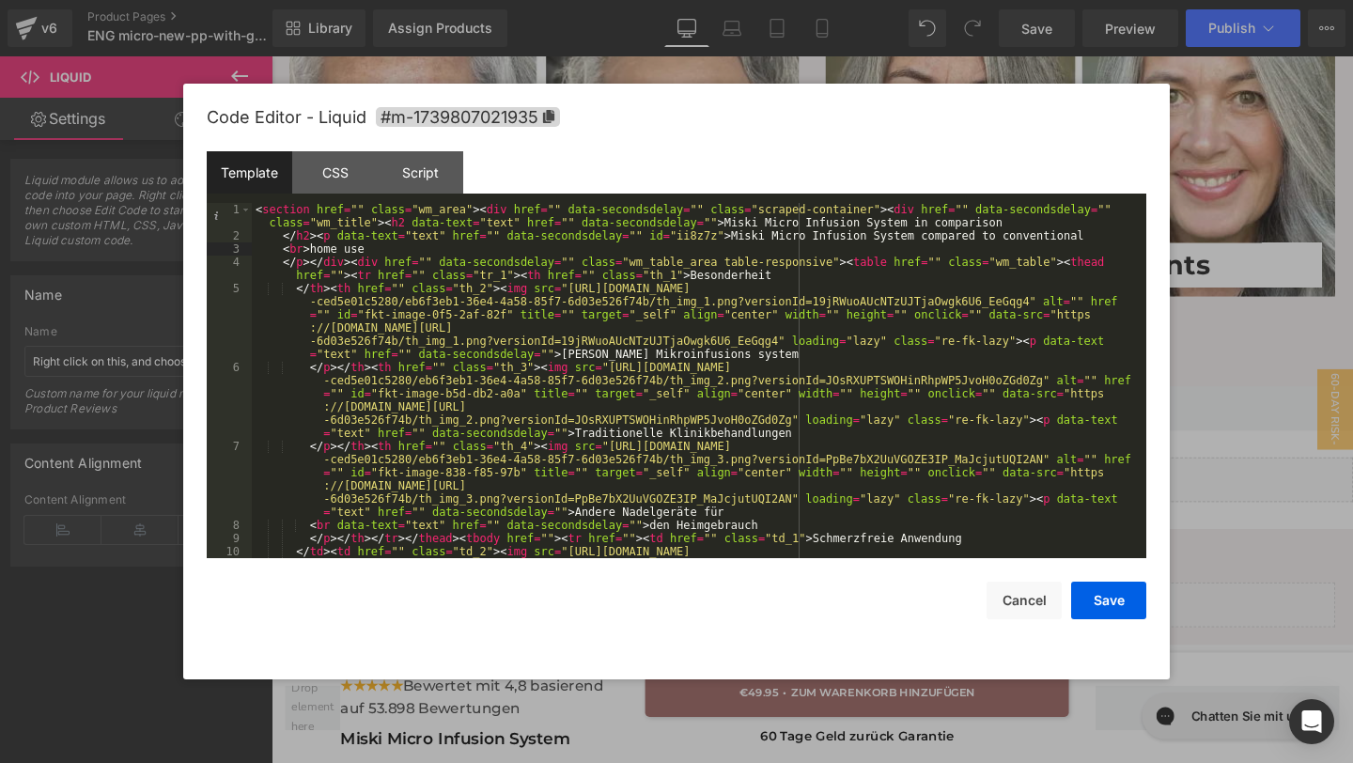
click at [322, 251] on div "< section href = "" class = "wm_area" > < div href = "" data-secondsdelay = "" …" at bounding box center [695, 499] width 887 height 592
click at [323, 251] on div "< section href = "" class = "wm_area" > < div href = "" data-secondsdelay = "" …" at bounding box center [695, 499] width 887 height 592
drag, startPoint x: 695, startPoint y: 276, endPoint x: 785, endPoint y: 282, distance: 90.4
click at [785, 282] on div "< section href = "" class = "wm_area" > < div href = "" data-secondsdelay = "" …" at bounding box center [695, 499] width 887 height 592
paste textarea
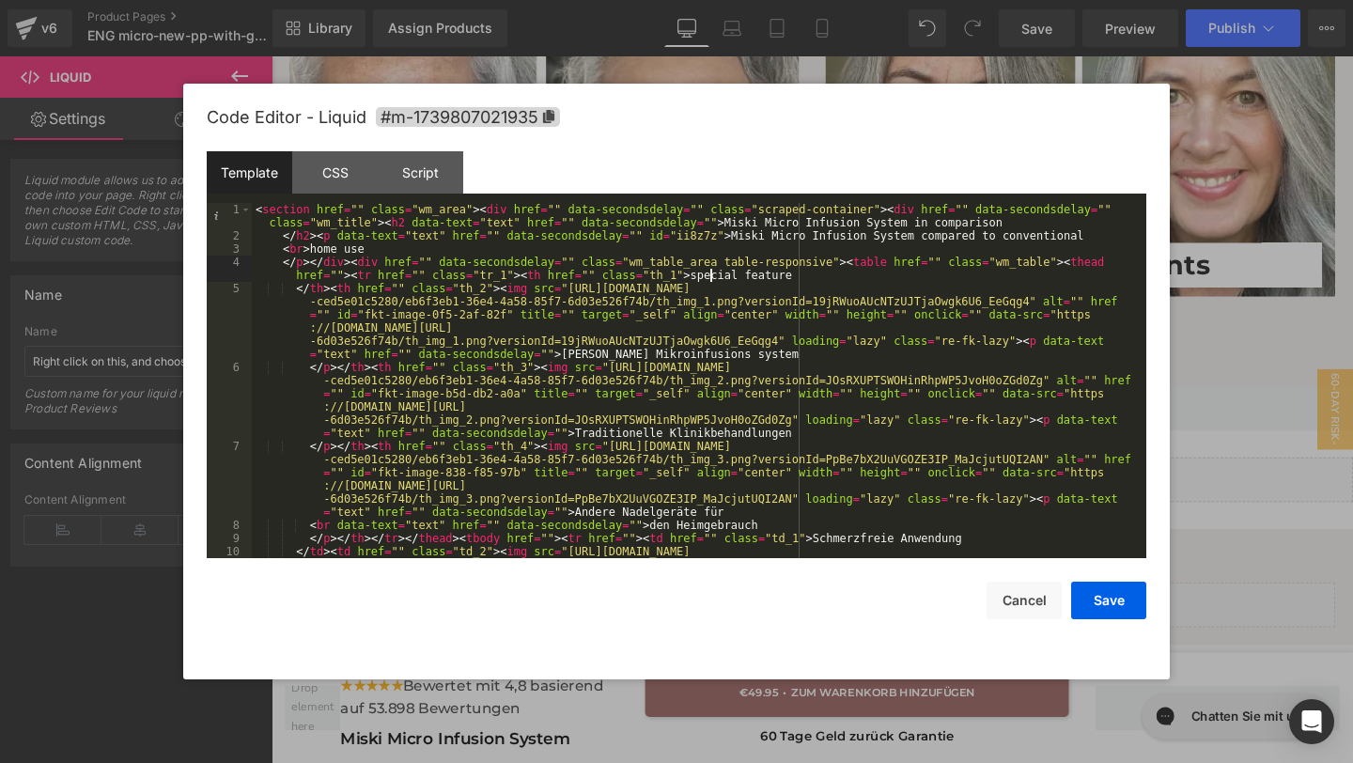
click at [707, 274] on div "< section href = "" class = "wm_area" > < div href = "" data-secondsdelay = "" …" at bounding box center [695, 499] width 887 height 592
click at [749, 357] on div "< section href = "" class = "wm_area" > < div href = "" data-secondsdelay = "" …" at bounding box center [695, 499] width 887 height 592
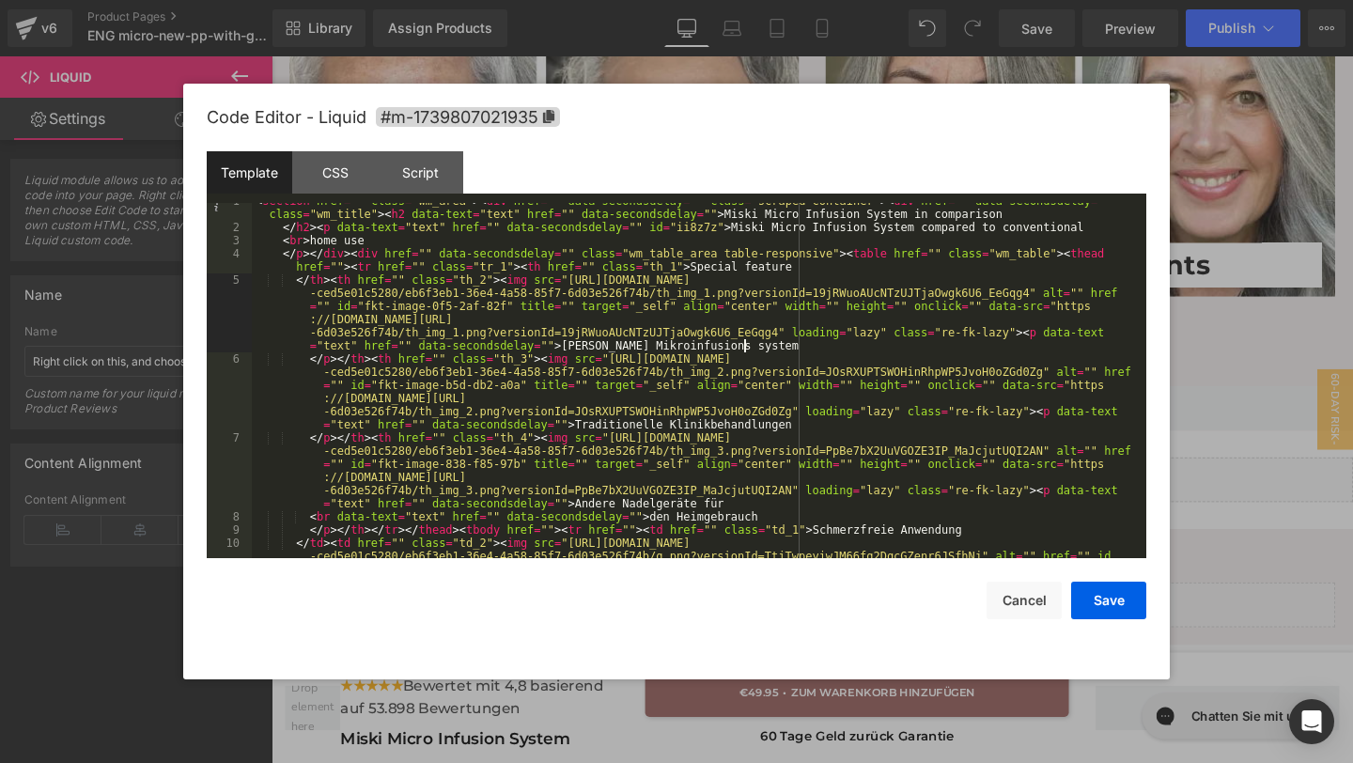
scroll to position [0, 0]
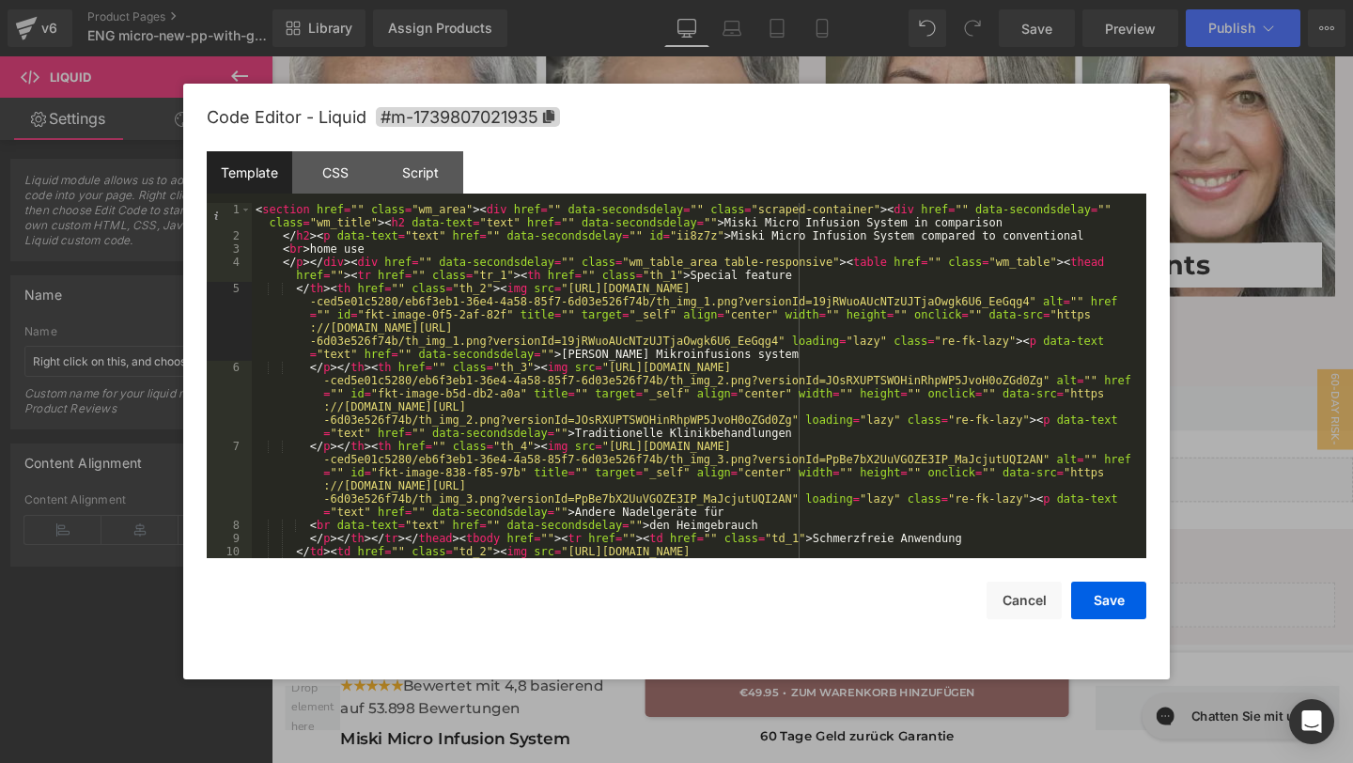
drag, startPoint x: 616, startPoint y: 359, endPoint x: 616, endPoint y: 401, distance: 42.3
click at [616, 359] on div "< section href = "" class = "wm_area" > < div href = "" data-secondsdelay = "" …" at bounding box center [695, 499] width 887 height 592
click at [808, 442] on div "< section href = "" class = "wm_area" > < div href = "" data-secondsdelay = "" …" at bounding box center [695, 499] width 887 height 592
click at [796, 427] on div "< section href = "" class = "wm_area" > < div href = "" data-secondsdelay = "" …" at bounding box center [695, 499] width 887 height 592
drag, startPoint x: 796, startPoint y: 427, endPoint x: 582, endPoint y: 437, distance: 214.4
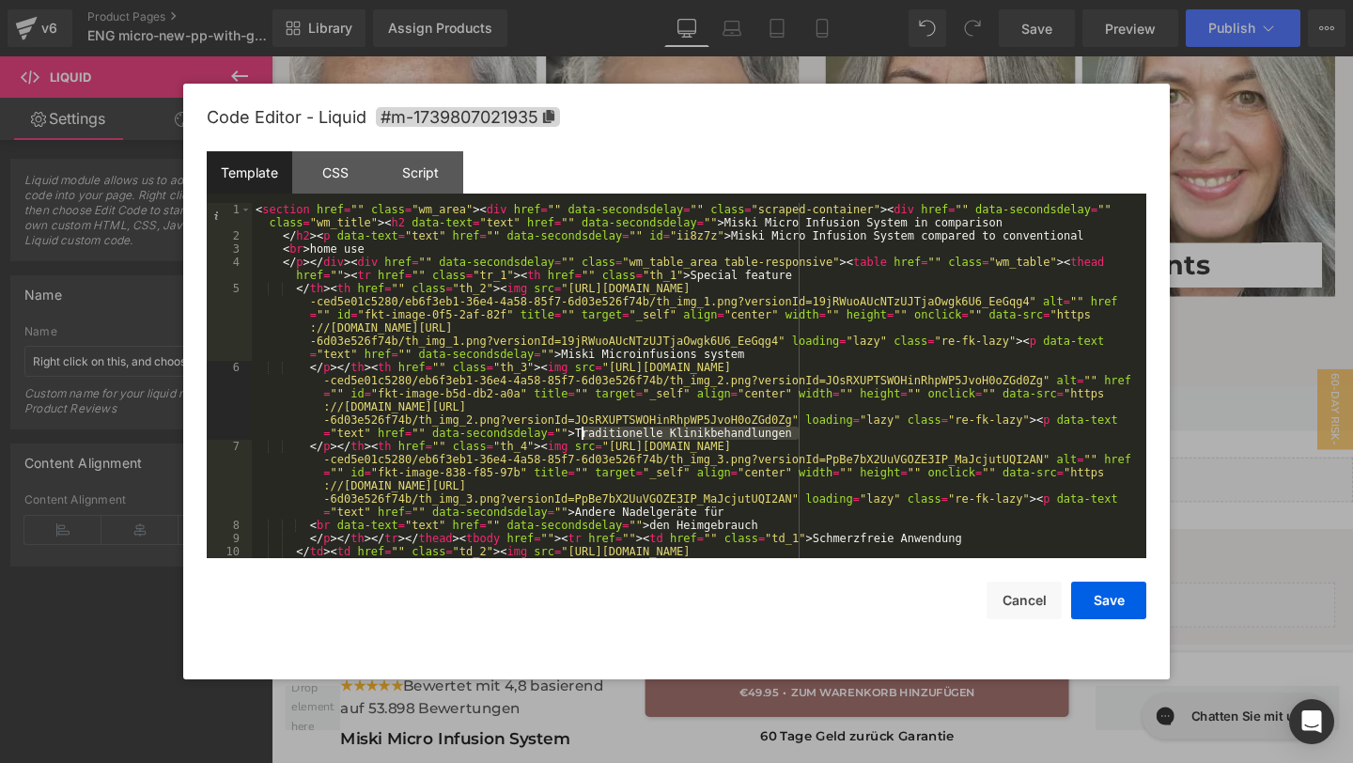
click at [582, 437] on div "< section href = "" class = "wm_area" > < div href = "" data-secondsdelay = "" …" at bounding box center [695, 499] width 887 height 592
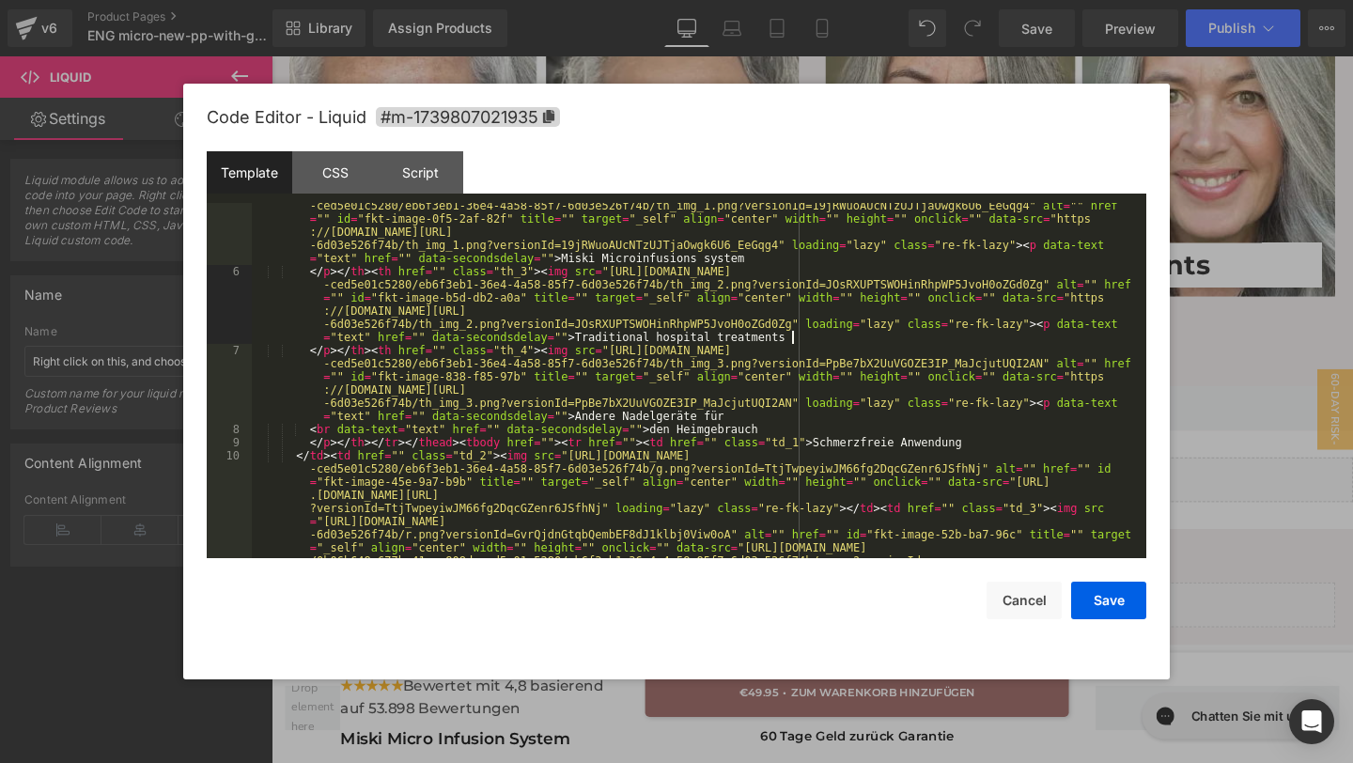
scroll to position [97, 0]
drag, startPoint x: 738, startPoint y: 412, endPoint x: 580, endPoint y: 413, distance: 157.8
click at [580, 413] on div "</ th > < th href = "" class = "th_2" > < img src = "[URL][DOMAIN_NAME] -ced5e0…" at bounding box center [695, 507] width 887 height 645
paste textarea
drag, startPoint x: 770, startPoint y: 424, endPoint x: 663, endPoint y: 428, distance: 107.2
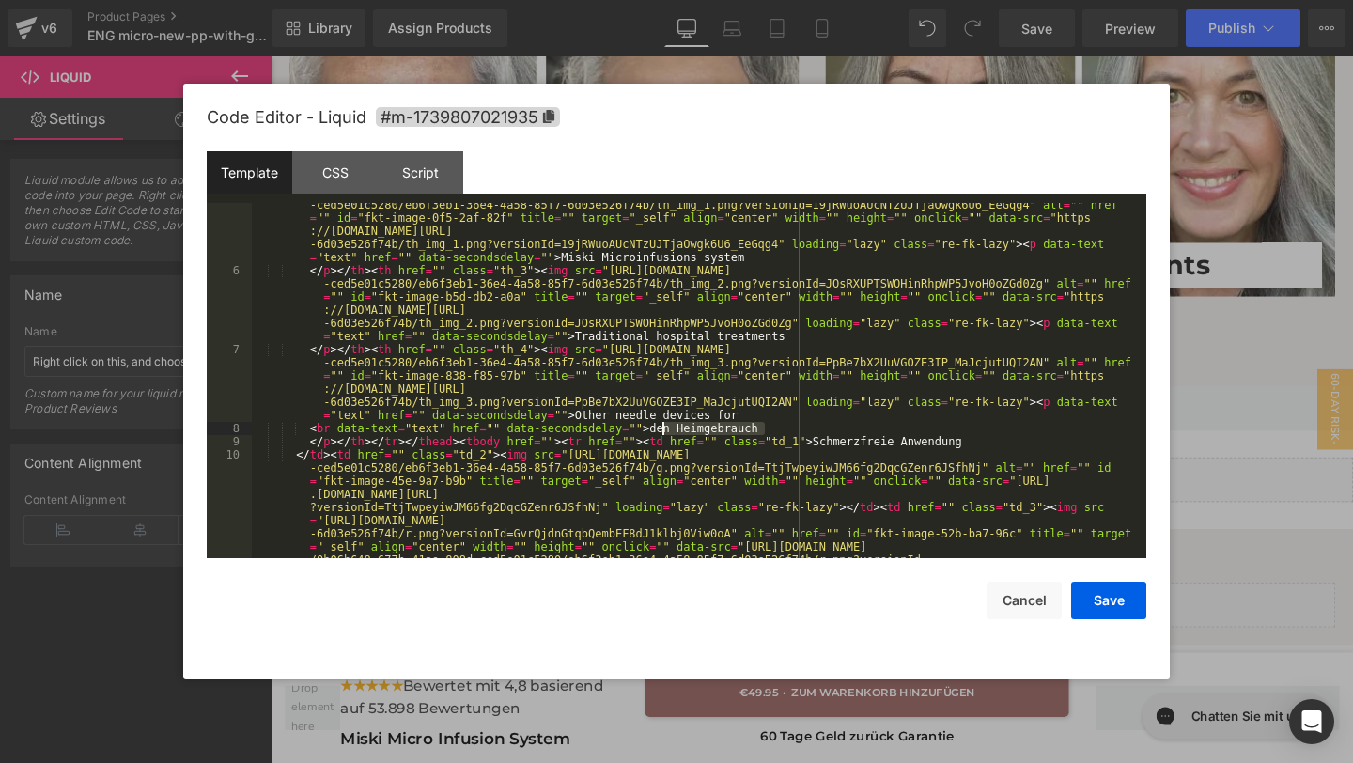
click at [663, 428] on div "</ th > < th href = "" class = "th_2" > < img src = "[URL][DOMAIN_NAME] -ced5e0…" at bounding box center [695, 507] width 887 height 645
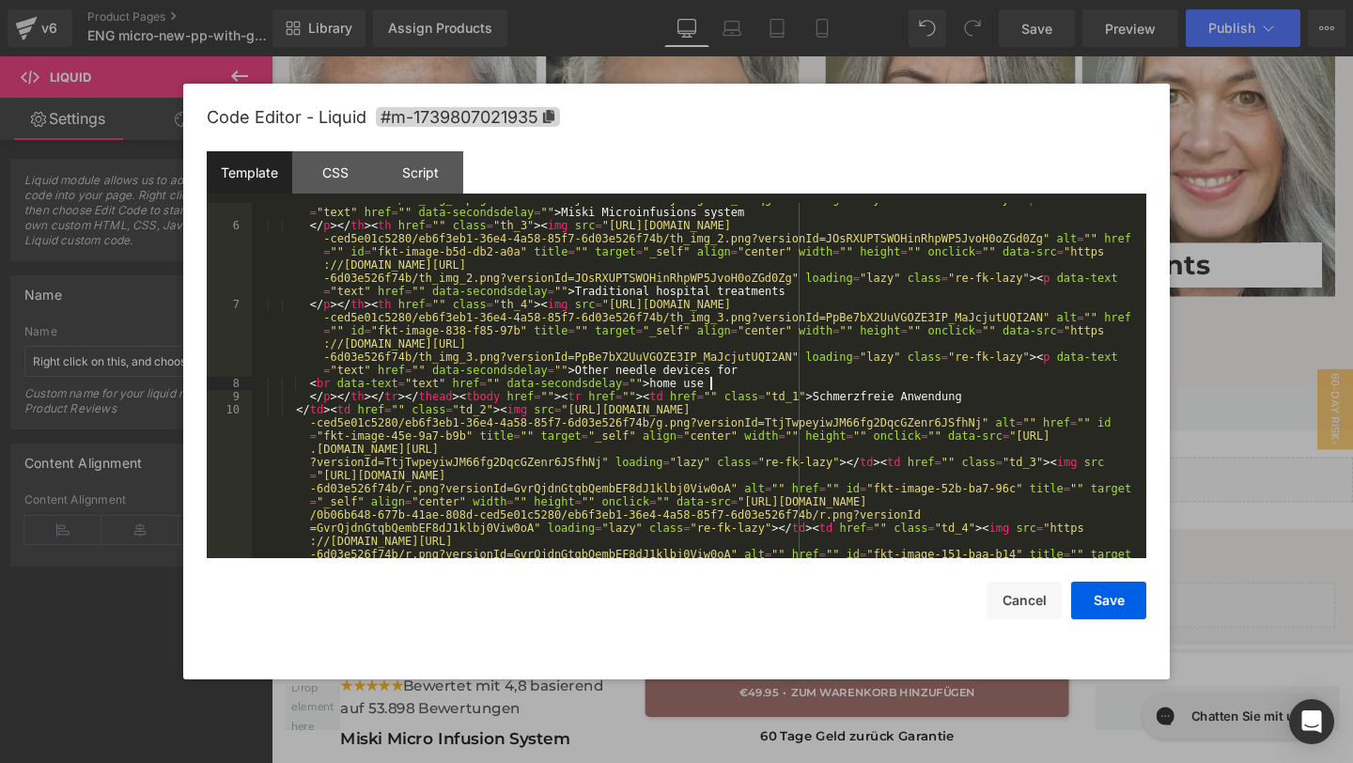
scroll to position [142, 0]
drag, startPoint x: 819, startPoint y: 391, endPoint x: 971, endPoint y: 393, distance: 151.3
click at [971, 394] on div "</ th > < th href = "" class = "th_2" > < img src = "[URL][DOMAIN_NAME] -ced5e0…" at bounding box center [695, 462] width 887 height 645
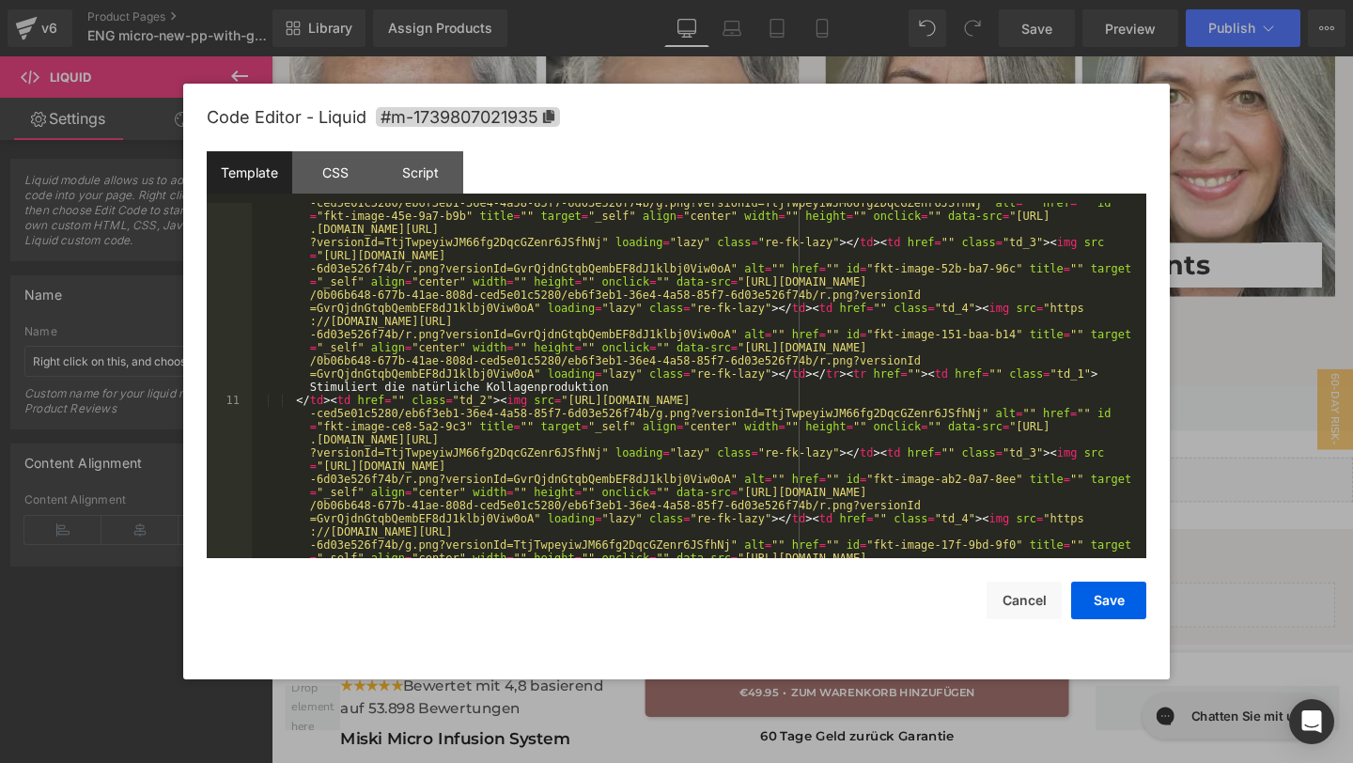
scroll to position [362, 0]
drag, startPoint x: 616, startPoint y: 388, endPoint x: 307, endPoint y: 385, distance: 309.1
click at [307, 385] on div "</ td > < td href = "" class = "td_2" > < img src = "[URL][DOMAIN_NAME] -ced5e0…" at bounding box center [695, 571] width 887 height 776
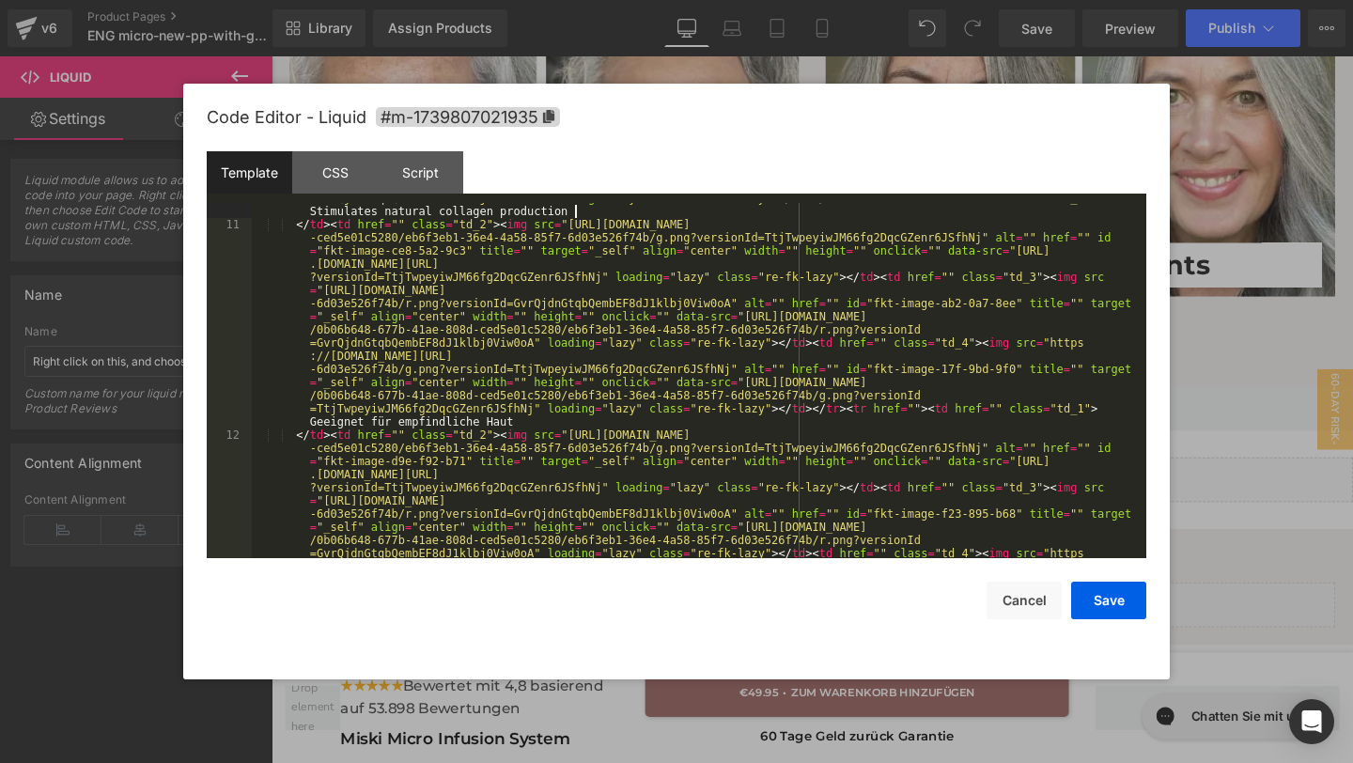
scroll to position [545, 0]
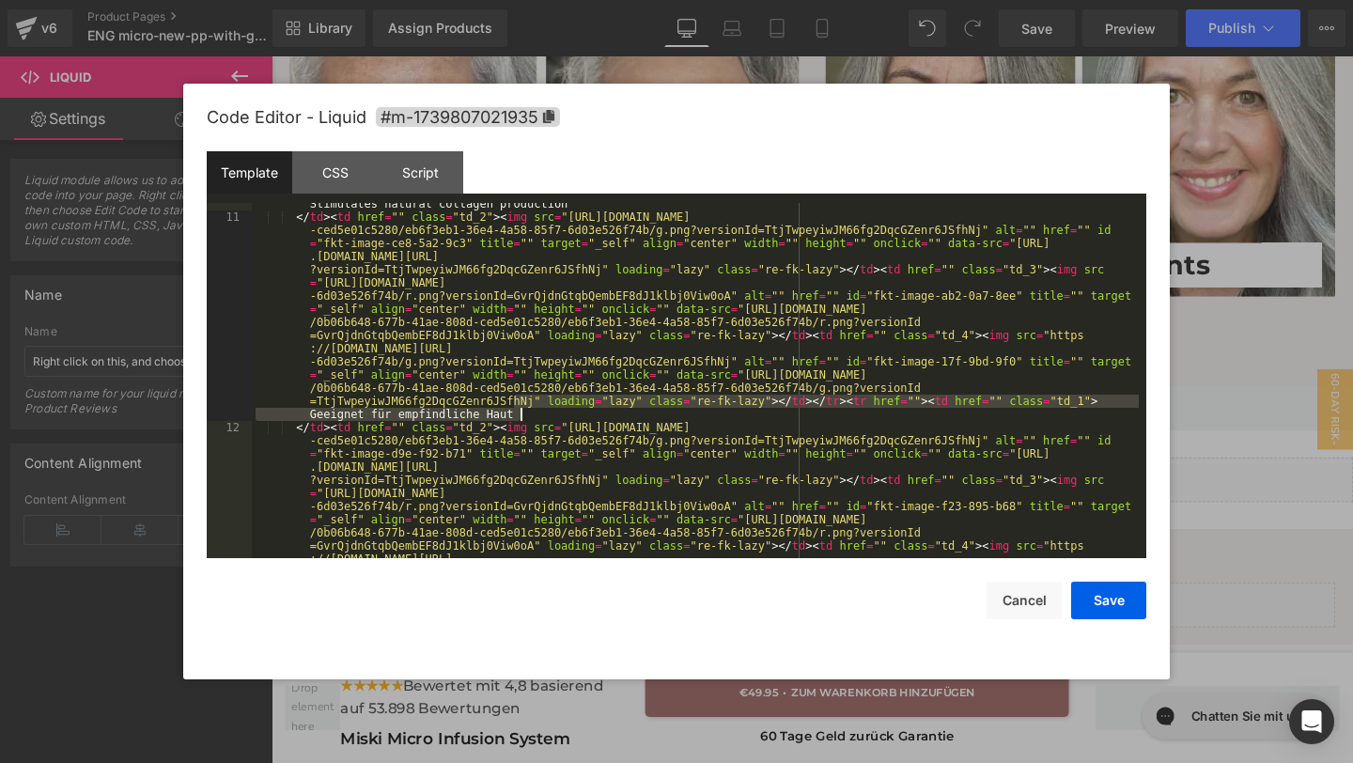
drag, startPoint x: 513, startPoint y: 408, endPoint x: 534, endPoint y: 417, distance: 22.7
click at [534, 417] on div "</ td > < td href = "" class = "td_2" > < img src = "[URL][DOMAIN_NAME] -ced5e0…" at bounding box center [695, 388] width 887 height 776
click at [512, 418] on div "</ td > < td href = "" class = "td_2" > < img src = "[URL][DOMAIN_NAME] -ced5e0…" at bounding box center [695, 388] width 887 height 776
drag, startPoint x: 512, startPoint y: 418, endPoint x: 297, endPoint y: 413, distance: 215.2
click at [297, 413] on div "</ td > < td href = "" class = "td_2" > < img src = "[URL][DOMAIN_NAME] -ced5e0…" at bounding box center [695, 388] width 887 height 776
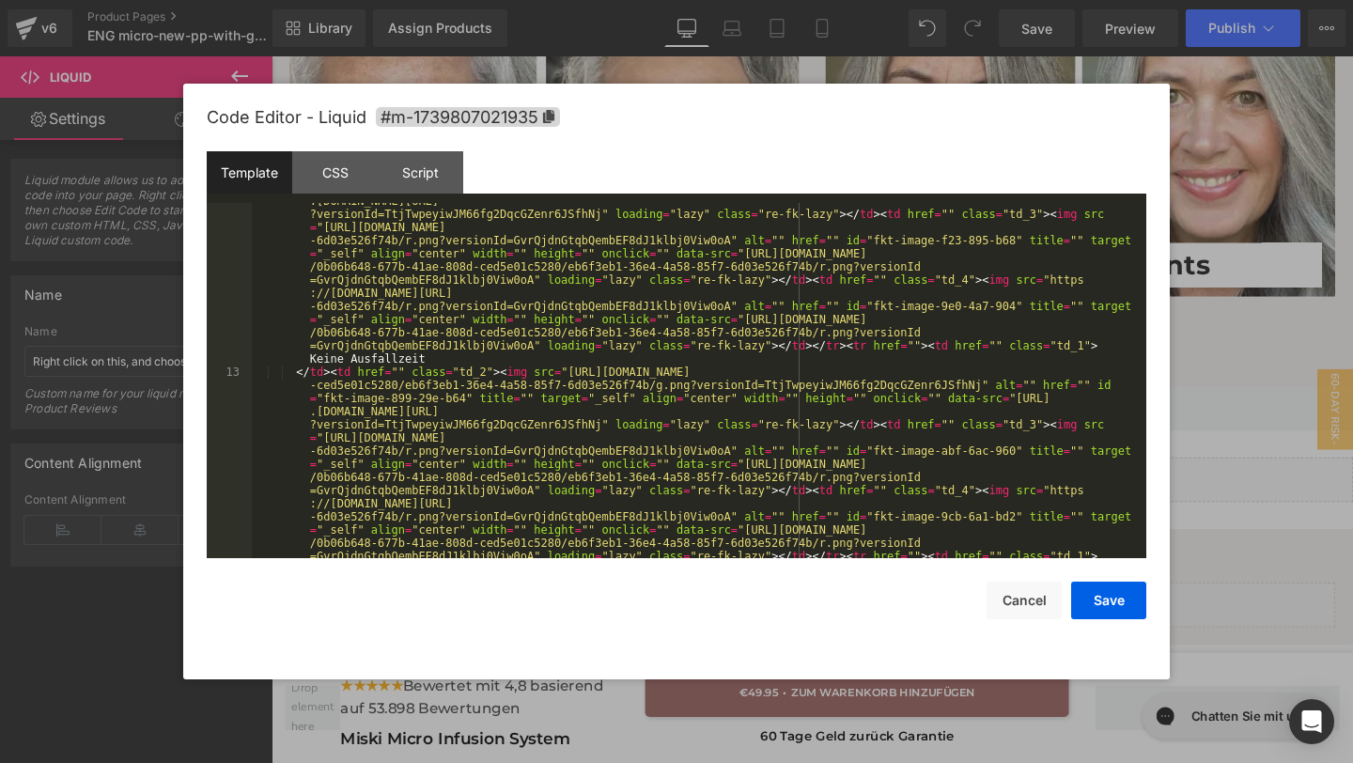
scroll to position [811, 0]
drag, startPoint x: 442, startPoint y: 355, endPoint x: 308, endPoint y: 355, distance: 133.4
click at [308, 356] on div "</ td > < td href = "" class = "td_2" > < img src = "[URL][DOMAIN_NAME] -ced5e0…" at bounding box center [695, 543] width 887 height 776
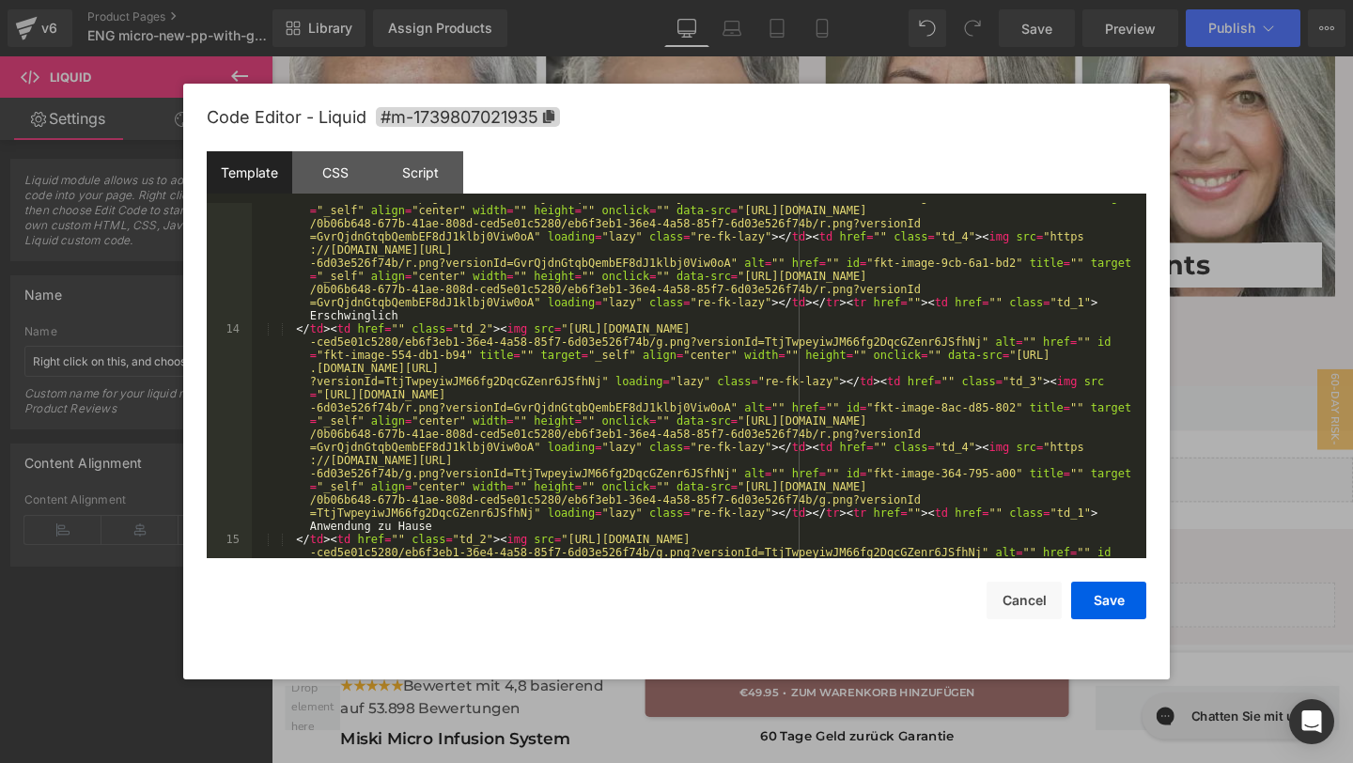
scroll to position [1064, 0]
drag, startPoint x: 409, startPoint y: 311, endPoint x: 303, endPoint y: 313, distance: 105.2
click at [306, 315] on div "</ td > < td href = "" class = "td_2" > < img src = "[URL][DOMAIN_NAME] -ced5e0…" at bounding box center [695, 500] width 887 height 776
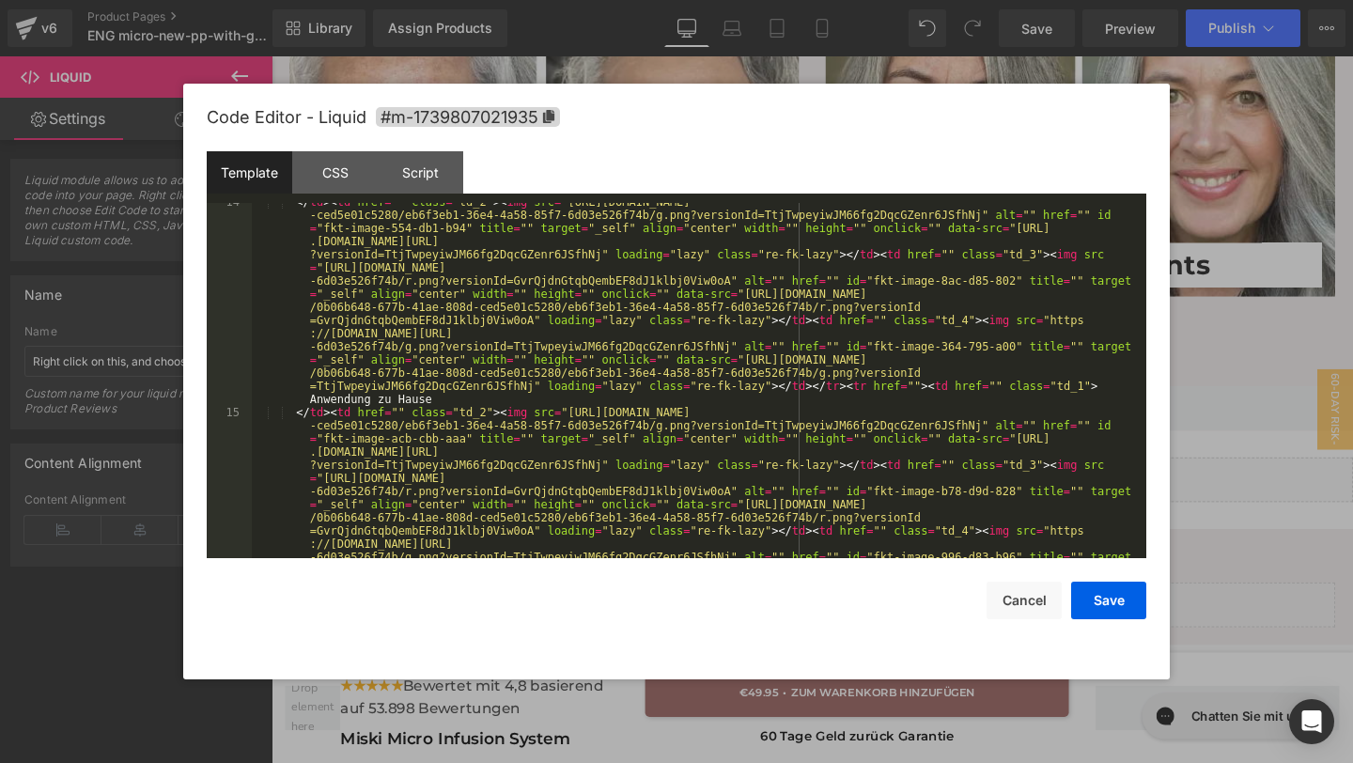
scroll to position [1197, 0]
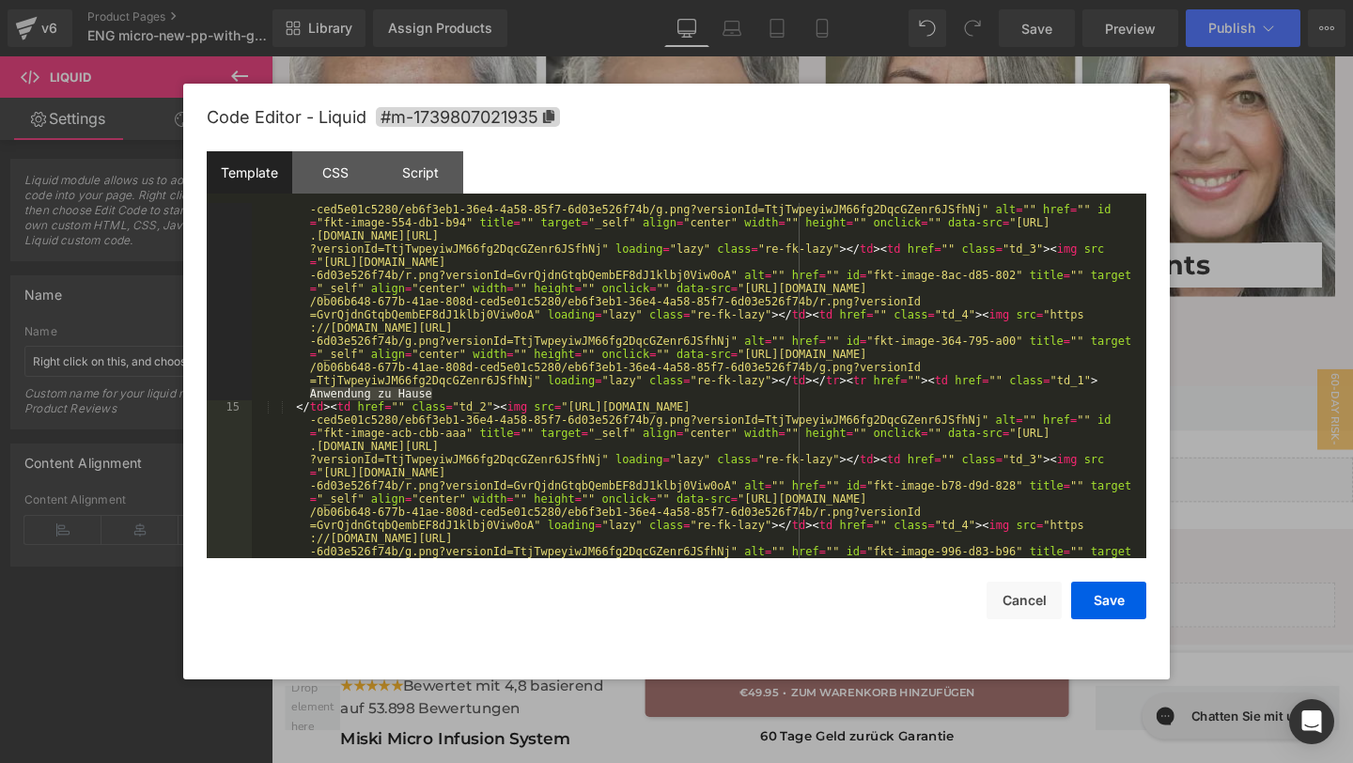
drag, startPoint x: 435, startPoint y: 390, endPoint x: 287, endPoint y: 395, distance: 148.5
click at [287, 395] on div "</ td > < td href = "" class = "td_2" > < img src = "[URL][DOMAIN_NAME] -ced5e0…" at bounding box center [695, 578] width 887 height 776
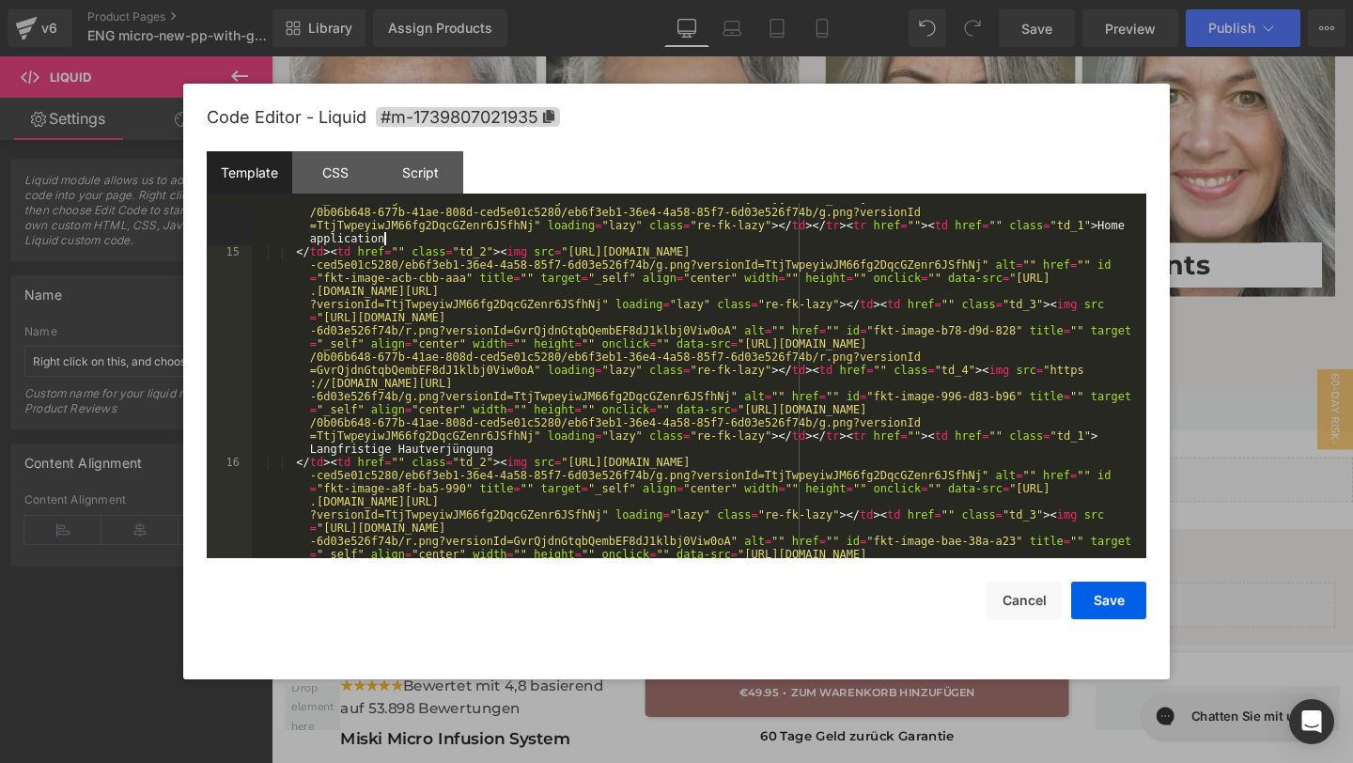
scroll to position [1385, 0]
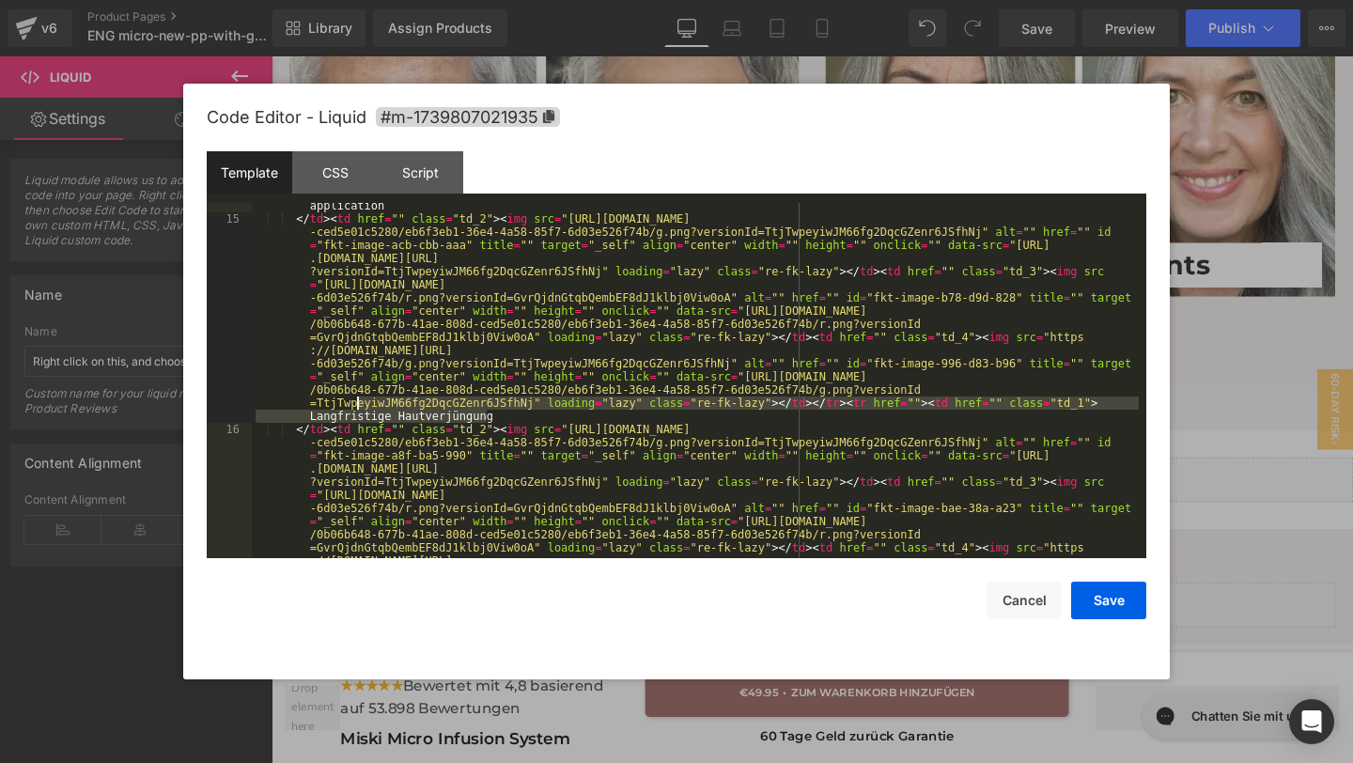
drag, startPoint x: 488, startPoint y: 414, endPoint x: 358, endPoint y: 410, distance: 129.7
click at [359, 410] on div "</ td > < td href = "" class = "td_2" > < img src = "[URL][DOMAIN_NAME] -ced5e0…" at bounding box center [695, 390] width 887 height 776
click at [533, 413] on div "</ td > < td href = "" class = "td_2" > < img src = "[URL][DOMAIN_NAME] -ced5e0…" at bounding box center [695, 390] width 887 height 776
drag, startPoint x: 533, startPoint y: 414, endPoint x: 318, endPoint y: 419, distance: 214.3
click at [318, 419] on div "</ td > < td href = "" class = "td_2" > < img src = "[URL][DOMAIN_NAME] -ced5e0…" at bounding box center [695, 390] width 887 height 776
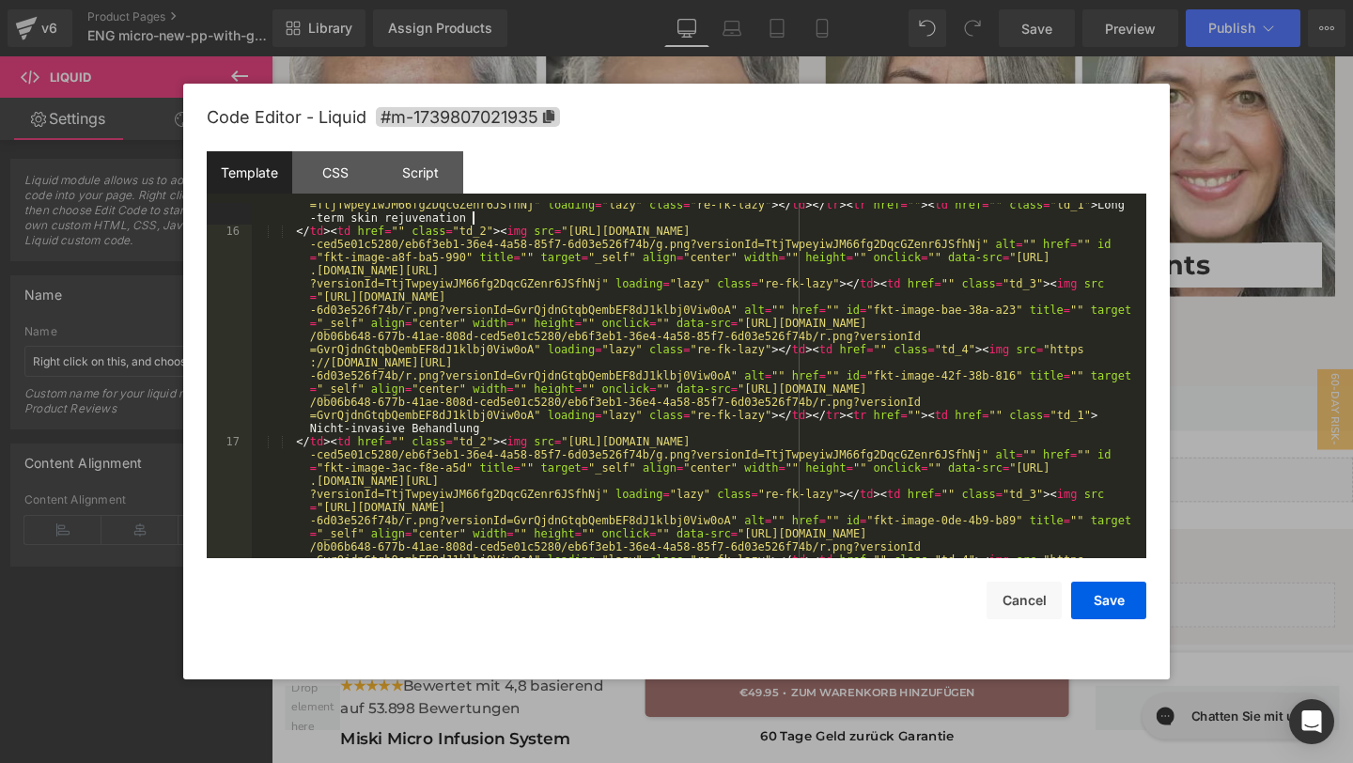
scroll to position [1563, 0]
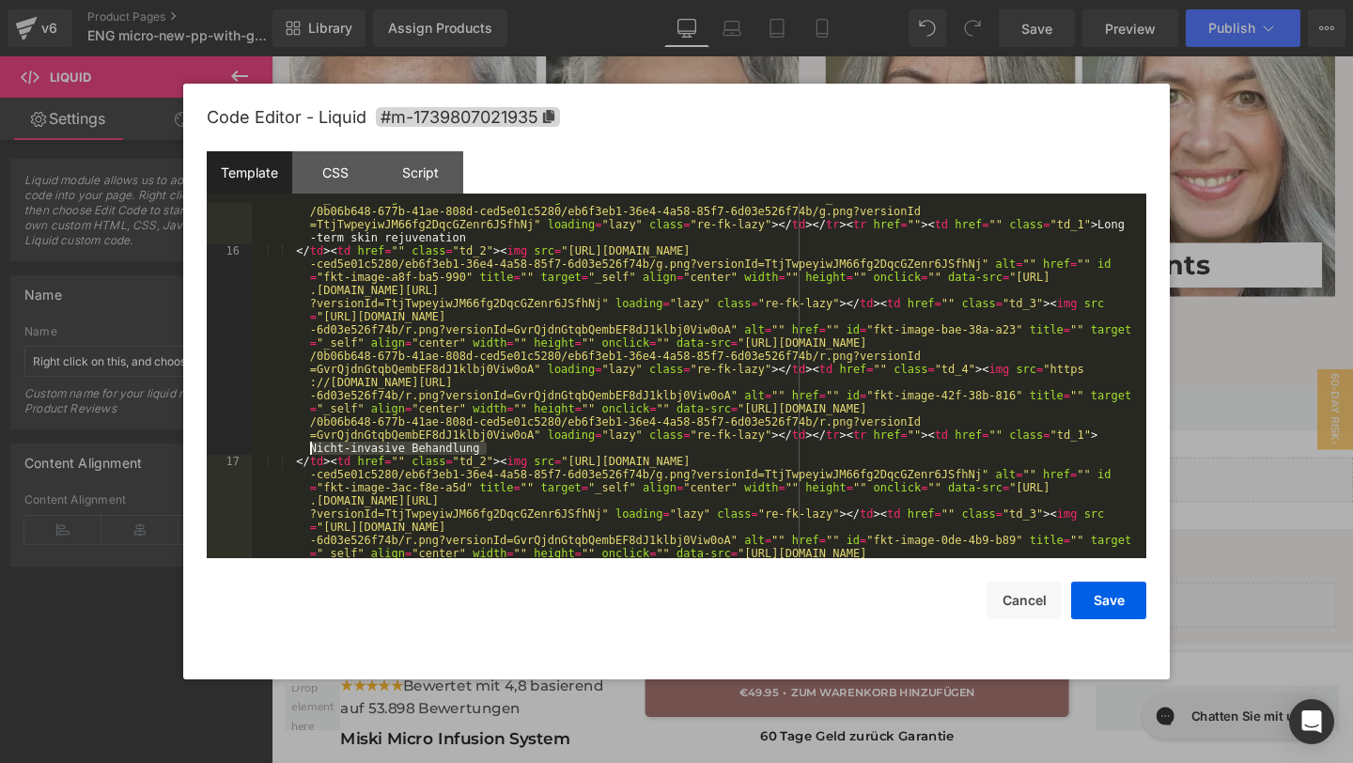
drag, startPoint x: 492, startPoint y: 445, endPoint x: 310, endPoint y: 446, distance: 182.3
click at [310, 446] on div "</ td > < td href = "" class = "td_2" > < img src = "[URL][DOMAIN_NAME] -ced5e0…" at bounding box center [695, 422] width 887 height 776
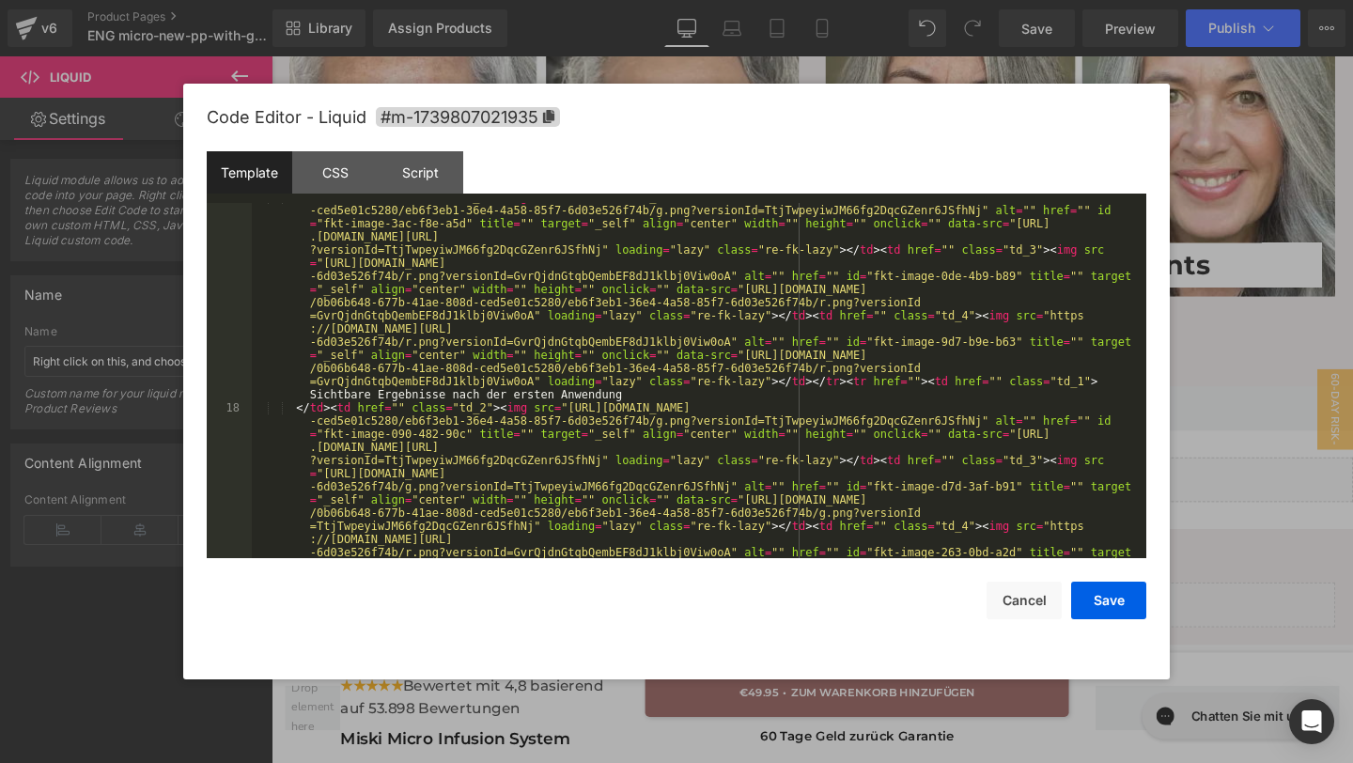
scroll to position [1828, 0]
drag, startPoint x: 628, startPoint y: 392, endPoint x: 310, endPoint y: 392, distance: 317.6
click at [310, 392] on div "</ td > < td href = "" class = "td_2" > < img src = "[URL][DOMAIN_NAME] -ced5e0…" at bounding box center [695, 578] width 887 height 776
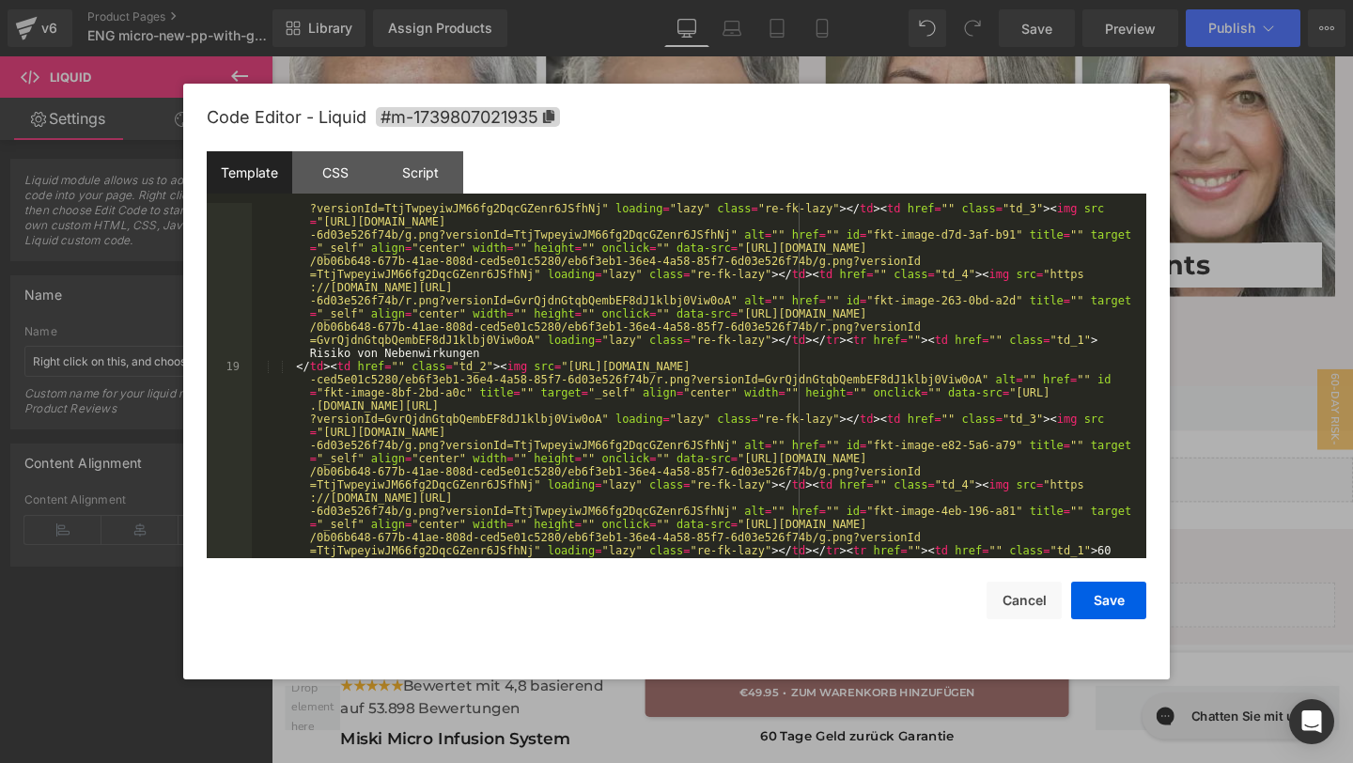
scroll to position [2098, 0]
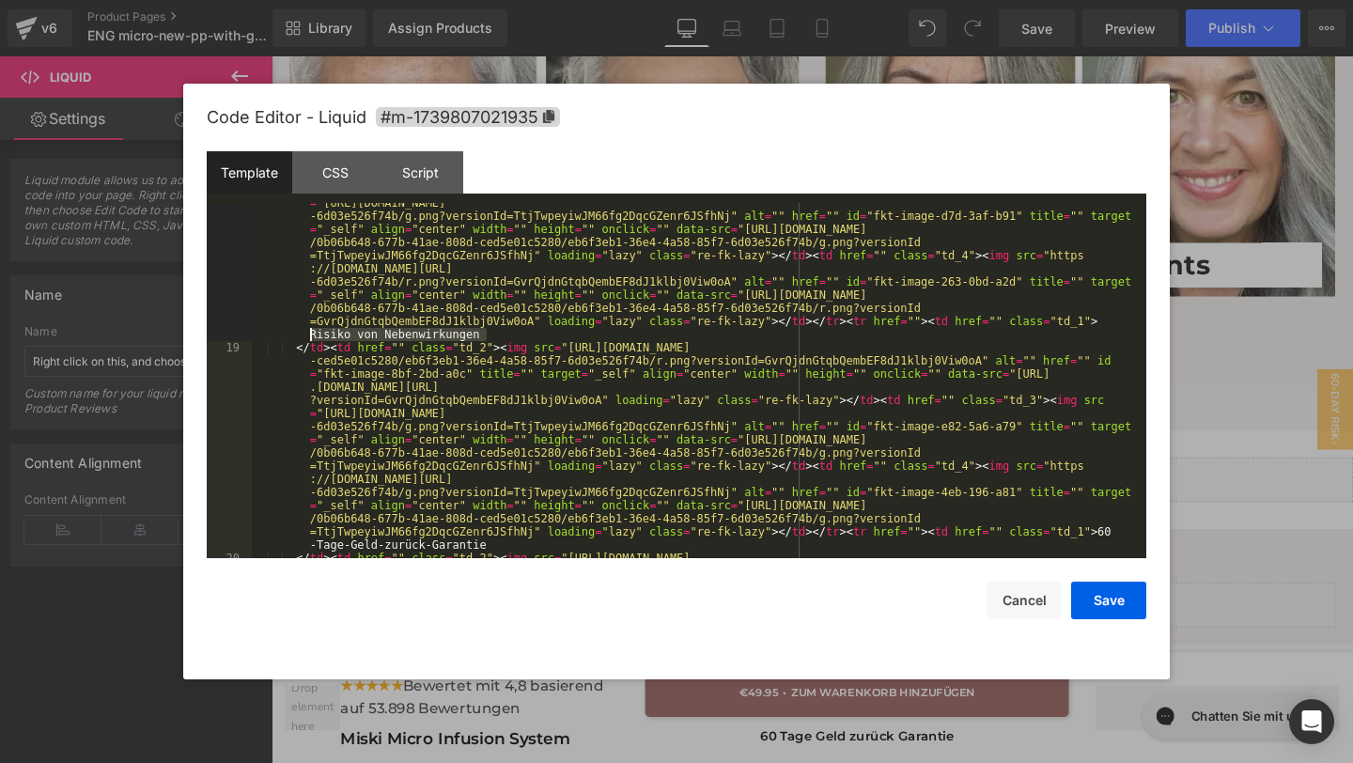
drag, startPoint x: 499, startPoint y: 334, endPoint x: 303, endPoint y: 336, distance: 196.4
click at [302, 336] on div "</ td > < td href = "" class = "td_2" > < img src = "[URL][DOMAIN_NAME] -ced5e0…" at bounding box center [695, 512] width 887 height 763
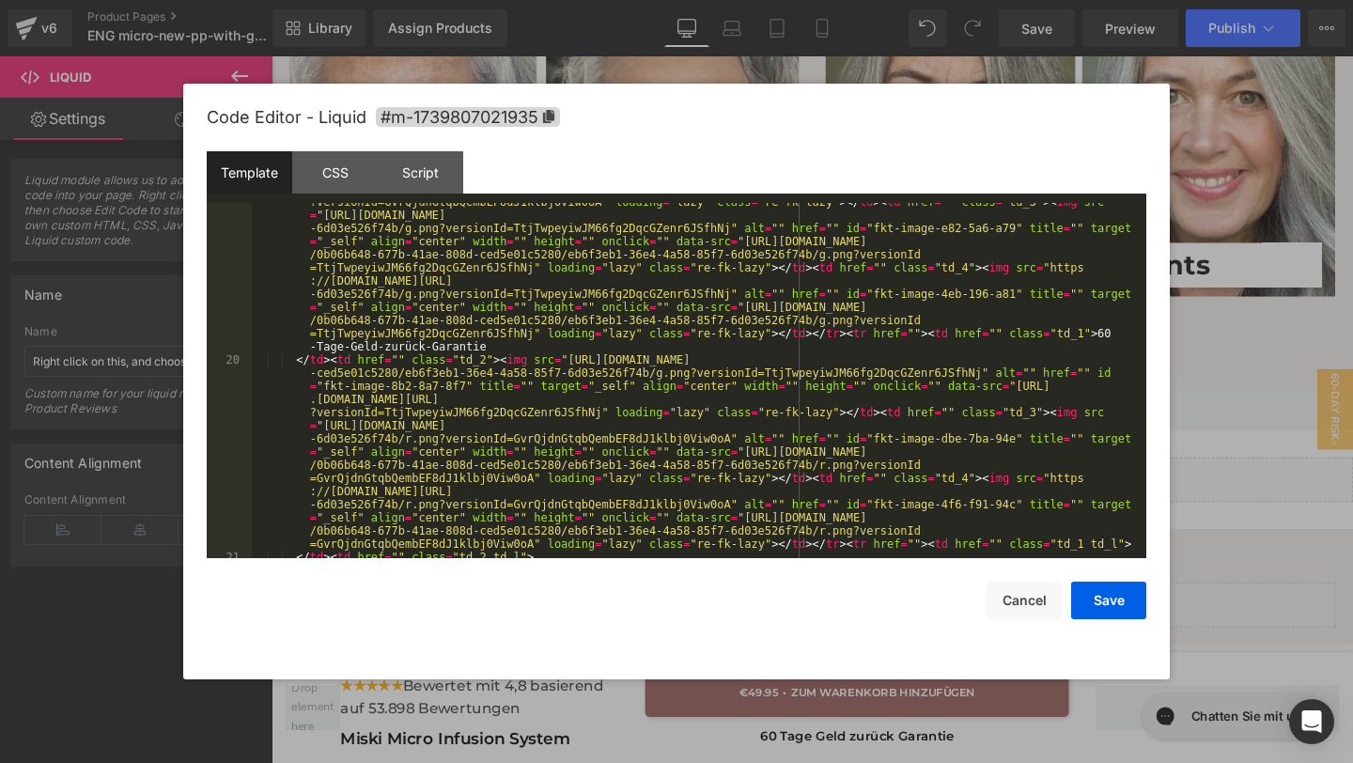
scroll to position [2305, 0]
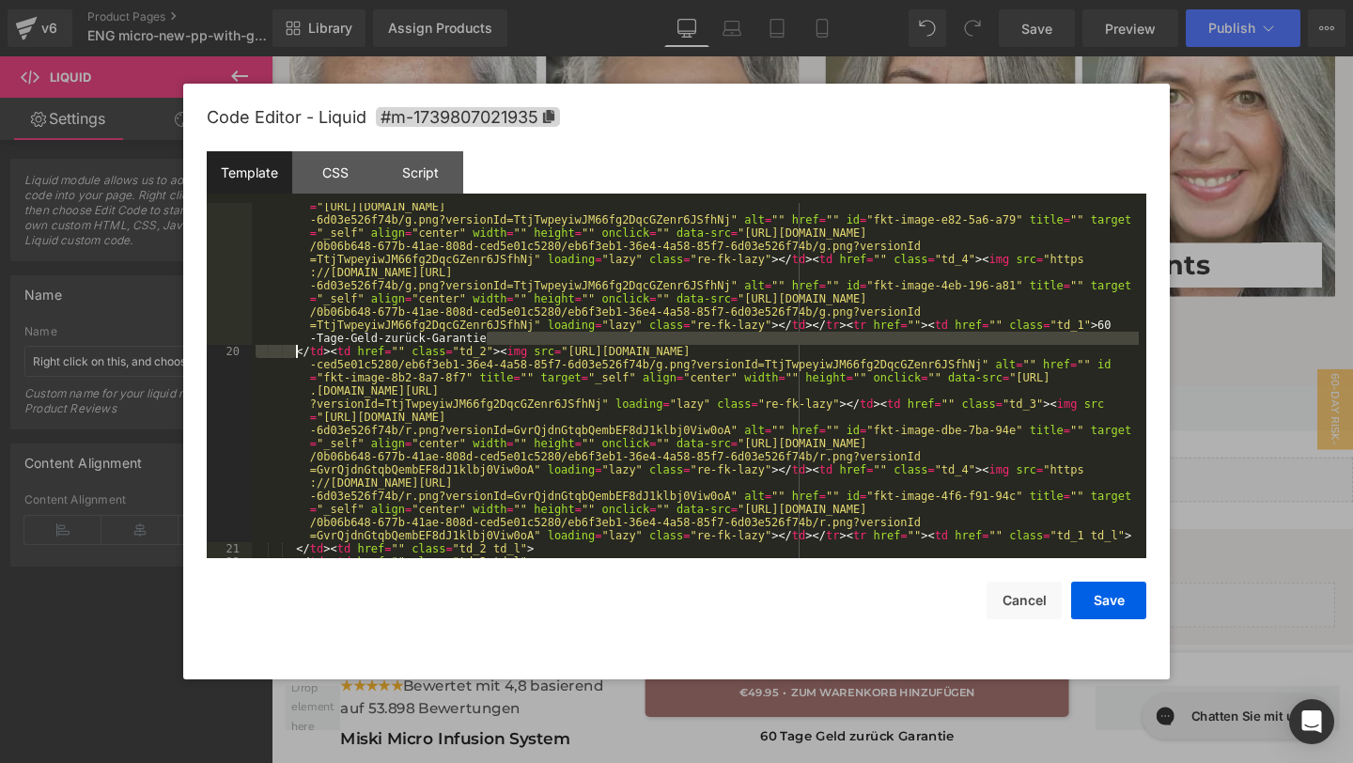
drag, startPoint x: 489, startPoint y: 336, endPoint x: 298, endPoint y: 345, distance: 190.9
click at [298, 345] on div "</ td > < td href = "" class = "td_2" > < img src = "[URL][DOMAIN_NAME] -ced5e0…" at bounding box center [695, 423] width 887 height 579
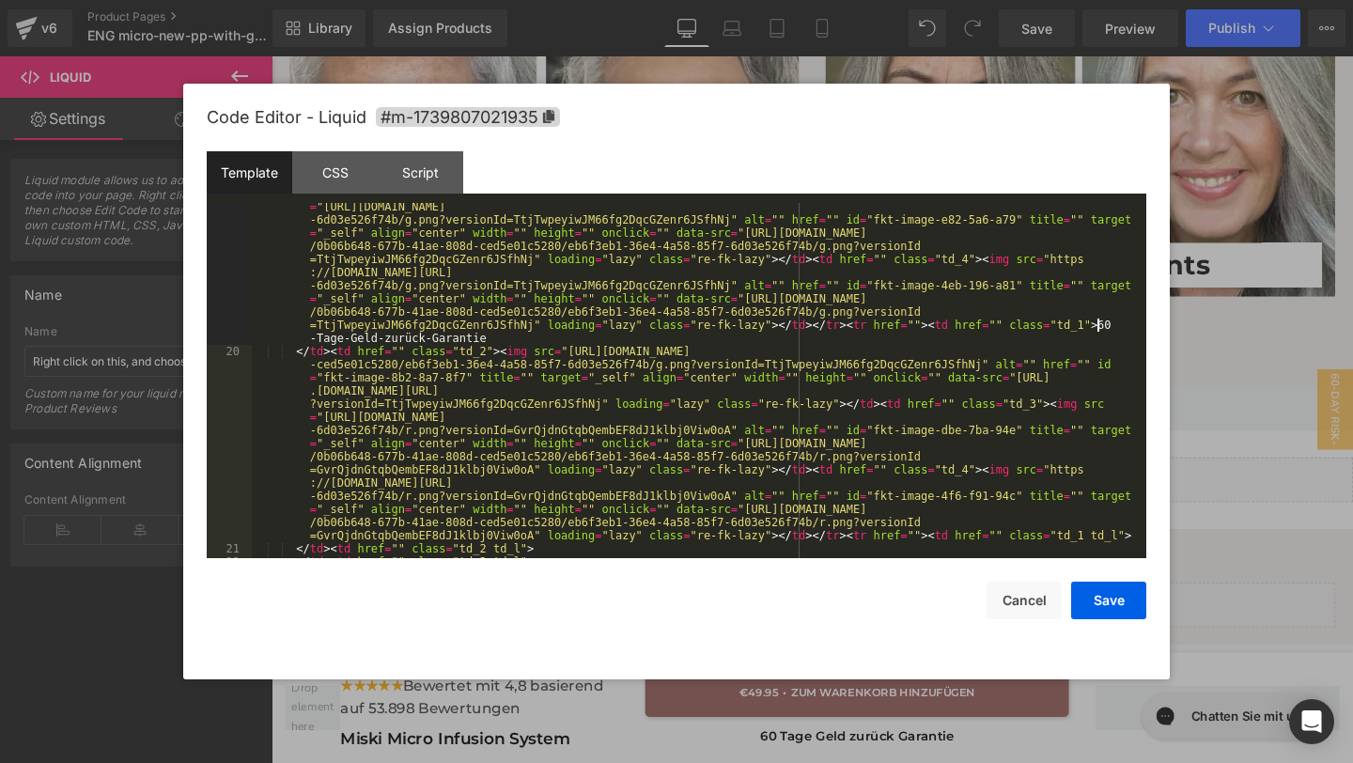
click at [1099, 319] on div "</ td > < td href = "" class = "td_2" > < img src = "[URL][DOMAIN_NAME] -ced5e0…" at bounding box center [695, 423] width 887 height 579
drag, startPoint x: 1103, startPoint y: 320, endPoint x: 1118, endPoint y: 333, distance: 19.4
click at [1118, 333] on div "</ td > < td href = "" class = "td_2" > < img src = "[URL][DOMAIN_NAME] -ced5e0…" at bounding box center [695, 423] width 887 height 579
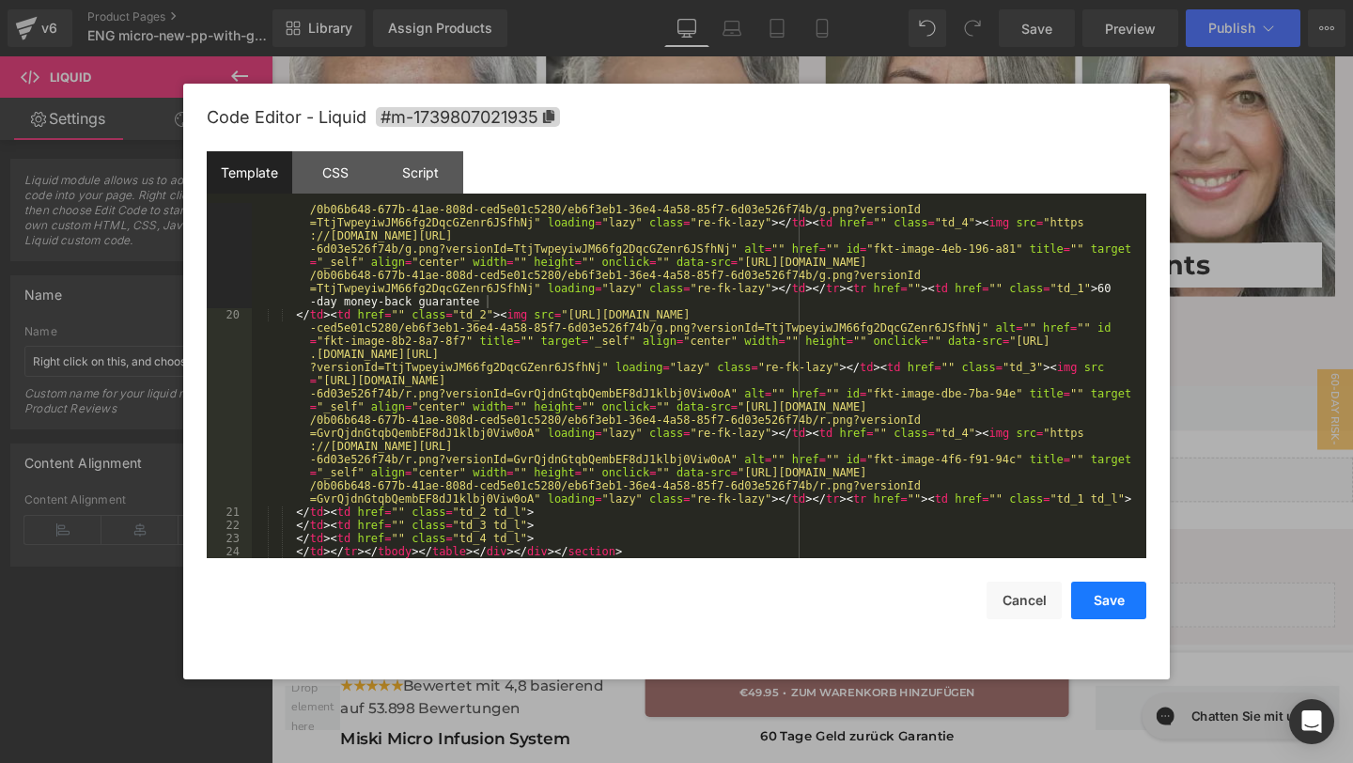
click at [1103, 596] on button "Save" at bounding box center [1108, 601] width 75 height 38
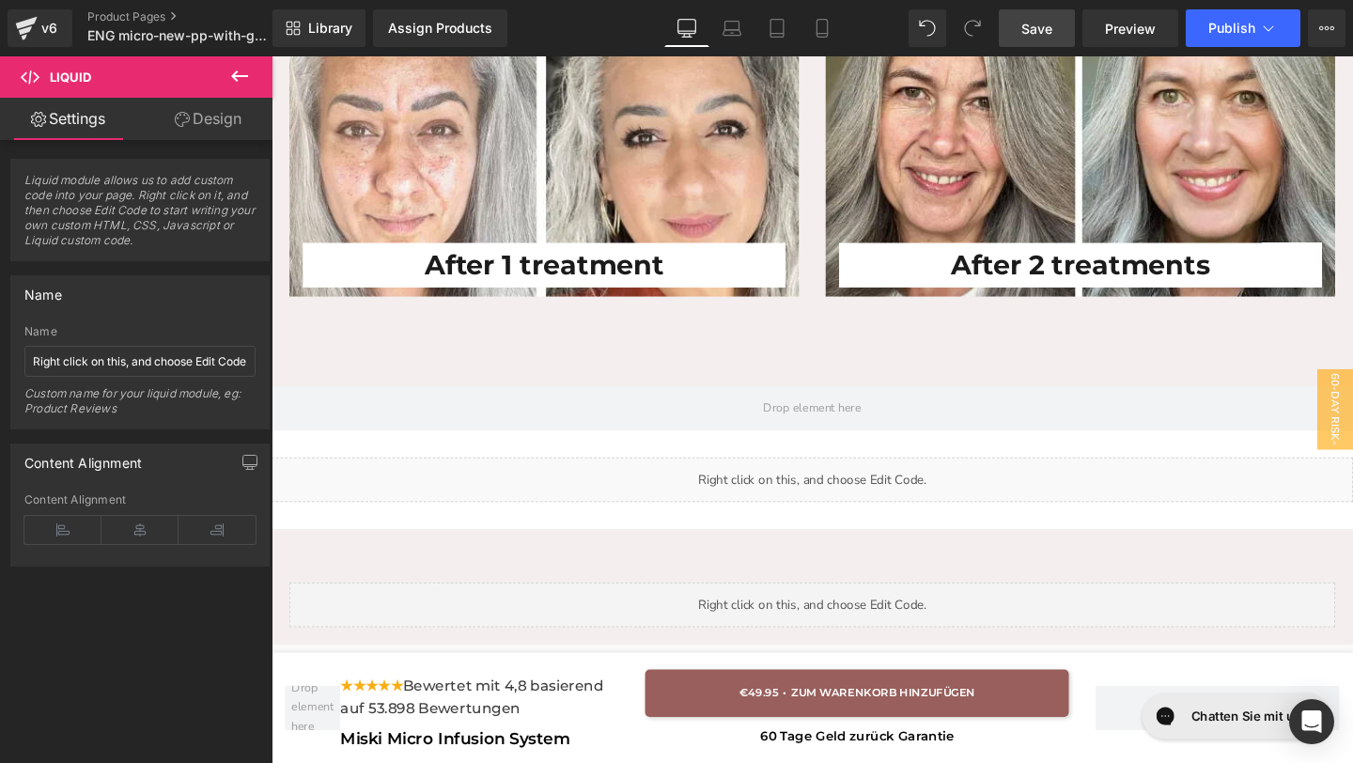
drag, startPoint x: 1055, startPoint y: 30, endPoint x: 735, endPoint y: 225, distance: 375.3
click at [1055, 30] on link "Save" at bounding box center [1037, 28] width 76 height 38
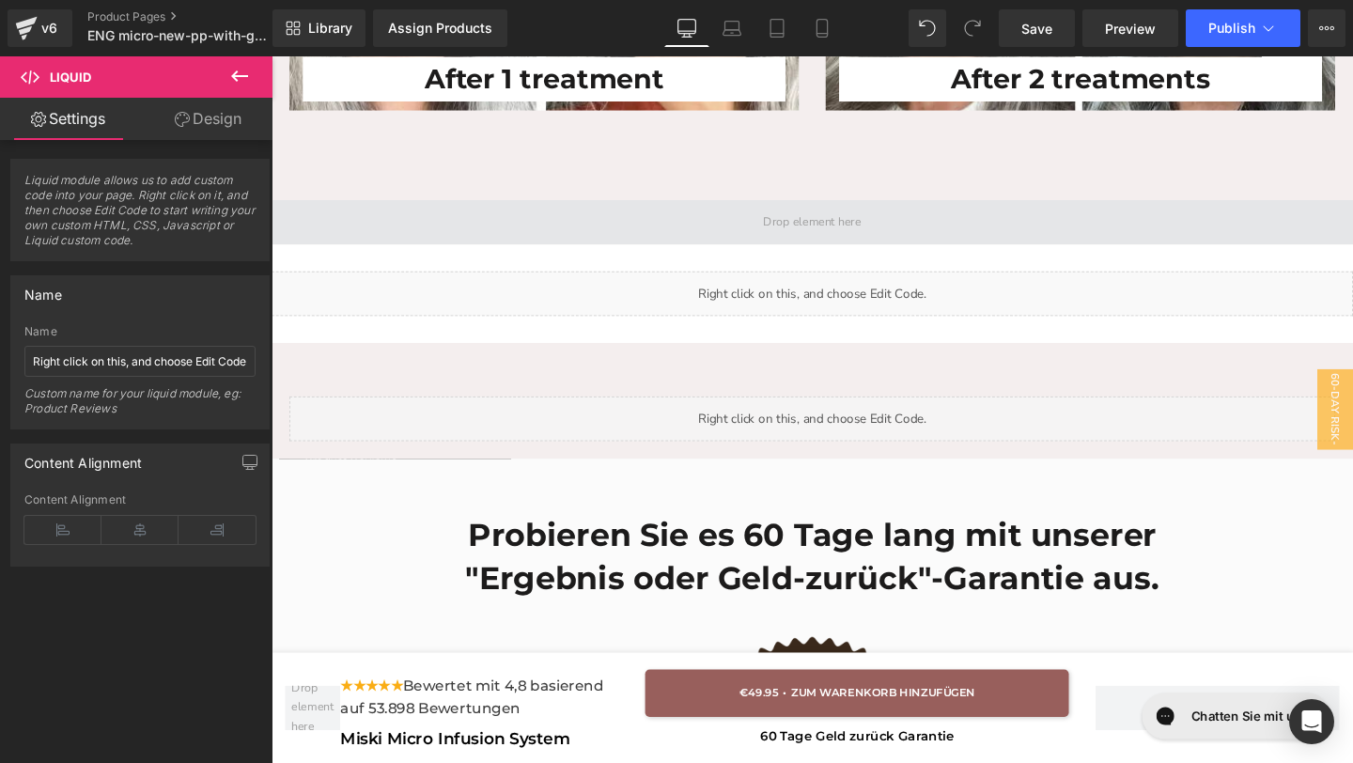
scroll to position [6720, 0]
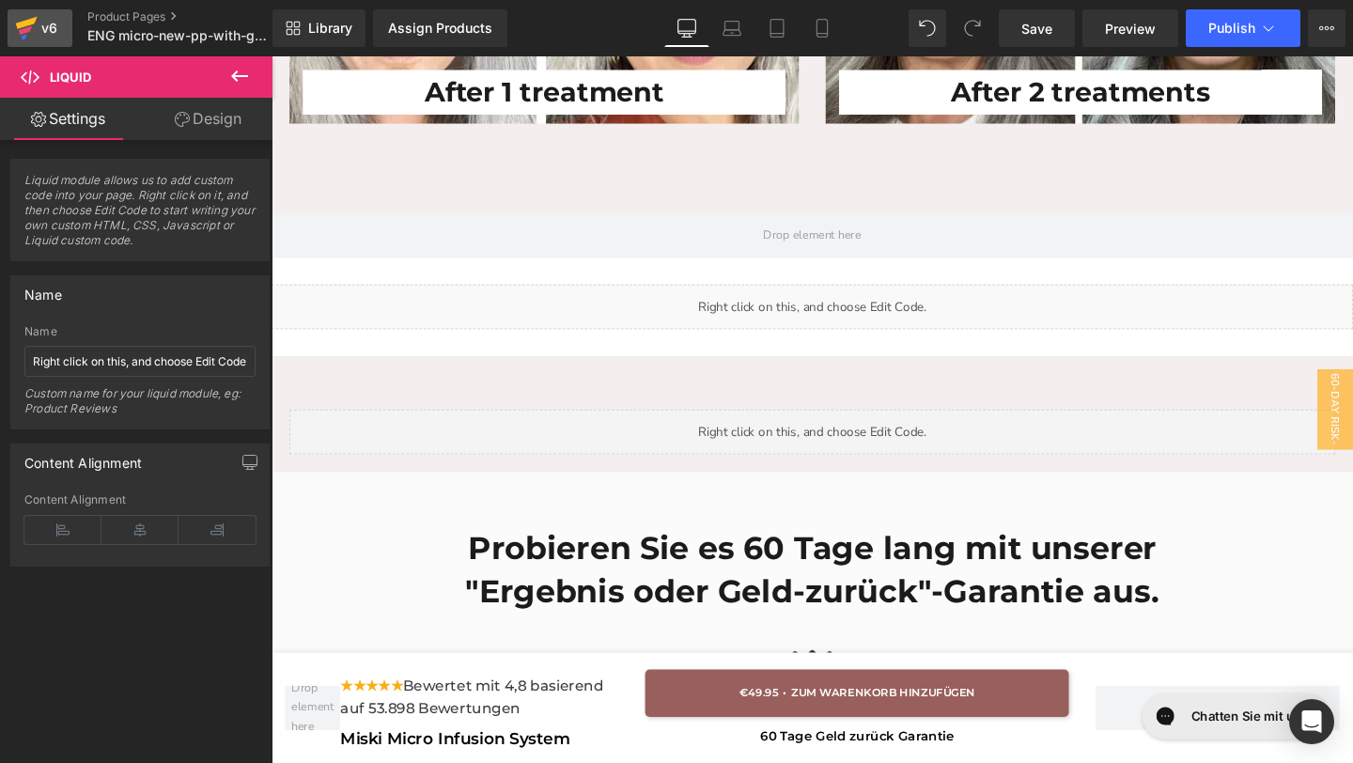
click at [48, 34] on div "v6" at bounding box center [49, 28] width 23 height 24
